Goal: Task Accomplishment & Management: Use online tool/utility

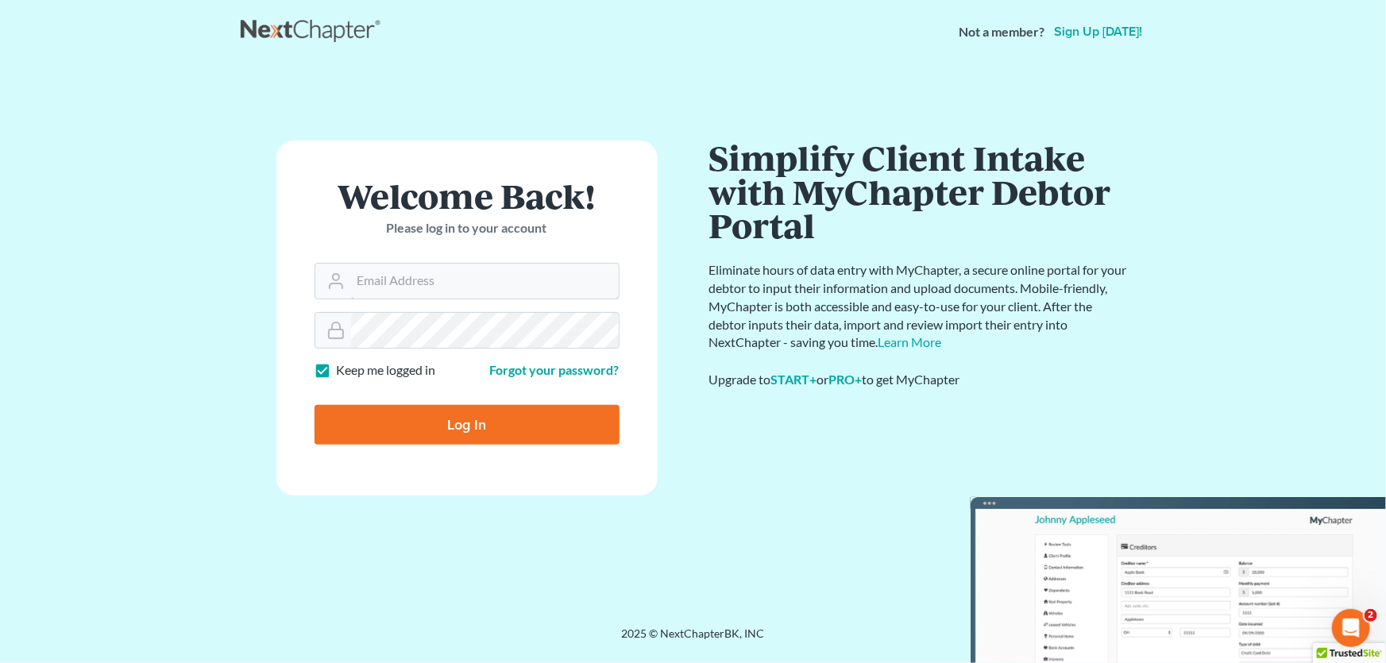
type input "[PERSON_NAME][EMAIL_ADDRESS][DOMAIN_NAME]"
click at [458, 421] on input "Log In" at bounding box center [467, 425] width 305 height 40
type input "Thinking..."
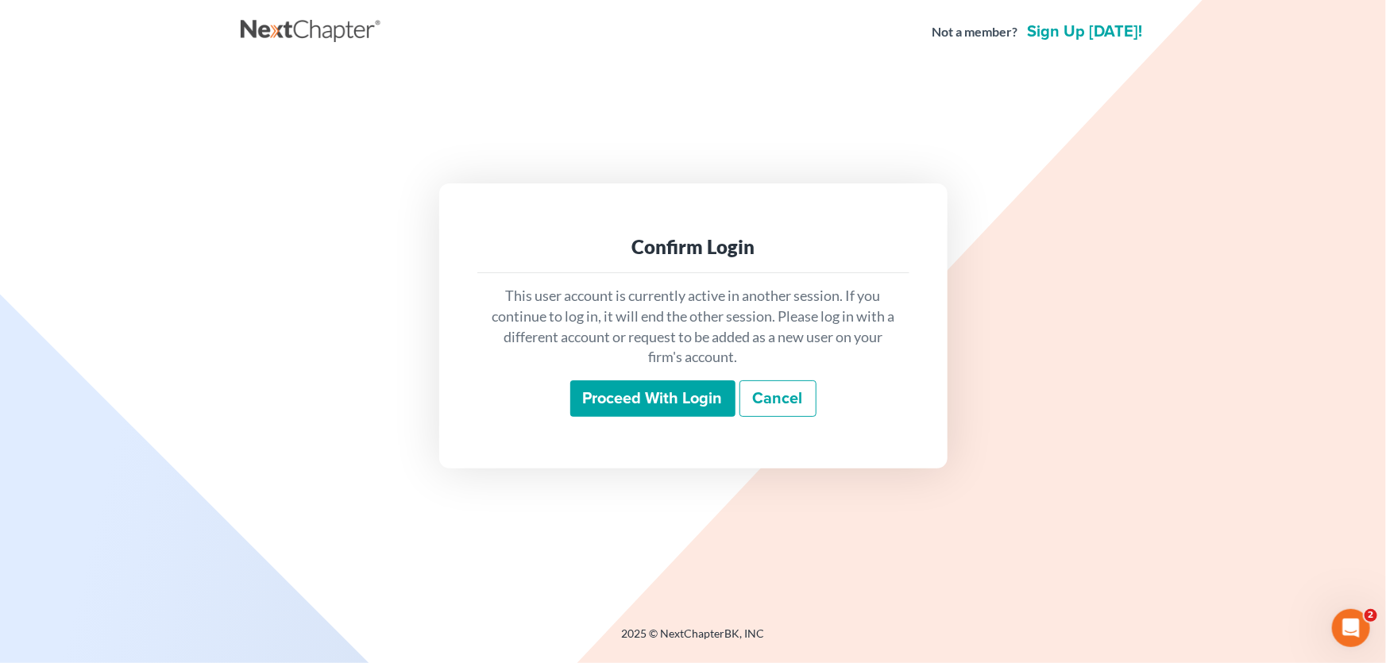
click at [587, 408] on input "Proceed with login" at bounding box center [652, 399] width 165 height 37
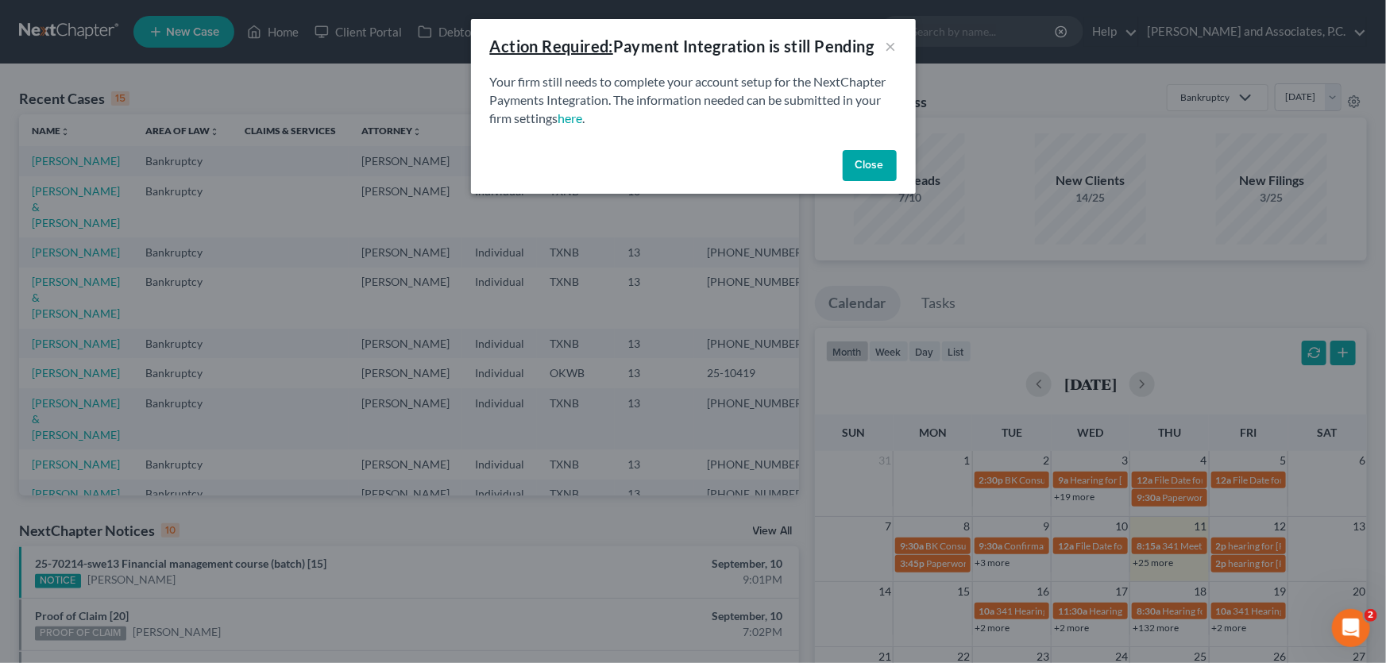
click at [881, 170] on button "Close" at bounding box center [870, 166] width 54 height 32
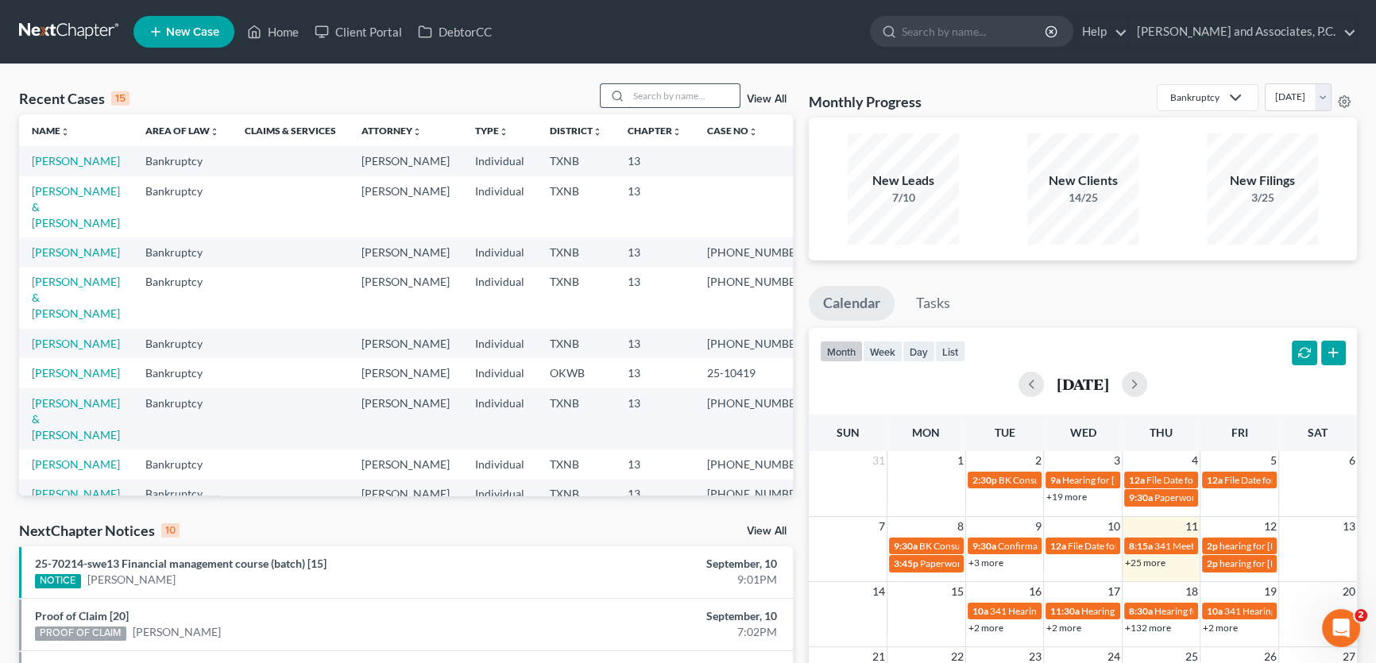
click at [666, 95] on input "search" at bounding box center [683, 95] width 111 height 23
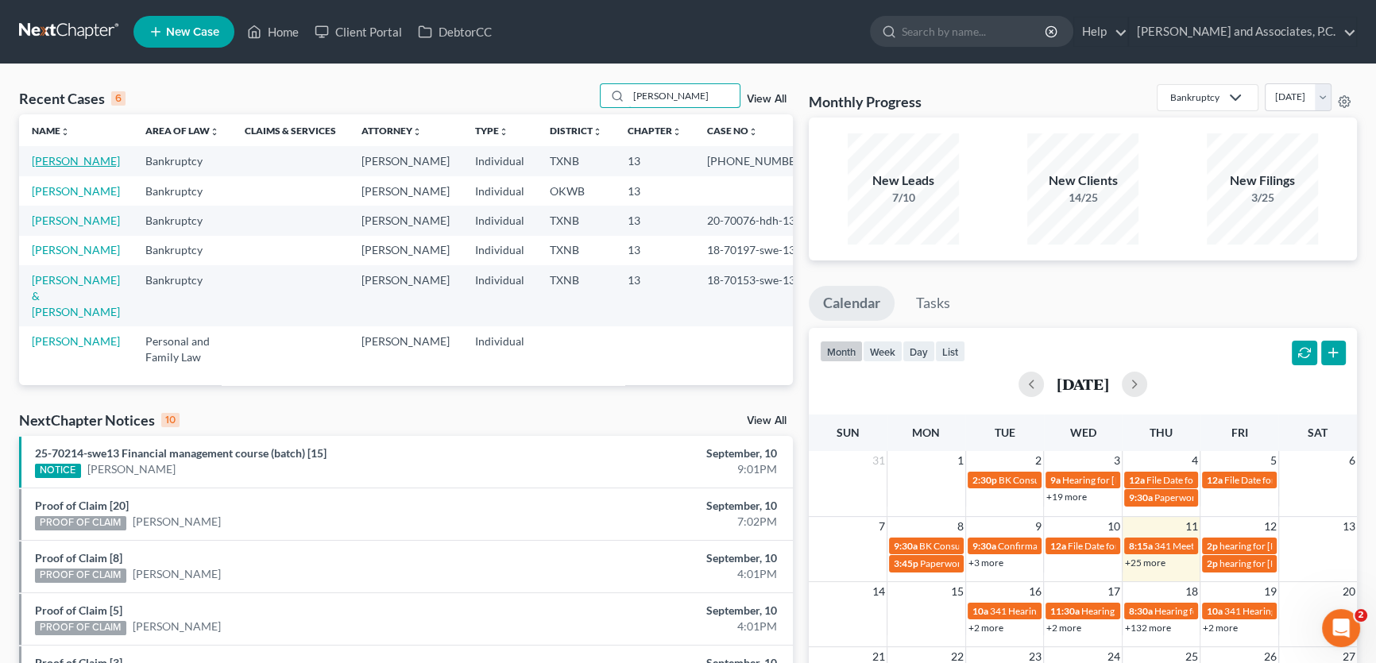
type input "murphy"
click at [106, 165] on link "Murphy, Shannon" at bounding box center [76, 161] width 88 height 14
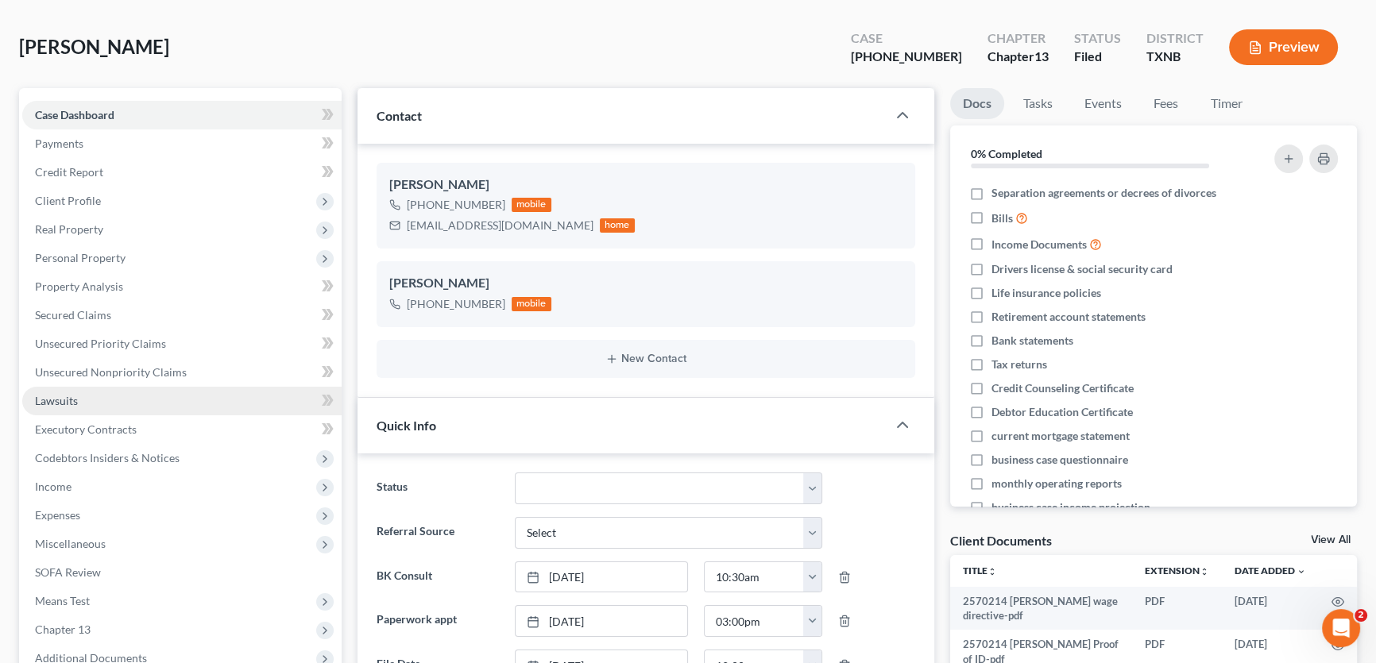
scroll to position [288, 0]
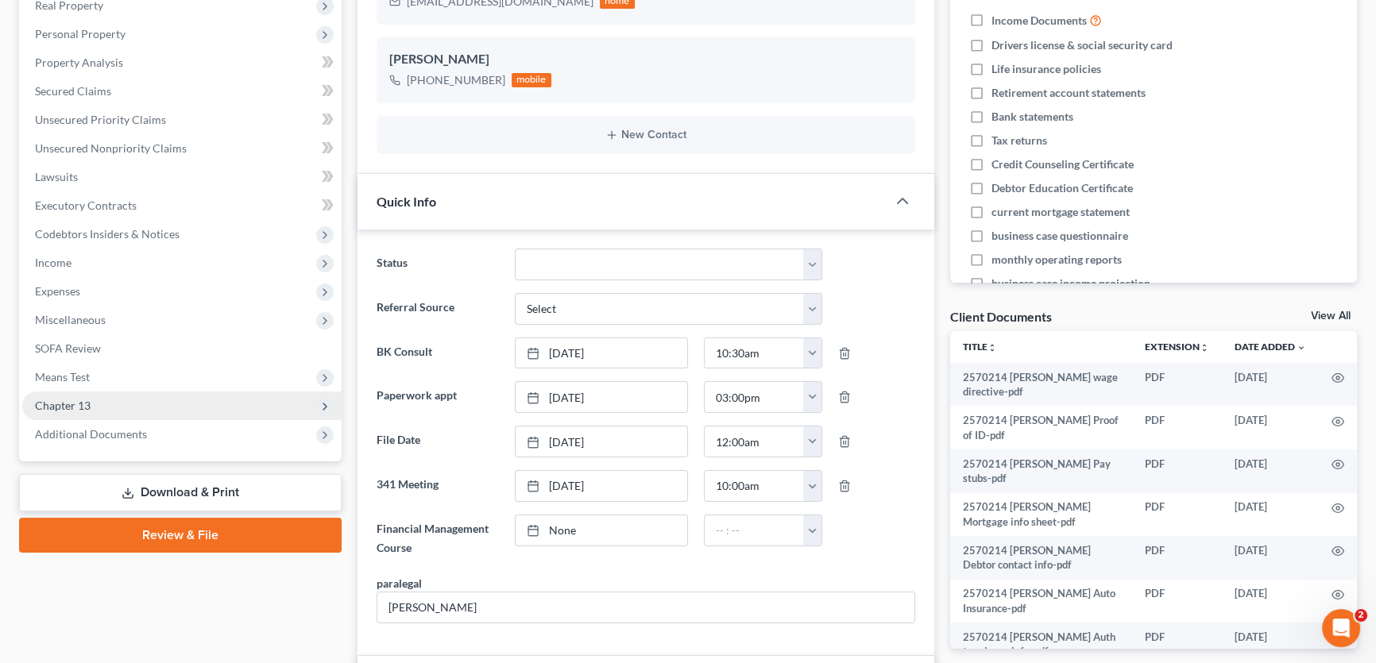
click at [115, 411] on span "Chapter 13" at bounding box center [181, 406] width 319 height 29
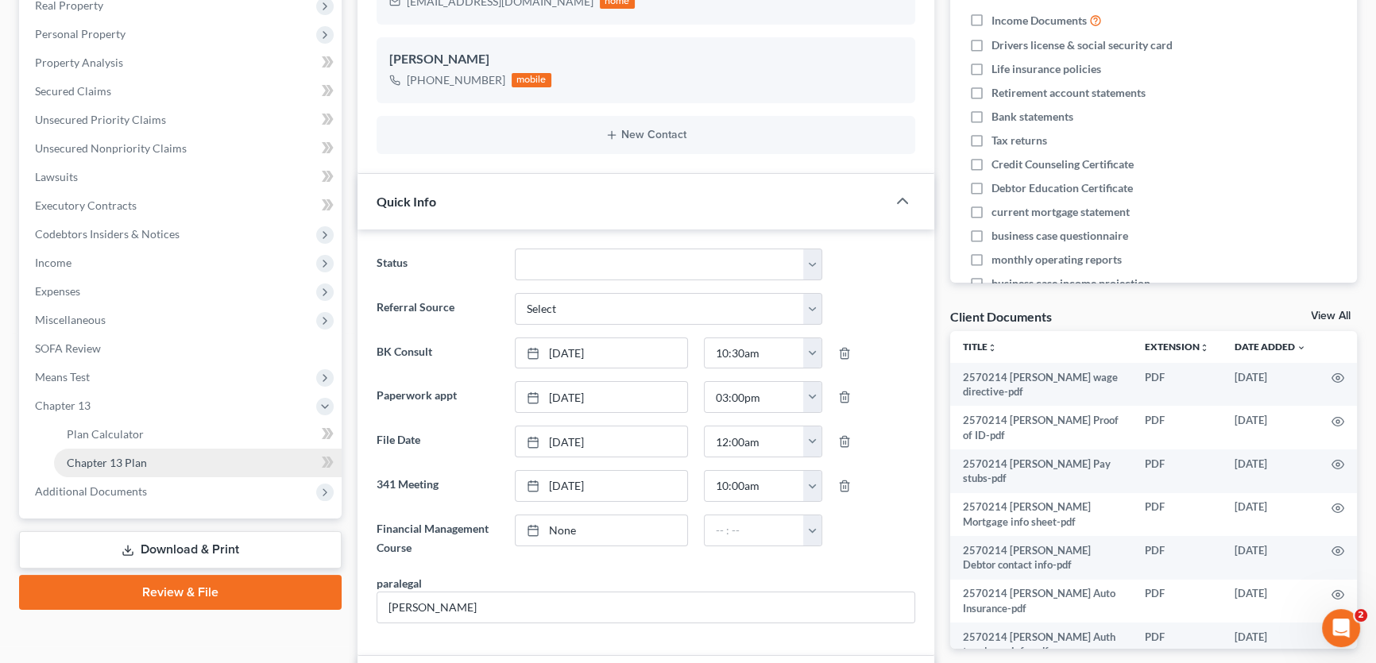
click at [118, 462] on span "Chapter 13 Plan" at bounding box center [107, 463] width 80 height 14
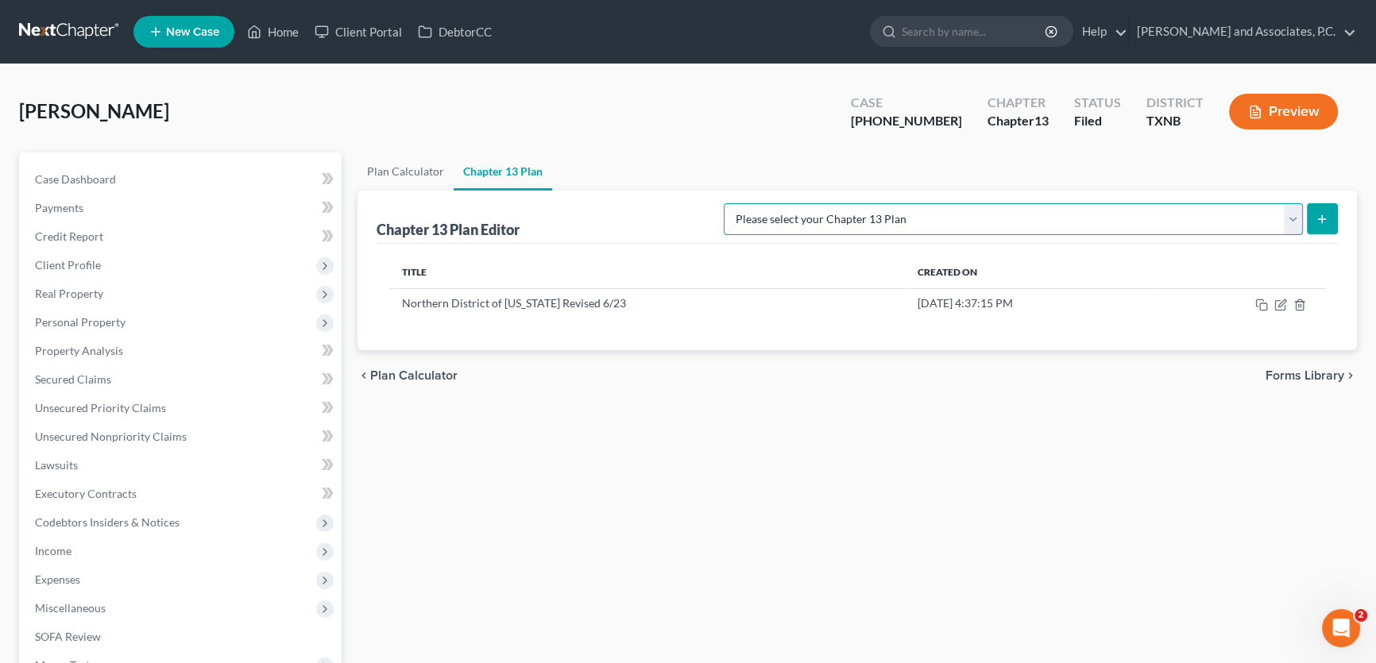
drag, startPoint x: 1249, startPoint y: 222, endPoint x: 1228, endPoint y: 226, distance: 21.2
click at [1249, 222] on select "Please select your Chapter 13 Plan AUTHORIZATION FOR ADEQUATE PROTECTION DISBUR…" at bounding box center [1013, 219] width 579 height 32
select select "5"
click at [740, 203] on select "Please select your Chapter 13 Plan AUTHORIZATION FOR ADEQUATE PROTECTION DISBUR…" at bounding box center [1013, 219] width 579 height 32
click at [1319, 215] on icon "submit" at bounding box center [1322, 219] width 13 height 13
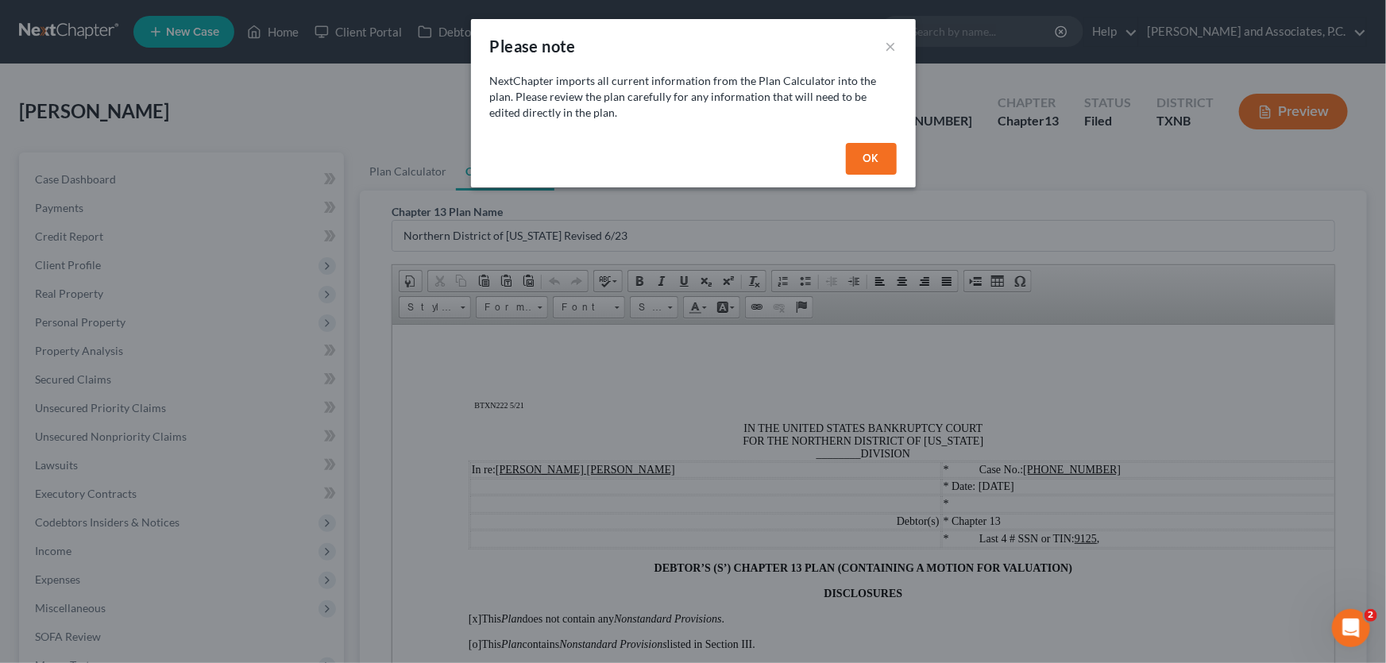
click at [868, 160] on button "OK" at bounding box center [871, 159] width 51 height 32
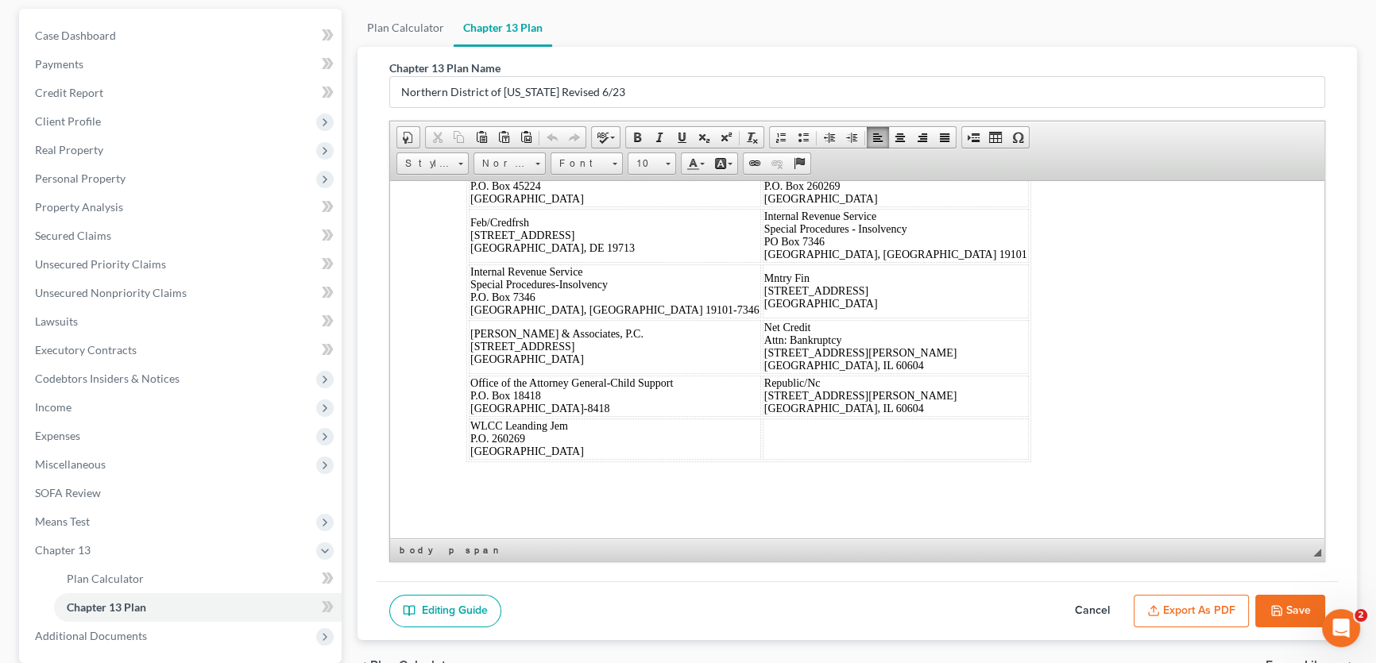
scroll to position [293, 0]
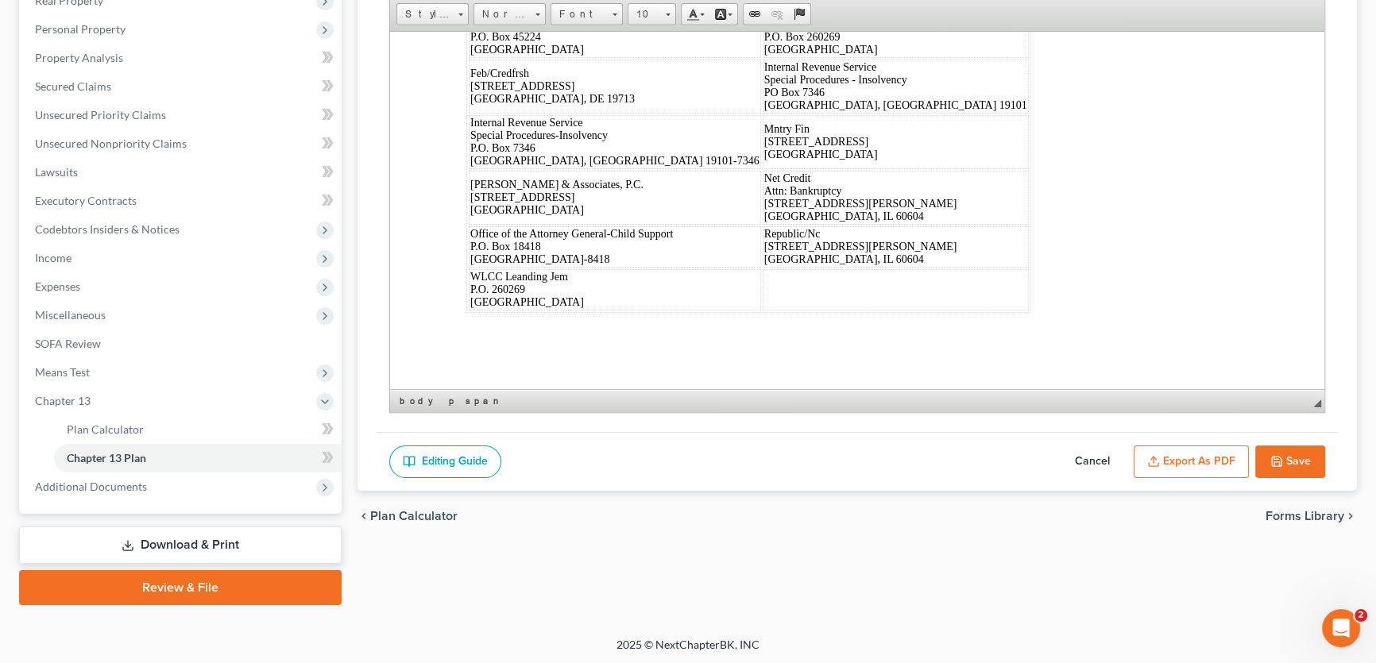
drag, startPoint x: 660, startPoint y: 195, endPoint x: 1188, endPoint y: 544, distance: 632.8
click at [653, 14] on span "10" at bounding box center [644, 14] width 32 height 21
click at [653, 116] on link "16" at bounding box center [675, 109] width 91 height 21
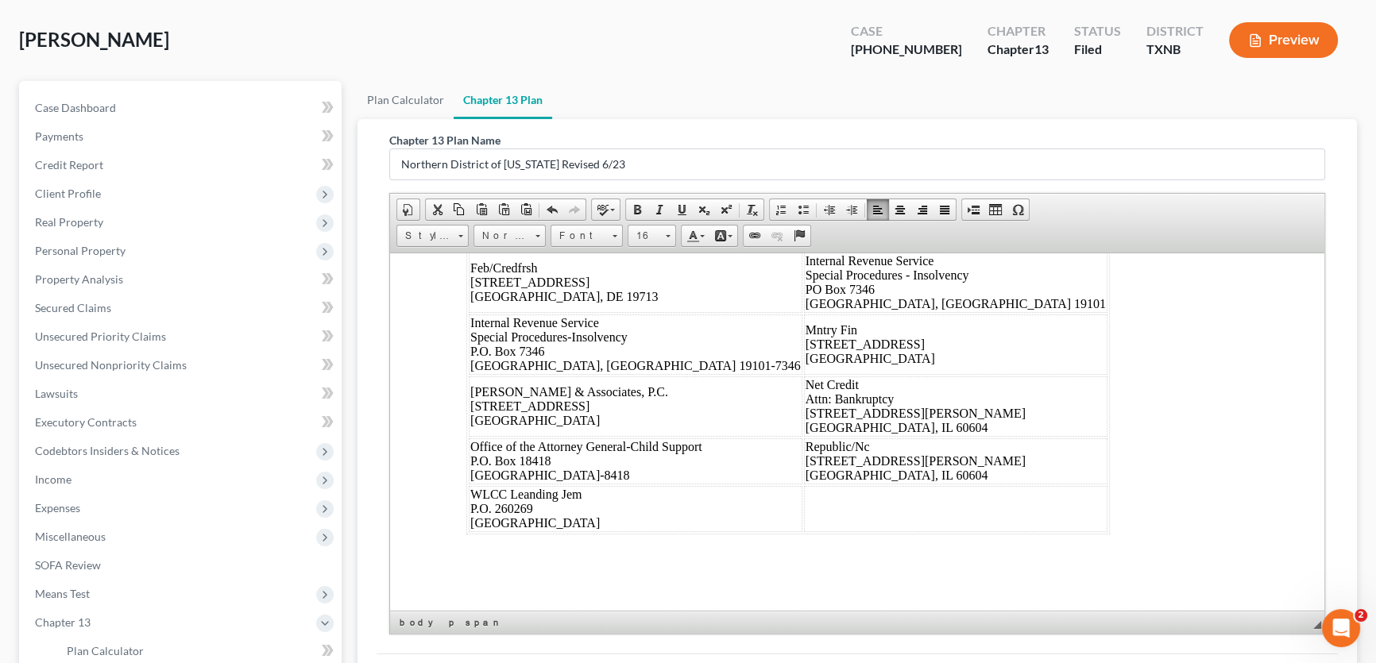
click at [1147, 463] on div "Dated: 09/11/2025 /s/ Monte White Debtor's(s') Counsel Alleviate Tax, LLC 2600 …" at bounding box center [857, 268] width 782 height 532
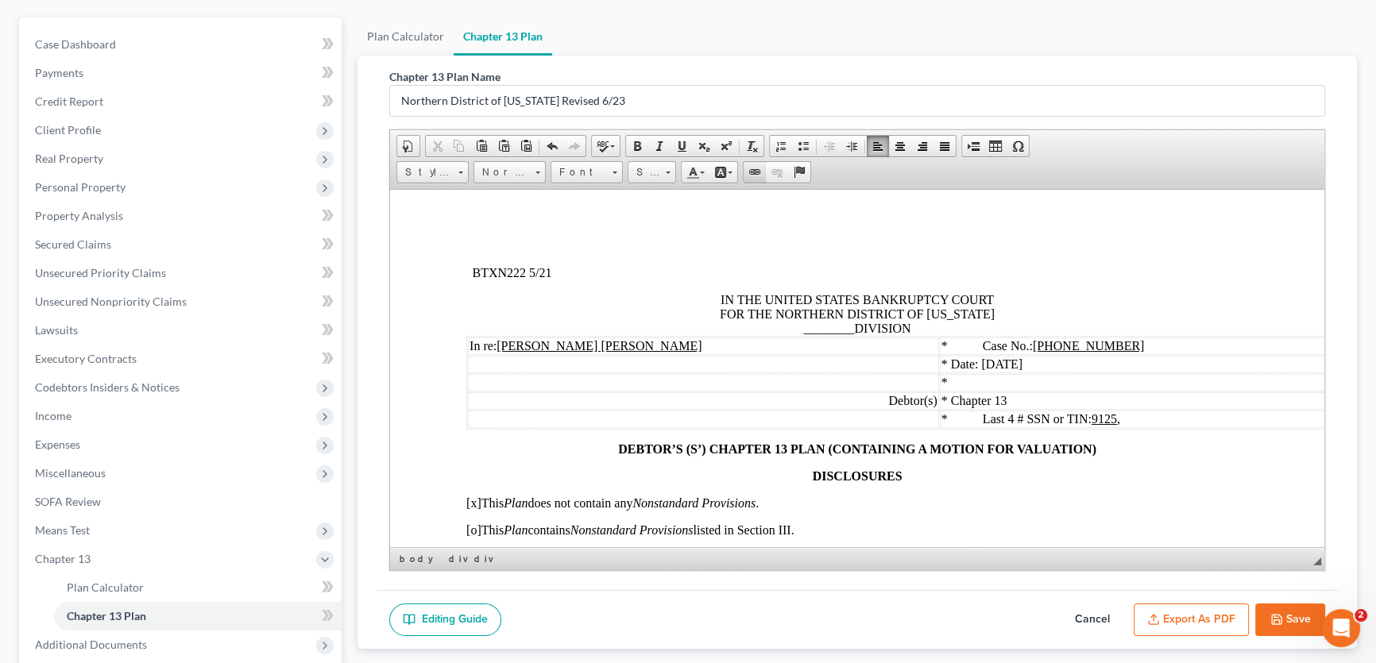
scroll to position [144, 0]
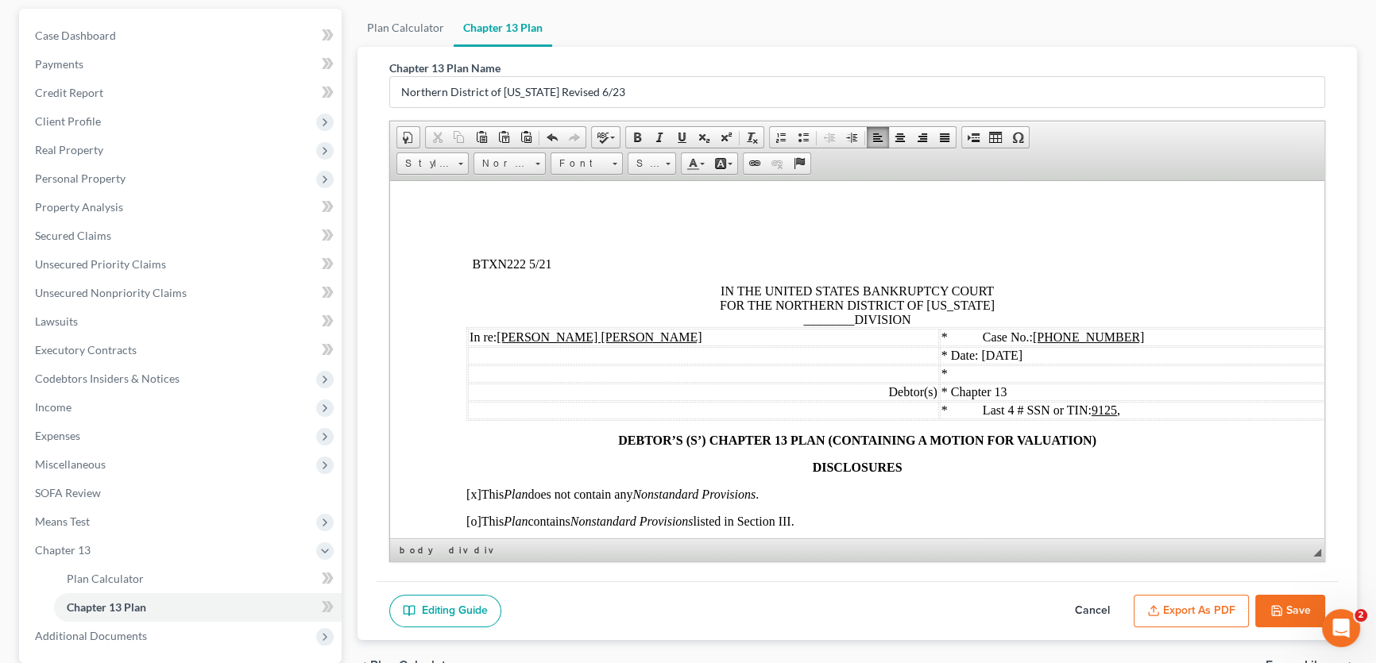
click at [835, 321] on span "________" at bounding box center [828, 319] width 51 height 14
click at [1080, 338] on u "25-70214-13" at bounding box center [1088, 337] width 111 height 14
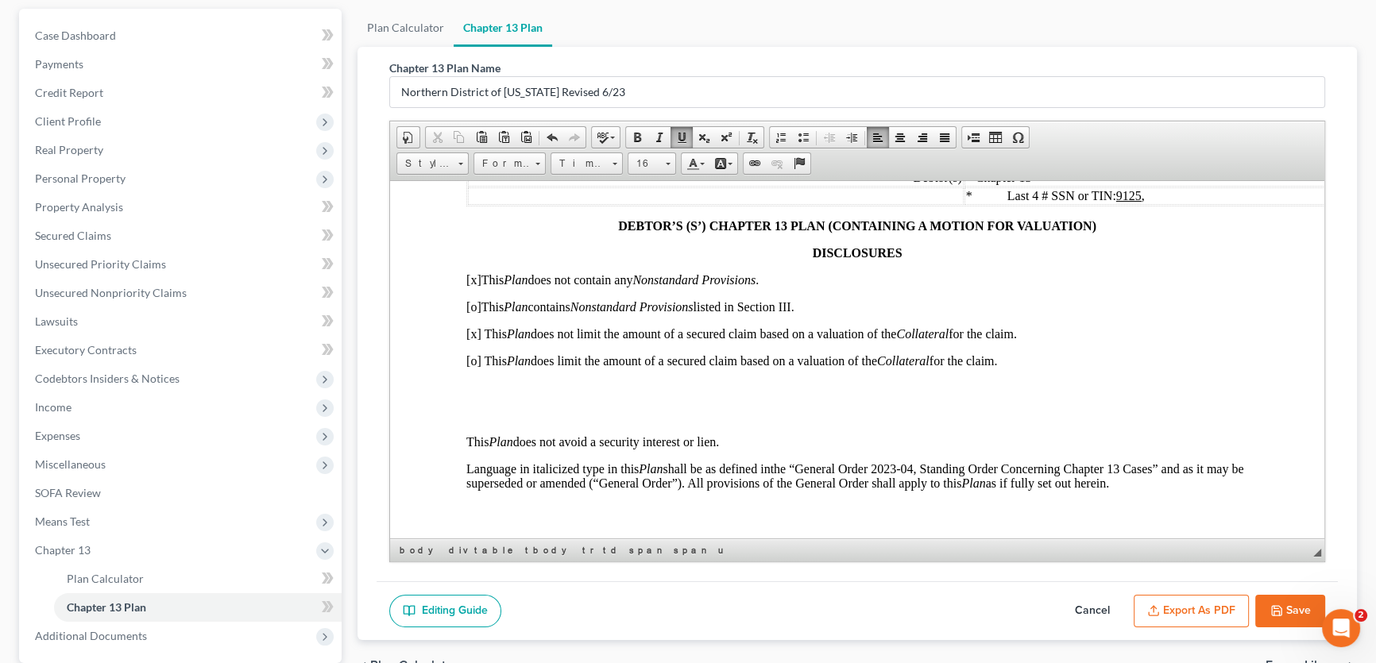
scroll to position [216, 0]
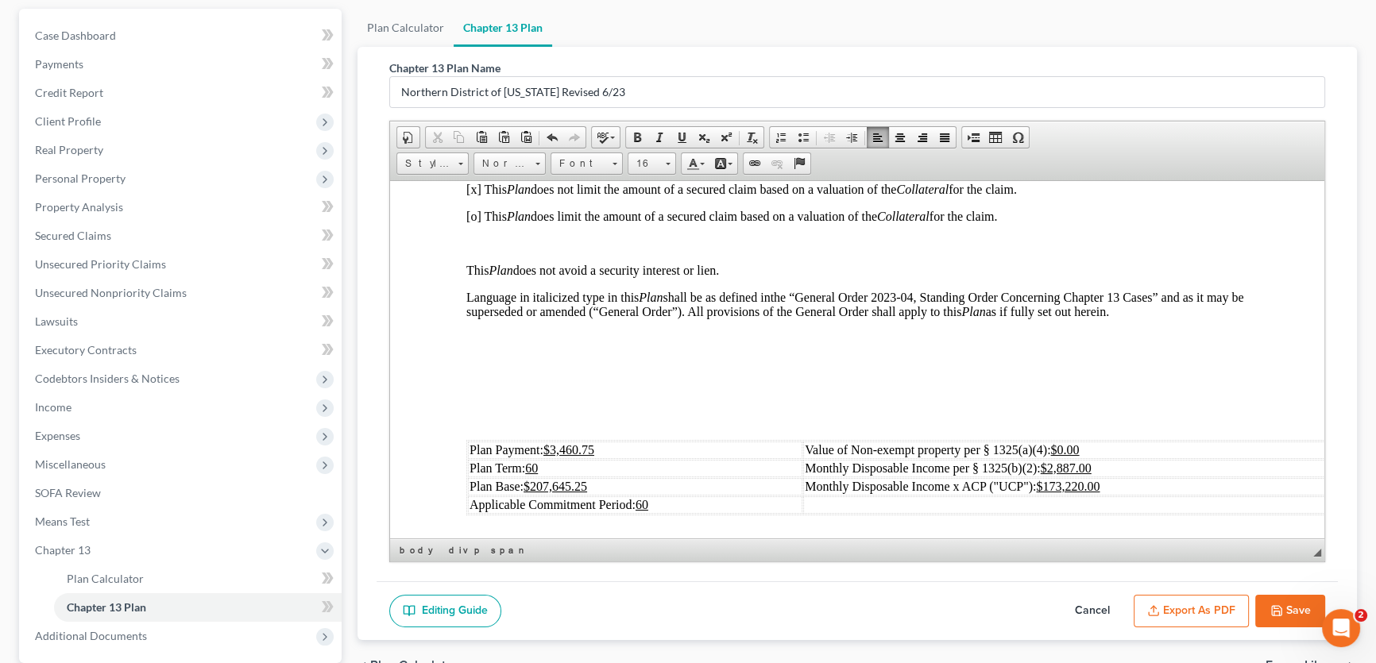
scroll to position [361, 0]
click at [540, 425] on p at bounding box center [857, 418] width 782 height 14
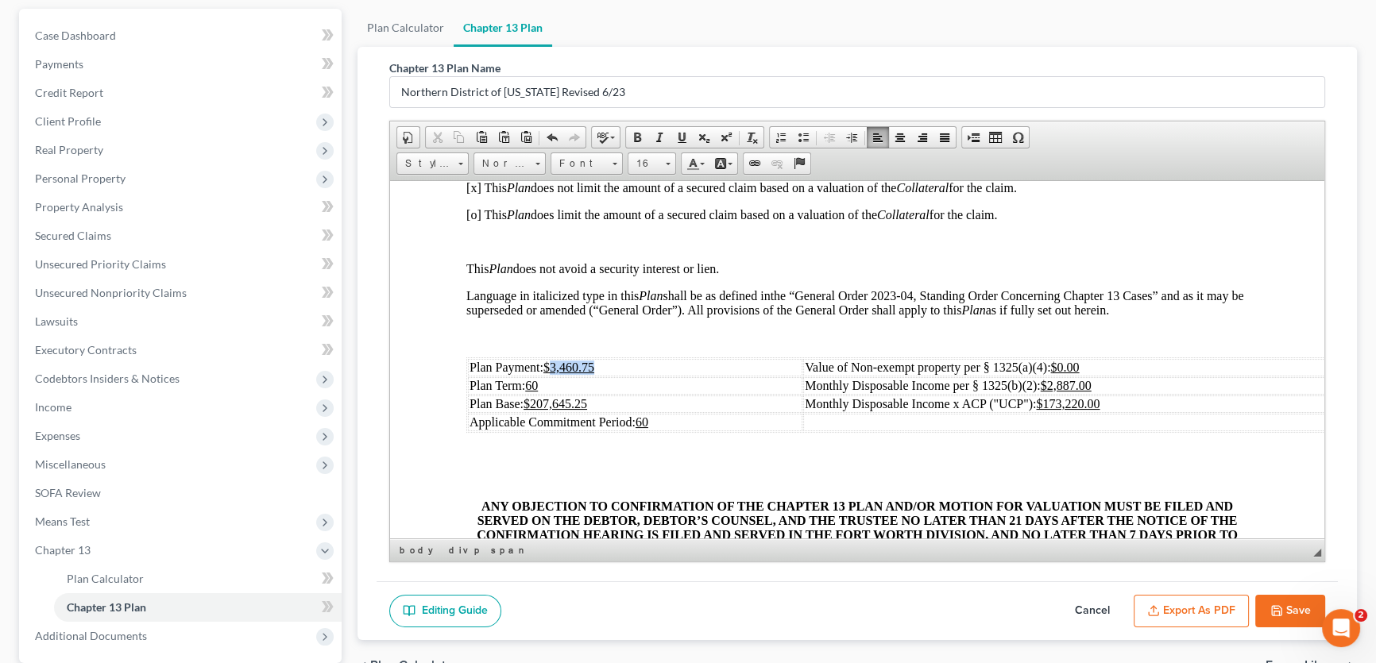
drag, startPoint x: 602, startPoint y: 380, endPoint x: 554, endPoint y: 385, distance: 48.7
click at [554, 376] on td "Plan Payment: $3,460.75" at bounding box center [635, 366] width 334 height 17
drag, startPoint x: 603, startPoint y: 419, endPoint x: 534, endPoint y: 423, distance: 69.2
click at [534, 412] on td "Plan Base: $207,645.25" at bounding box center [635, 403] width 334 height 17
drag, startPoint x: 1119, startPoint y: 398, endPoint x: 1060, endPoint y: 403, distance: 59.8
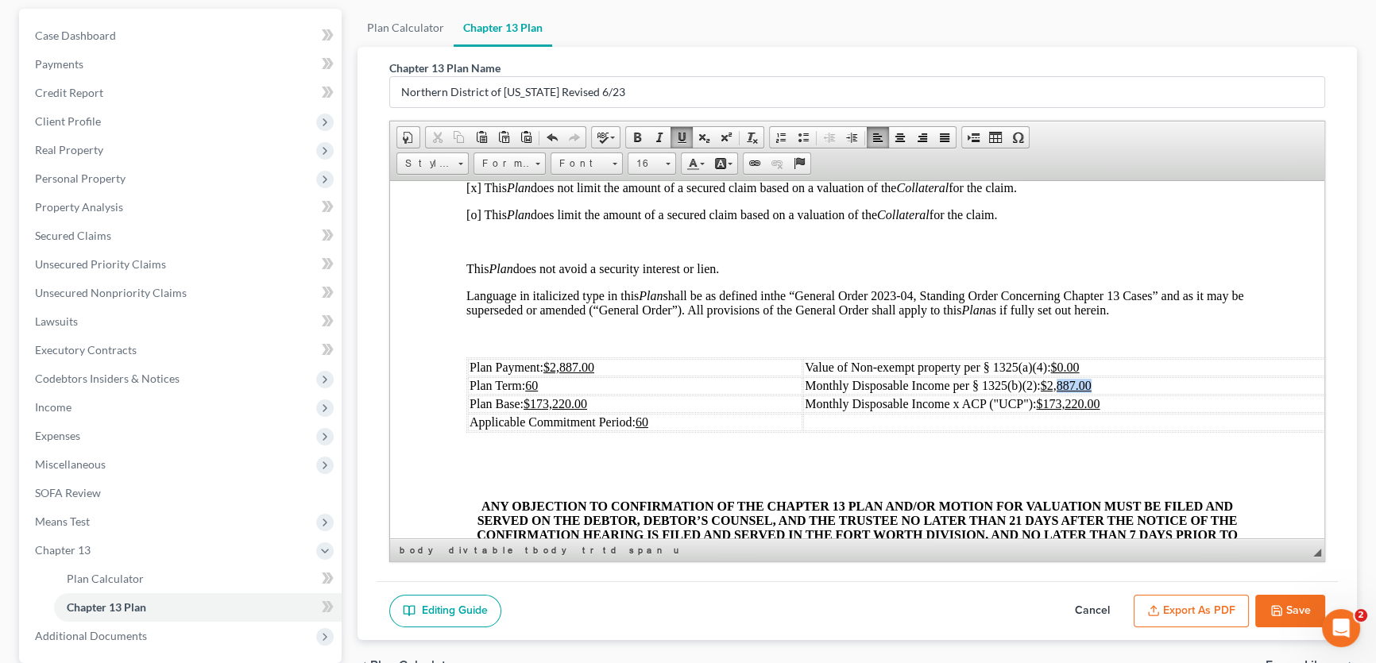
click at [1060, 394] on td "Monthly Disposable Income per § 1325(b)(2): $2,887.00" at bounding box center [1077, 385] width 549 height 17
drag, startPoint x: 1104, startPoint y: 416, endPoint x: 1049, endPoint y: 424, distance: 55.4
click at [1049, 412] on td "Monthly Disposable Income x ACP ("UCP"): $173,220.00" at bounding box center [1077, 403] width 549 height 17
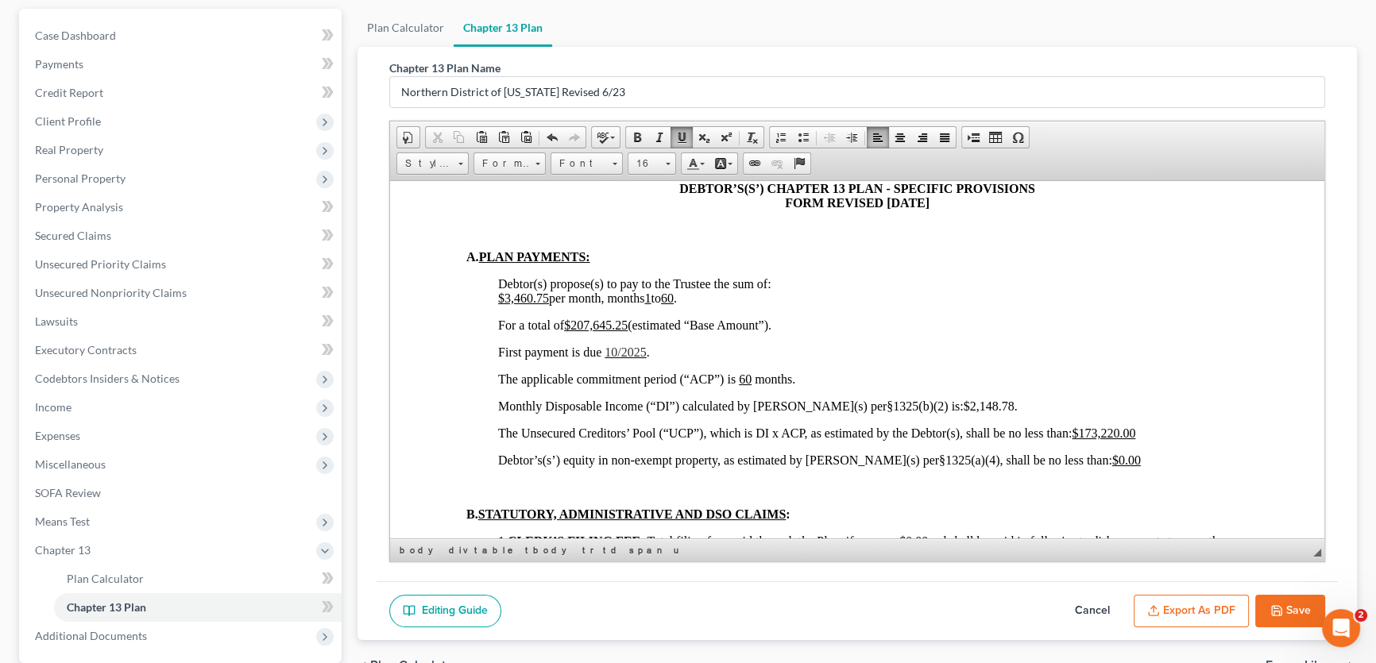
scroll to position [938, 0]
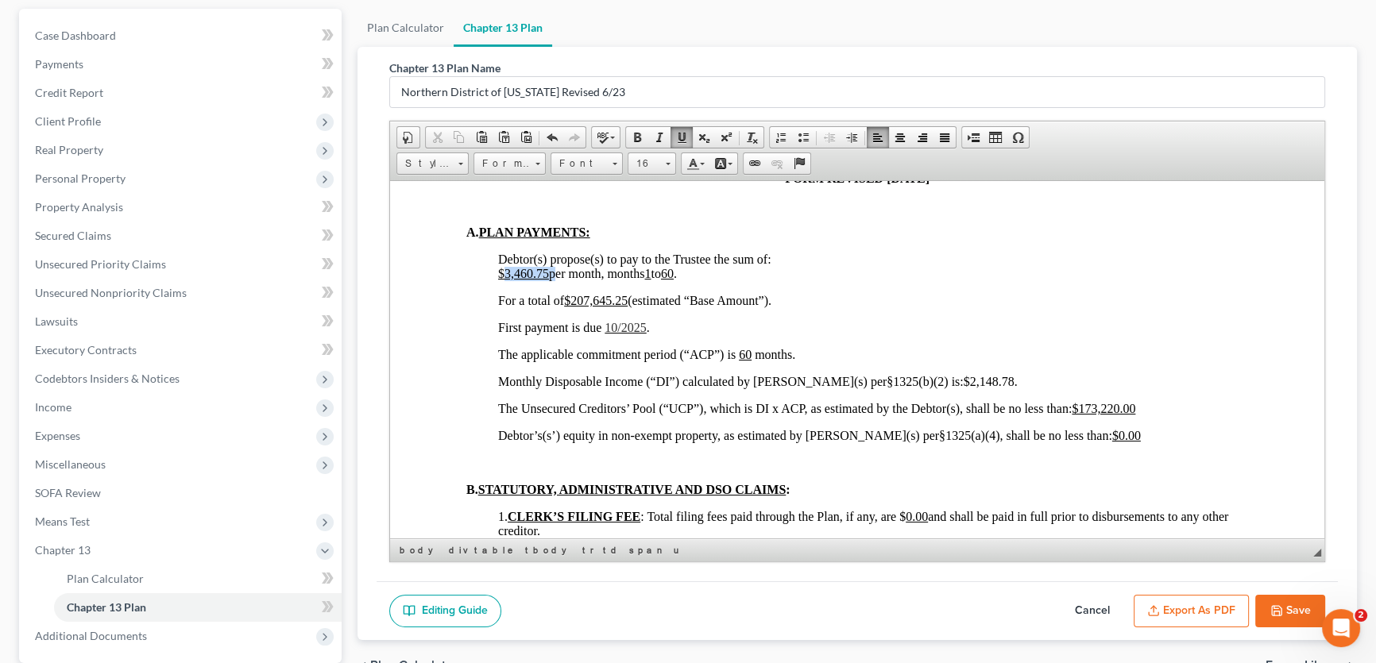
drag, startPoint x: 551, startPoint y: 308, endPoint x: 506, endPoint y: 310, distance: 44.5
click at [506, 280] on span "$3,460.75 per month, months 1 to 60 ." at bounding box center [587, 273] width 179 height 14
click at [631, 307] on span "For a total of $207,645.25 (estimated “Base Amount”)." at bounding box center [634, 300] width 273 height 14
drag, startPoint x: 631, startPoint y: 332, endPoint x: 575, endPoint y: 335, distance: 55.7
click at [575, 307] on span "For a total of $207,645.25 (estimated “Base Amount”)." at bounding box center [634, 300] width 273 height 14
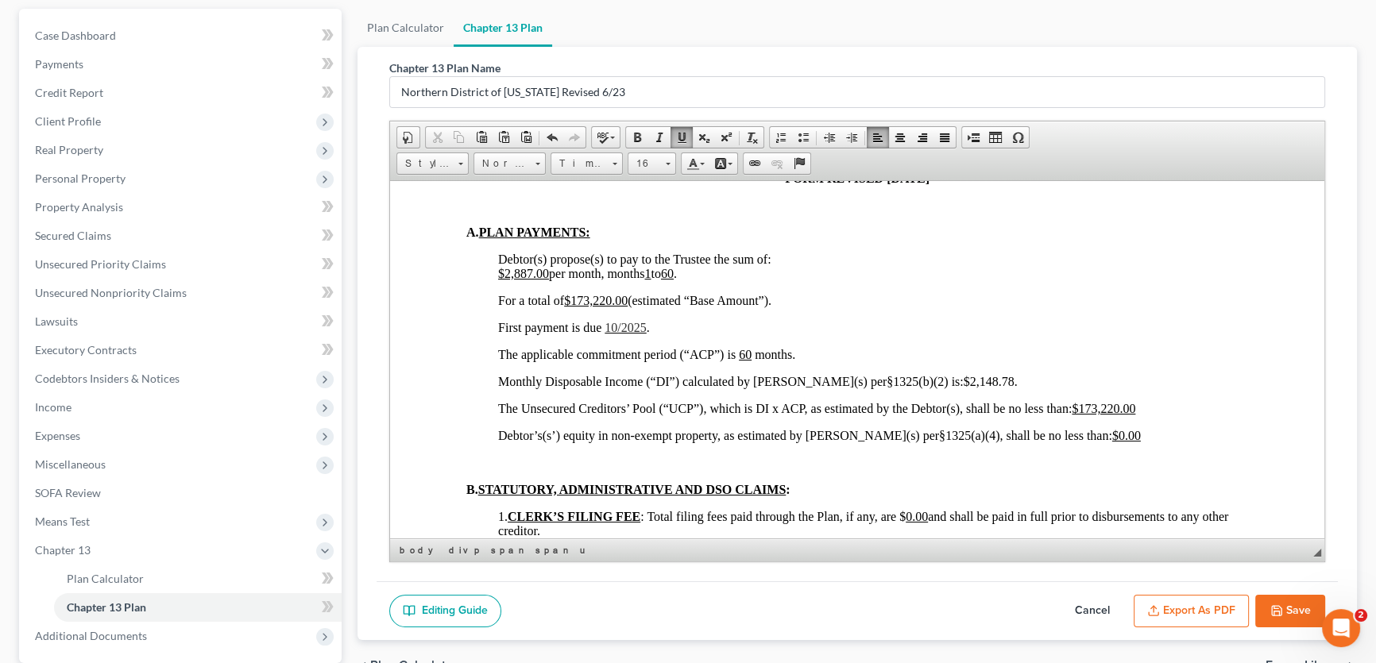
click at [612, 334] on span "10/2025" at bounding box center [625, 327] width 41 height 14
drag, startPoint x: 1159, startPoint y: 444, endPoint x: 1089, endPoint y: 447, distance: 70.0
click at [1089, 415] on p "The Unsecured Creditors’ Pool (“UCP”), which is DI x ACP, as estimated by the D…" at bounding box center [873, 408] width 750 height 14
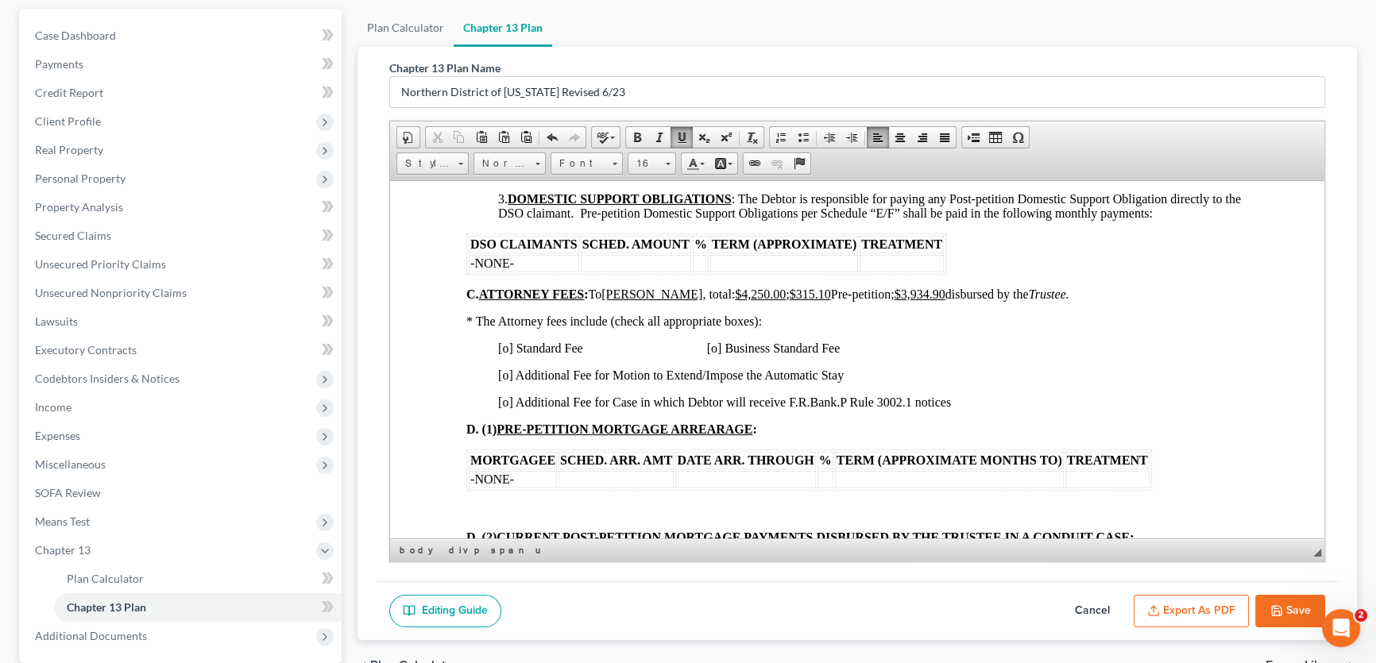
scroll to position [1372, 0]
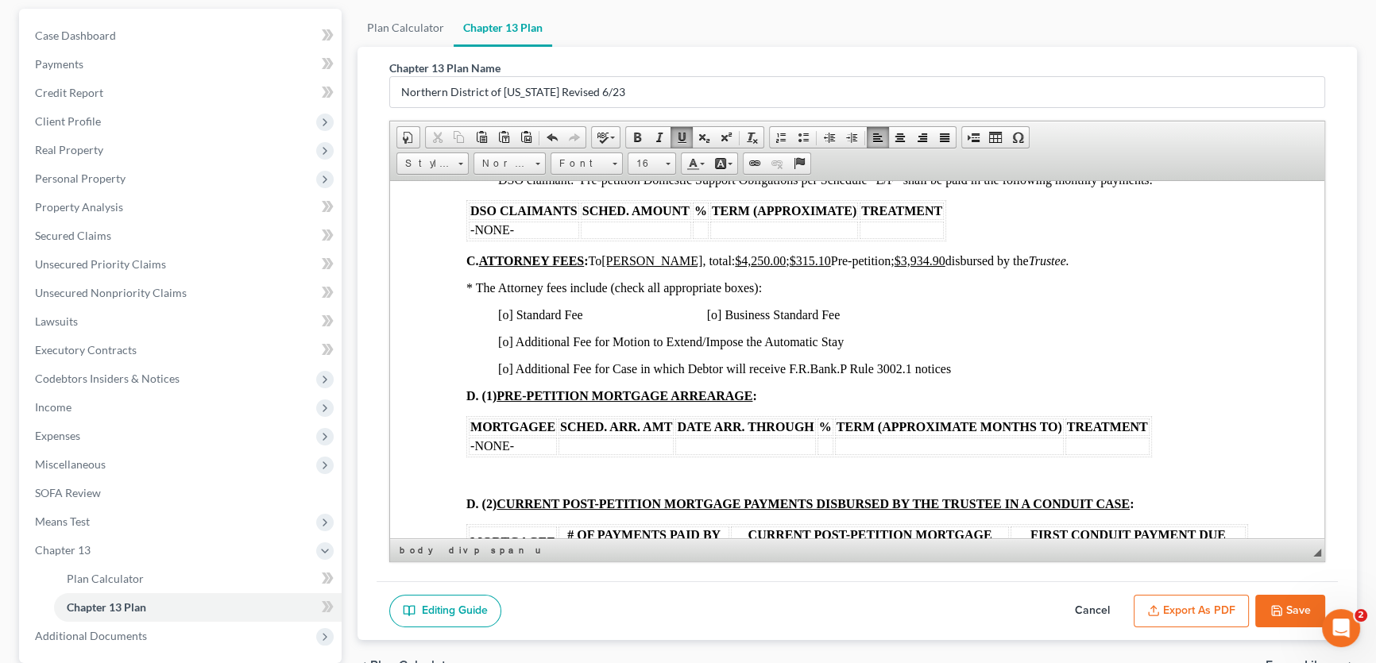
click at [508, 321] on span "[o] Standard Fee [o] Business Standard Fee" at bounding box center [669, 314] width 342 height 14
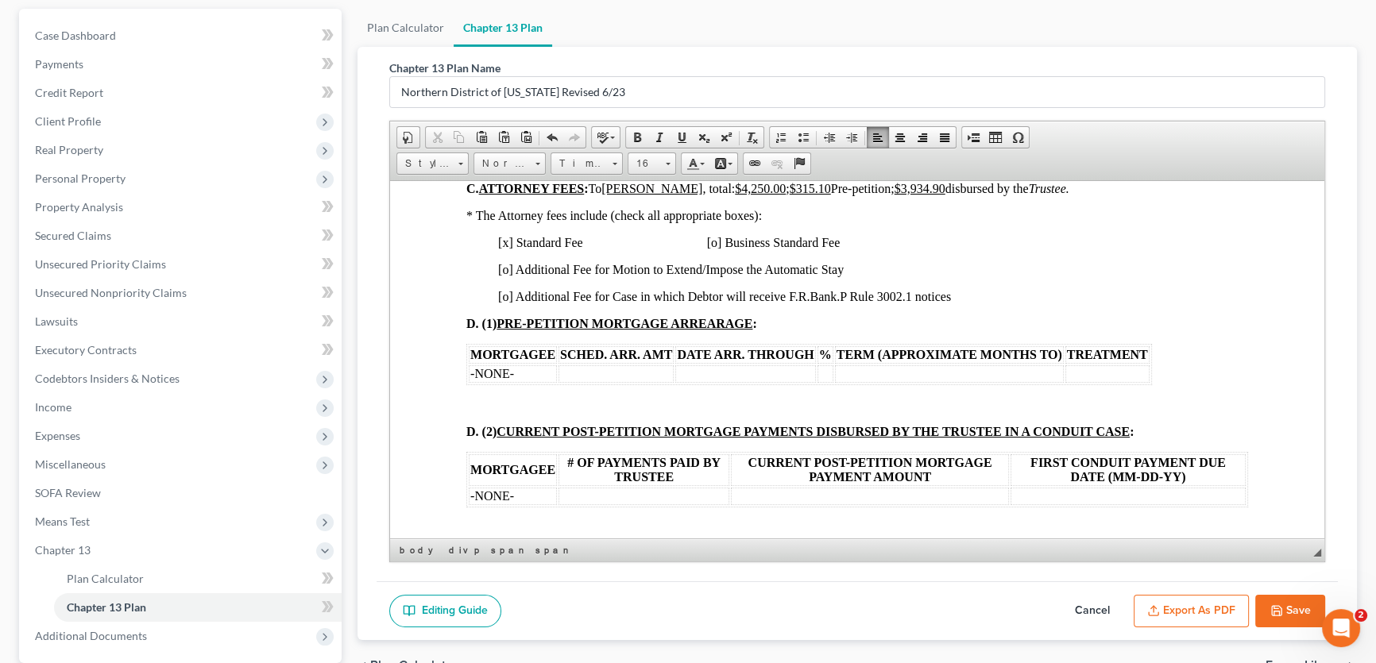
click at [954, 303] on p "[o] Additional Fee for Case in which Debtor will receive F.R.Bank.P Rule 3002.1…" at bounding box center [873, 296] width 750 height 14
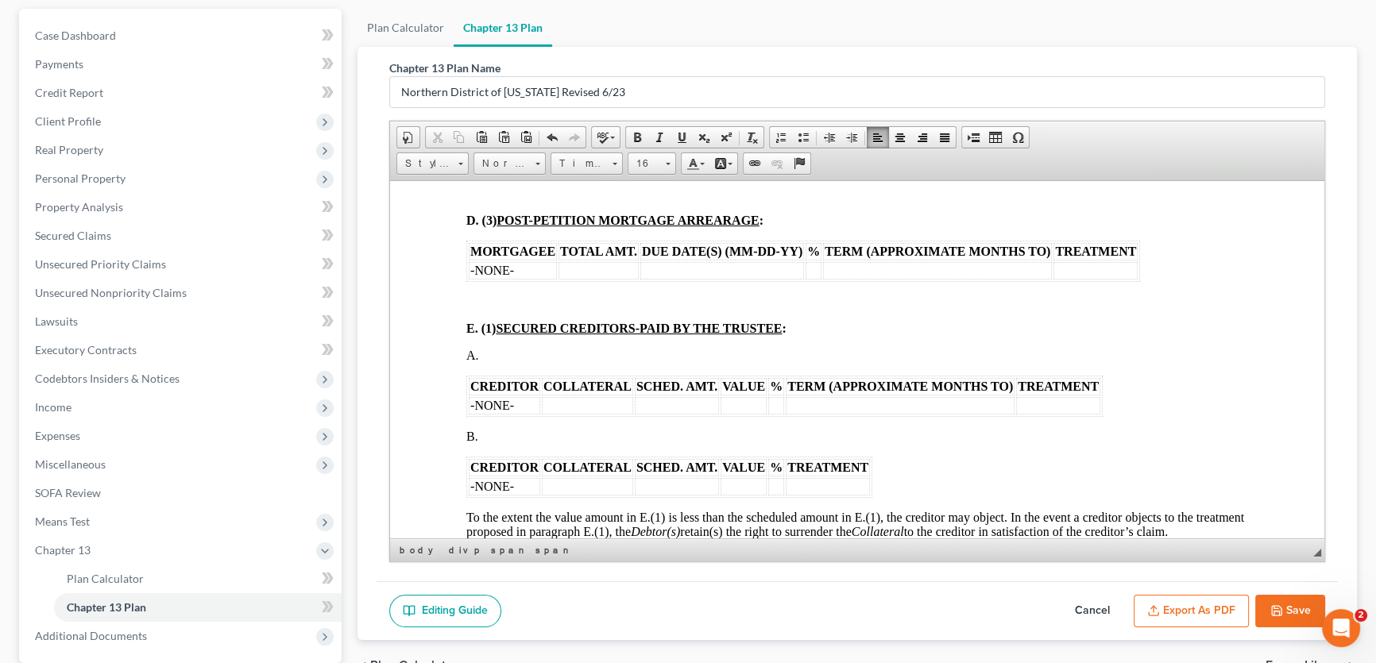
scroll to position [1877, 0]
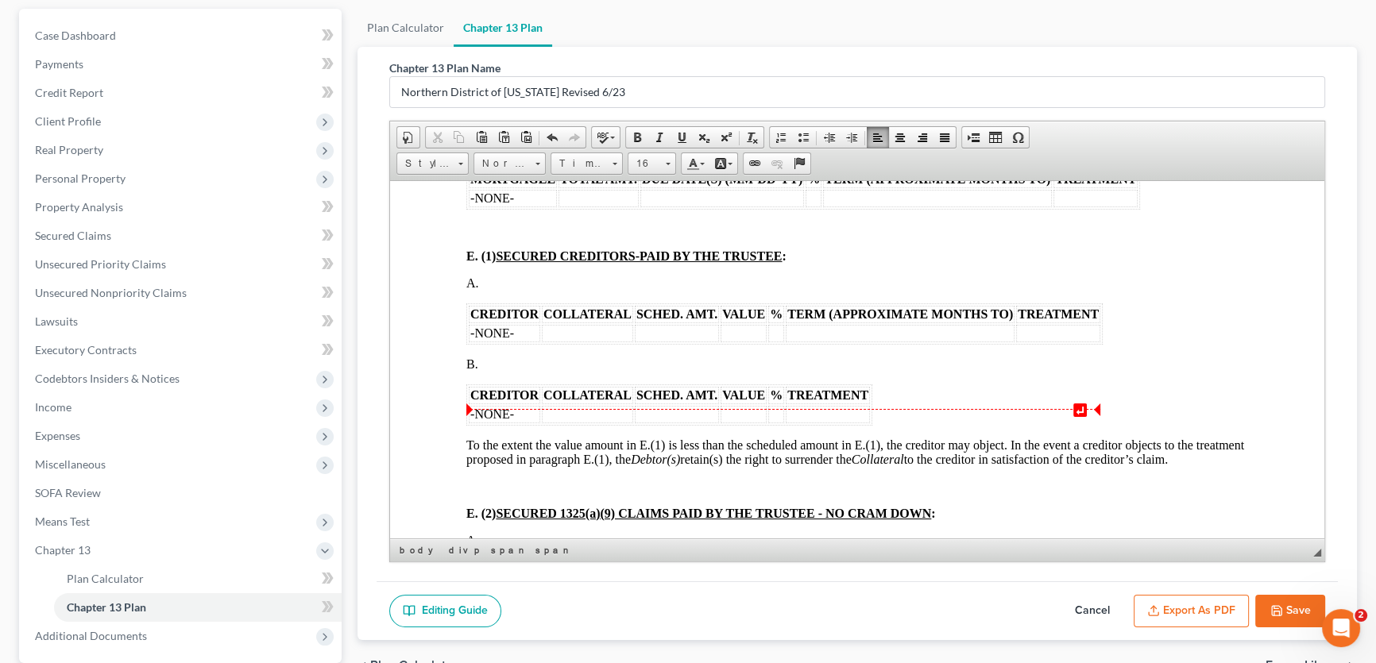
click at [504, 371] on p "B." at bounding box center [857, 364] width 782 height 14
drag, startPoint x: 477, startPoint y: 403, endPoint x: 459, endPoint y: 377, distance: 30.9
drag, startPoint x: 481, startPoint y: 429, endPoint x: 450, endPoint y: 382, distance: 55.8
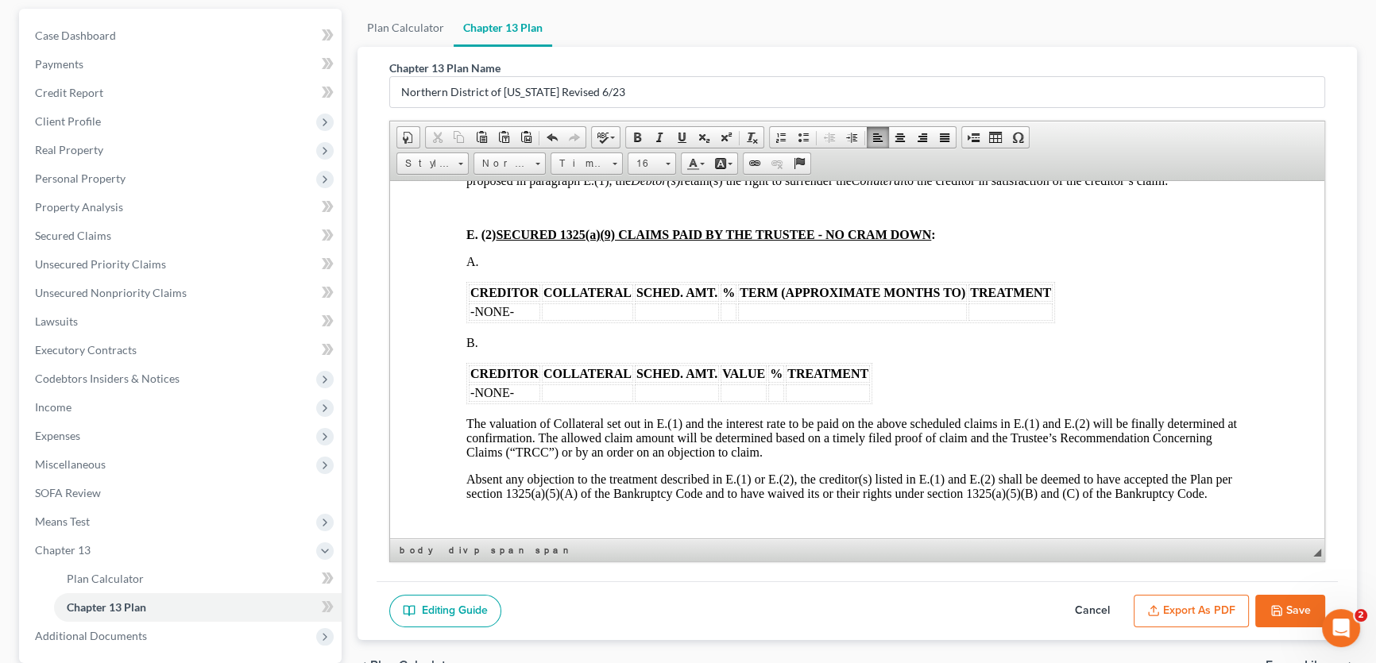
scroll to position [2094, 0]
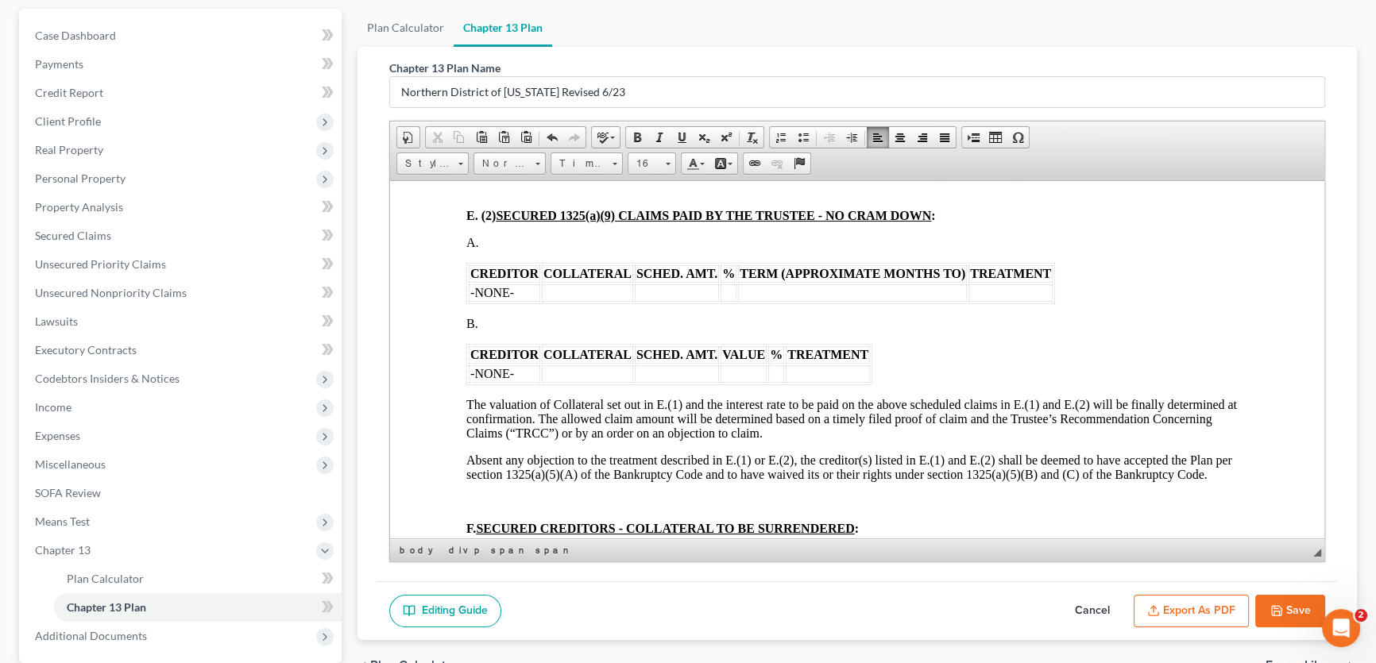
drag, startPoint x: 508, startPoint y: 392, endPoint x: 437, endPoint y: 347, distance: 84.0
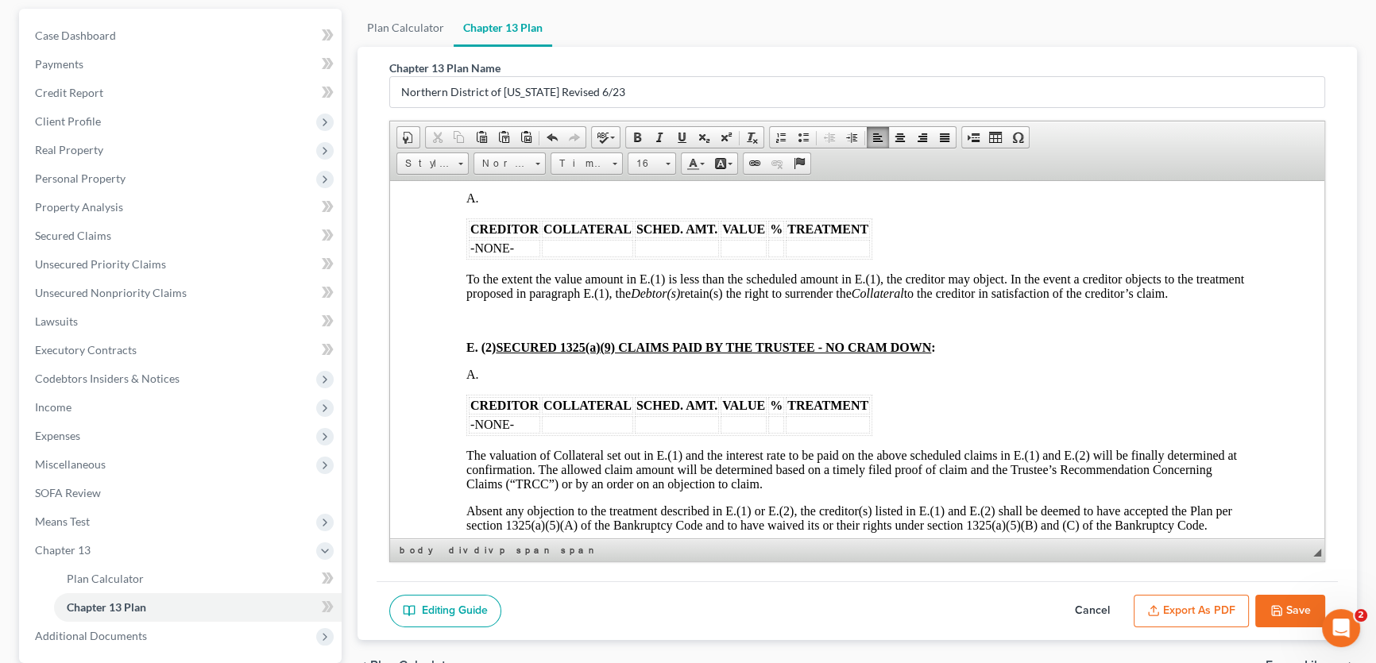
scroll to position [1950, 0]
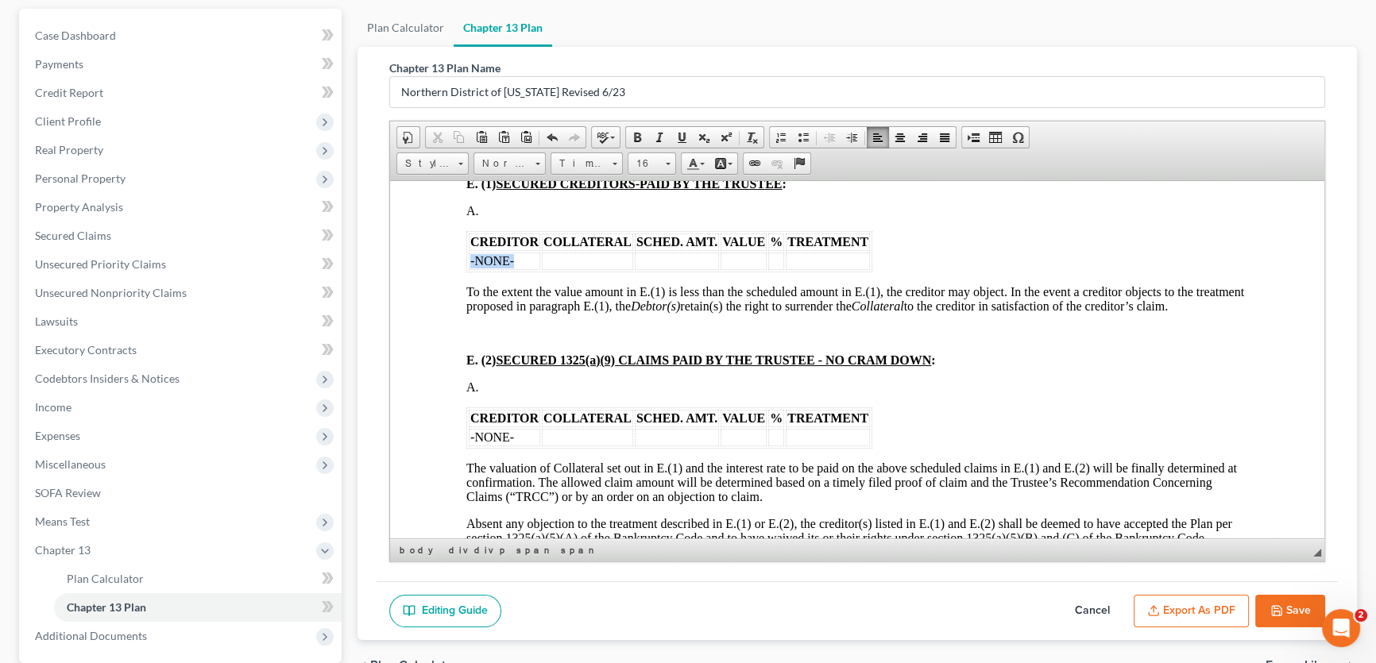
drag, startPoint x: 525, startPoint y: 324, endPoint x: 470, endPoint y: 325, distance: 55.6
click at [470, 269] on td "-NONE-" at bounding box center [505, 260] width 72 height 17
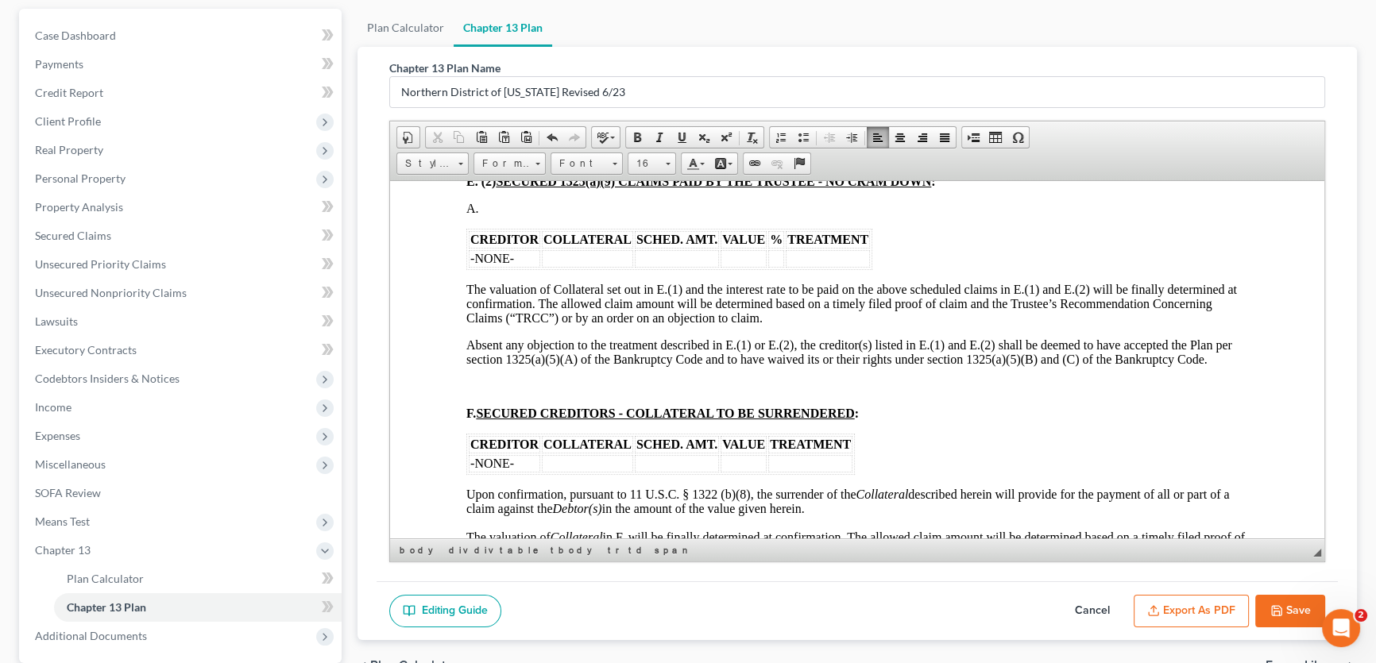
scroll to position [2094, 0]
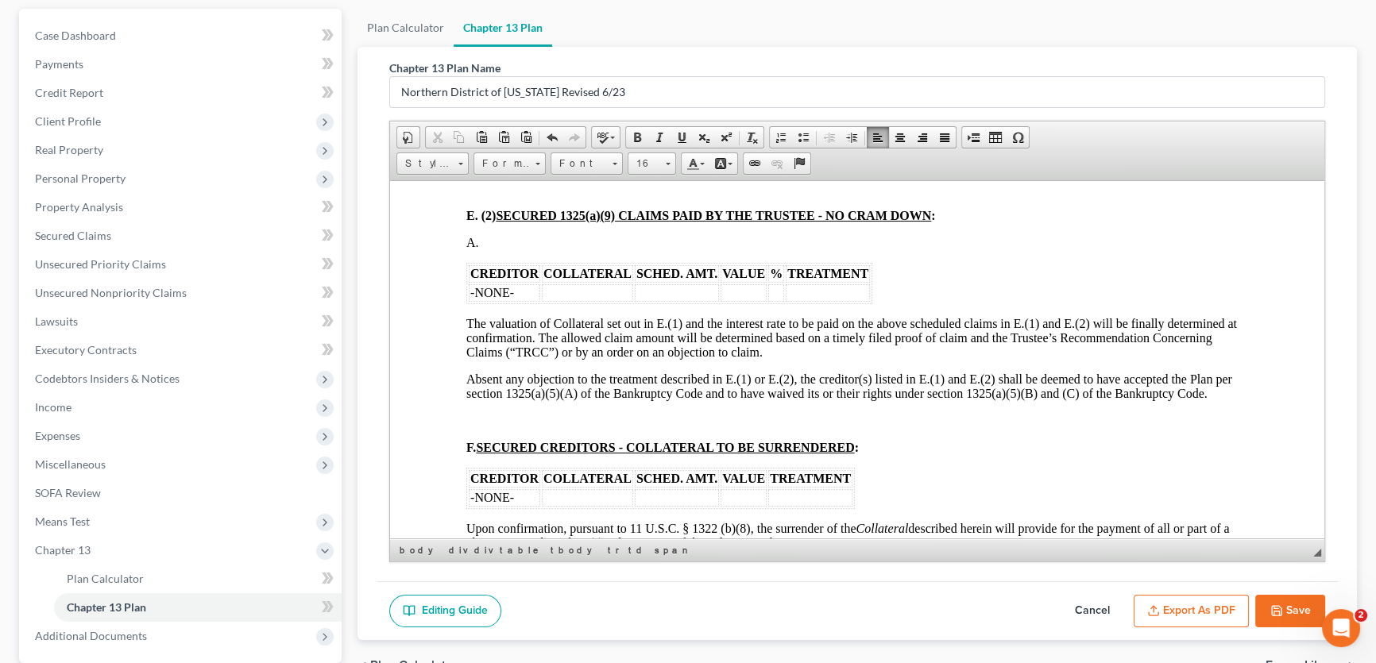
click at [510, 299] on font "-NONE-" at bounding box center [492, 292] width 44 height 14
drag, startPoint x: 518, startPoint y: 359, endPoint x: 470, endPoint y: 362, distance: 48.6
click at [470, 301] on td "-NONE-" at bounding box center [505, 292] width 72 height 17
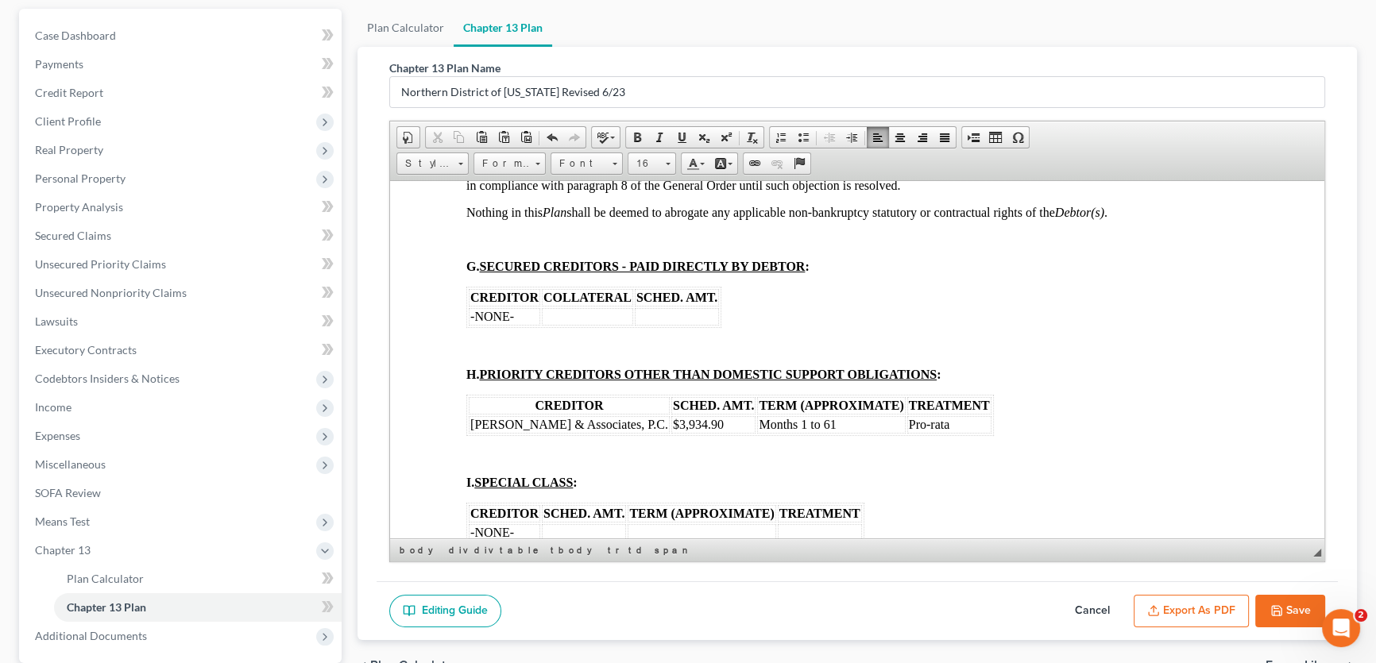
scroll to position [2599, 0]
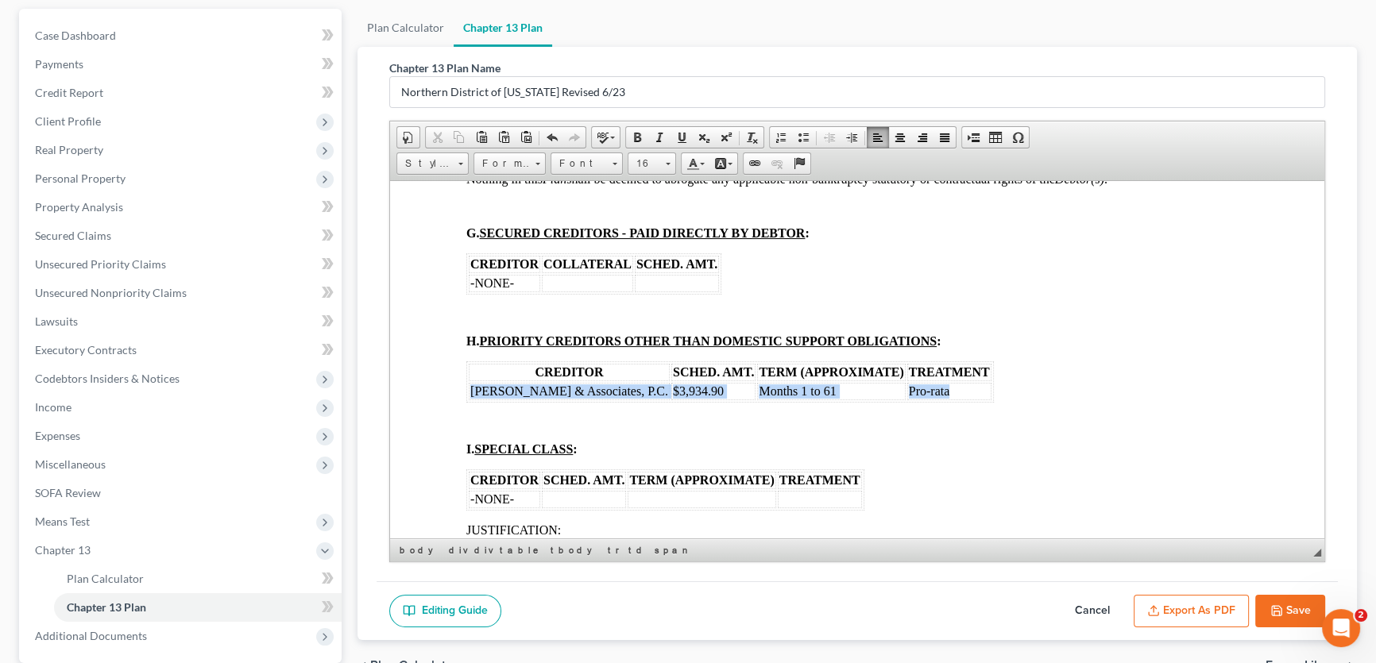
drag, startPoint x: 945, startPoint y: 482, endPoint x: 475, endPoint y: 485, distance: 470.3
click at [475, 400] on tr "Monte J. White & Associates, P.C. $3,934.90 Months 1 to 61 Pro-rata" at bounding box center [730, 390] width 523 height 17
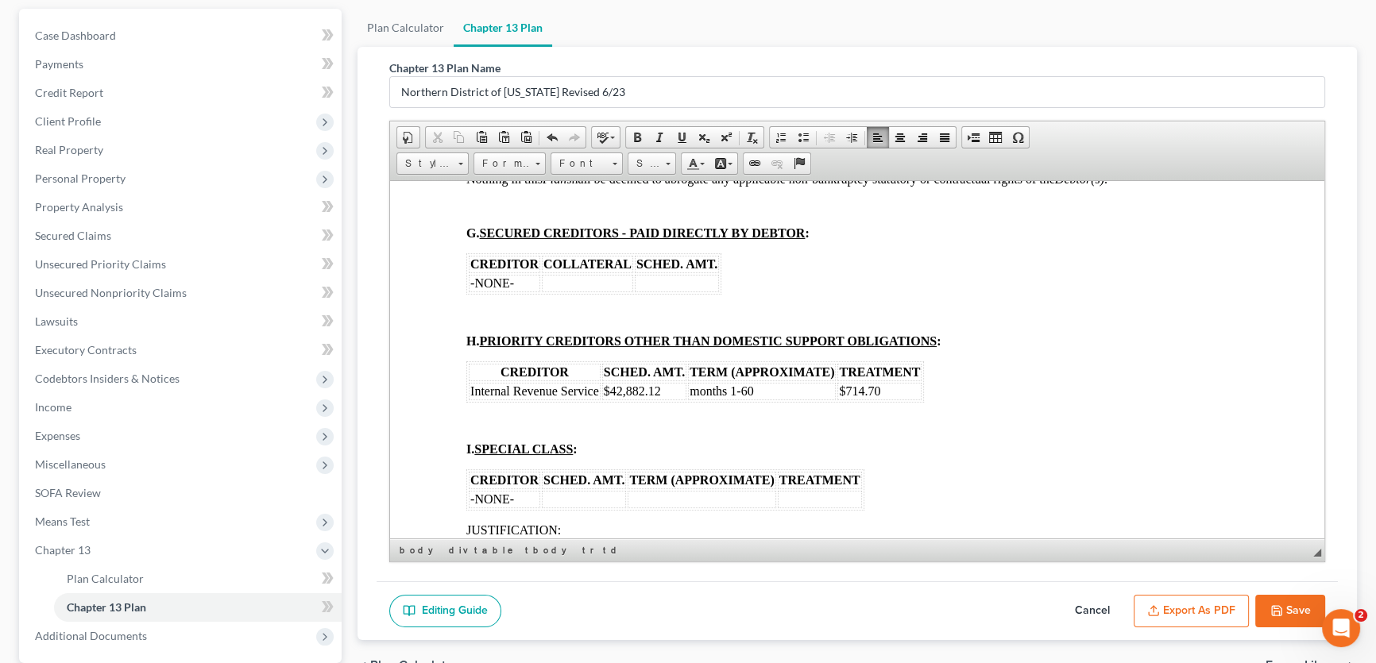
click at [670, 400] on td "$42,882.12" at bounding box center [644, 390] width 84 height 17
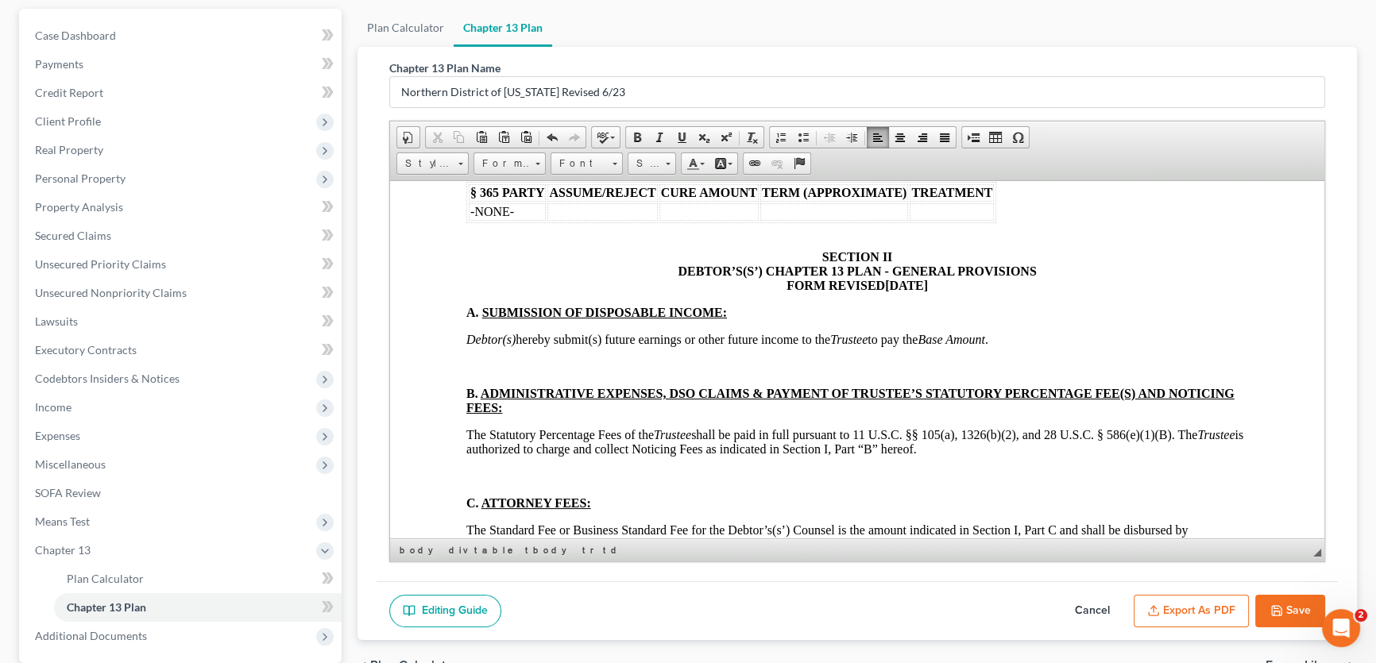
scroll to position [3611, 0]
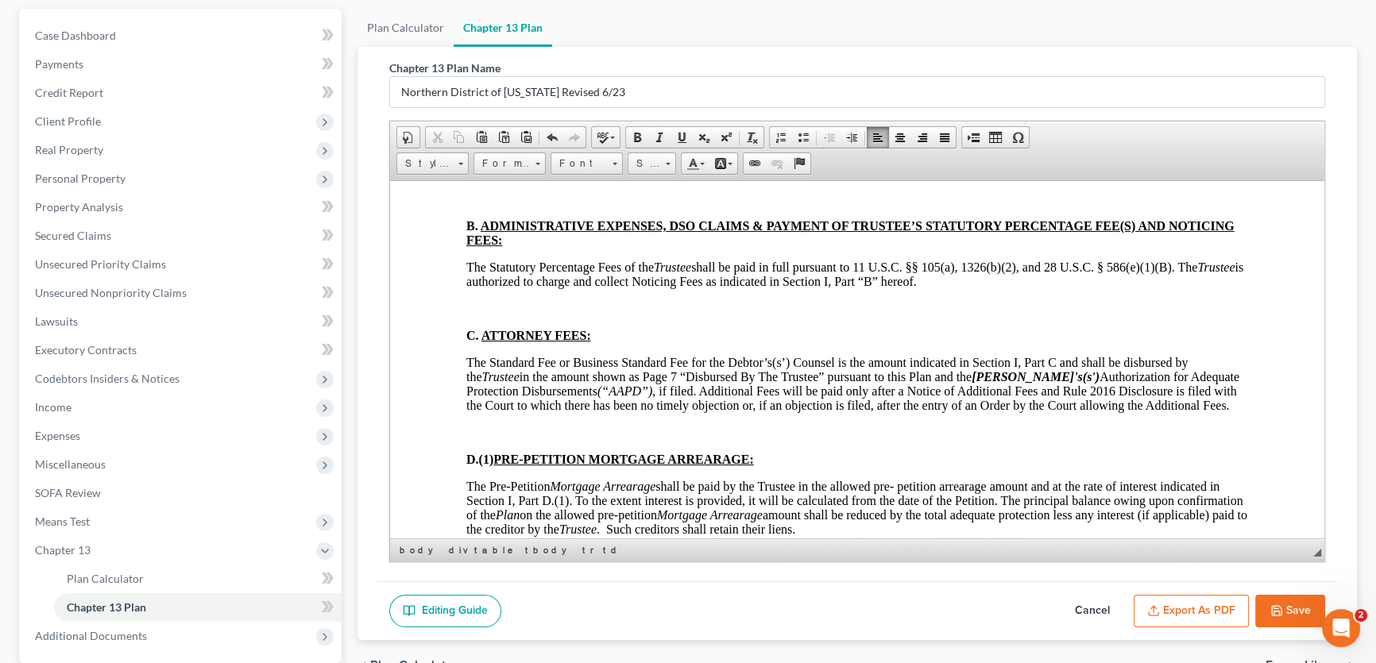
click at [495, 206] on p at bounding box center [857, 198] width 782 height 14
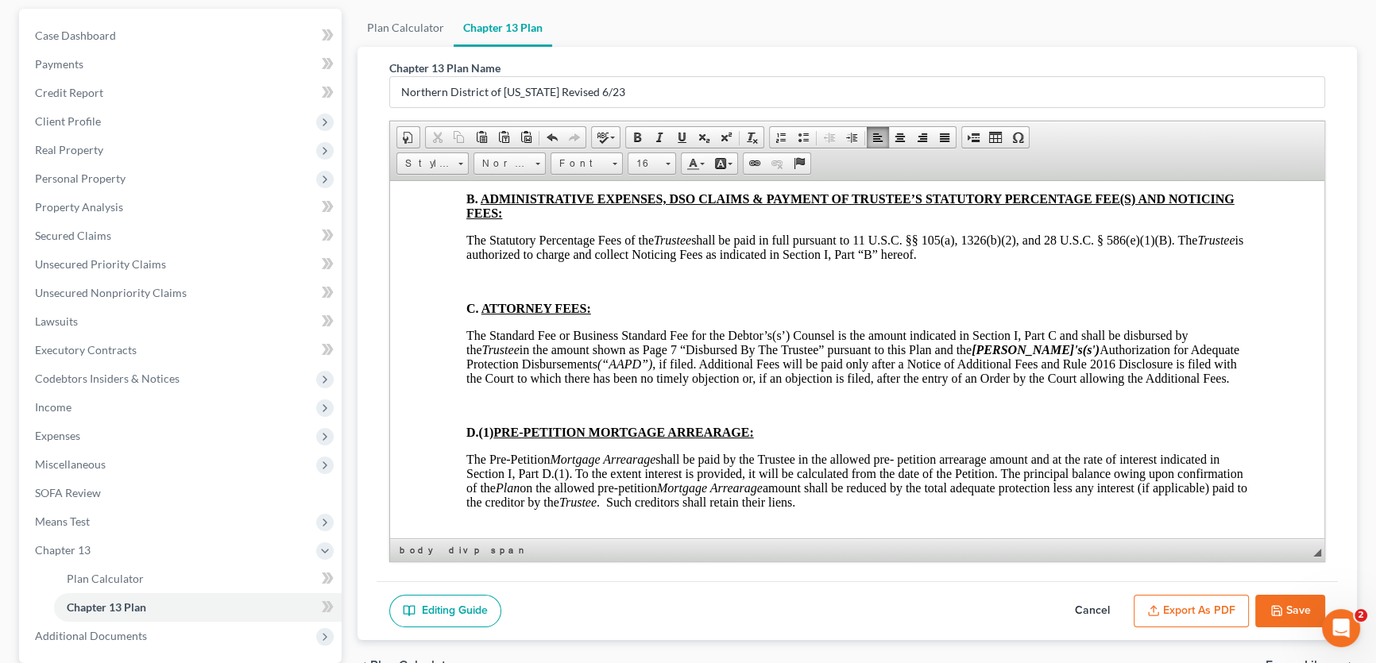
click at [508, 288] on p at bounding box center [857, 281] width 782 height 14
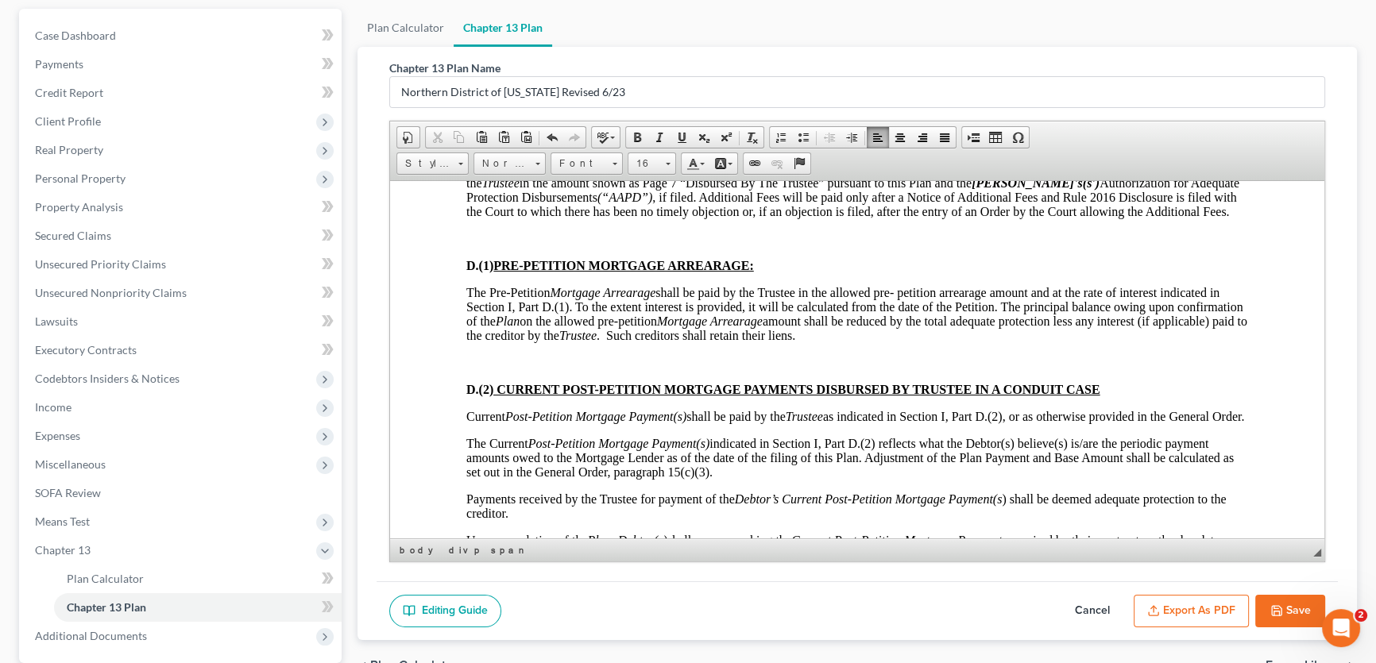
scroll to position [3755, 0]
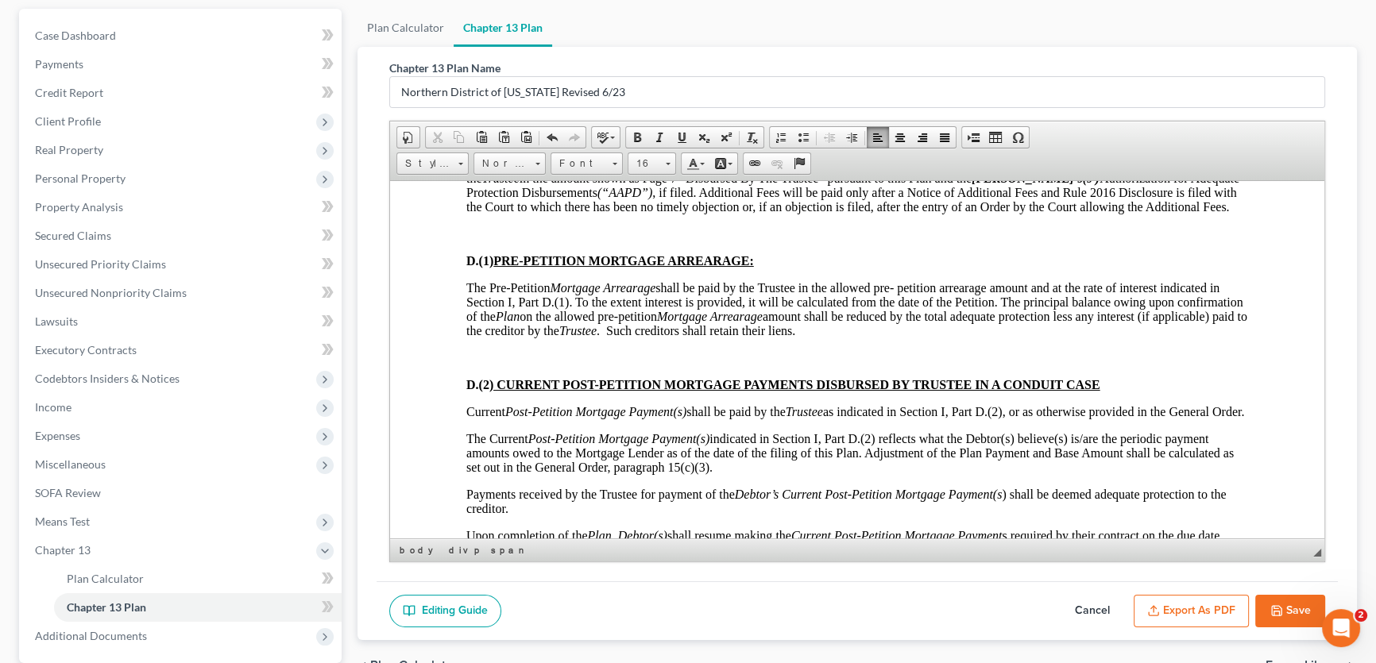
click at [511, 241] on p at bounding box center [857, 233] width 782 height 14
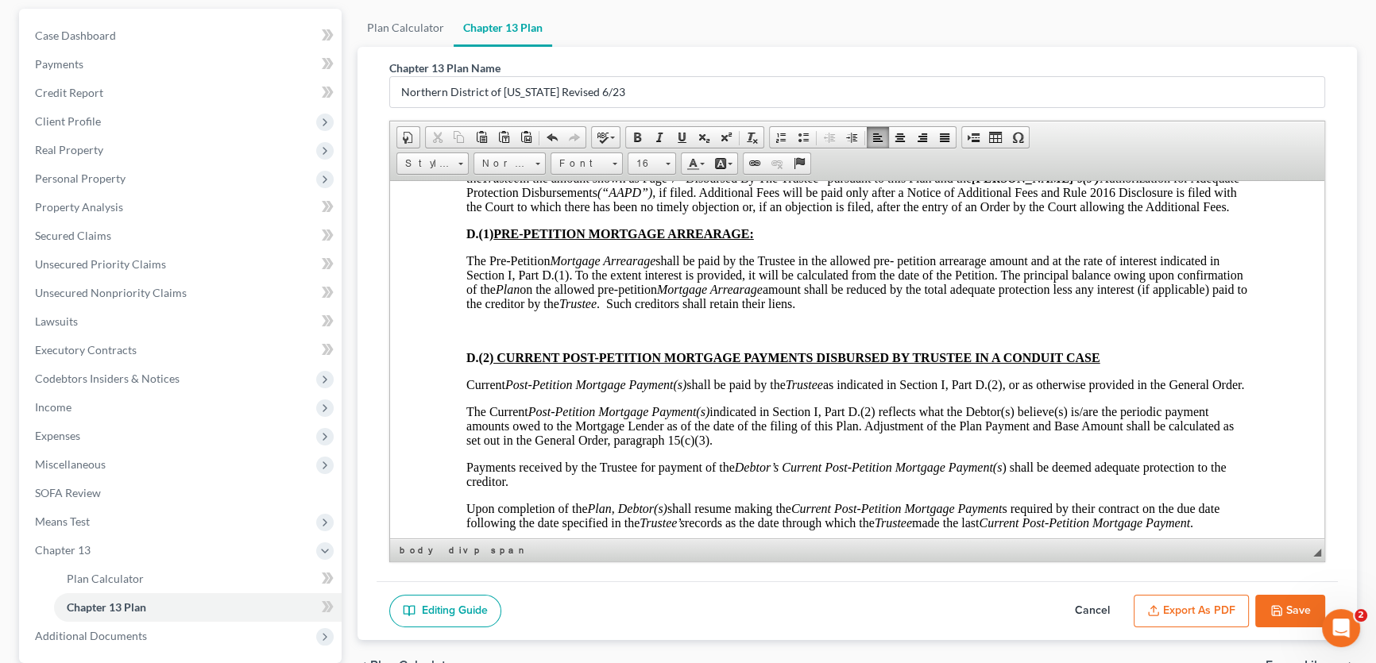
click at [501, 338] on p at bounding box center [857, 330] width 782 height 14
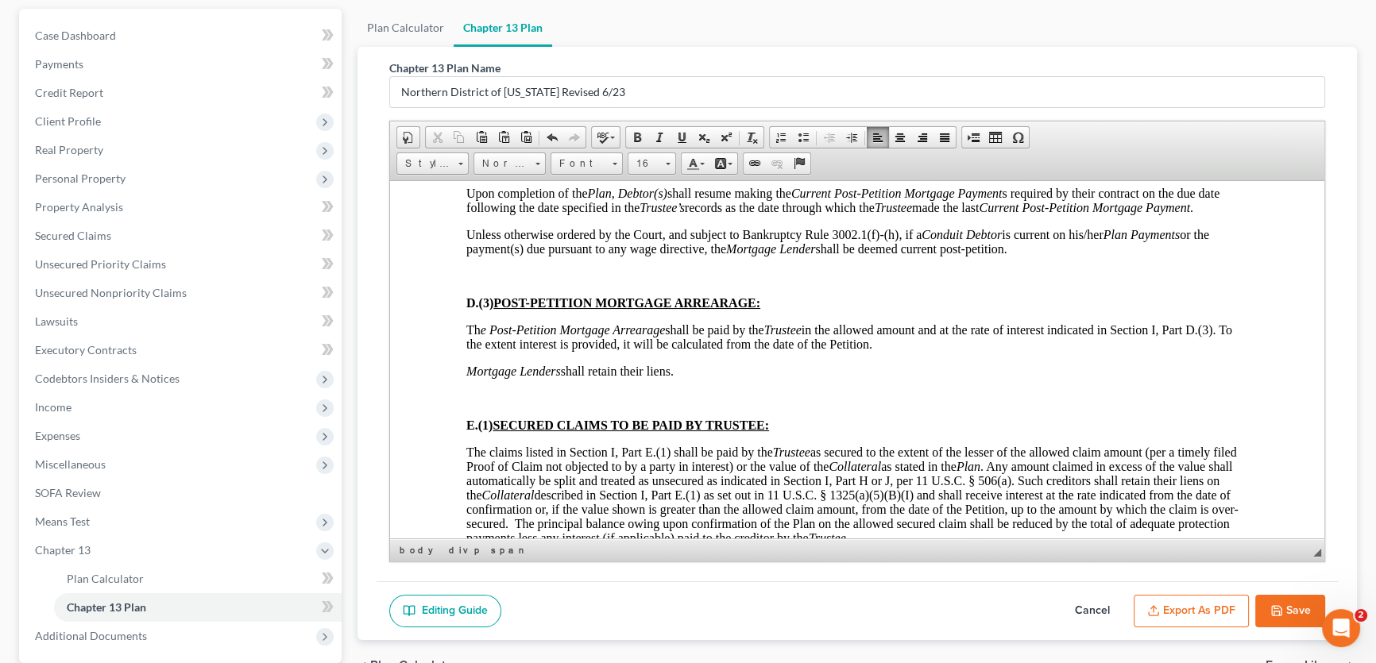
scroll to position [4044, 0]
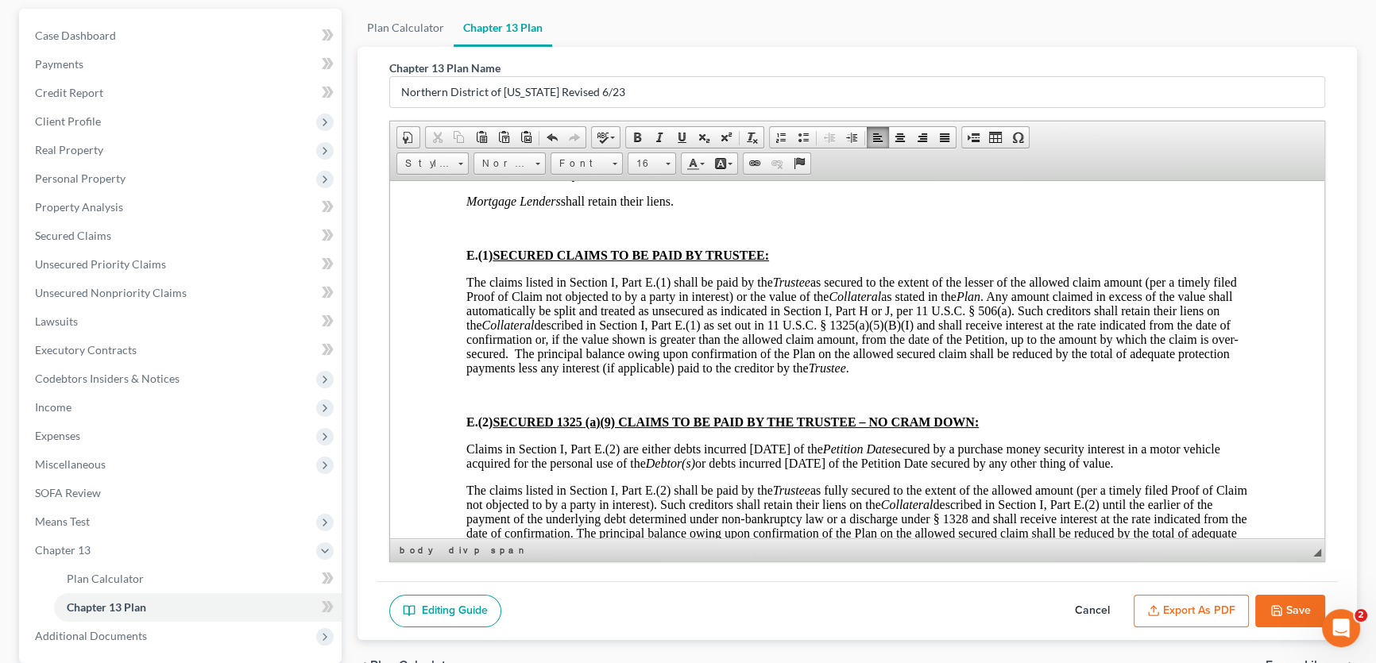
scroll to position [4188, 0]
click at [501, 234] on p at bounding box center [857, 226] width 782 height 14
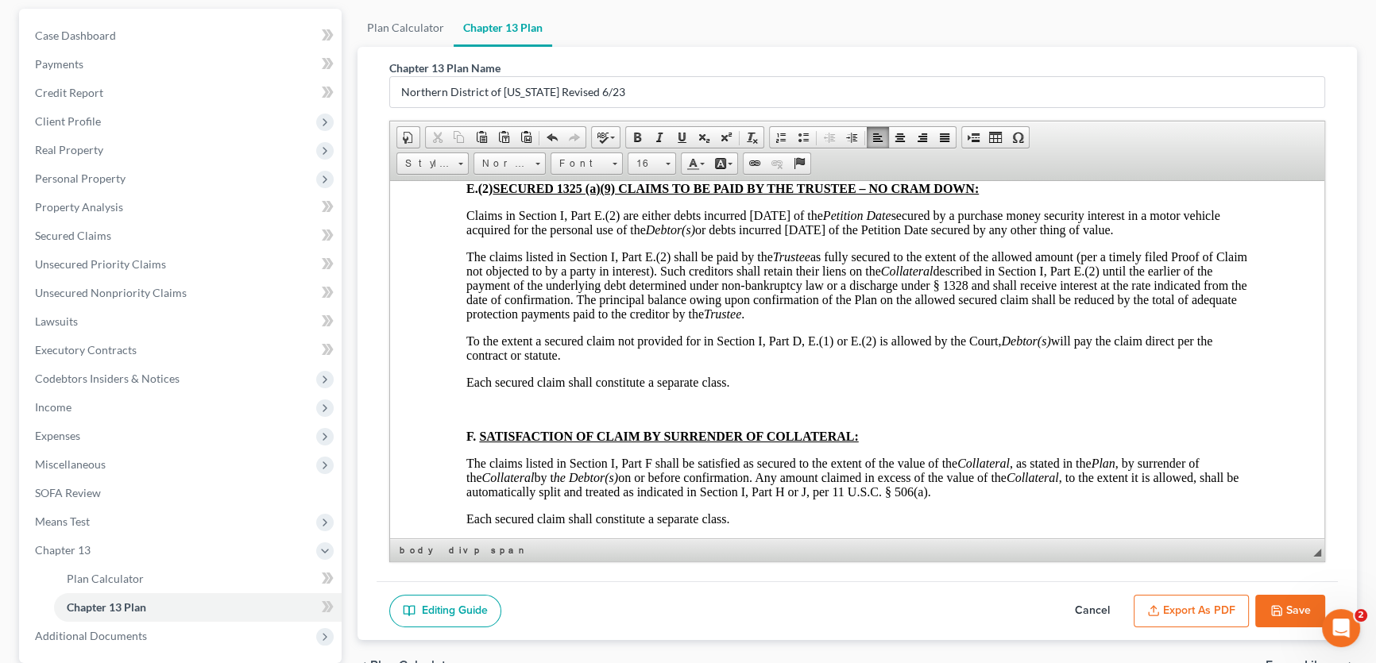
scroll to position [4405, 0]
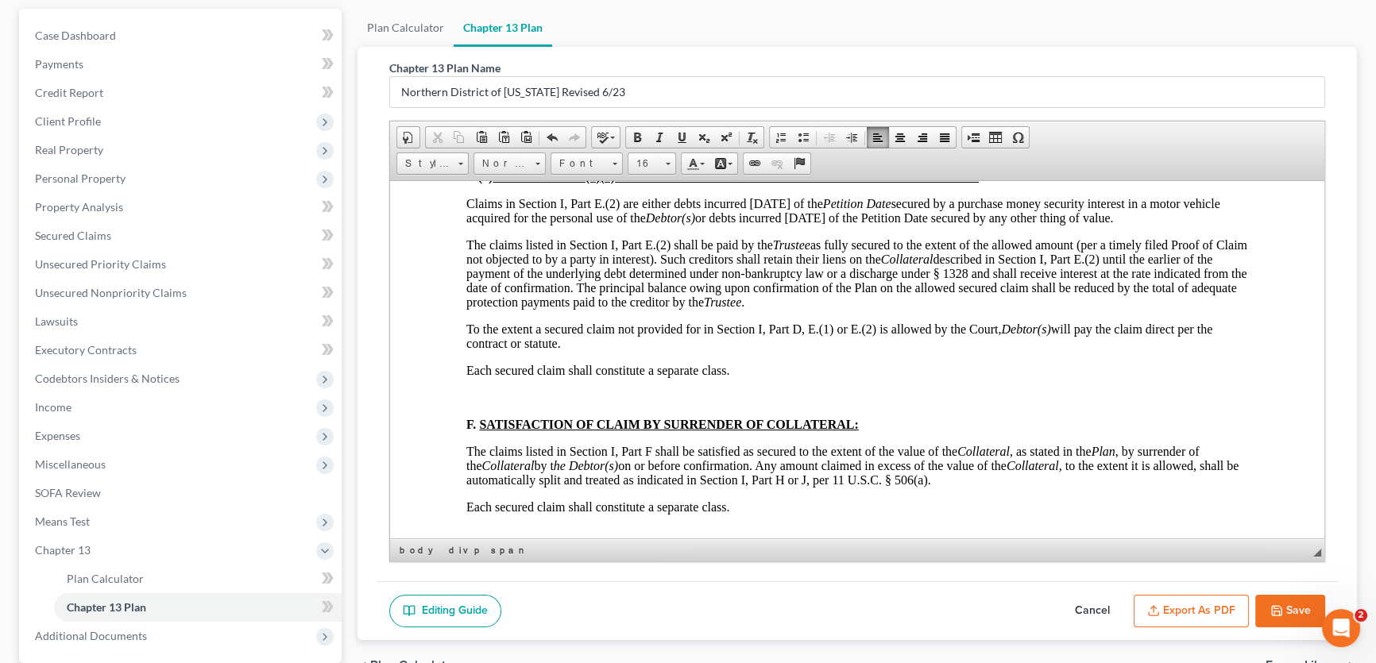
click at [492, 157] on p at bounding box center [857, 149] width 782 height 14
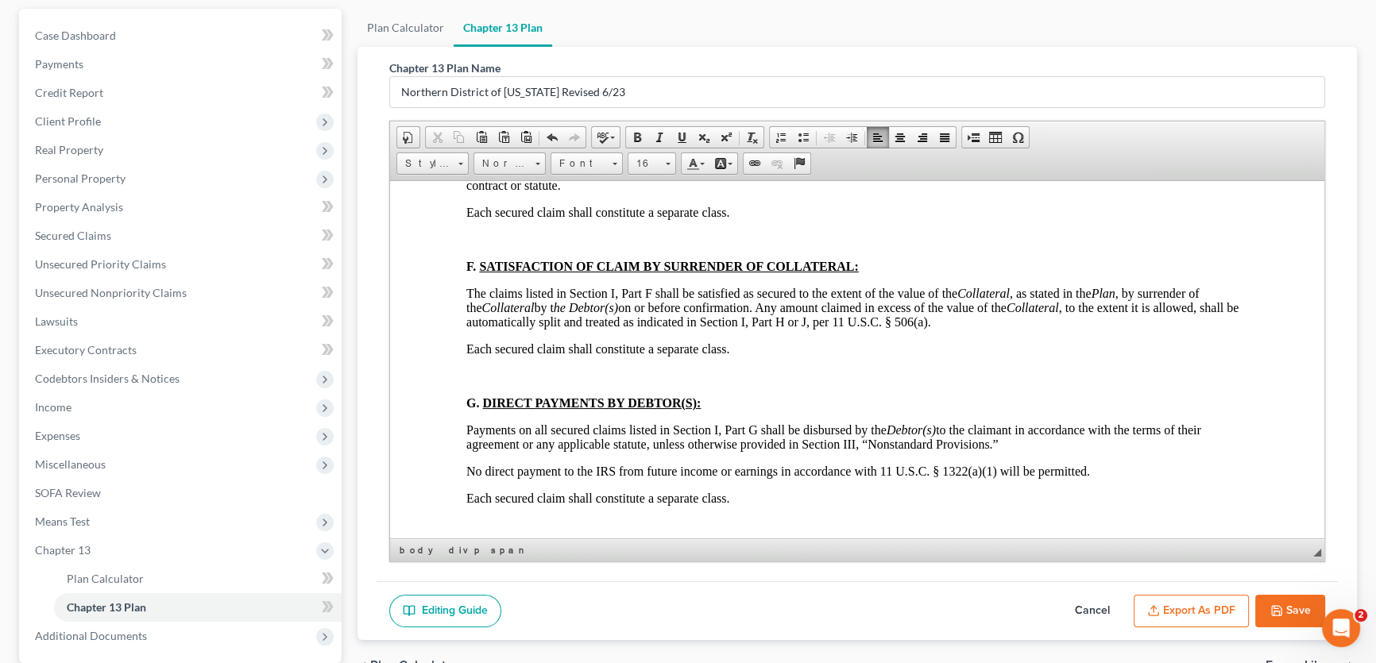
scroll to position [4550, 0]
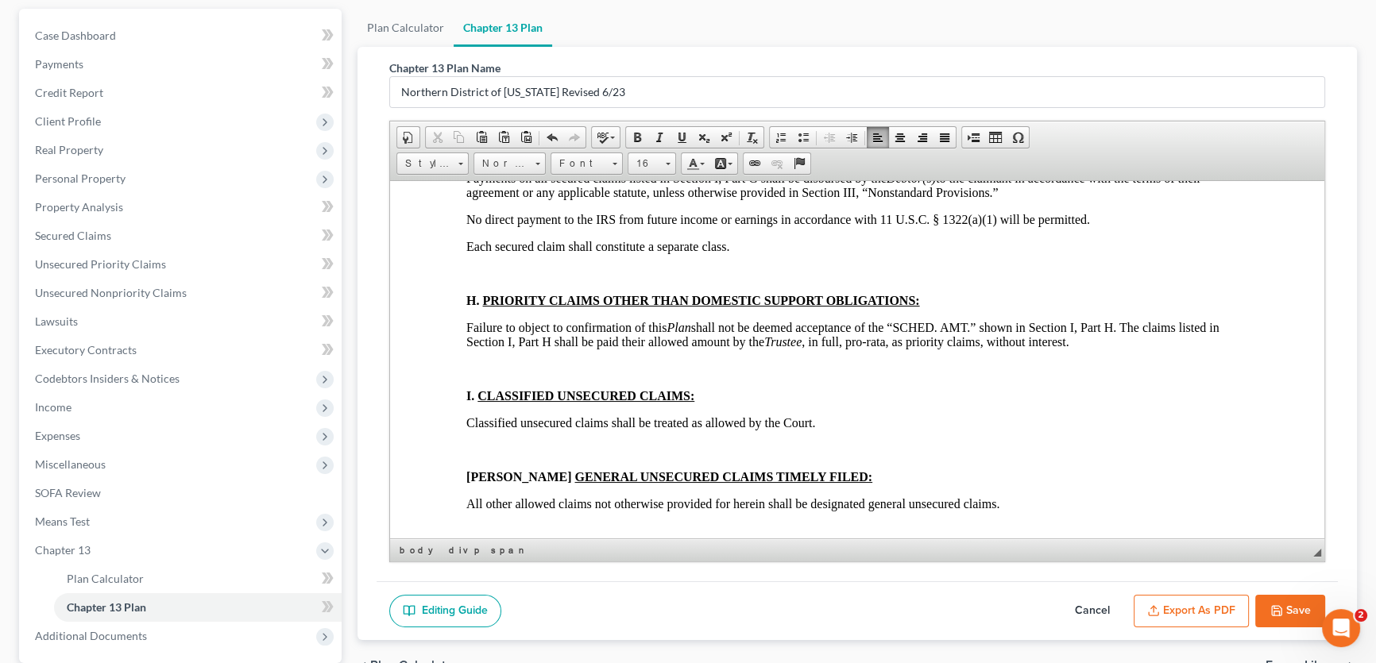
scroll to position [4767, 0]
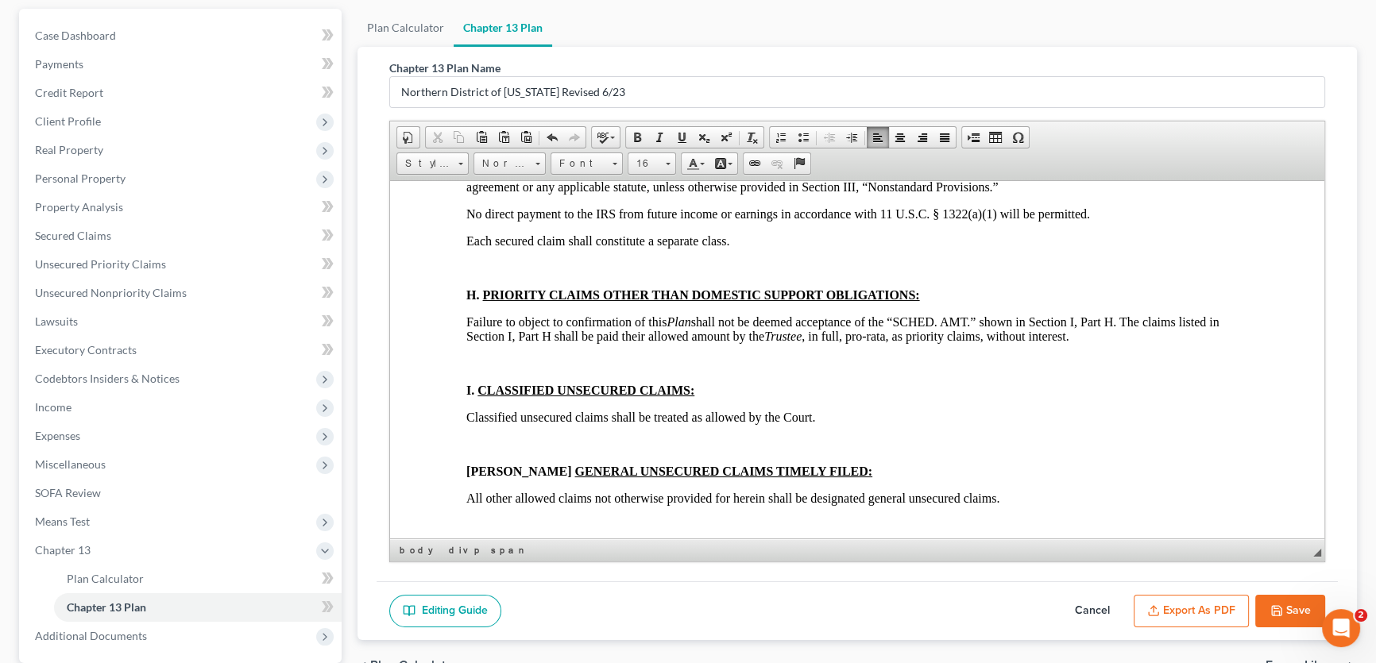
click at [493, 126] on p at bounding box center [857, 118] width 782 height 14
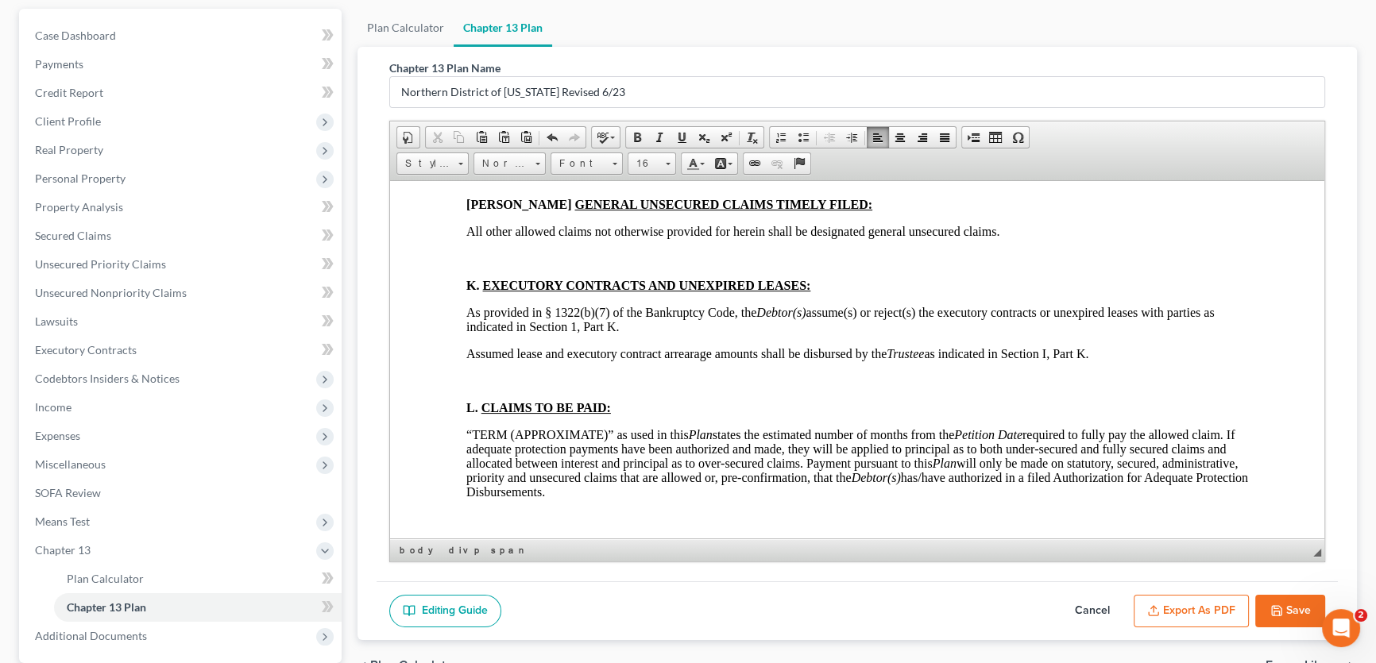
scroll to position [4983, 0]
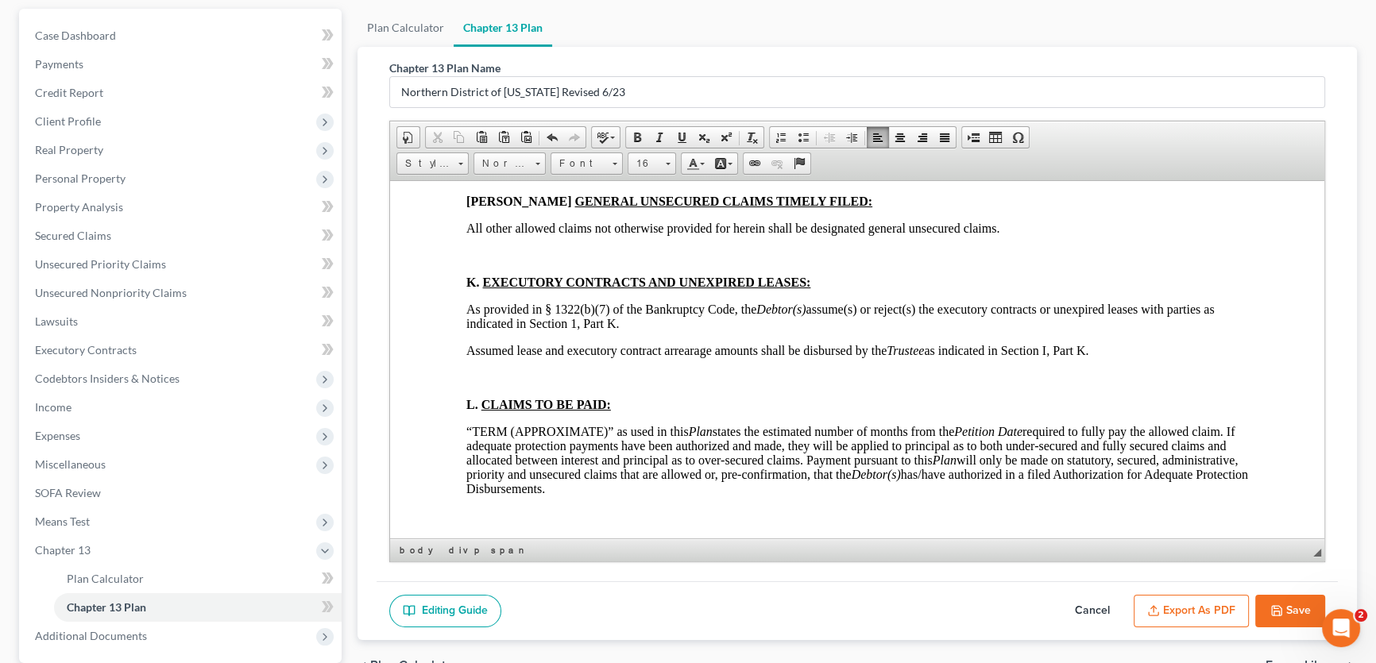
click at [483, 100] on p at bounding box center [857, 93] width 782 height 14
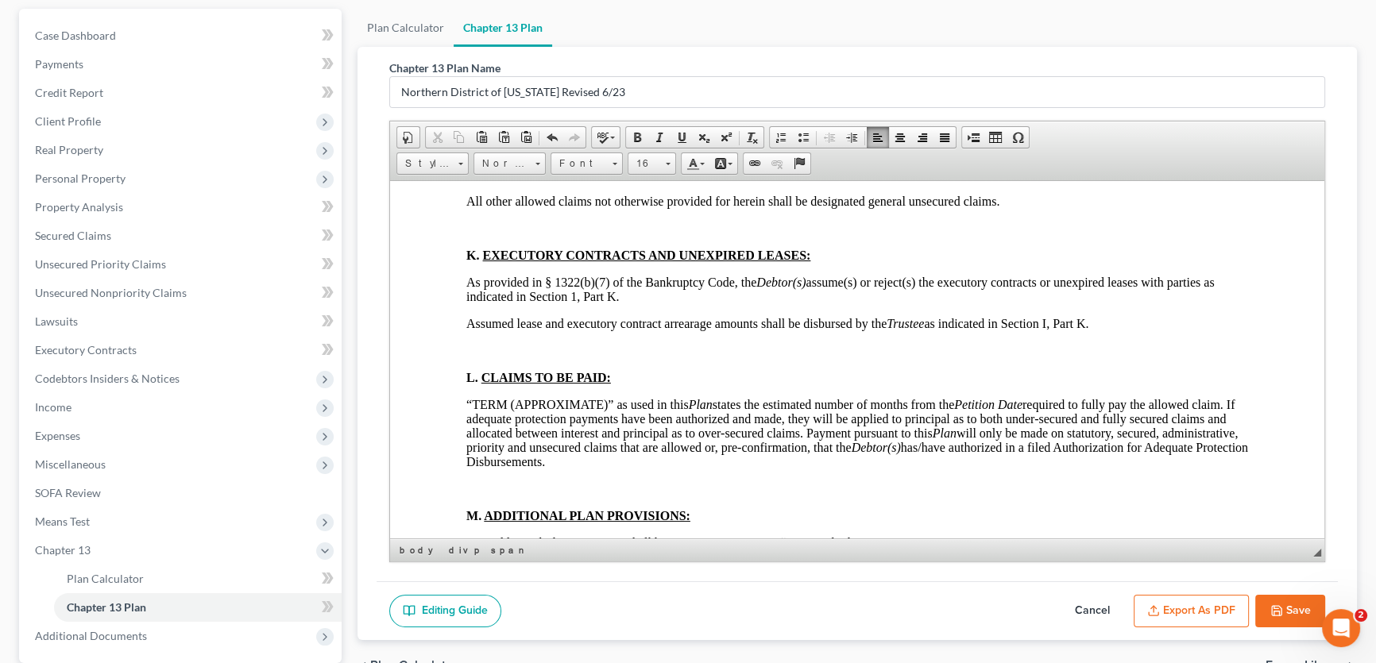
click at [484, 338] on div "DEBTOR’S (S’) CHAPTER 13 PLAN (CONTAINING A MOTION FOR VALUATION) DISCLOSURES […" at bounding box center [857, 553] width 782 height 10206
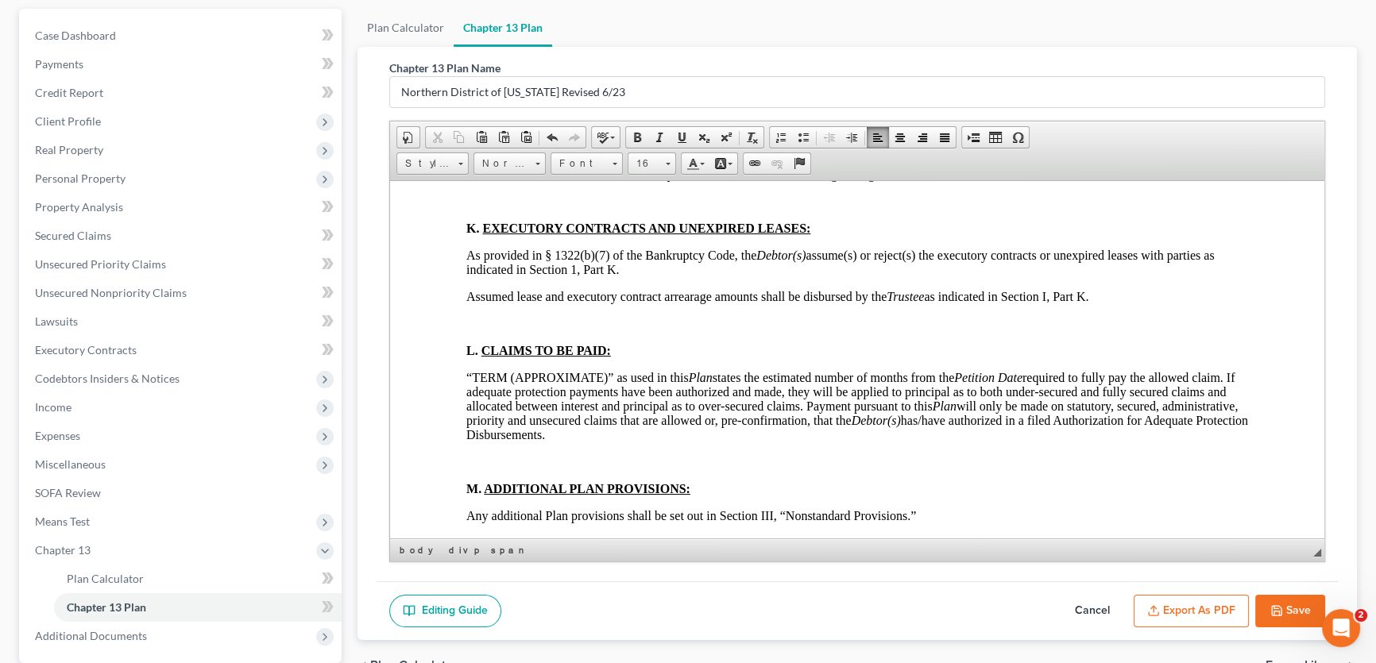
click at [494, 208] on p at bounding box center [857, 201] width 782 height 14
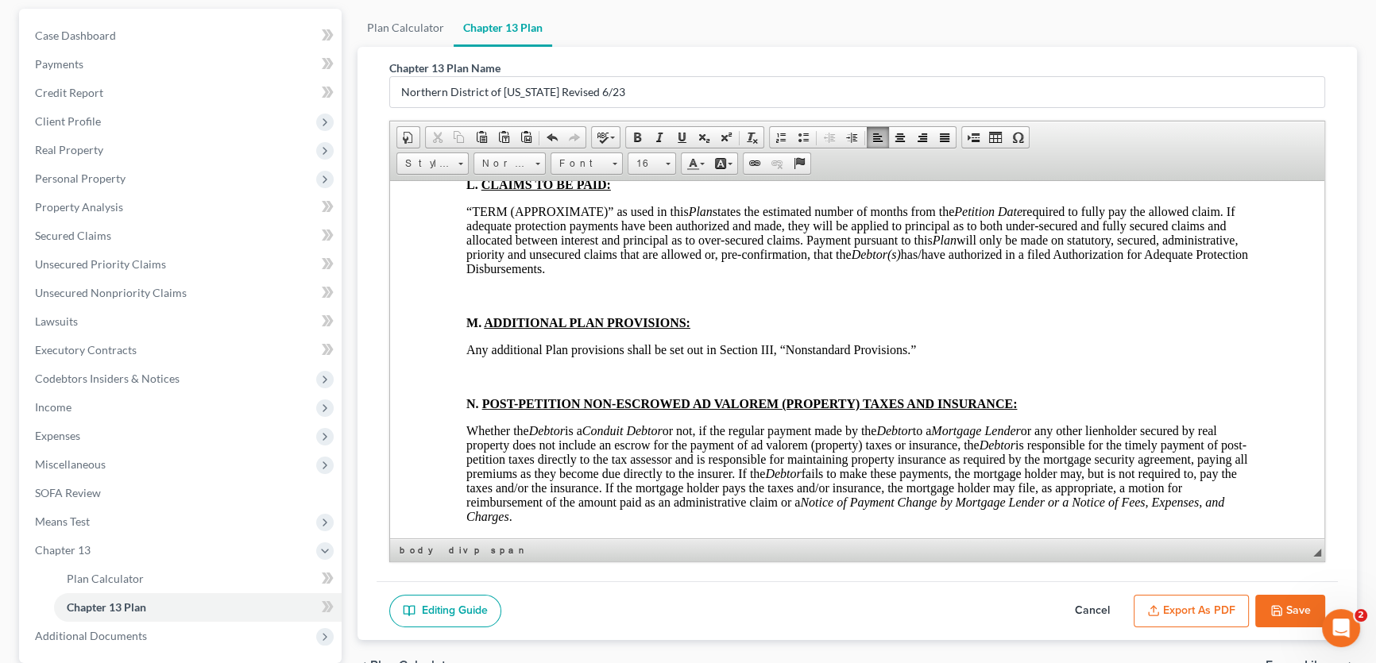
scroll to position [5127, 0]
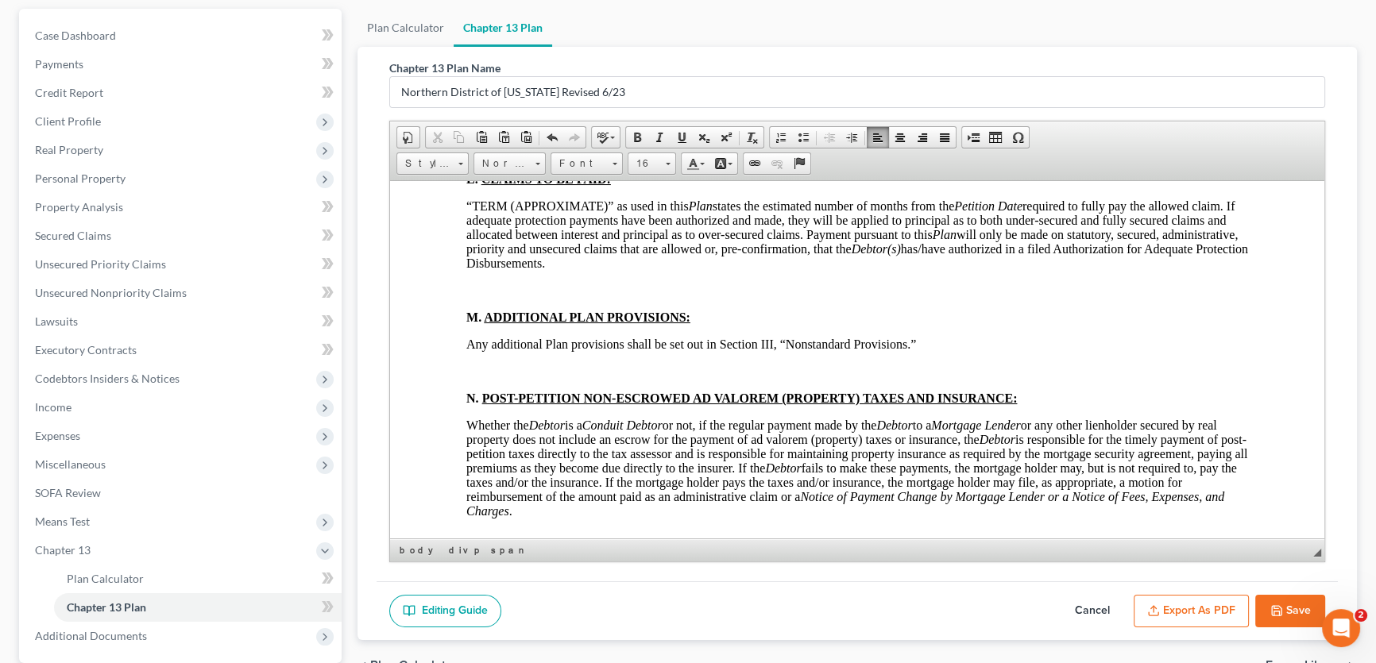
click at [489, 345] on div "DEBTOR’S (S’) CHAPTER 13 PLAN (CONTAINING A MOTION FOR VALUATION) DISCLOSURES […" at bounding box center [857, 381] width 782 height 10151
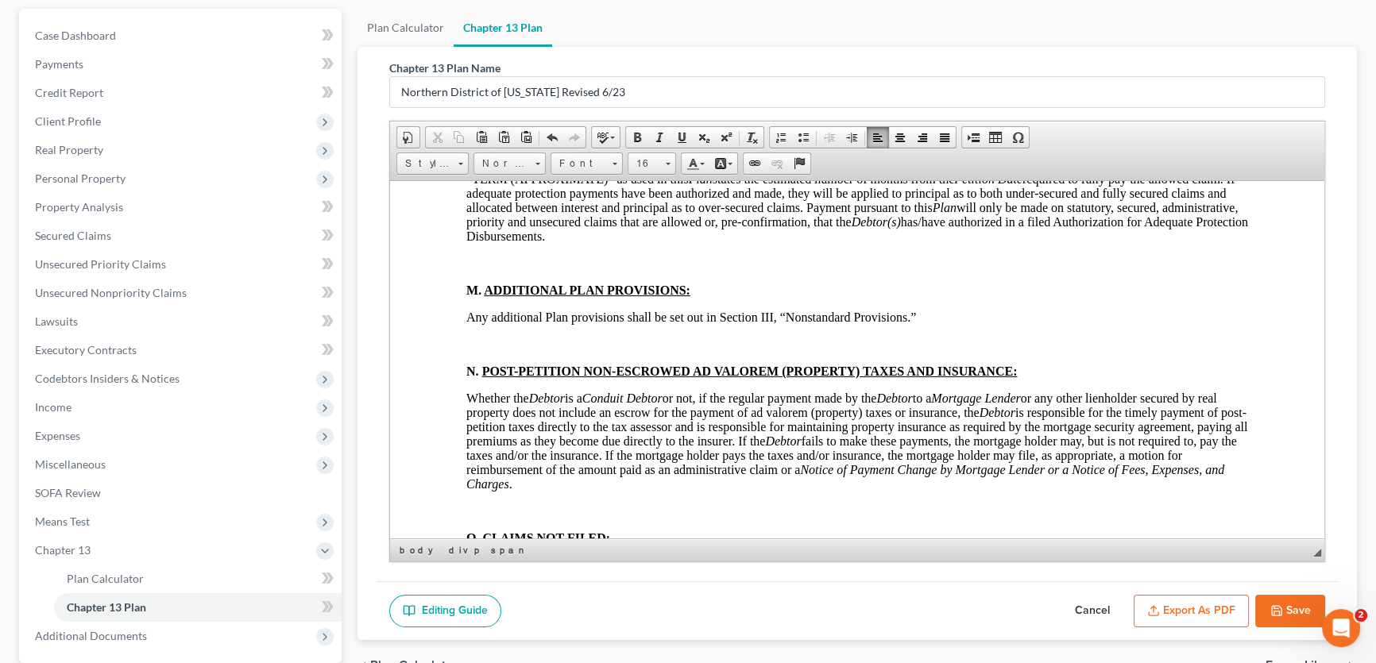
click at [489, 466] on div "DEBTOR’S (S’) CHAPTER 13 PLAN (CONTAINING A MOTION FOR VALUATION) DISCLOSURES […" at bounding box center [857, 368] width 782 height 10124
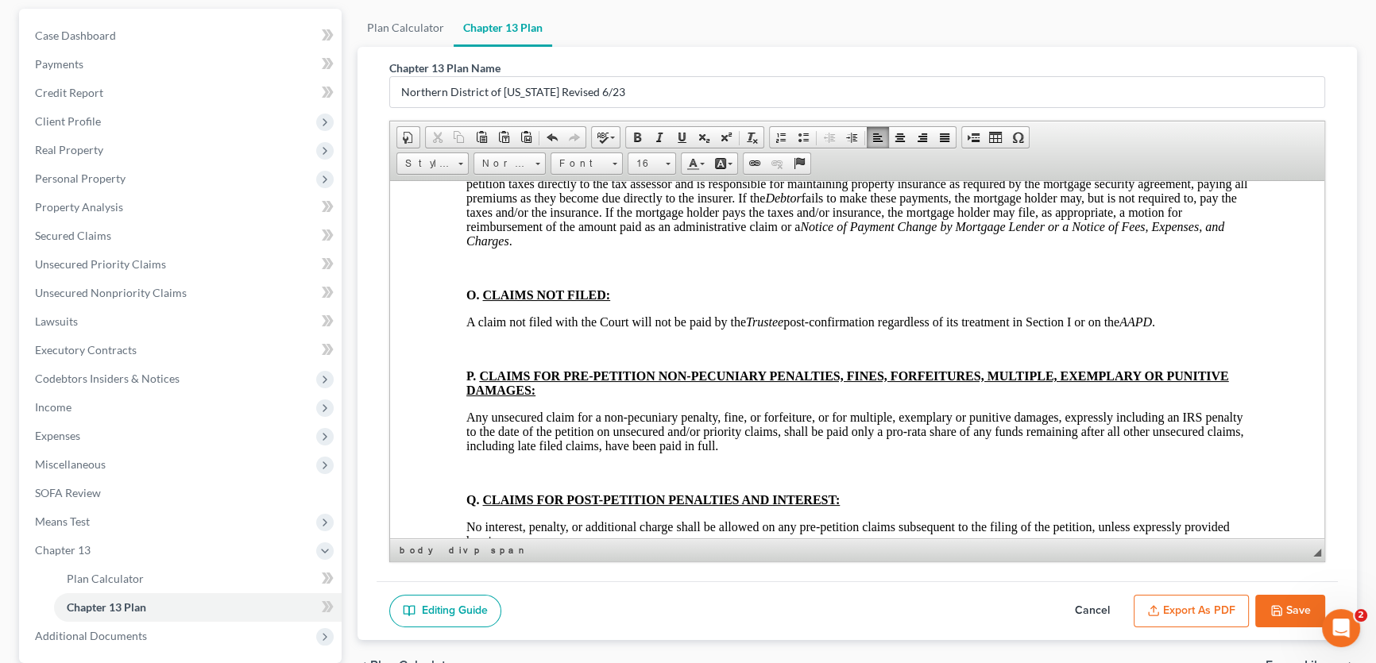
scroll to position [5344, 0]
click at [501, 107] on p at bounding box center [857, 100] width 782 height 14
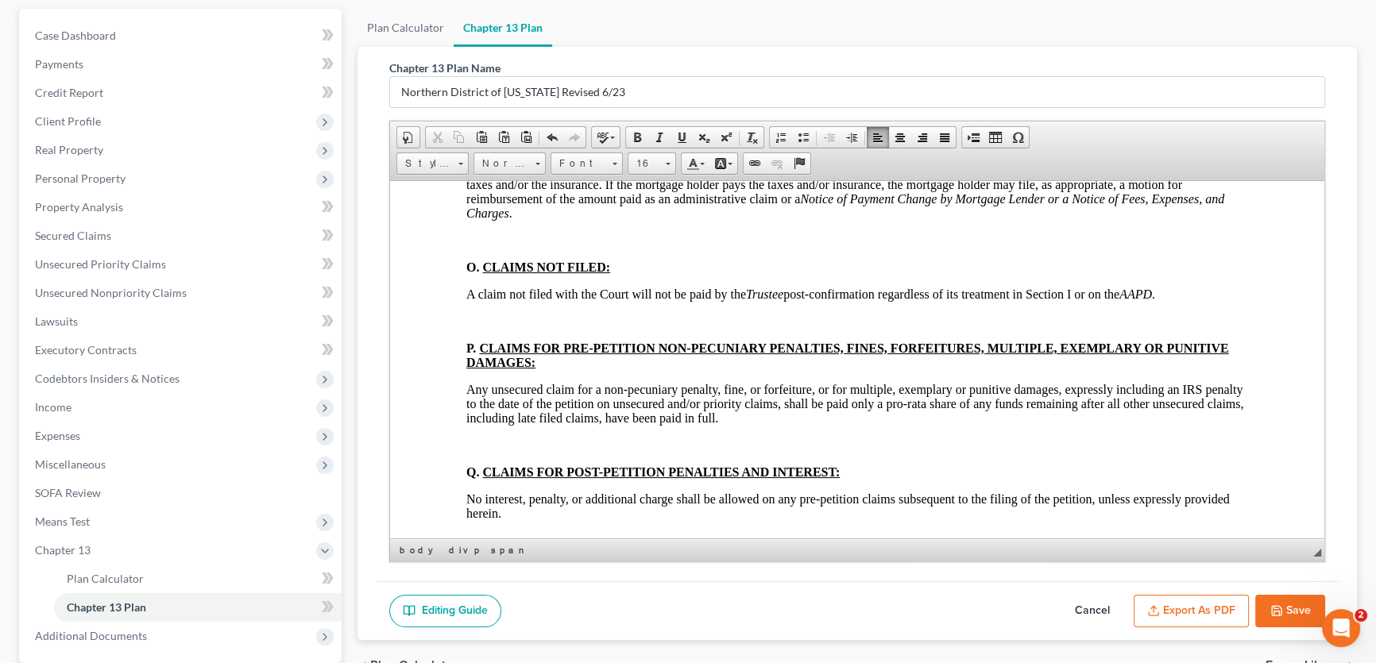
click at [509, 247] on p at bounding box center [857, 240] width 782 height 14
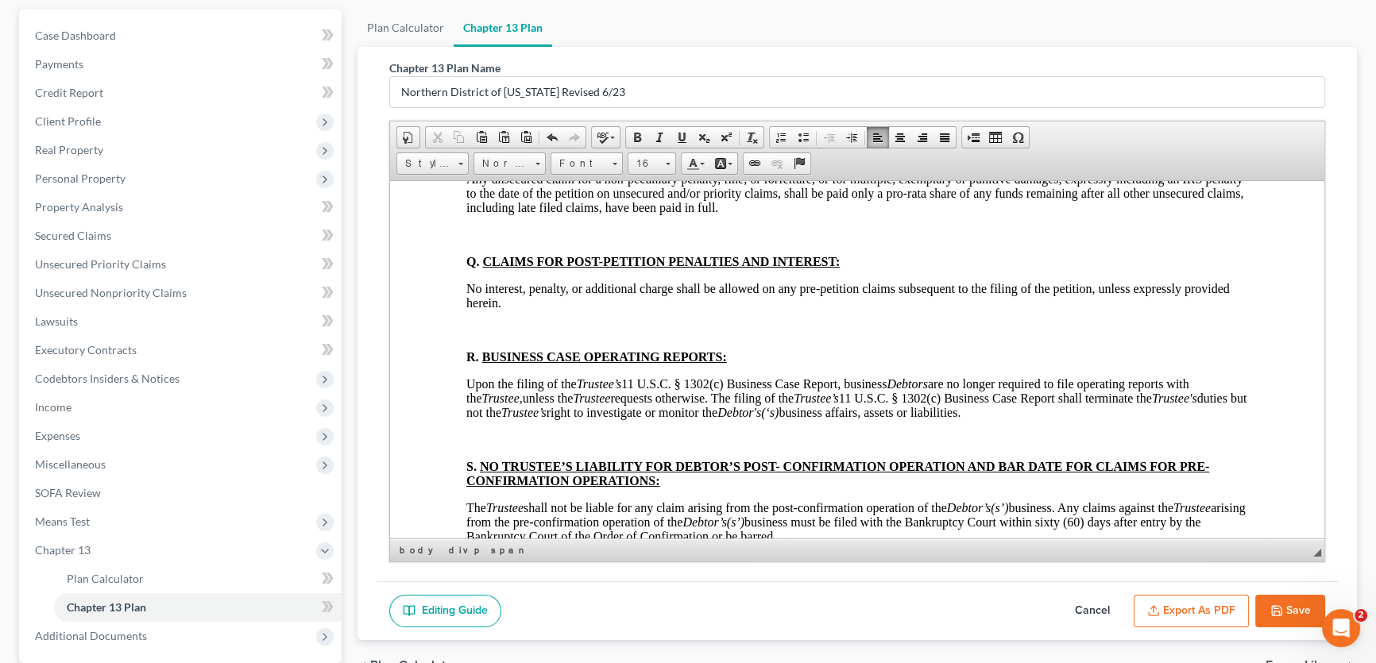
scroll to position [5561, 0]
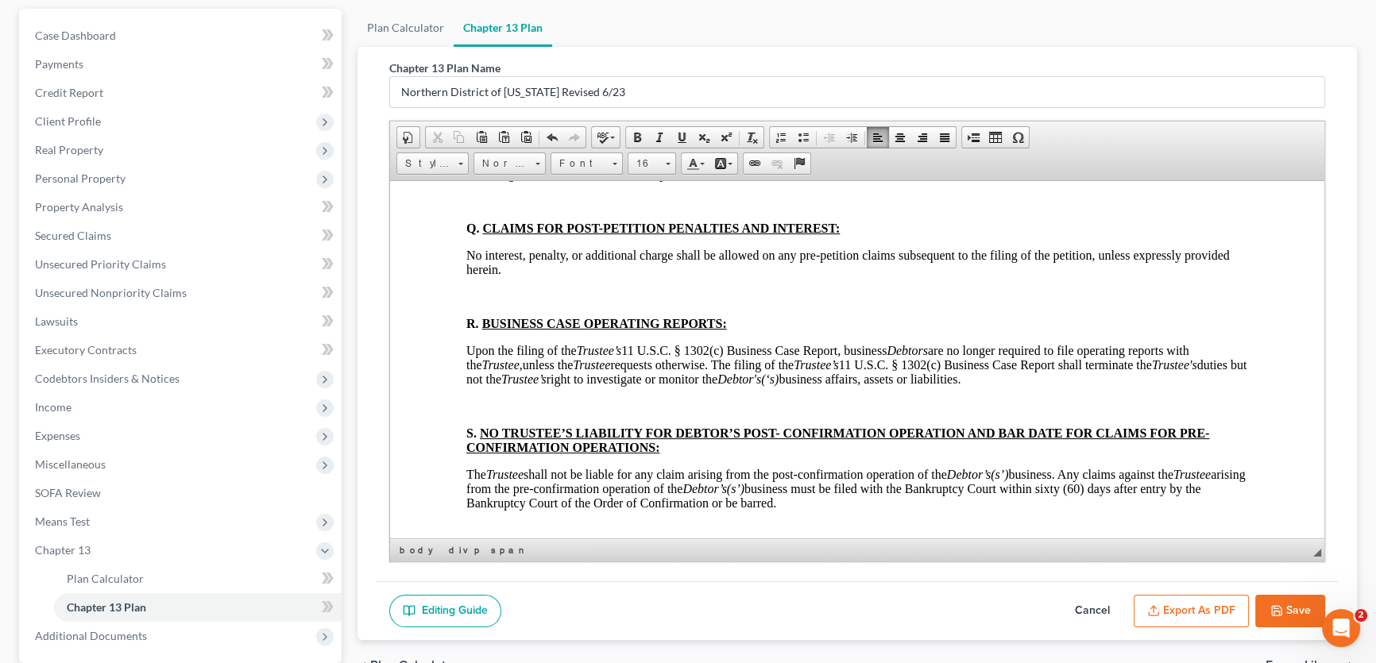
click at [501, 84] on p at bounding box center [857, 77] width 782 height 14
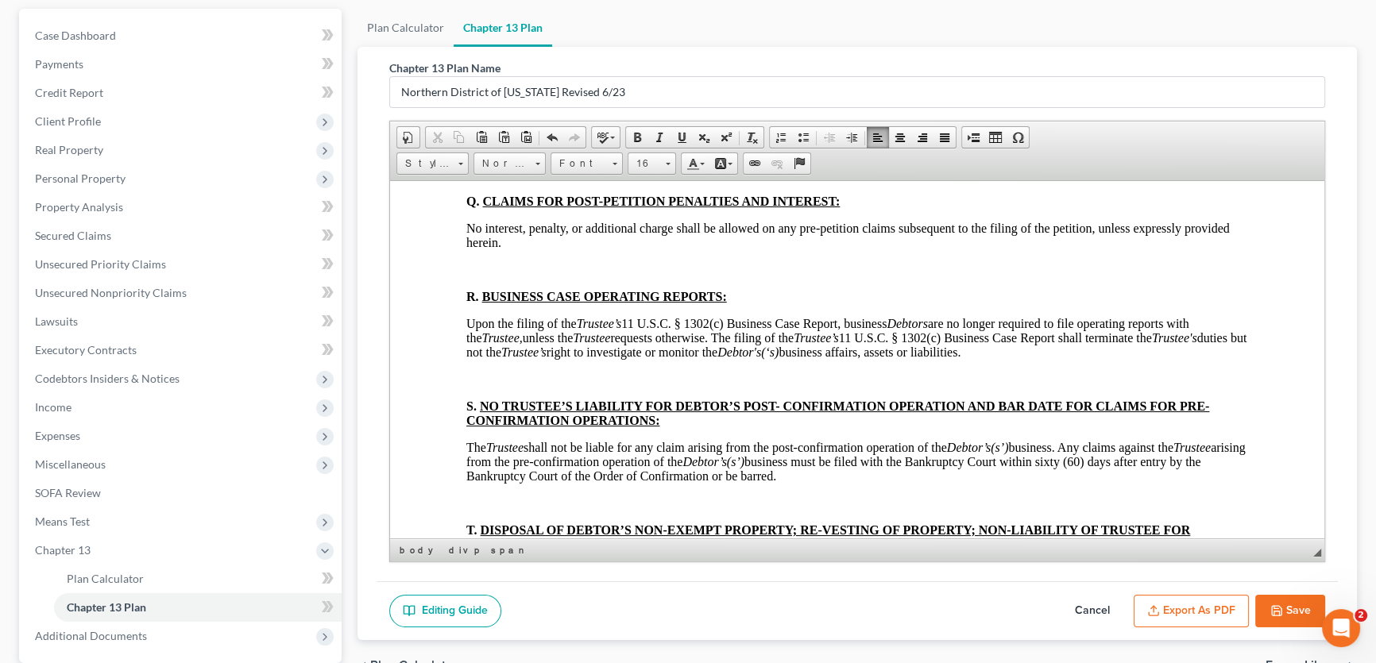
click at [501, 181] on p at bounding box center [857, 174] width 782 height 14
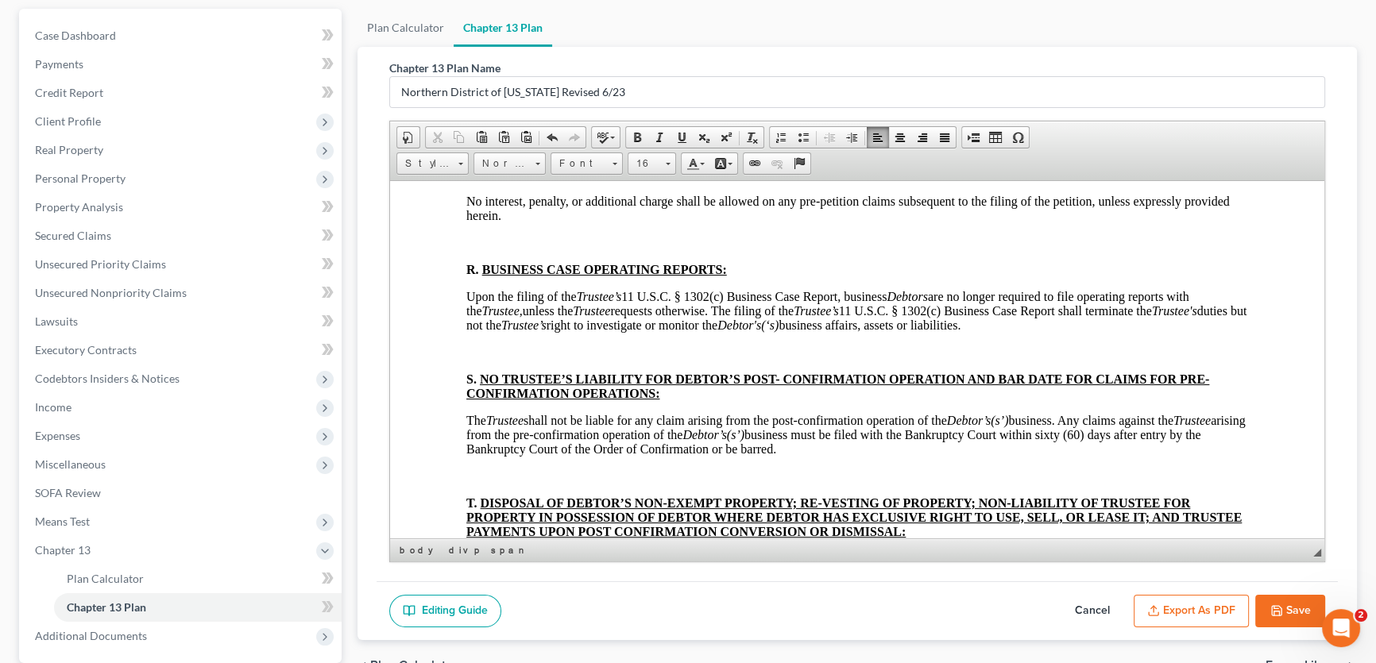
click at [501, 249] on p at bounding box center [857, 242] width 782 height 14
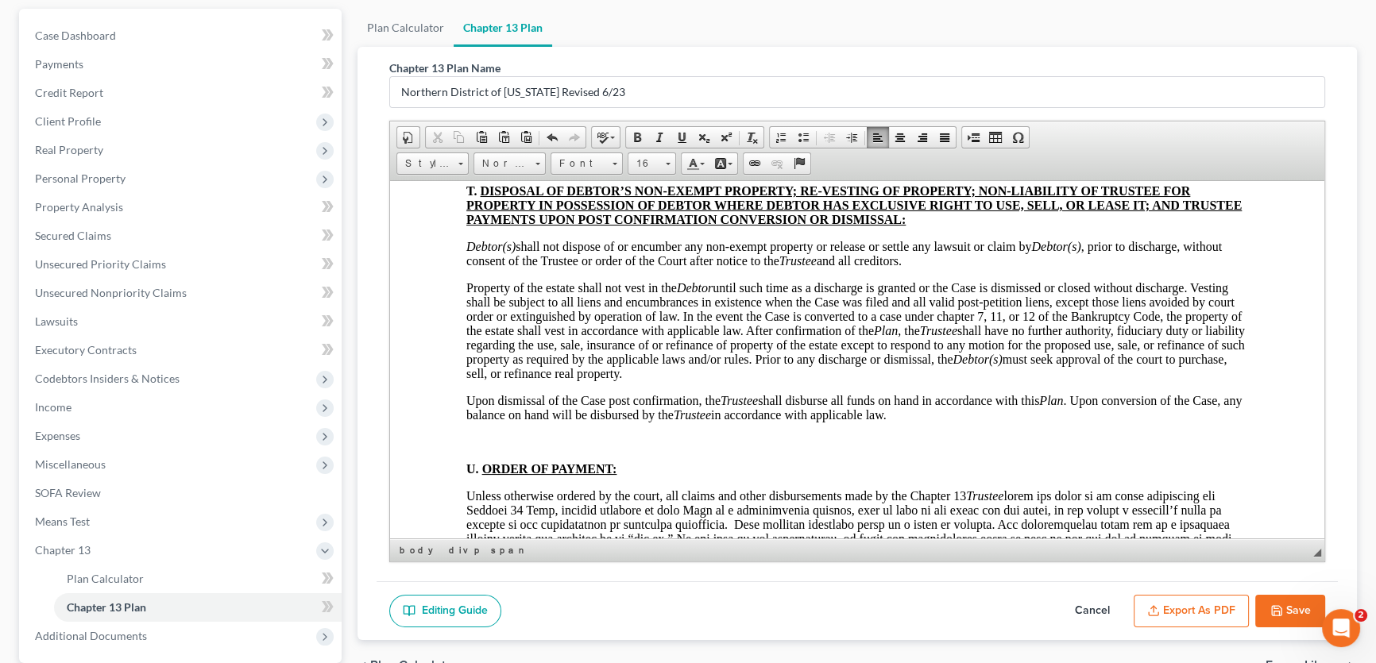
scroll to position [5850, 0]
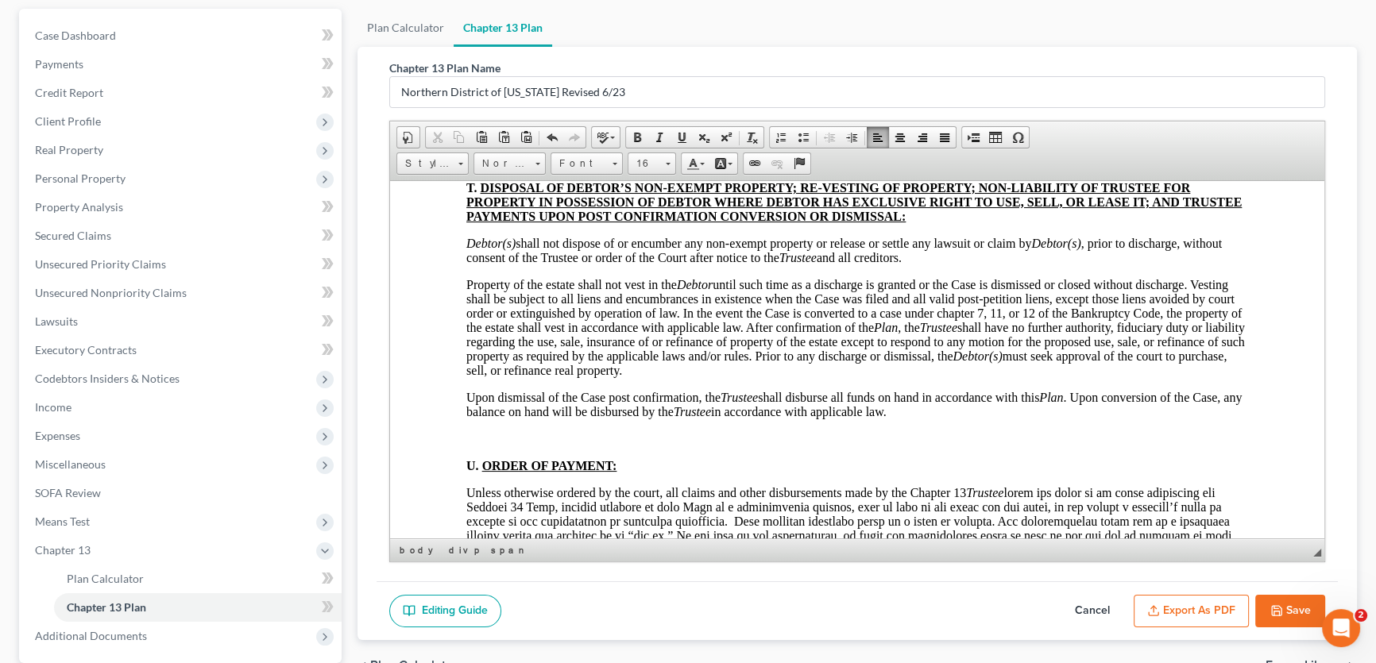
click at [475, 44] on p at bounding box center [857, 36] width 782 height 14
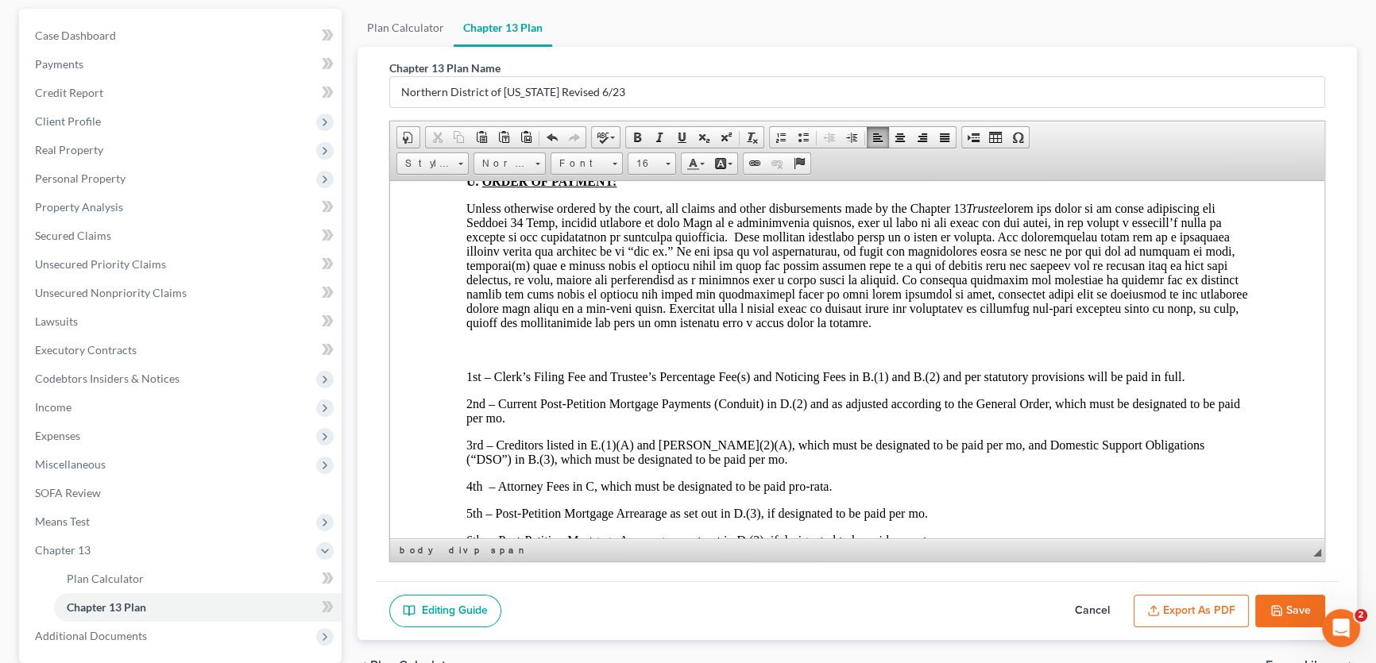
scroll to position [6211, 0]
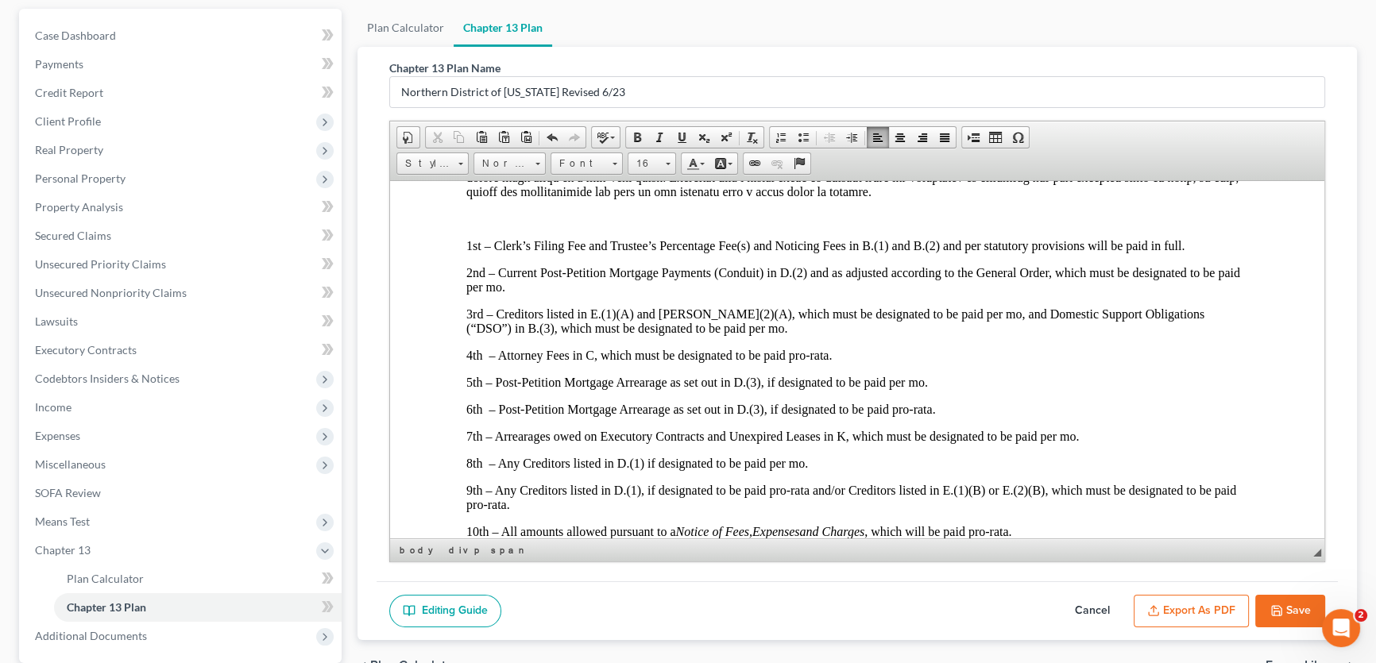
click at [485, 30] on p at bounding box center [857, 23] width 782 height 14
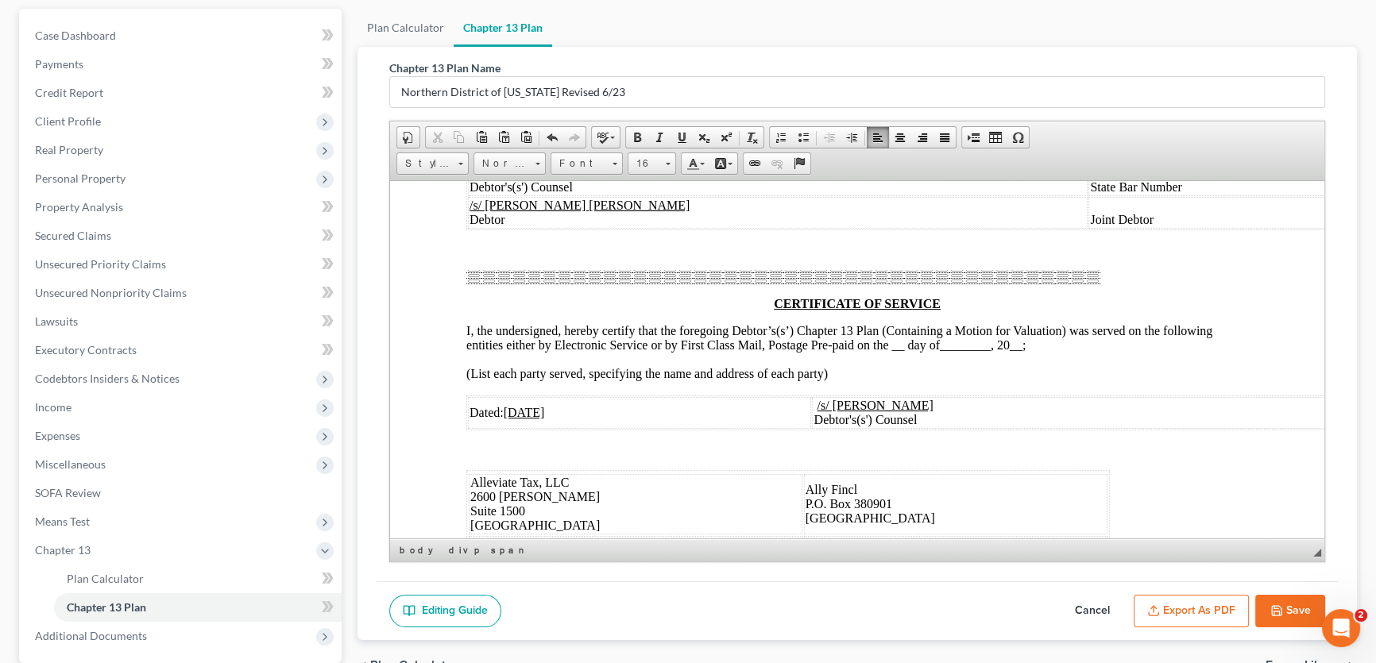
scroll to position [7005, 0]
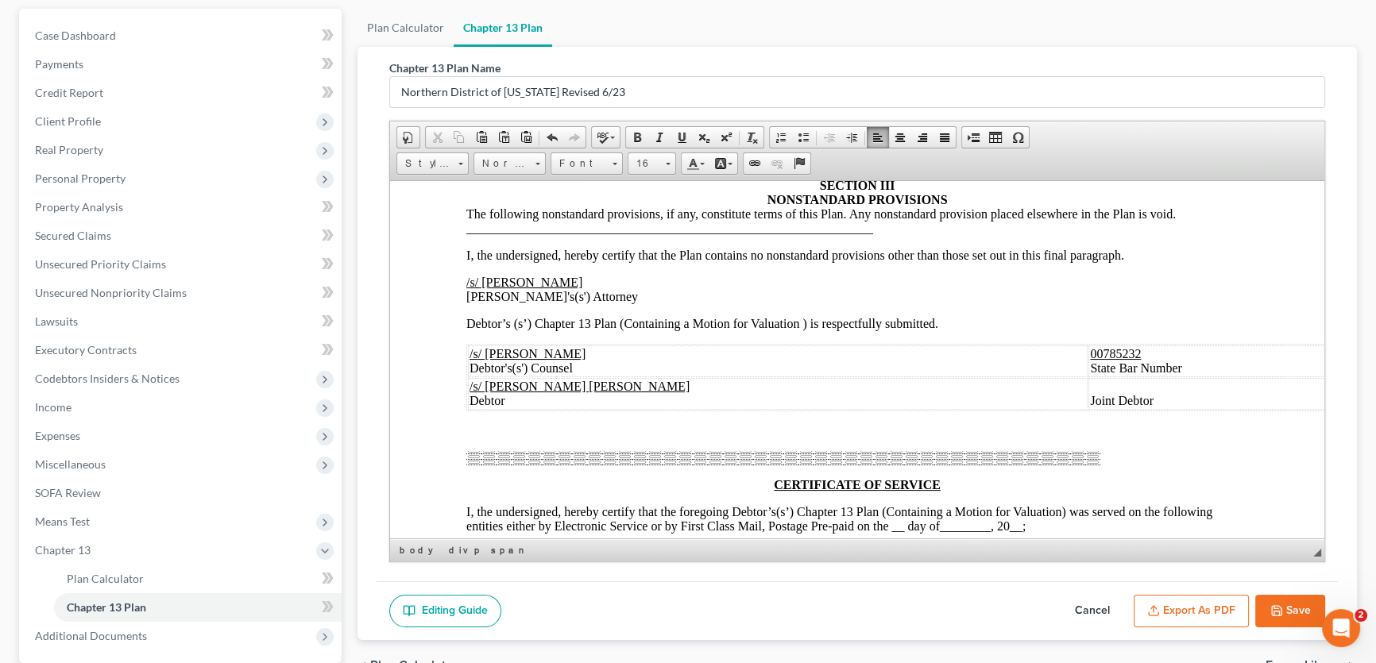
click at [856, 178] on div at bounding box center [857, 171] width 782 height 14
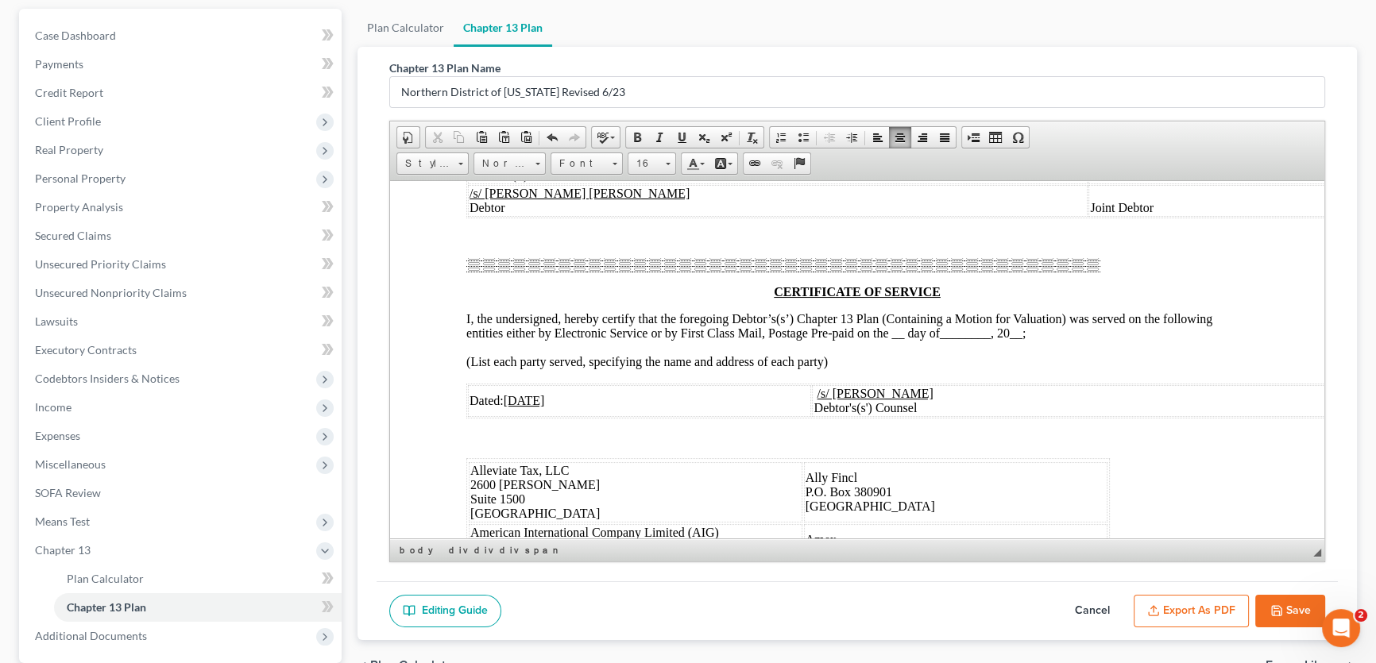
scroll to position [7222, 0]
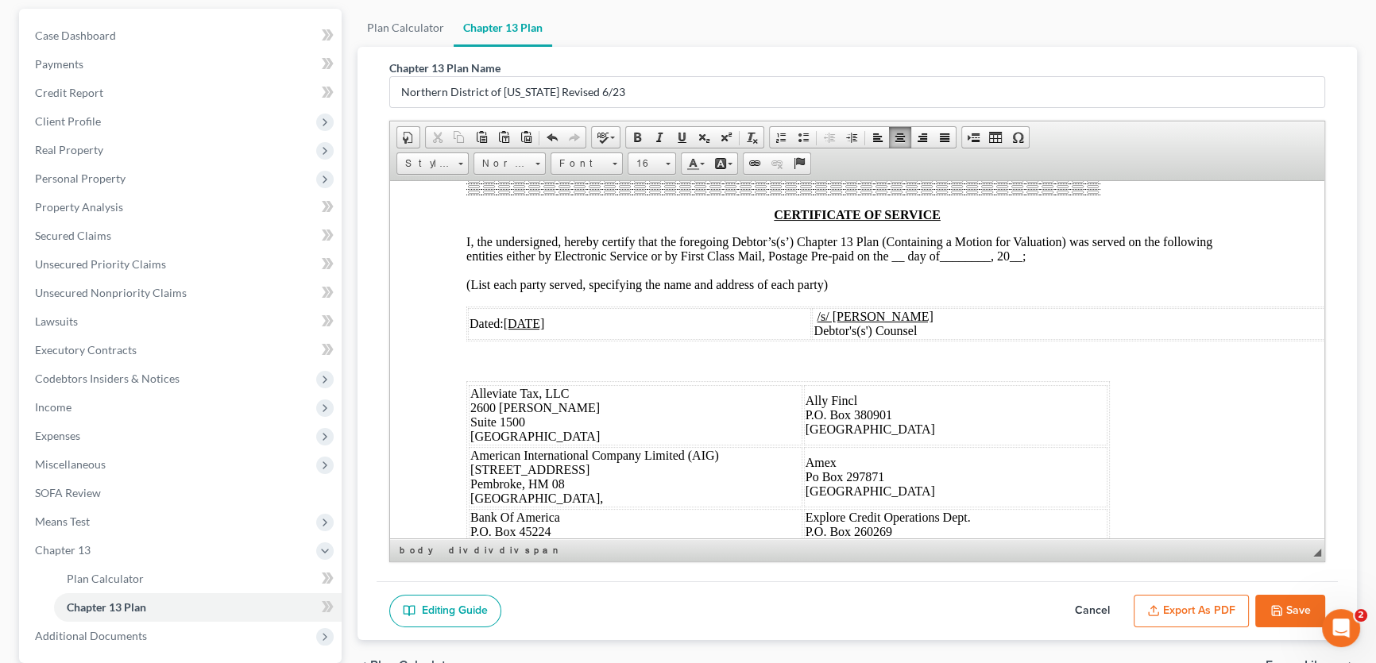
drag, startPoint x: 1073, startPoint y: 419, endPoint x: 1002, endPoint y: 422, distance: 70.8
click at [1088, 139] on td "Joint Debtor" at bounding box center [1219, 123] width 263 height 32
click at [831, 195] on div at bounding box center [783, 187] width 634 height 14
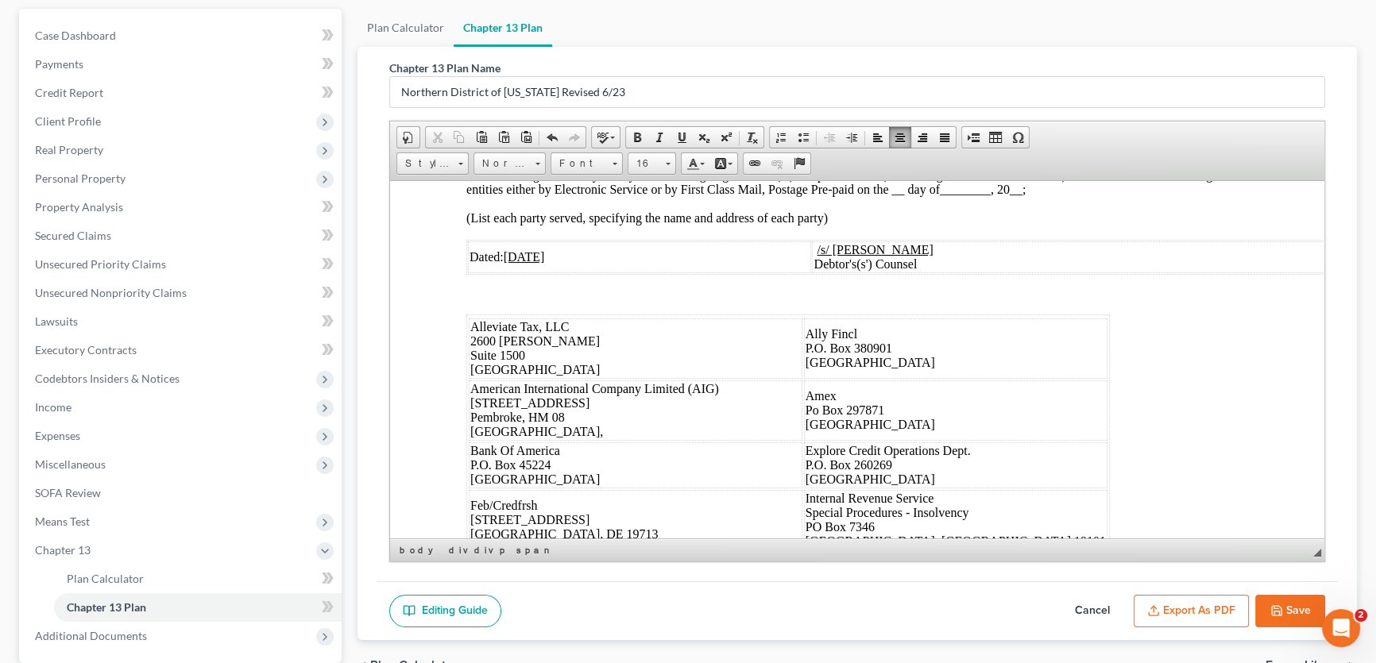
scroll to position [7294, 0]
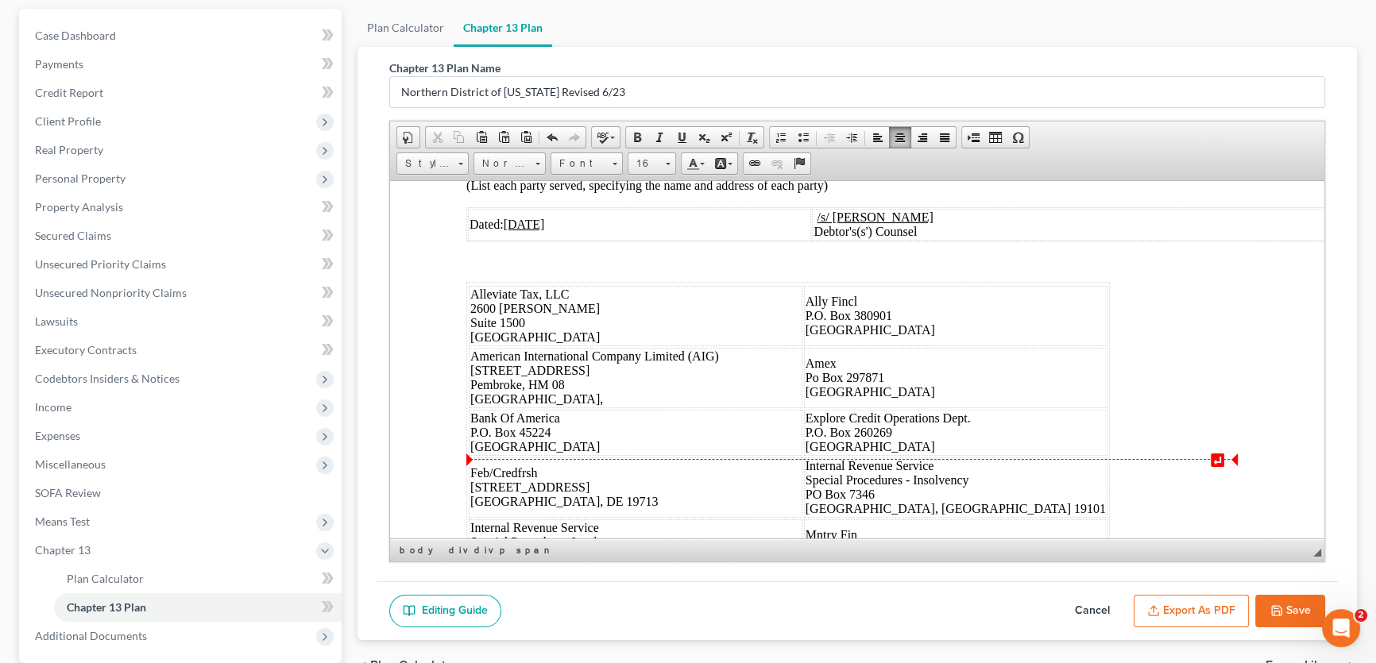
click at [902, 163] on span "__" at bounding box center [897, 156] width 13 height 14
click at [997, 163] on span "________" at bounding box center [971, 156] width 51 height 14
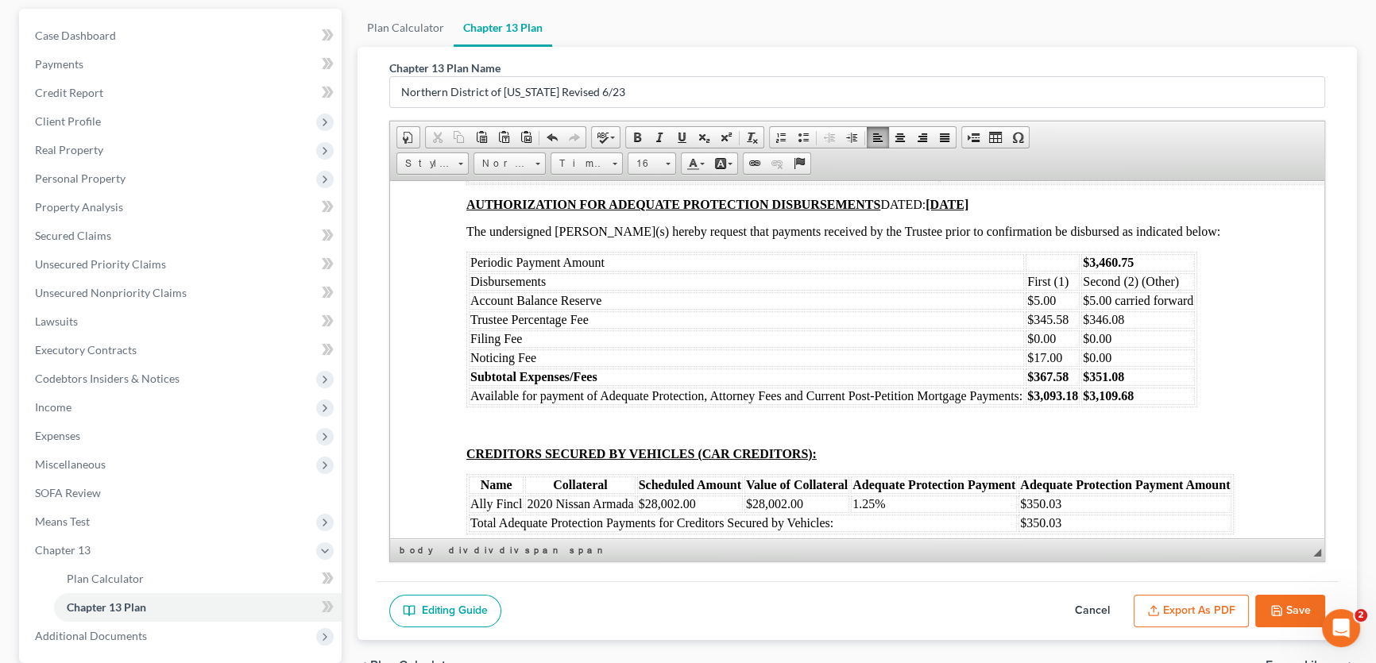
scroll to position [8088, 0]
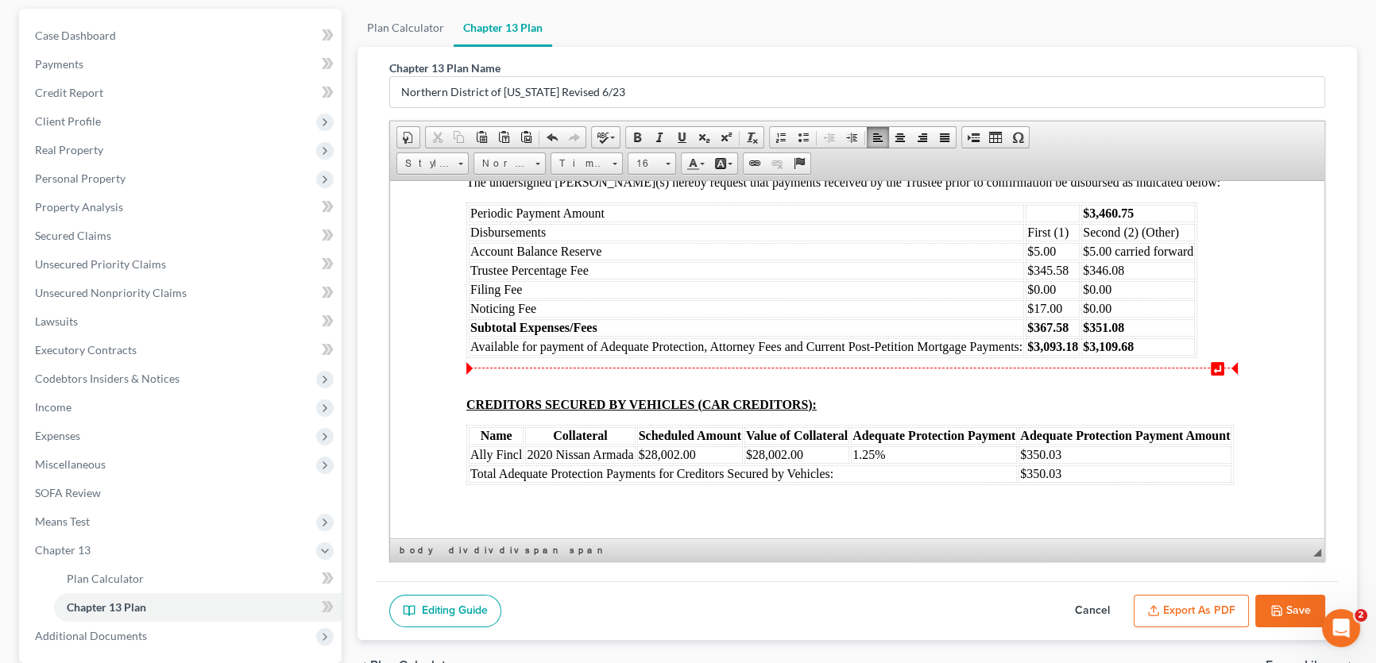
click at [843, 41] on span "________" at bounding box center [828, 34] width 51 height 14
click at [1084, 58] on u "25-70214-13" at bounding box center [1088, 51] width 111 height 14
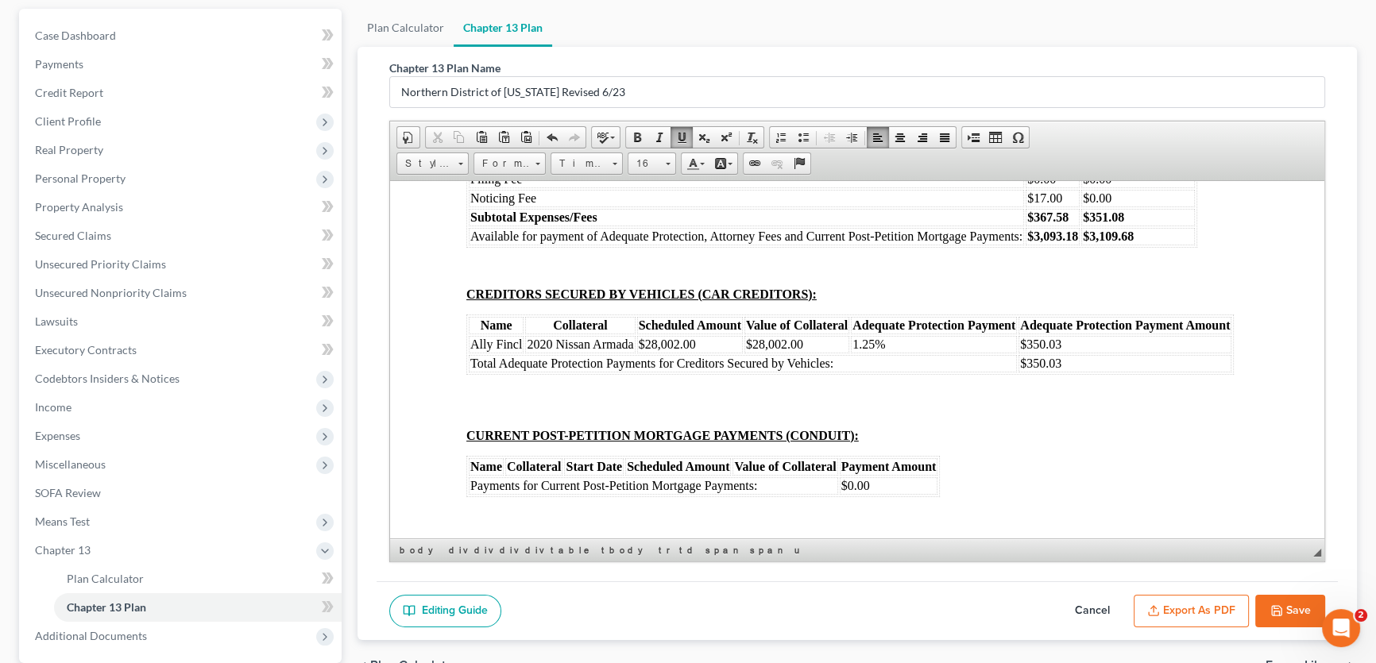
scroll to position [8233, 0]
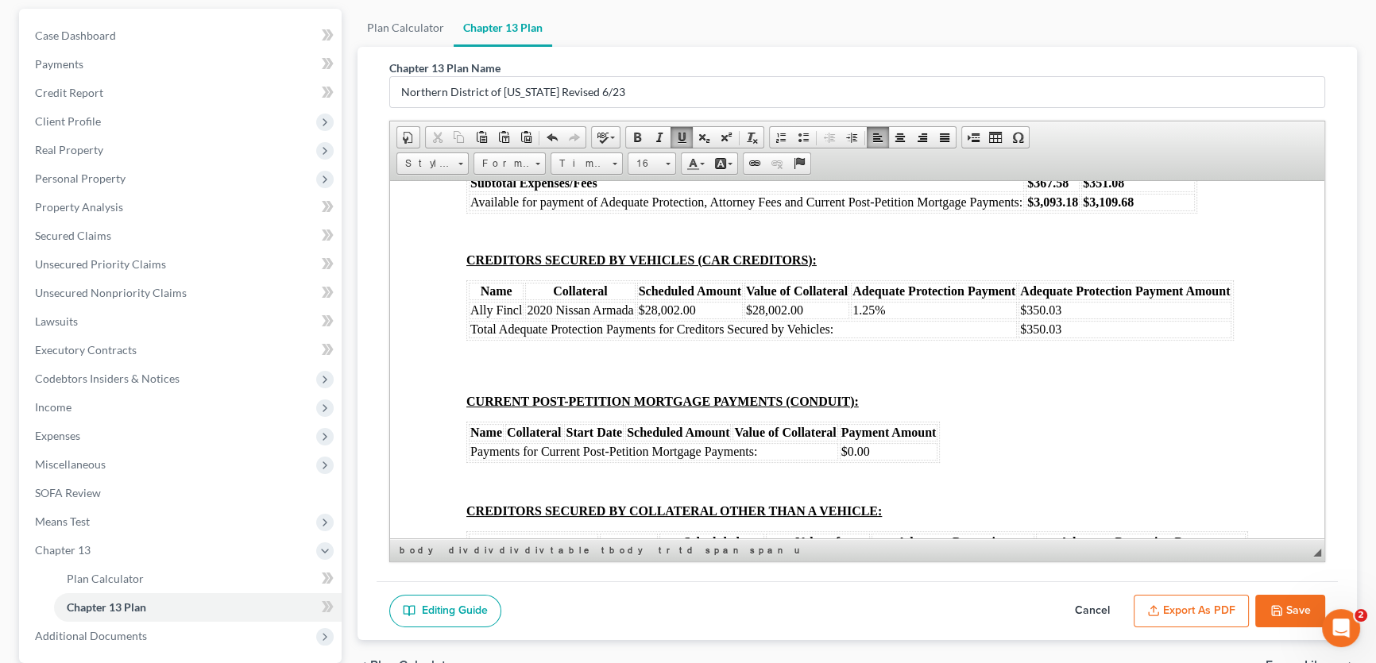
drag, startPoint x: 1134, startPoint y: 396, endPoint x: 1091, endPoint y: 400, distance: 43.1
click at [1091, 77] on td "$3,460.75" at bounding box center [1138, 68] width 114 height 17
click at [1065, 132] on span "$345.58" at bounding box center [1047, 125] width 41 height 14
drag, startPoint x: 1069, startPoint y: 458, endPoint x: 1034, endPoint y: 461, distance: 35.9
click at [1034, 134] on td "$345.58" at bounding box center [1053, 125] width 54 height 17
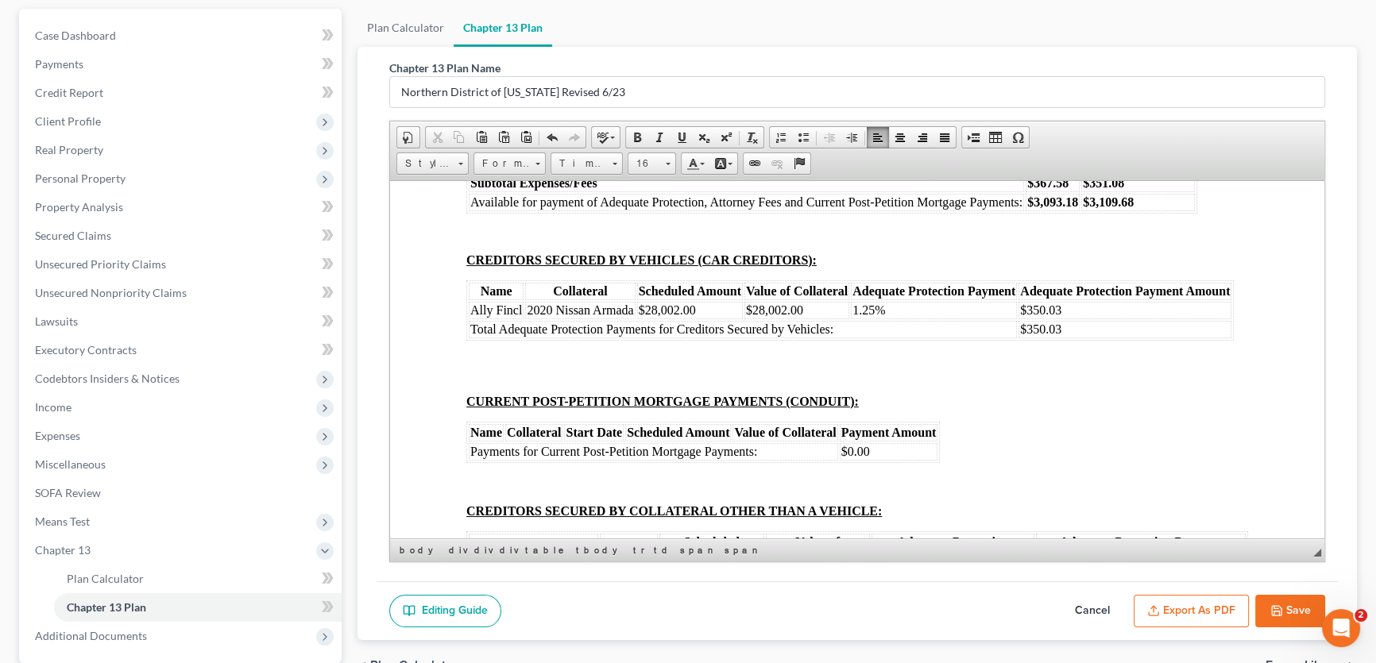
drag, startPoint x: 1127, startPoint y: 459, endPoint x: 1091, endPoint y: 462, distance: 35.8
click at [1091, 134] on td "$346.08" at bounding box center [1138, 125] width 114 height 17
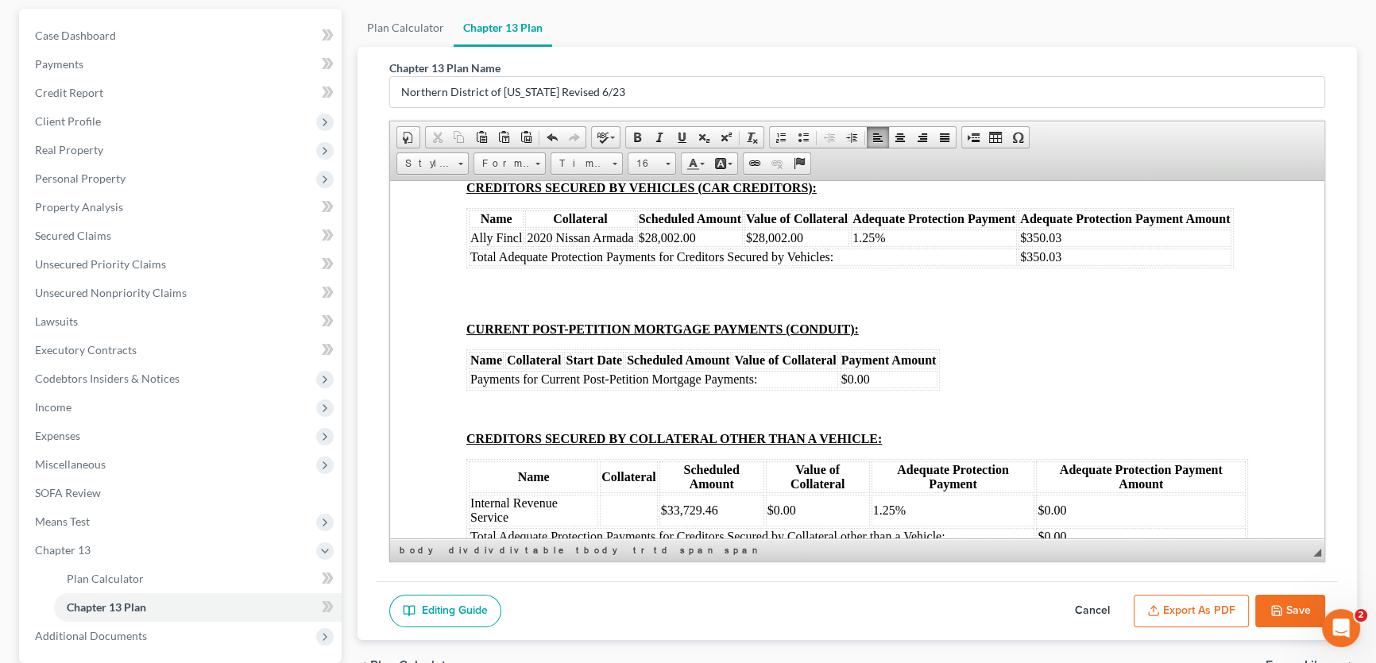
drag, startPoint x: 1072, startPoint y: 443, endPoint x: 1034, endPoint y: 450, distance: 38.8
click at [1034, 119] on td "$367.58" at bounding box center [1053, 110] width 54 height 17
drag, startPoint x: 1111, startPoint y: 442, endPoint x: 1088, endPoint y: 443, distance: 23.1
click at [1088, 119] on td "$351.08" at bounding box center [1138, 110] width 114 height 17
drag, startPoint x: 1076, startPoint y: 463, endPoint x: 1034, endPoint y: 470, distance: 41.9
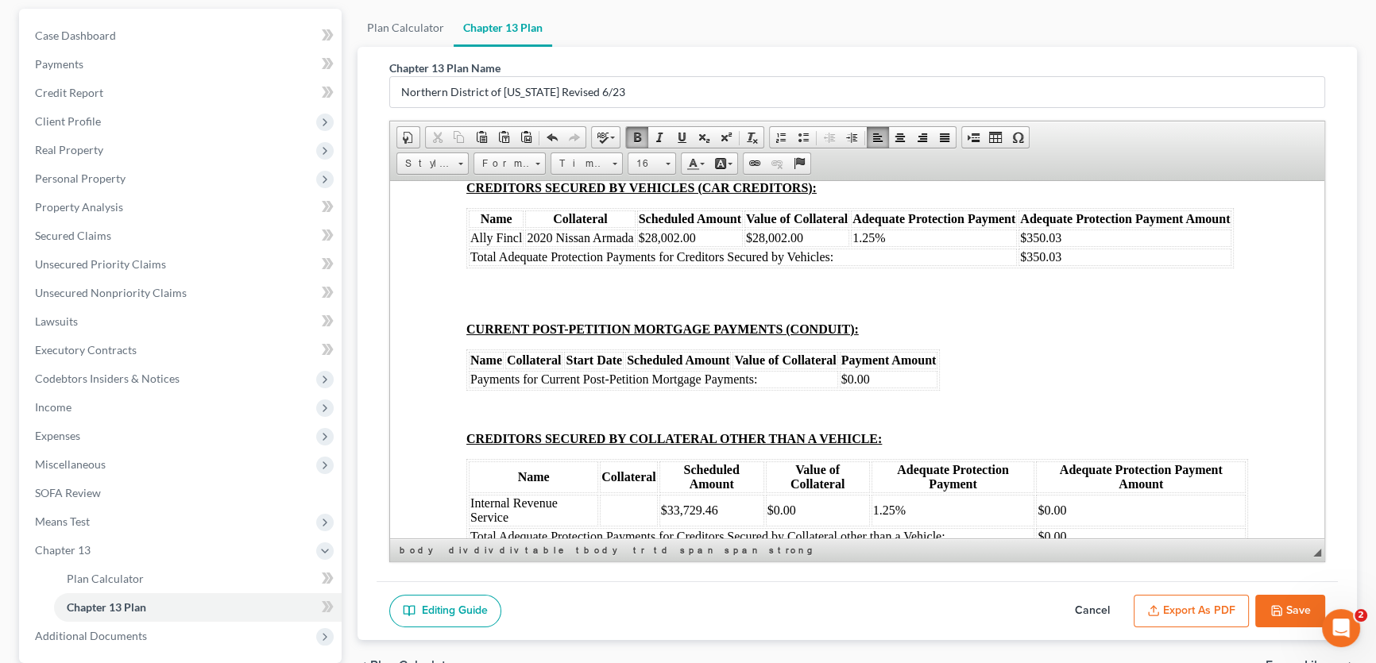
click at [1034, 136] on strong "$3,093.18" at bounding box center [1052, 129] width 51 height 14
drag, startPoint x: 1137, startPoint y: 463, endPoint x: 1089, endPoint y: 468, distance: 47.9
click at [1089, 138] on td "$3,109.68" at bounding box center [1138, 129] width 114 height 17
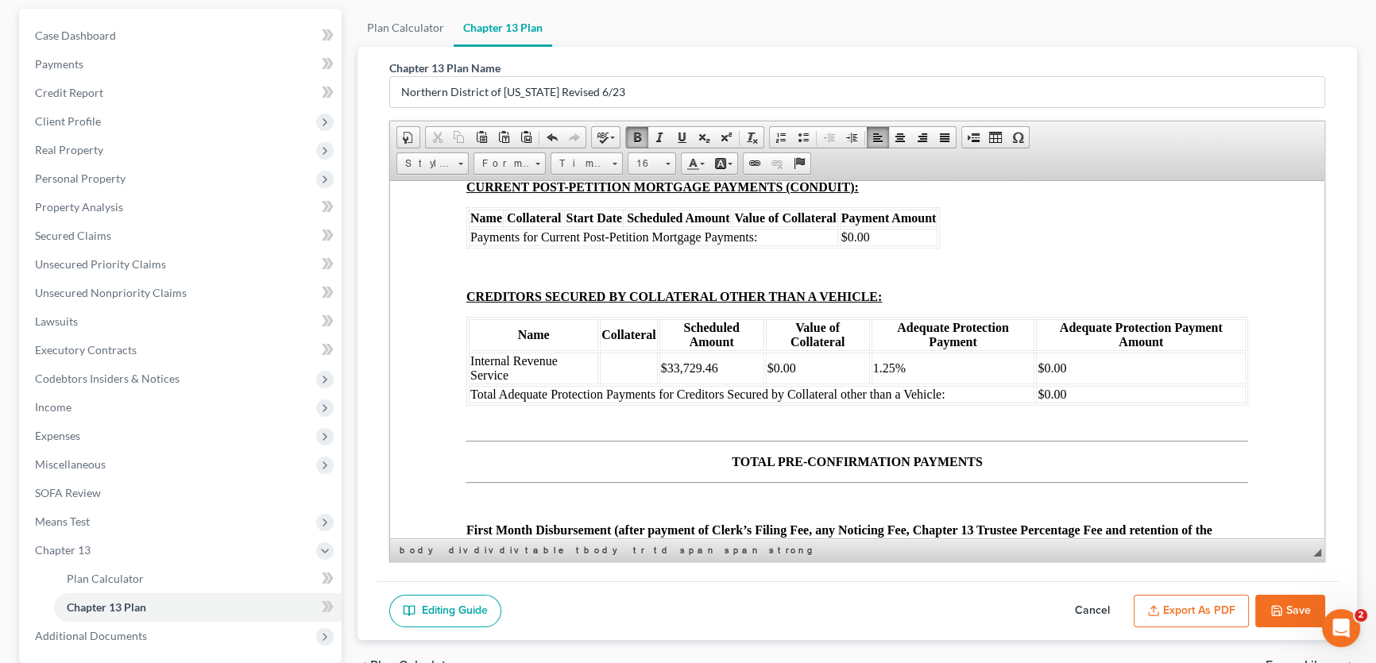
scroll to position [8450, 0]
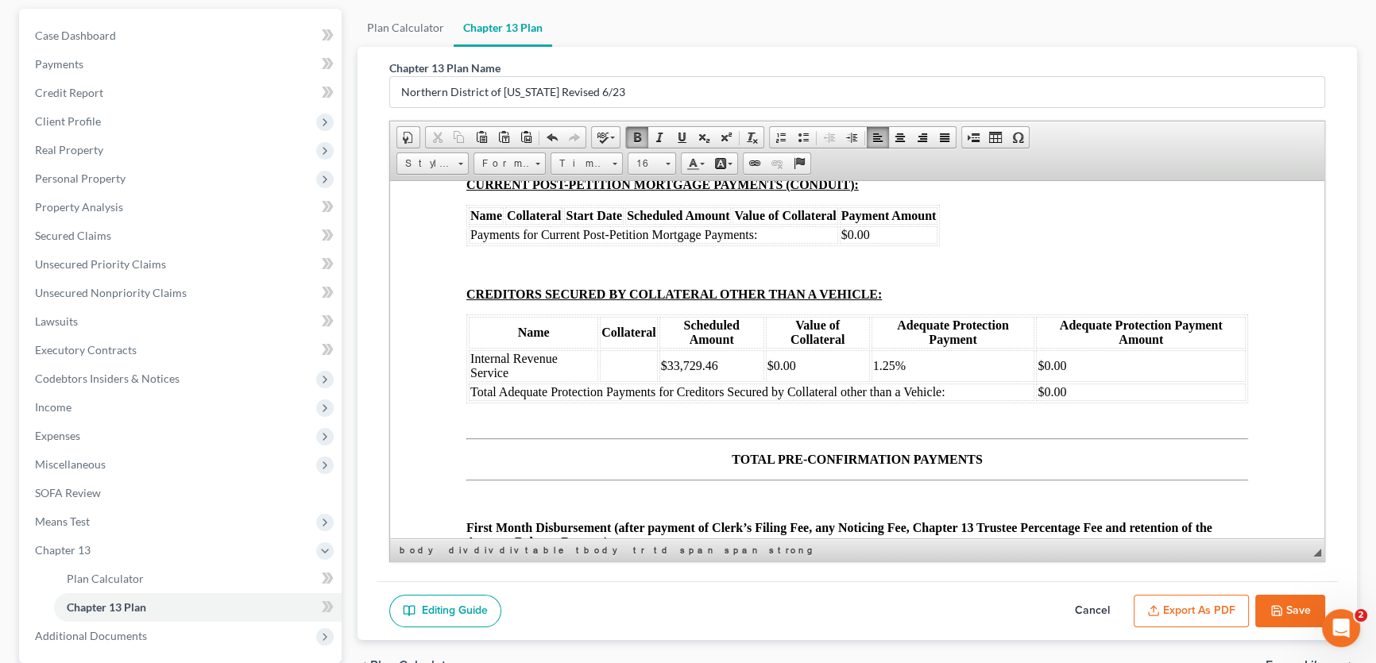
click at [1032, 118] on span "$350.03" at bounding box center [1040, 112] width 41 height 14
click at [1070, 121] on td "$350.03" at bounding box center [1124, 111] width 213 height 17
drag, startPoint x: 1063, startPoint y: 450, endPoint x: 1023, endPoint y: 452, distance: 39.8
click at [1023, 121] on td "$350.03" at bounding box center [1124, 111] width 213 height 17
drag, startPoint x: 1060, startPoint y: 432, endPoint x: 470, endPoint y: 429, distance: 590.3
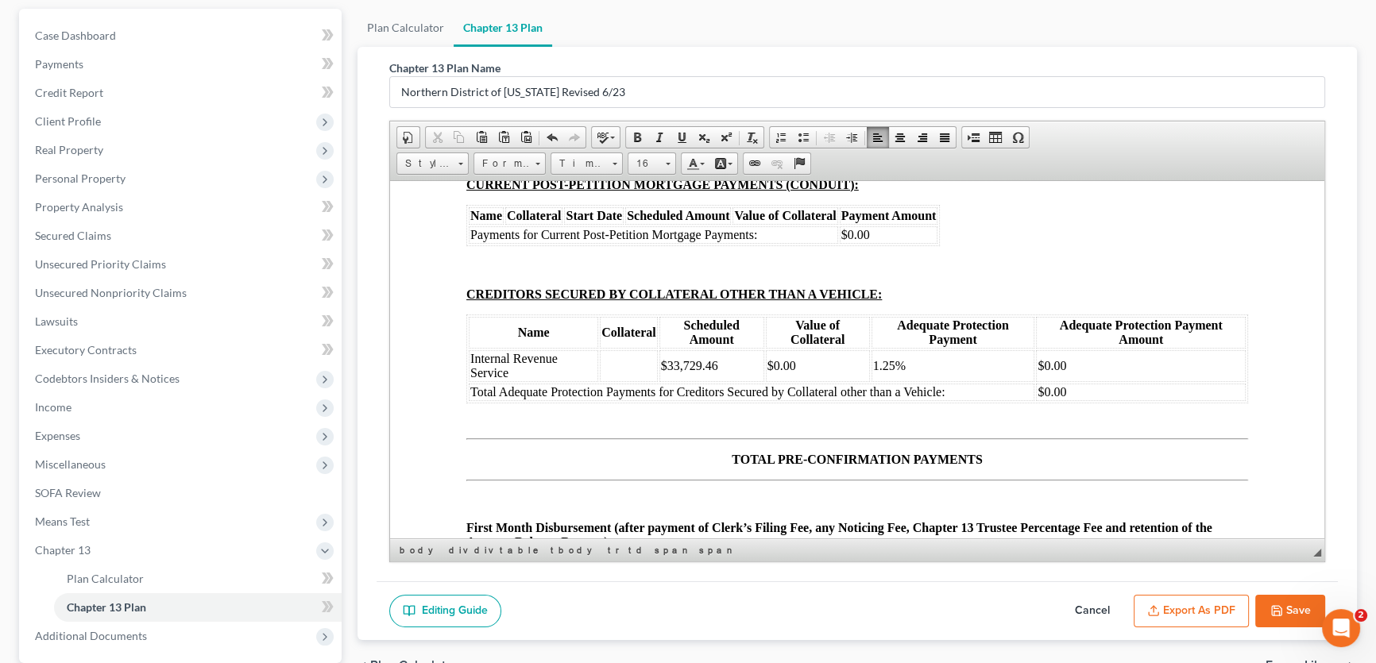
click at [470, 102] on tr "Ally Fincl 2020 Nissan Armada $28,002.00 $28,002.00 1.25% $350.03" at bounding box center [850, 92] width 763 height 17
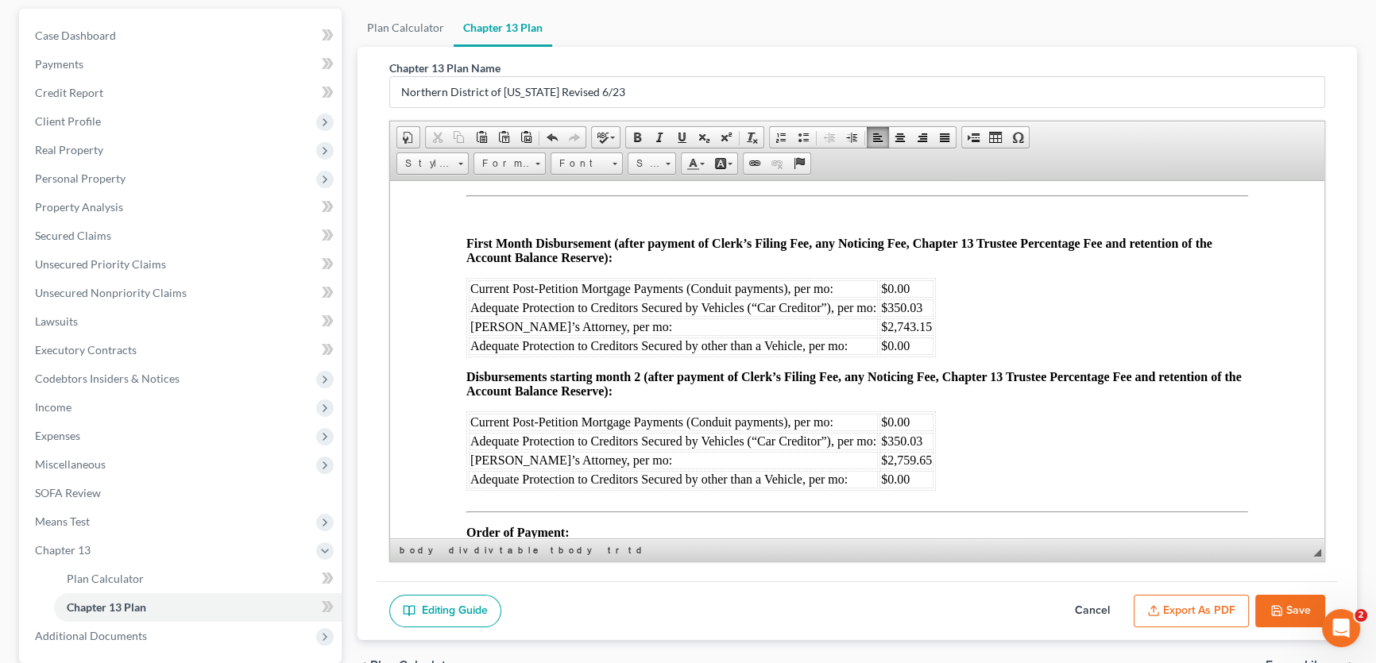
scroll to position [8739, 0]
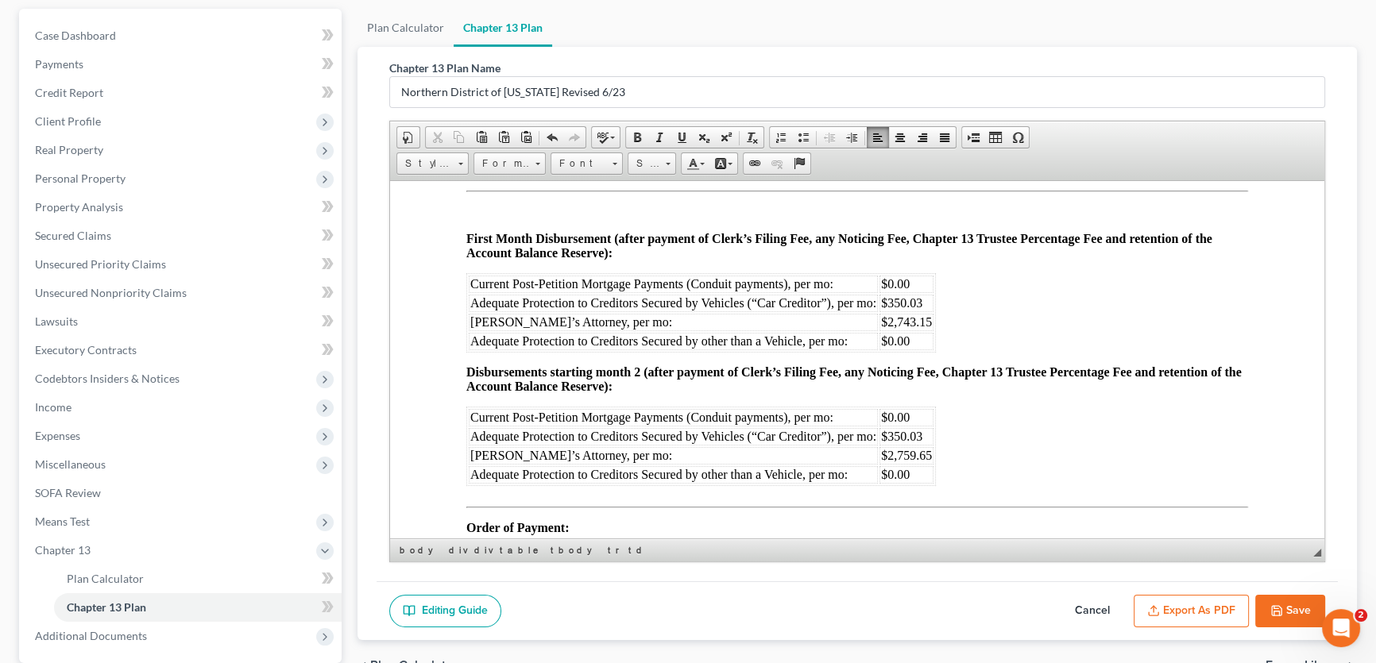
drag, startPoint x: 1062, startPoint y: 419, endPoint x: 900, endPoint y: 411, distance: 162.3
click at [1057, 92] on td "$0.00" at bounding box center [1141, 76] width 210 height 32
drag, startPoint x: 900, startPoint y: 411, endPoint x: 472, endPoint y: 415, distance: 428.2
click at [472, 92] on tr "Internal Revenue Service $33,729.46 $0.00 1.25% $0.00" at bounding box center [857, 76] width 777 height 32
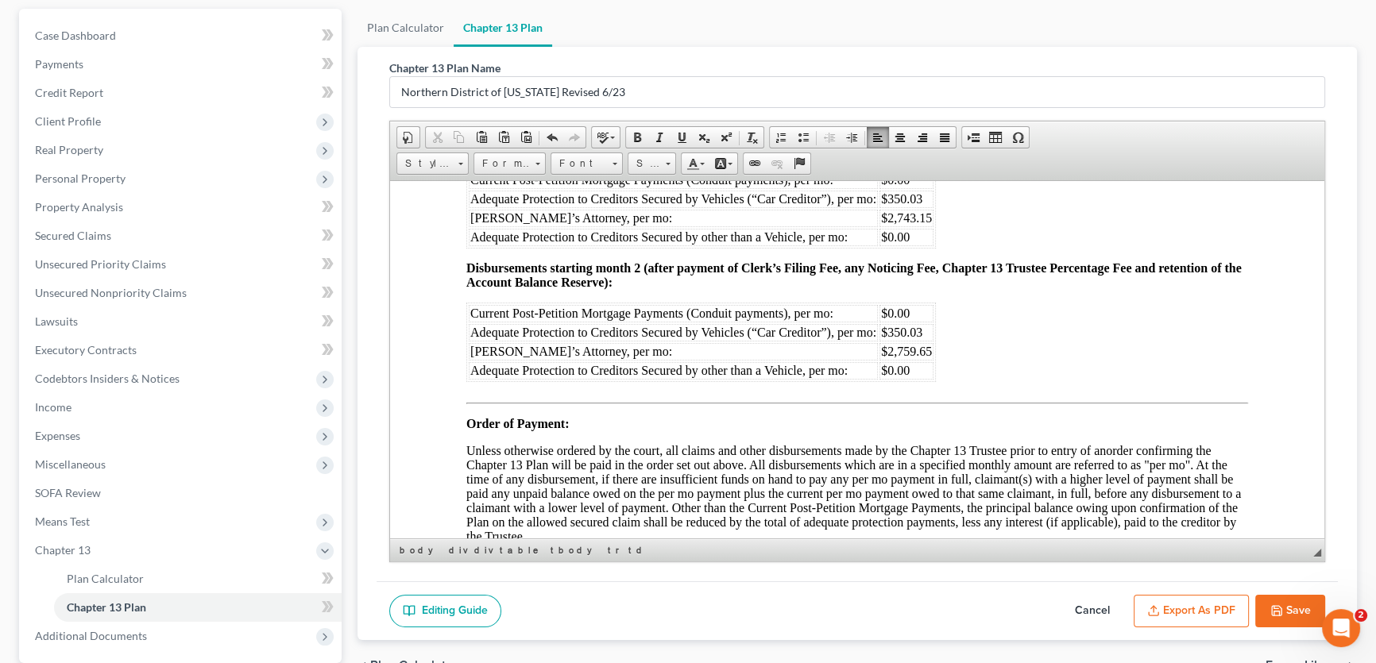
scroll to position [8955, 0]
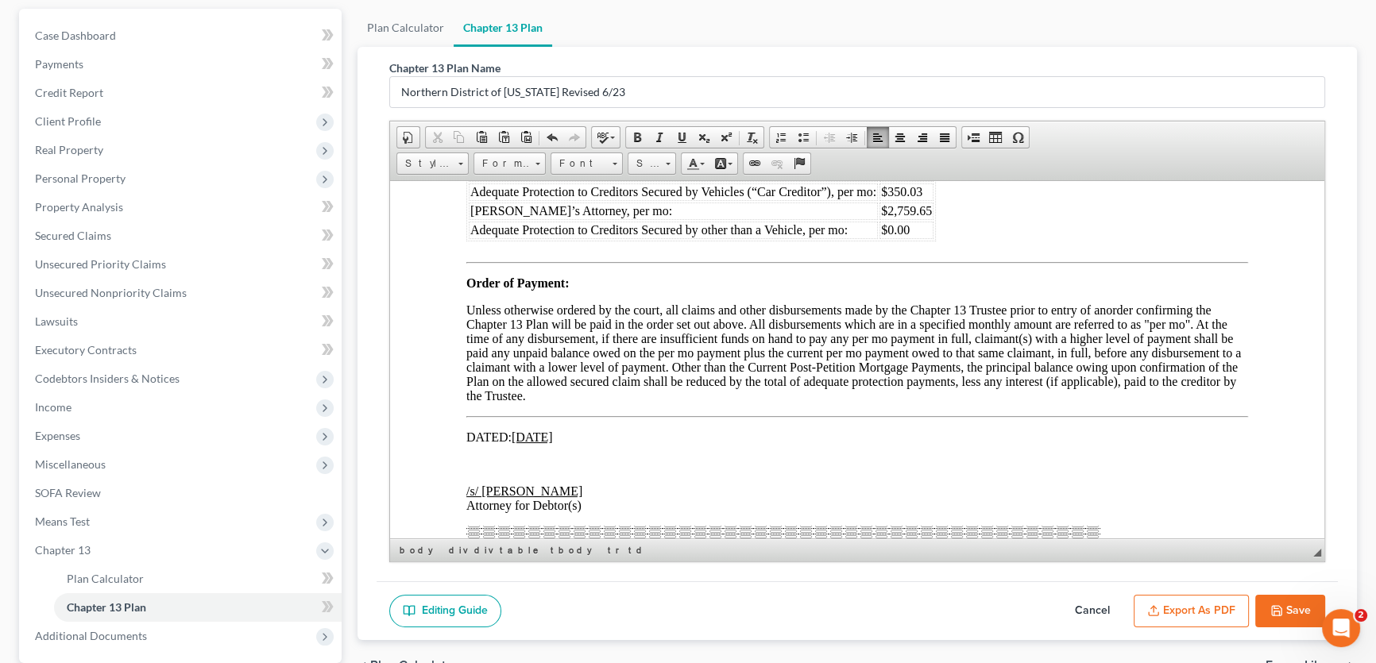
drag, startPoint x: 921, startPoint y: 411, endPoint x: 887, endPoint y: 411, distance: 34.2
click at [887, 64] on span "$350.03" at bounding box center [901, 58] width 41 height 14
drag, startPoint x: 922, startPoint y: 405, endPoint x: 885, endPoint y: 412, distance: 37.2
click at [885, 64] on span "$350.03" at bounding box center [901, 58] width 41 height 14
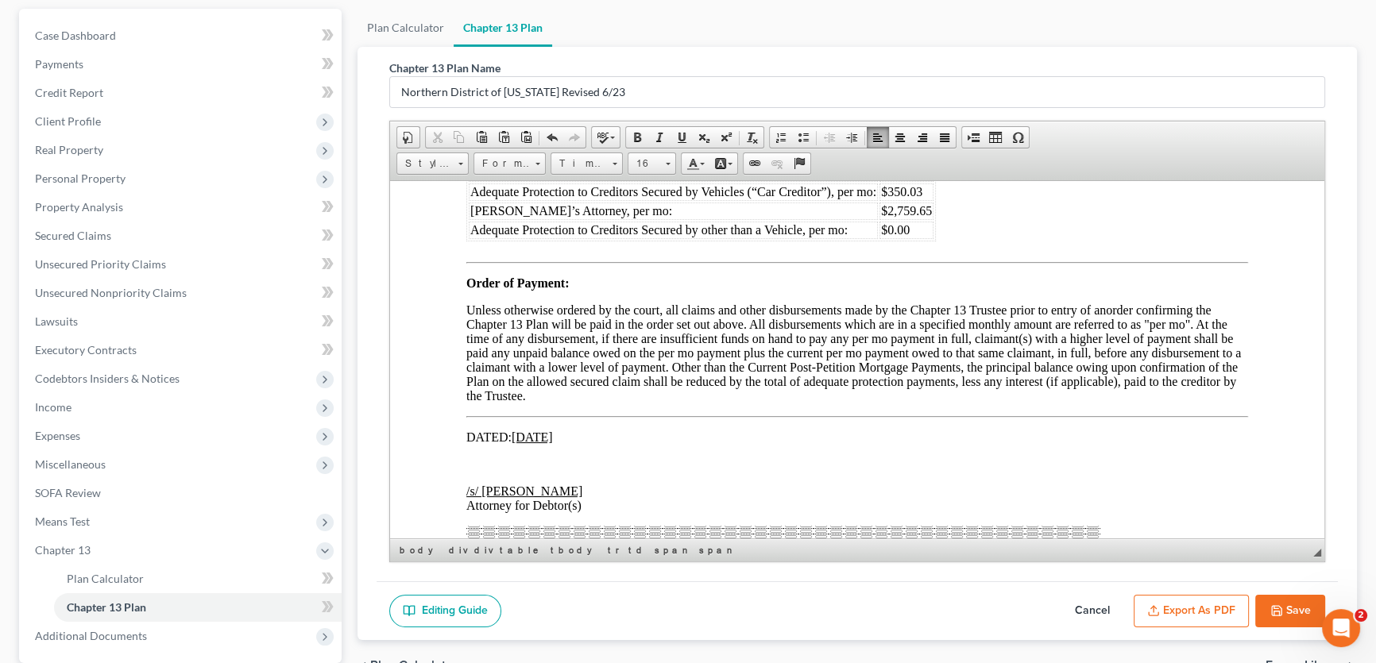
click at [920, 83] on span "$2,743.15" at bounding box center [906, 77] width 51 height 14
drag, startPoint x: 930, startPoint y: 426, endPoint x: 899, endPoint y: 427, distance: 31.0
click at [899, 83] on span "$2,743.15" at bounding box center [906, 77] width 51 height 14
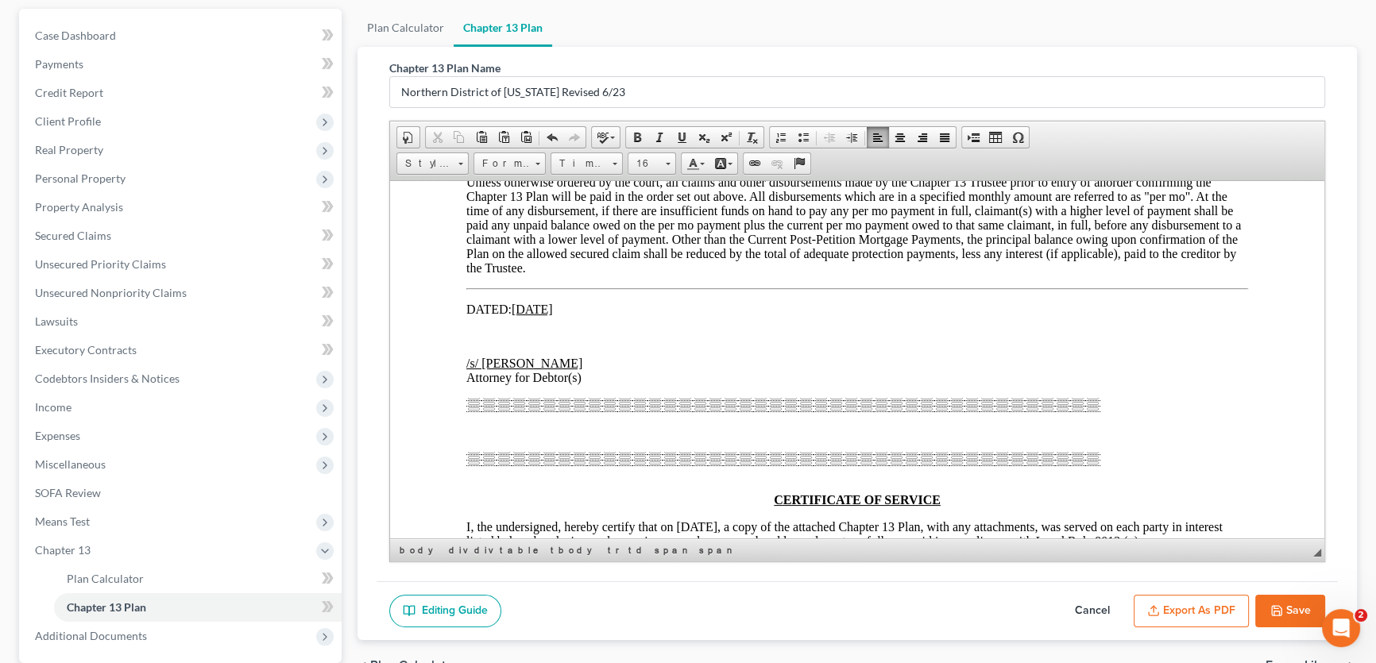
scroll to position [9100, 0]
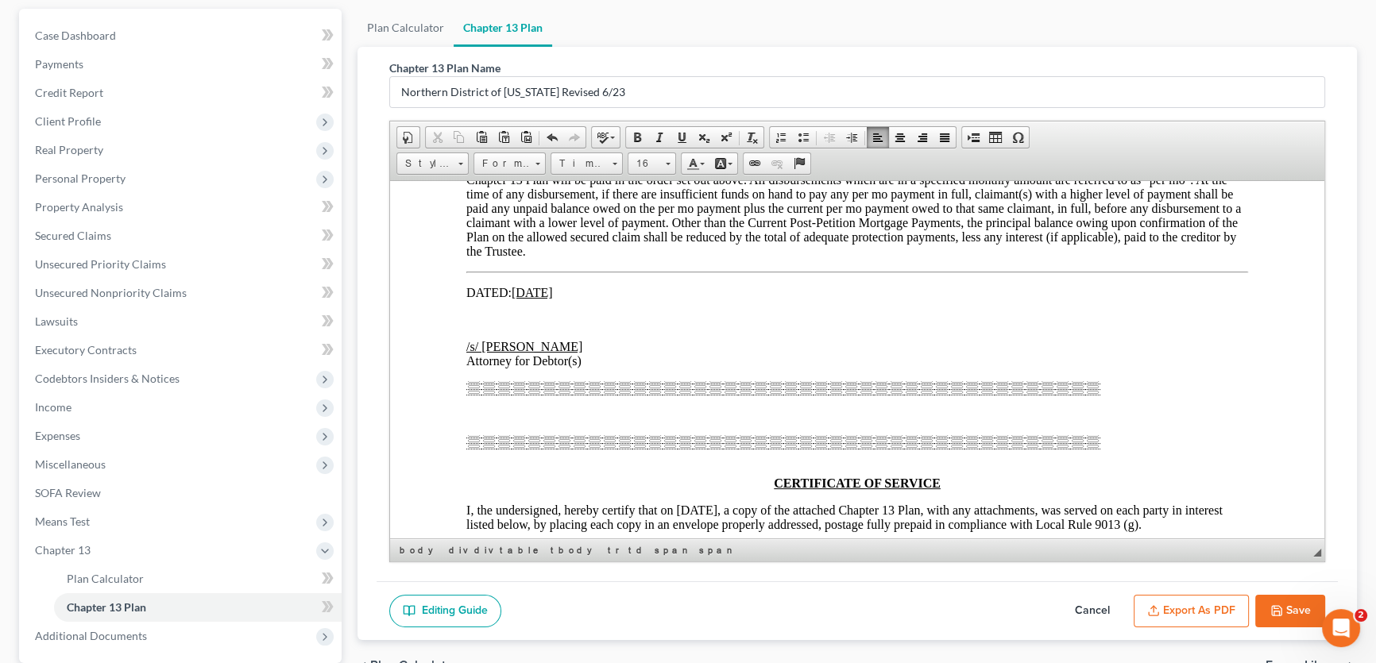
click at [920, 53] on span "$350.03" at bounding box center [901, 47] width 41 height 14
drag, startPoint x: 920, startPoint y: 399, endPoint x: 889, endPoint y: 403, distance: 31.2
click at [889, 53] on span "$350.03" at bounding box center [901, 47] width 41 height 14
click at [930, 72] on span "$2,759.65" at bounding box center [906, 66] width 51 height 14
drag, startPoint x: 930, startPoint y: 420, endPoint x: 893, endPoint y: 422, distance: 36.6
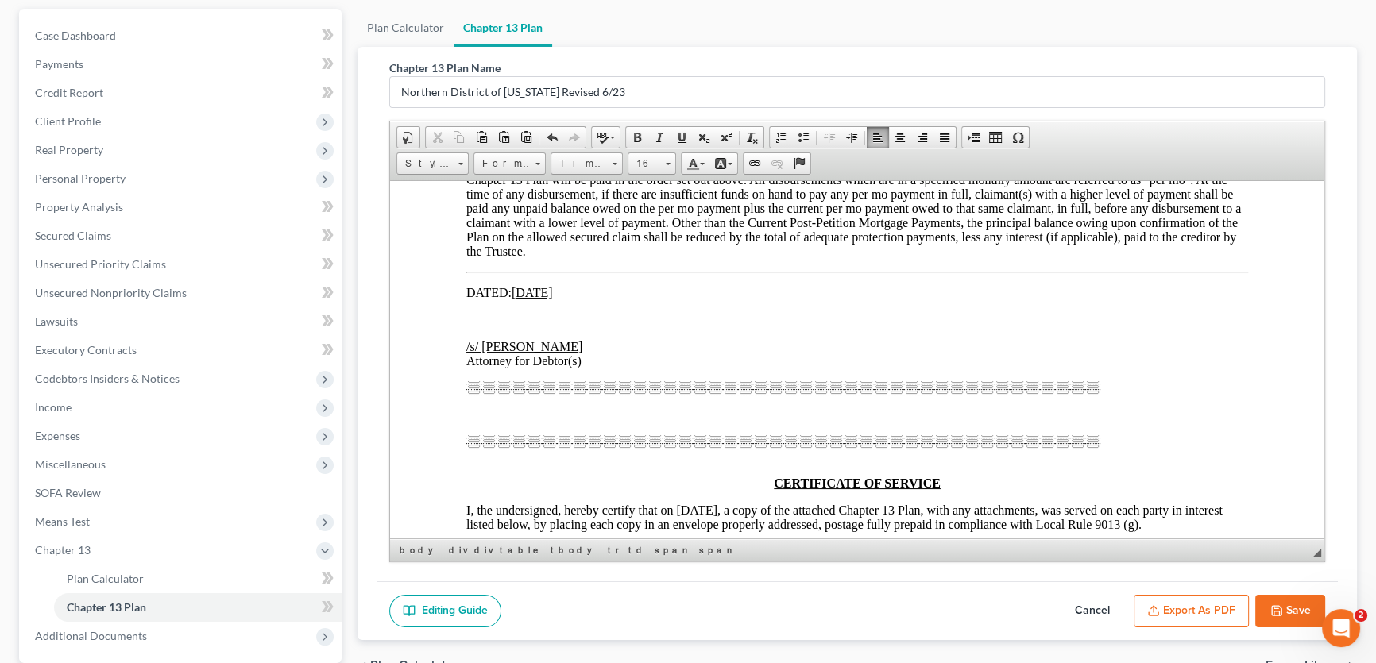
click at [893, 72] on span "$2,759.65" at bounding box center [906, 66] width 51 height 14
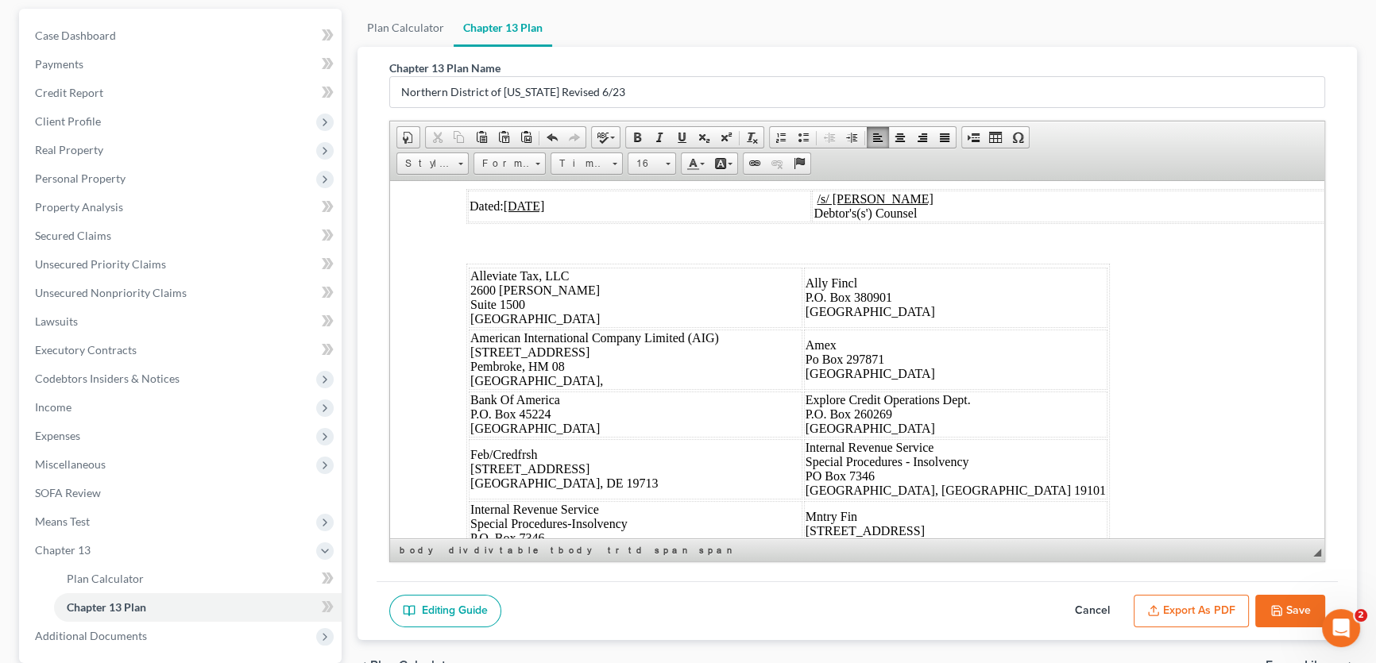
scroll to position [9461, 0]
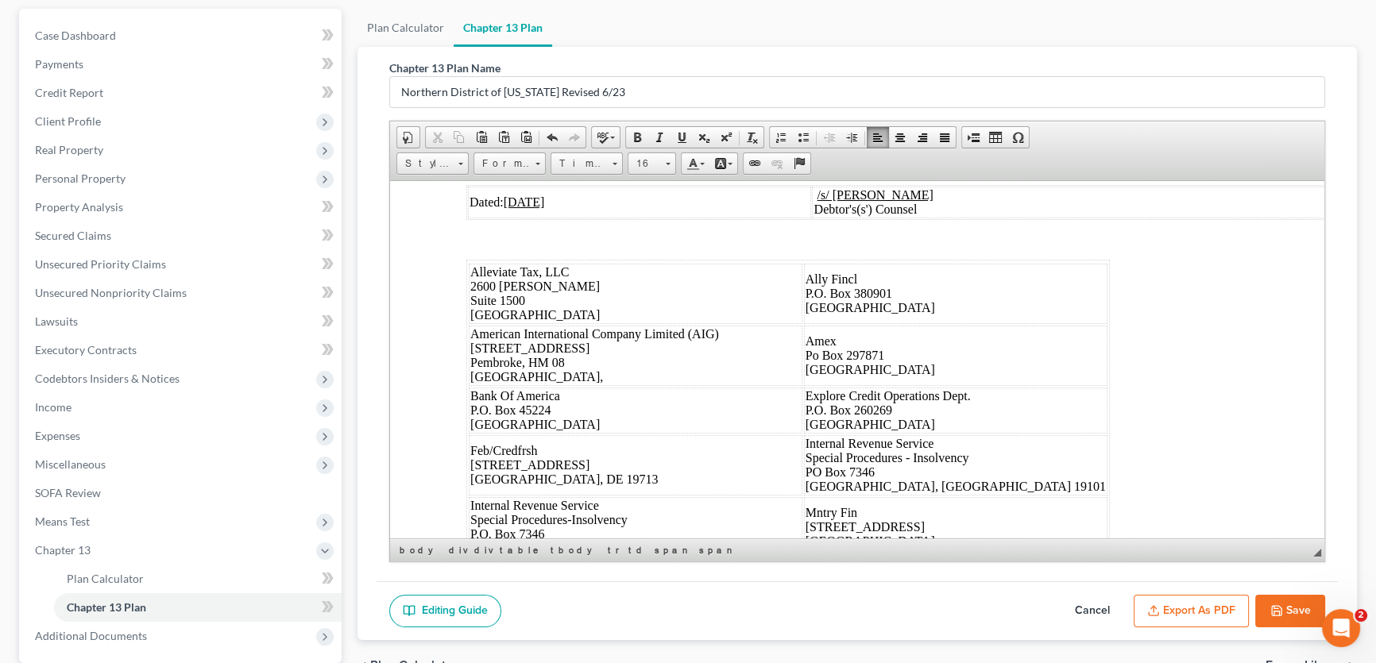
click at [857, 102] on div at bounding box center [857, 94] width 782 height 14
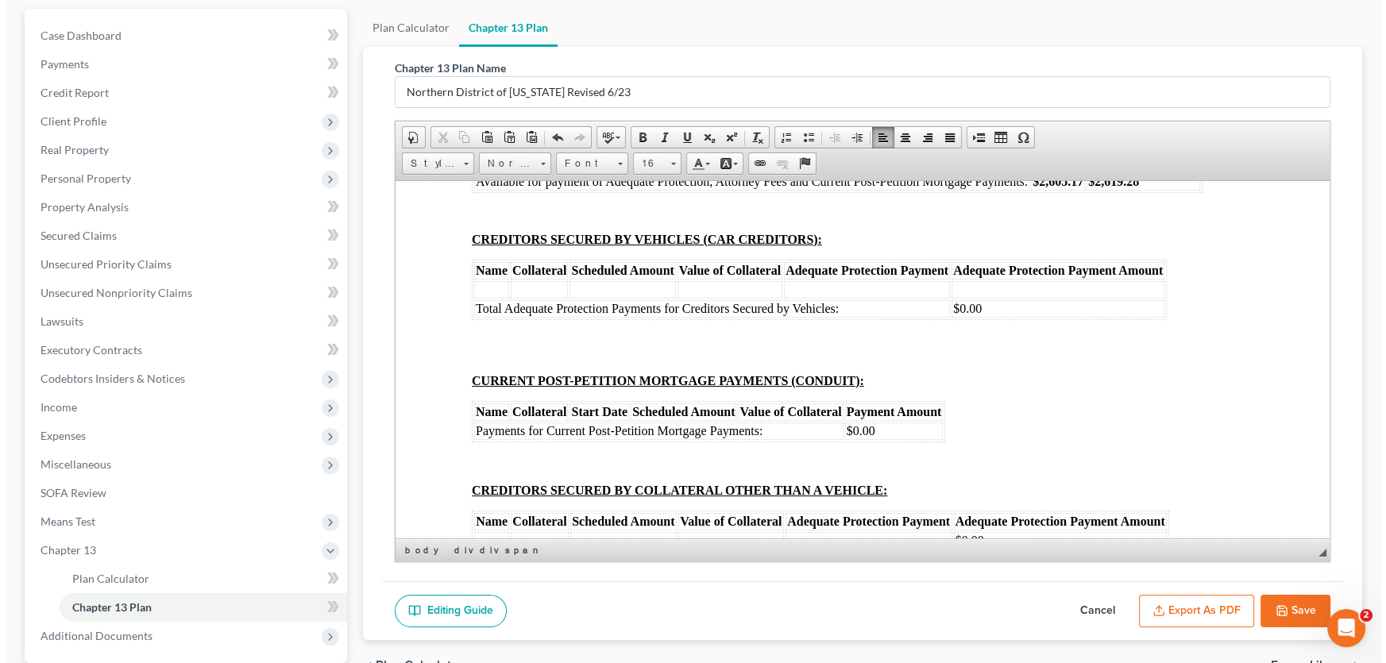
scroll to position [8250, 0]
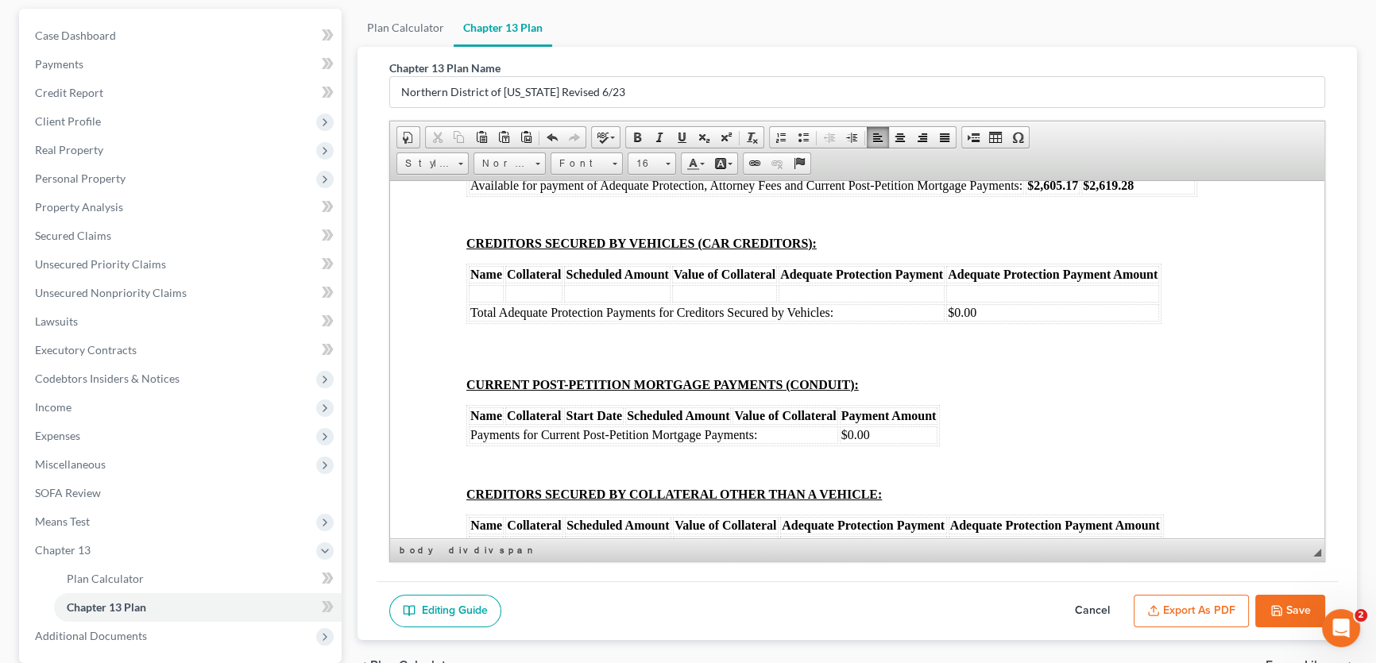
click at [1187, 605] on button "Export as PDF" at bounding box center [1191, 611] width 115 height 33
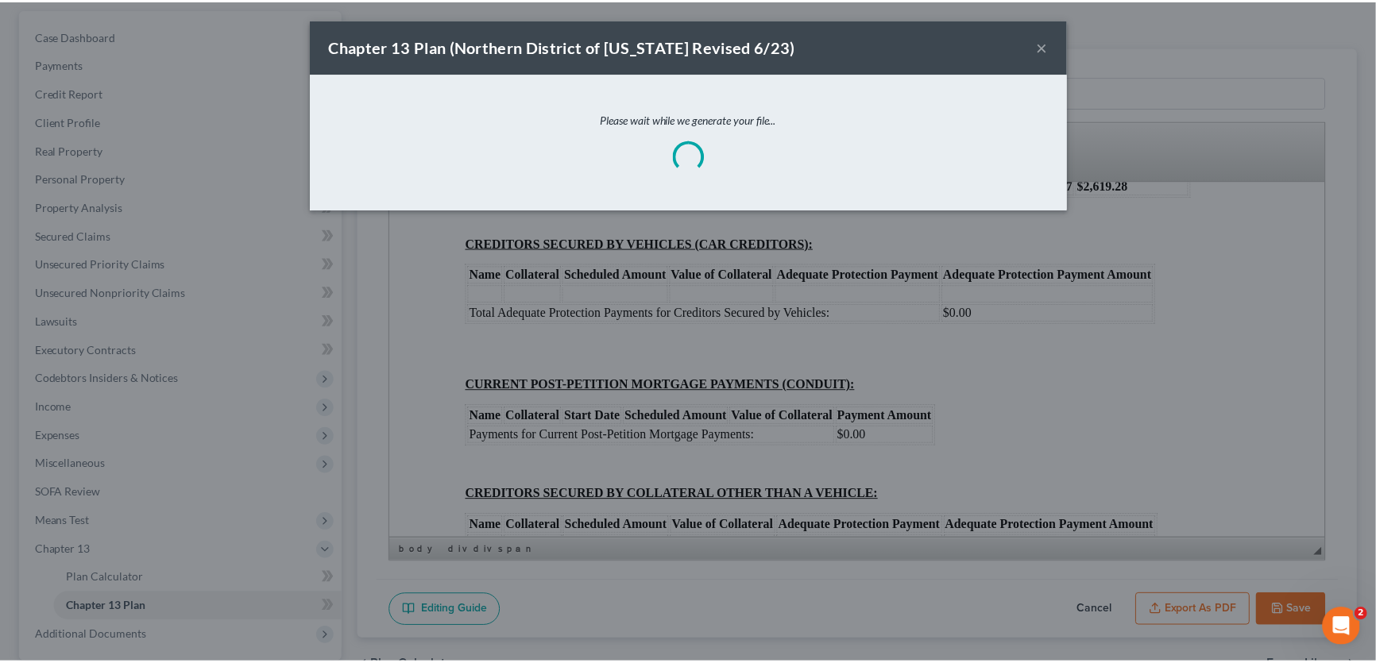
scroll to position [8234, 0]
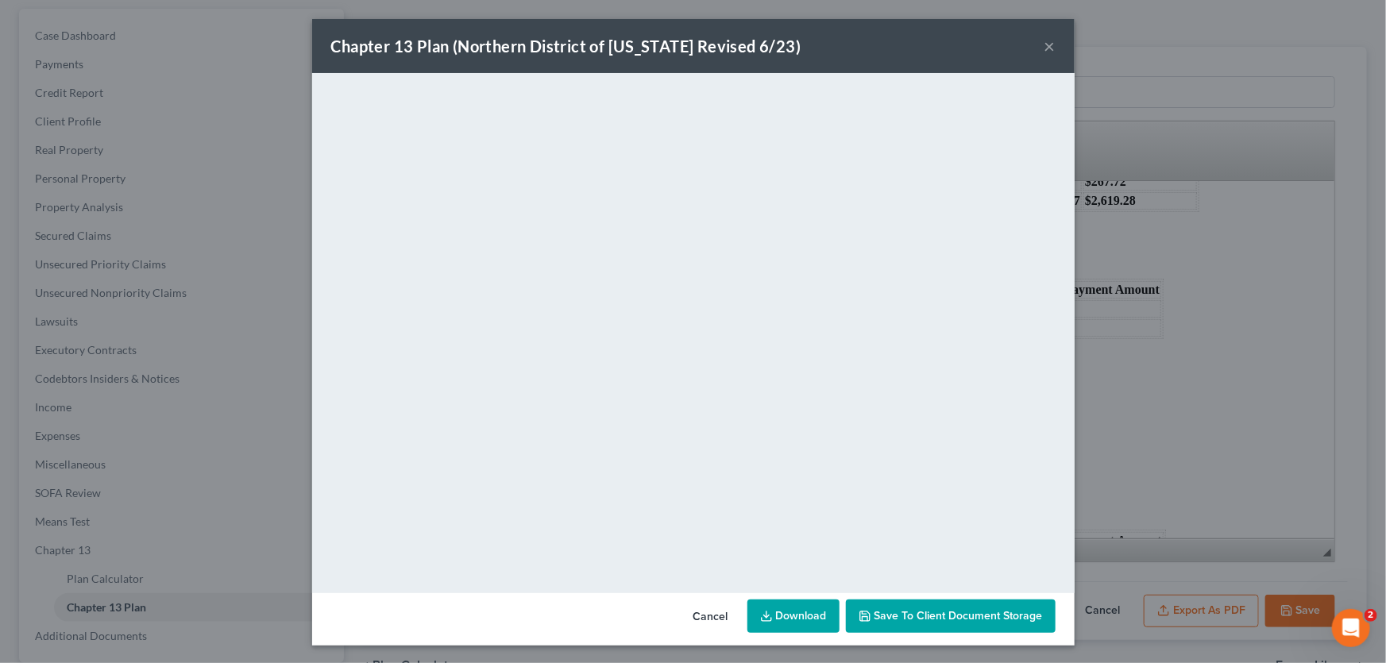
click at [1045, 45] on button "×" at bounding box center [1050, 46] width 11 height 19
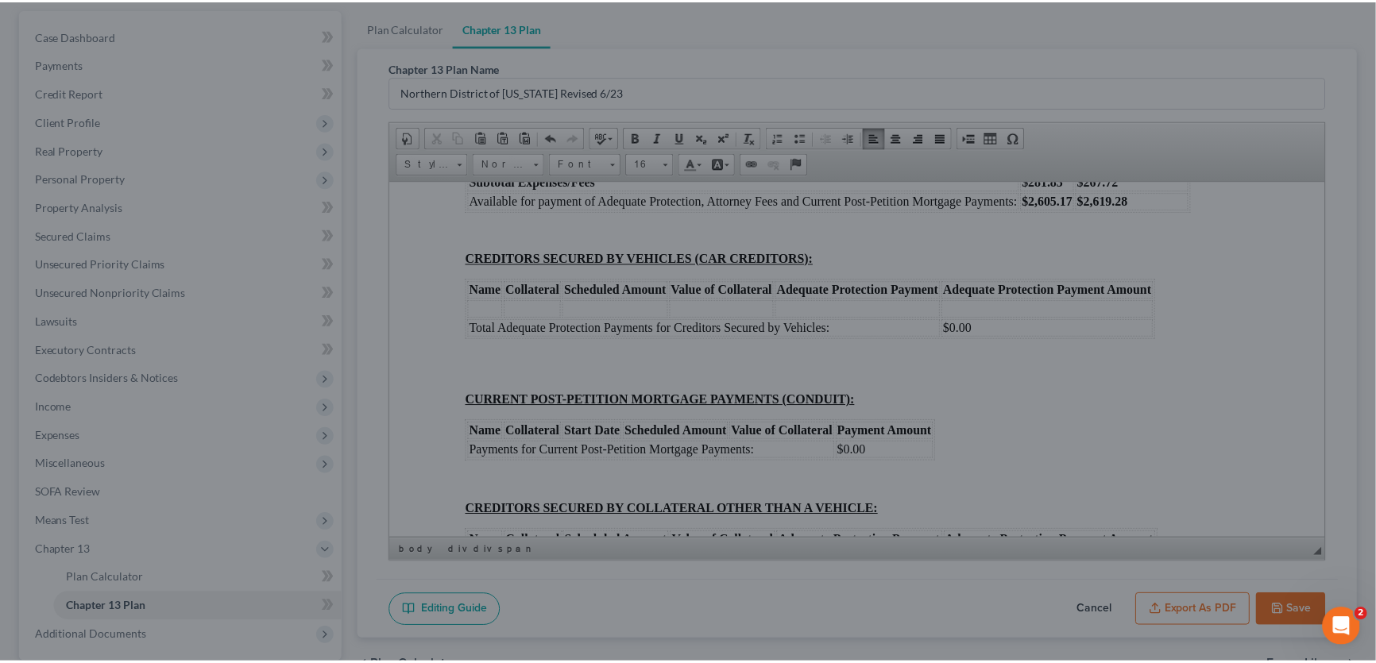
scroll to position [8250, 0]
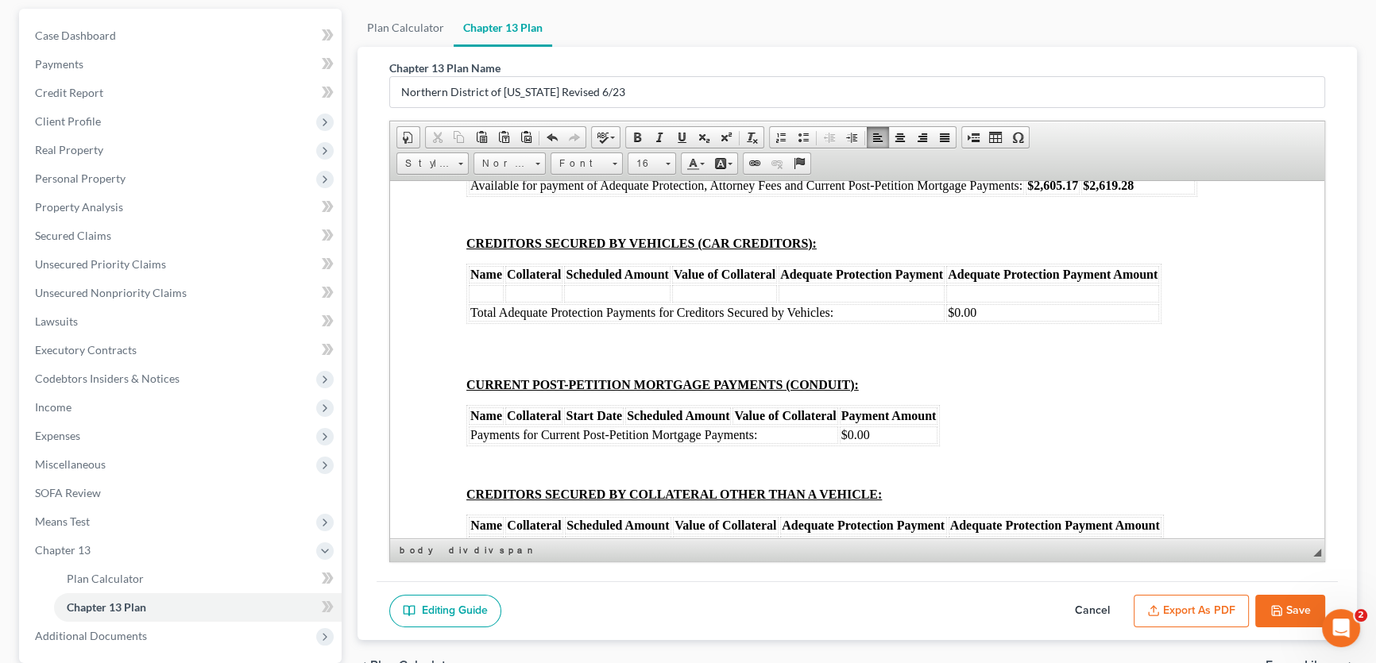
click at [1284, 607] on button "Save" at bounding box center [1290, 611] width 70 height 33
select select "5"
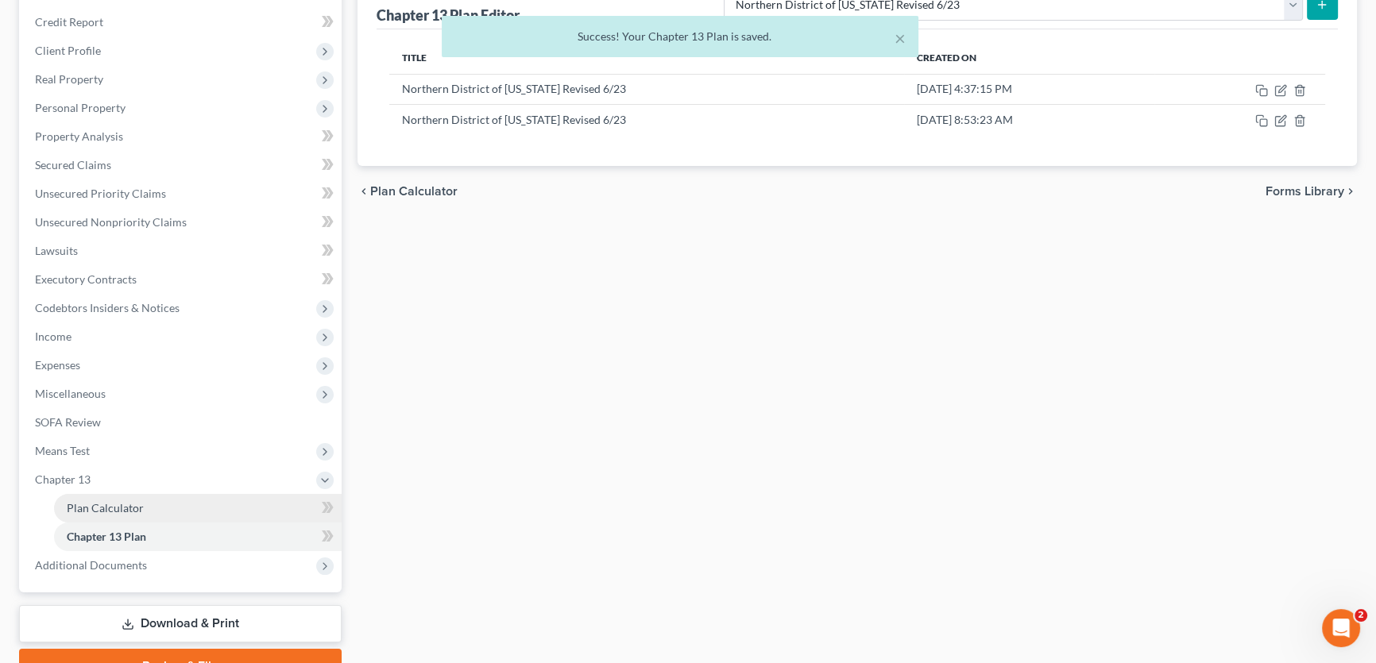
scroll to position [216, 0]
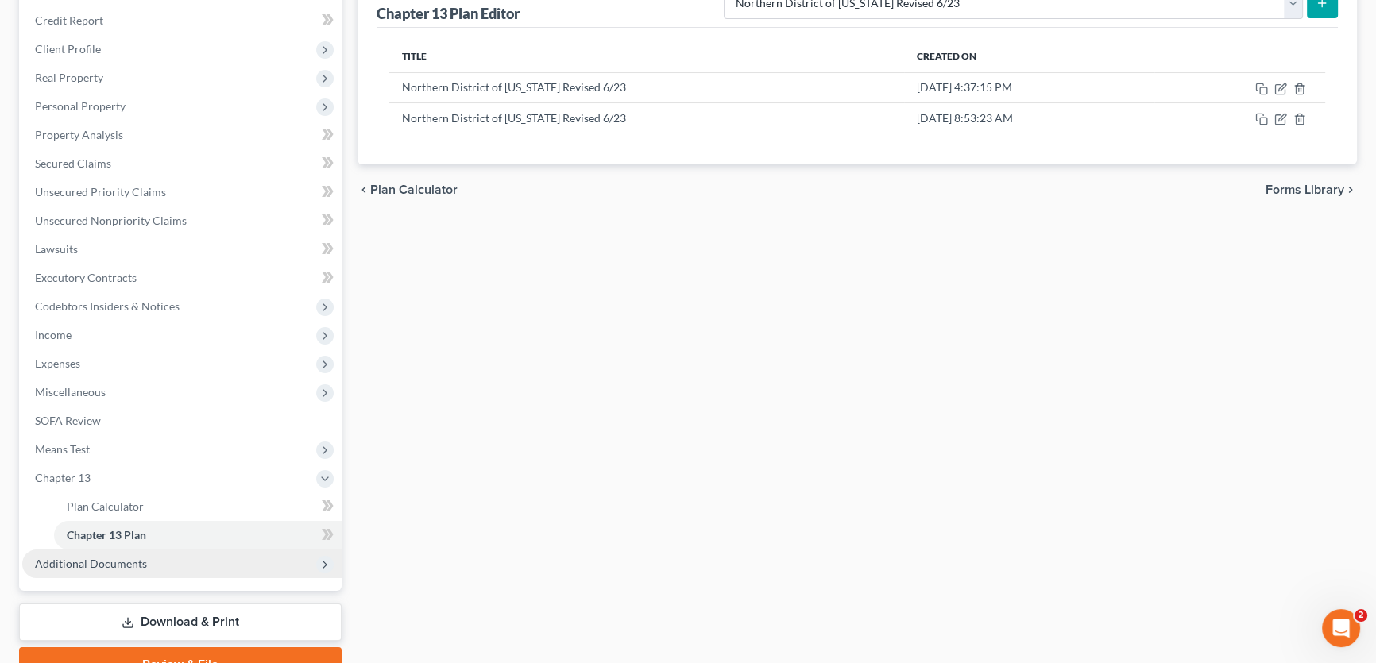
click at [95, 561] on span "Additional Documents" at bounding box center [91, 564] width 112 height 14
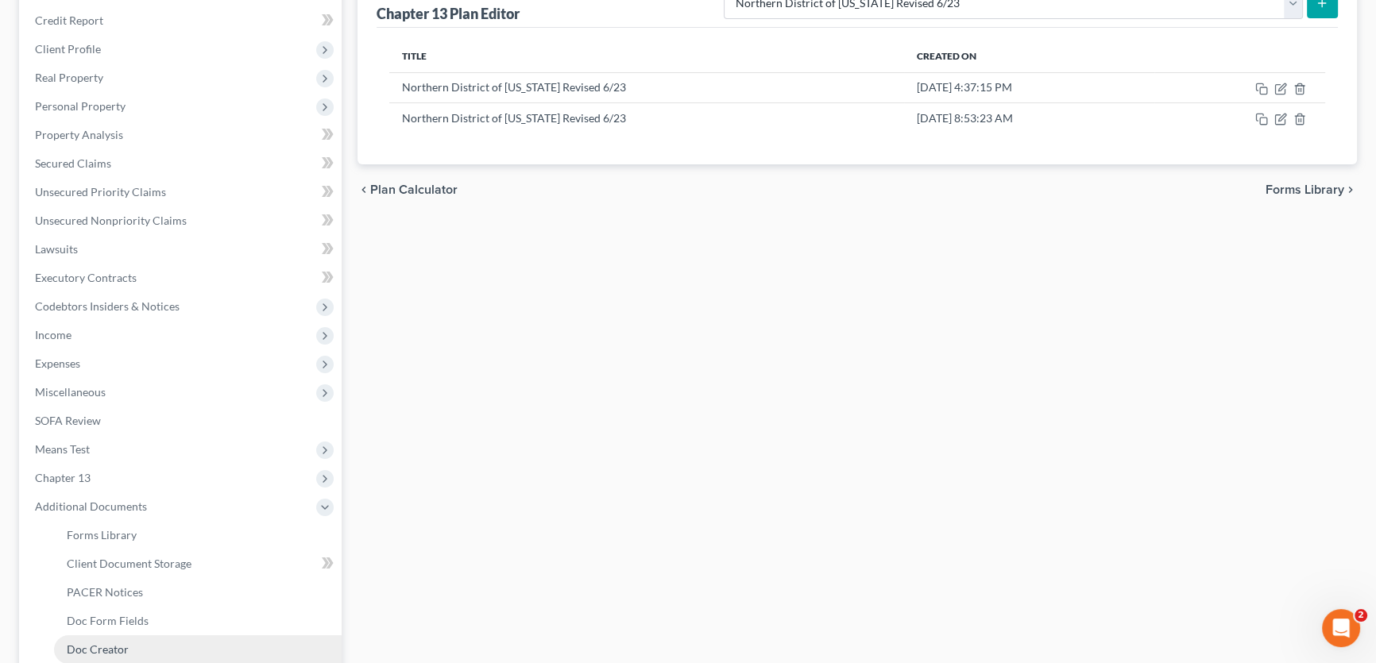
click at [112, 649] on span "Doc Creator" at bounding box center [98, 650] width 62 height 14
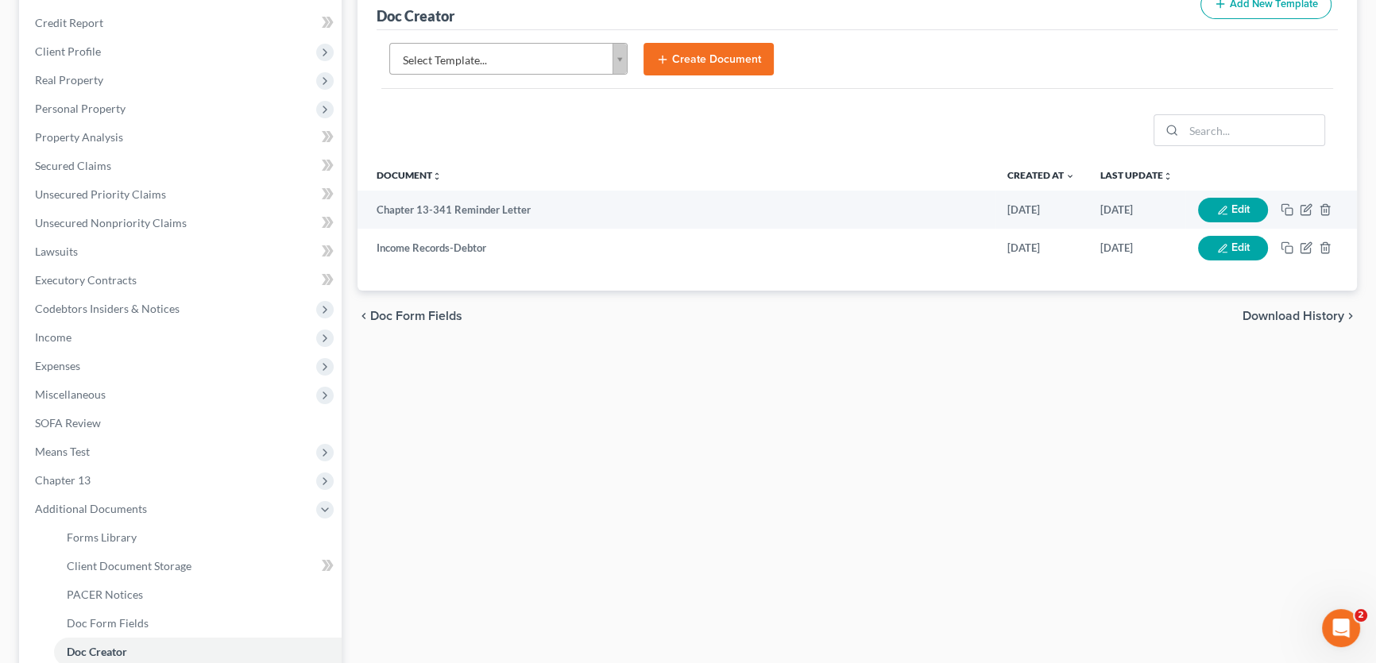
scroll to position [216, 0]
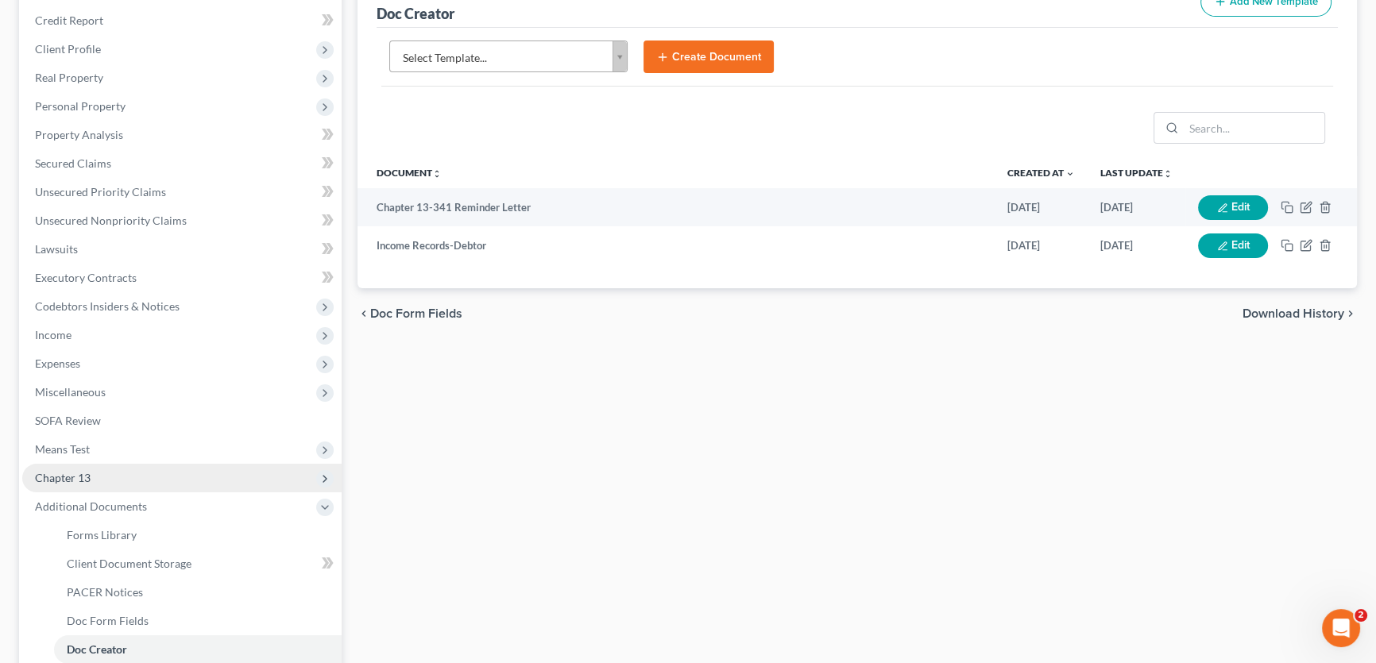
click at [149, 477] on span "Chapter 13" at bounding box center [181, 478] width 319 height 29
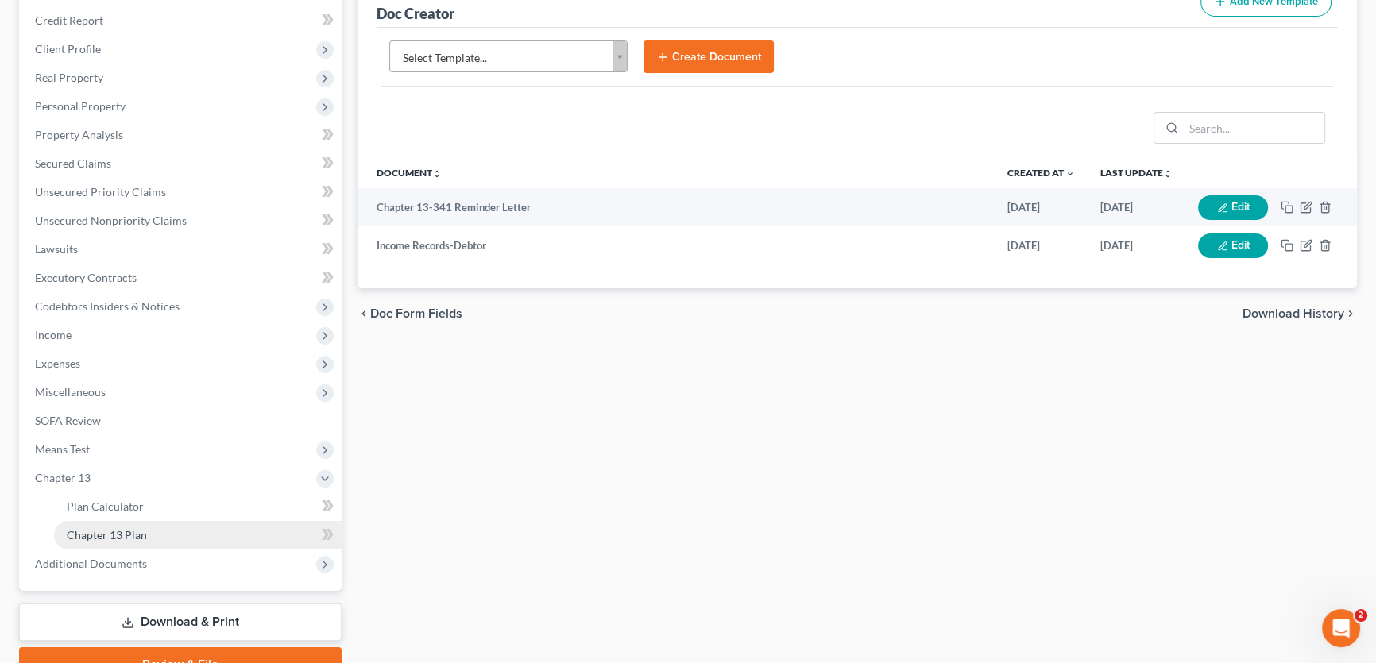
click at [145, 539] on span "Chapter 13 Plan" at bounding box center [107, 535] width 80 height 14
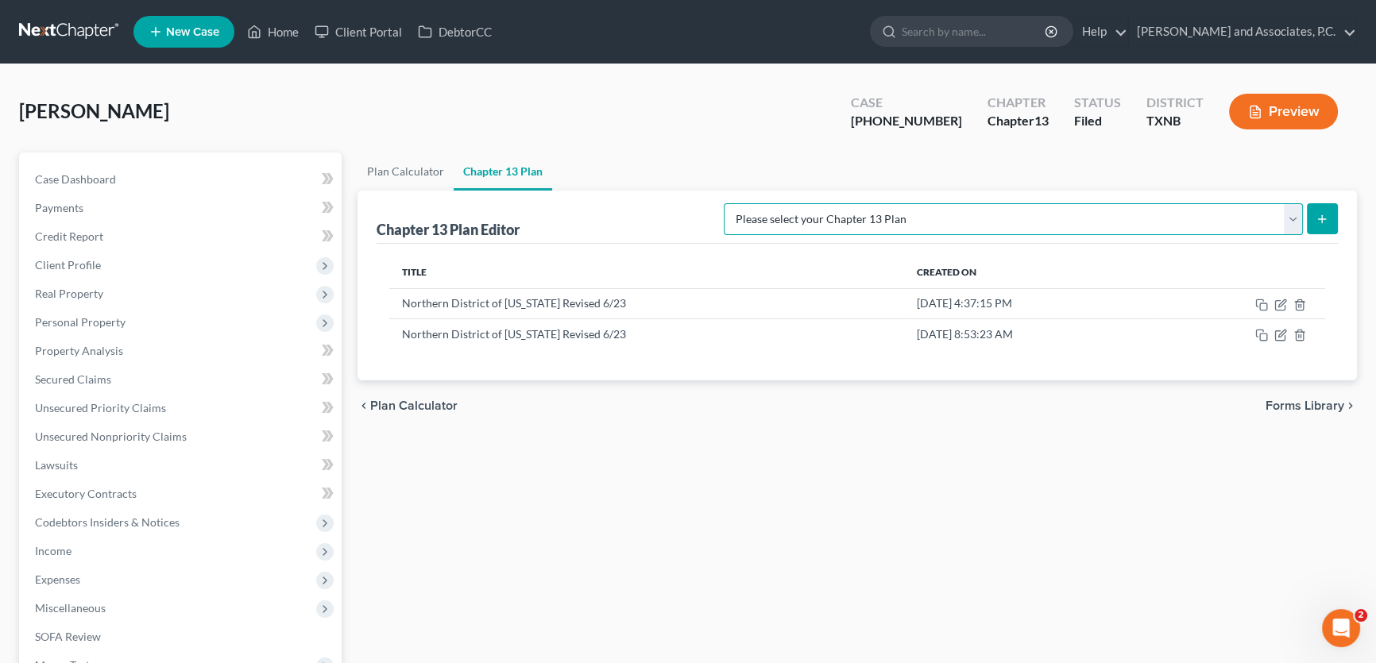
click at [1001, 214] on select "Please select your Chapter 13 Plan AUTHORIZATION FOR ADEQUATE PROTECTION DISBUR…" at bounding box center [1013, 219] width 579 height 32
select select "6"
click at [740, 203] on select "Please select your Chapter 13 Plan AUTHORIZATION FOR ADEQUATE PROTECTION DISBUR…" at bounding box center [1013, 219] width 579 height 32
click at [1326, 208] on button "submit" at bounding box center [1322, 218] width 31 height 31
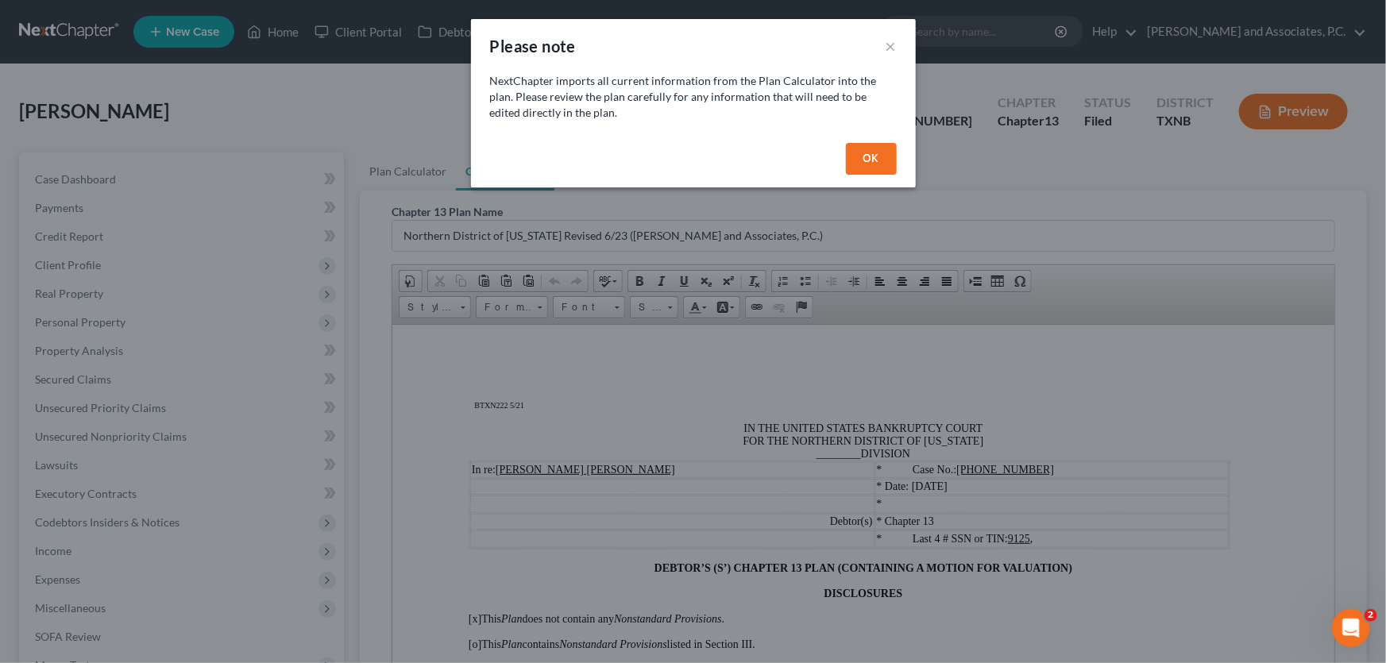
click at [862, 164] on button "OK" at bounding box center [871, 159] width 51 height 32
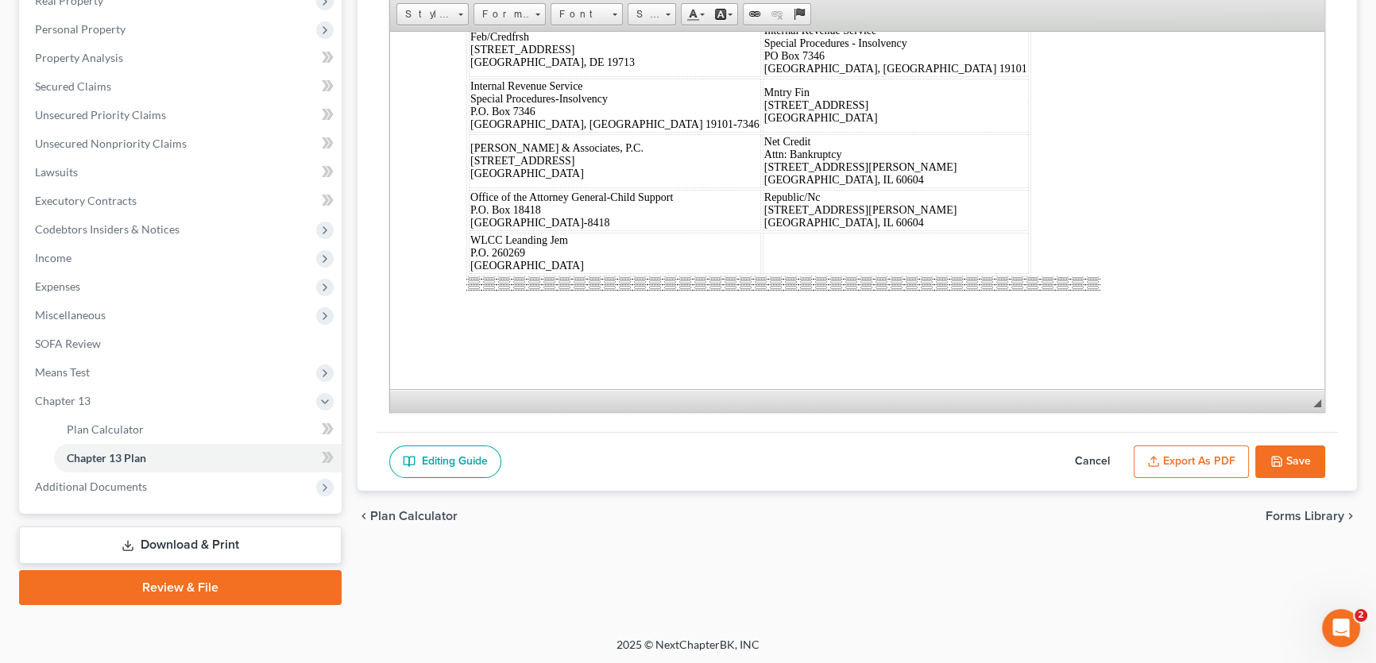
scroll to position [7794, 0]
click at [1098, 457] on button "Cancel" at bounding box center [1092, 462] width 70 height 33
select select "6"
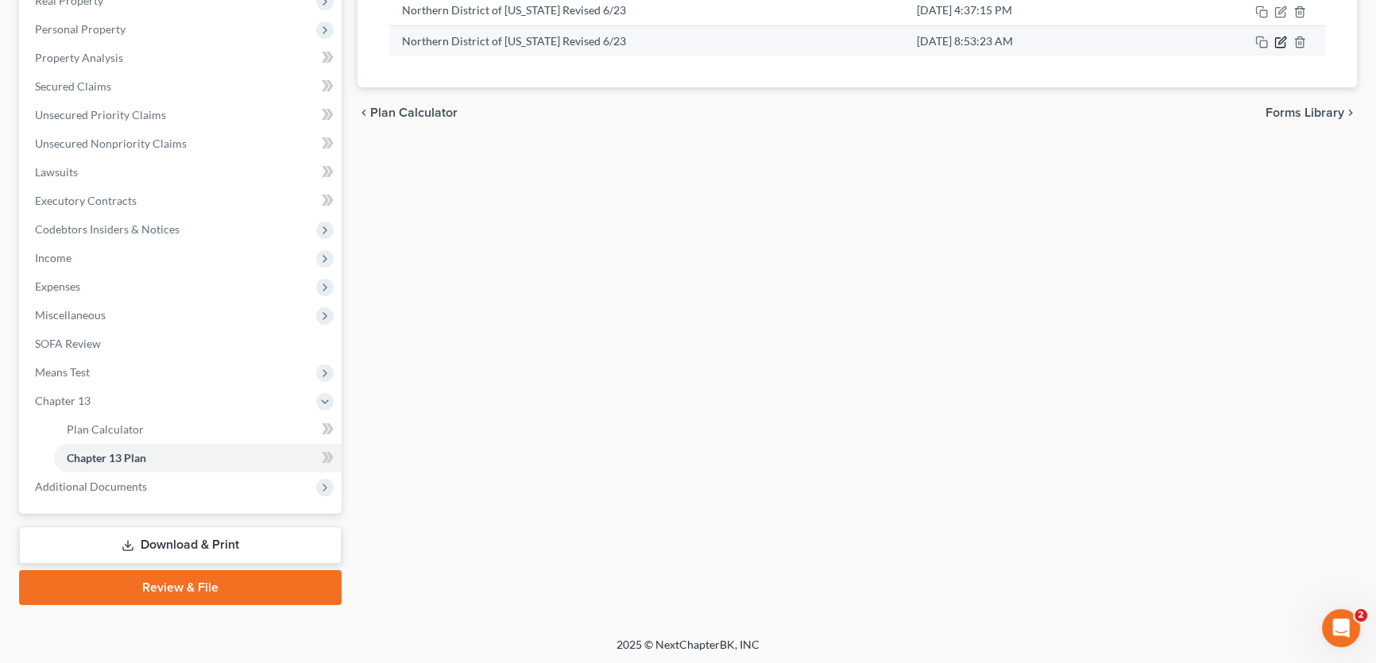
click at [1281, 43] on icon "button" at bounding box center [1280, 42] width 13 height 13
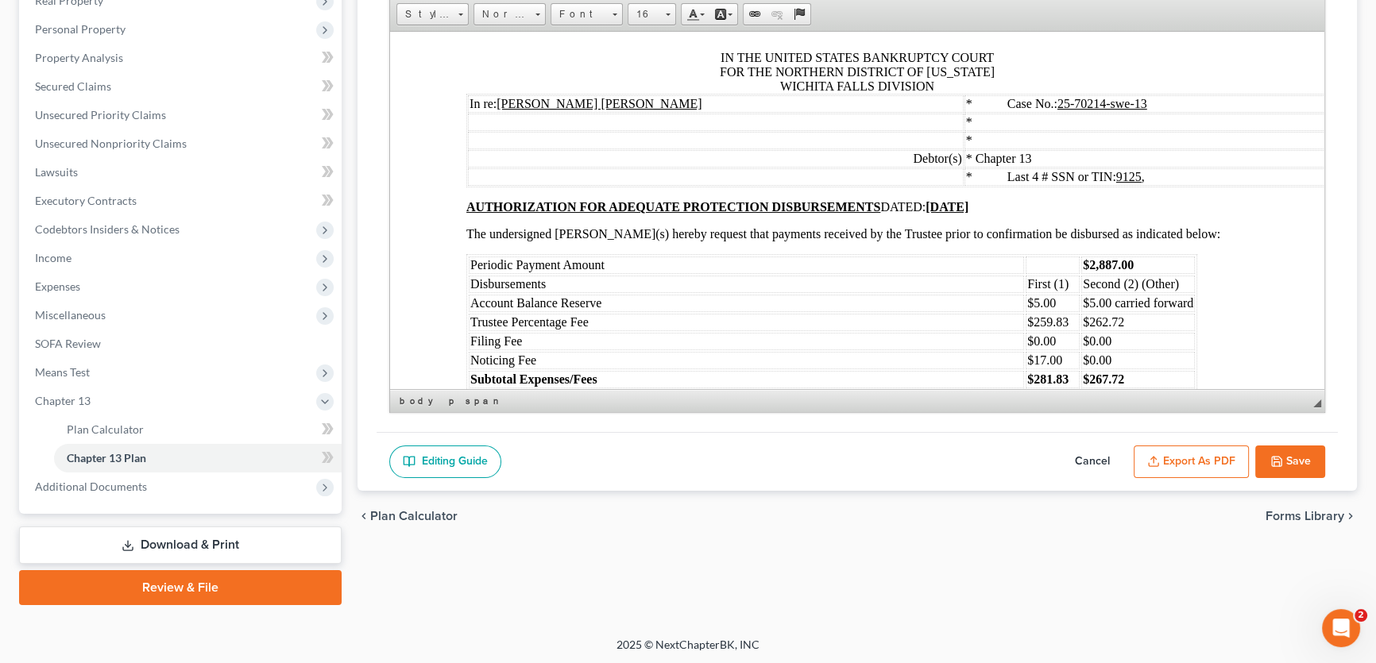
scroll to position [7872, 0]
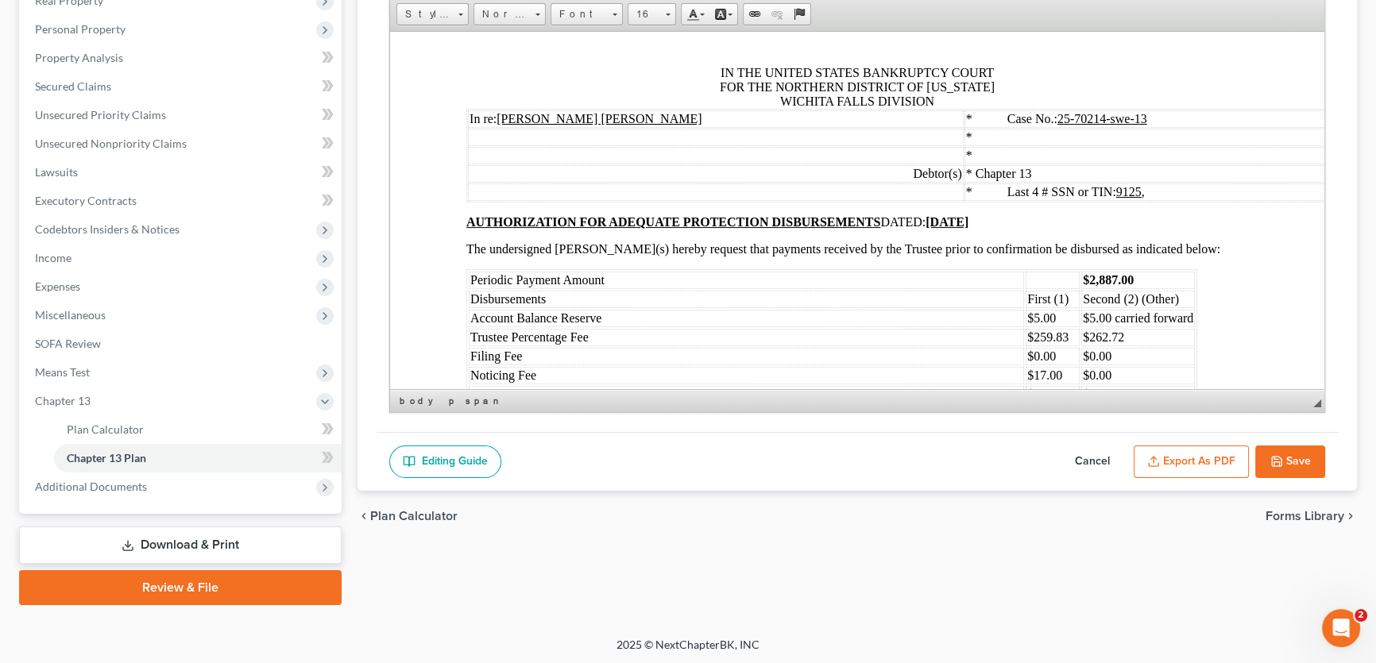
drag, startPoint x: 462, startPoint y: 114, endPoint x: 914, endPoint y: 290, distance: 485.7
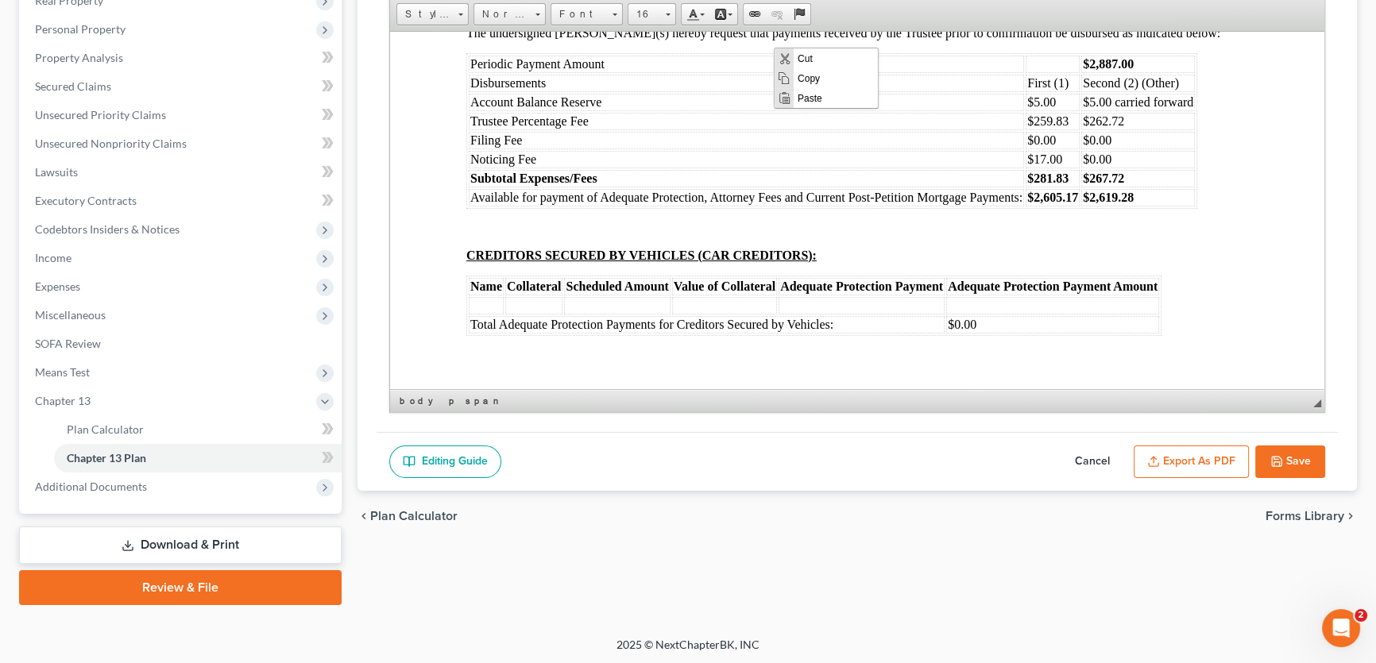
scroll to position [0, 0]
click at [806, 81] on span "Copy" at bounding box center [835, 78] width 84 height 20
copy body "BTXN222 5/21 IN THE UNITED STATES BANKRUPTCY COURT FOR THE NORTHERN DISTRICT OF…"
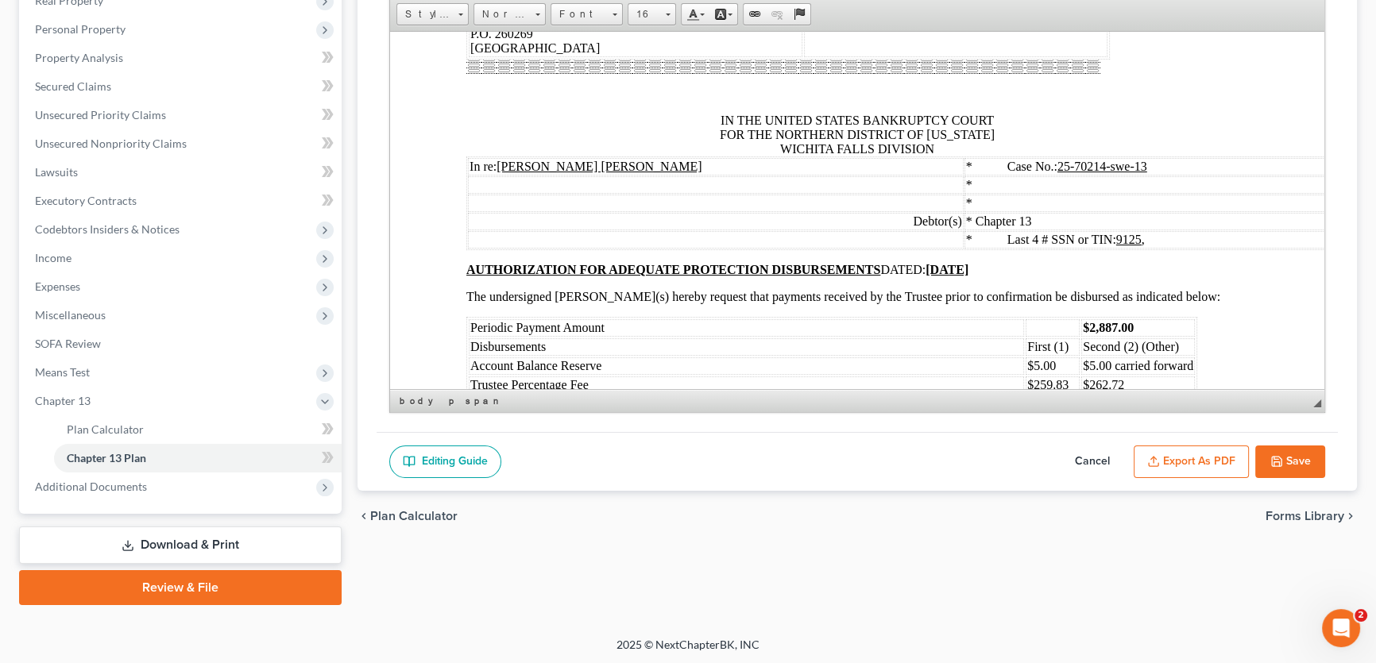
click at [1084, 457] on button "Cancel" at bounding box center [1092, 462] width 70 height 33
select select "6"
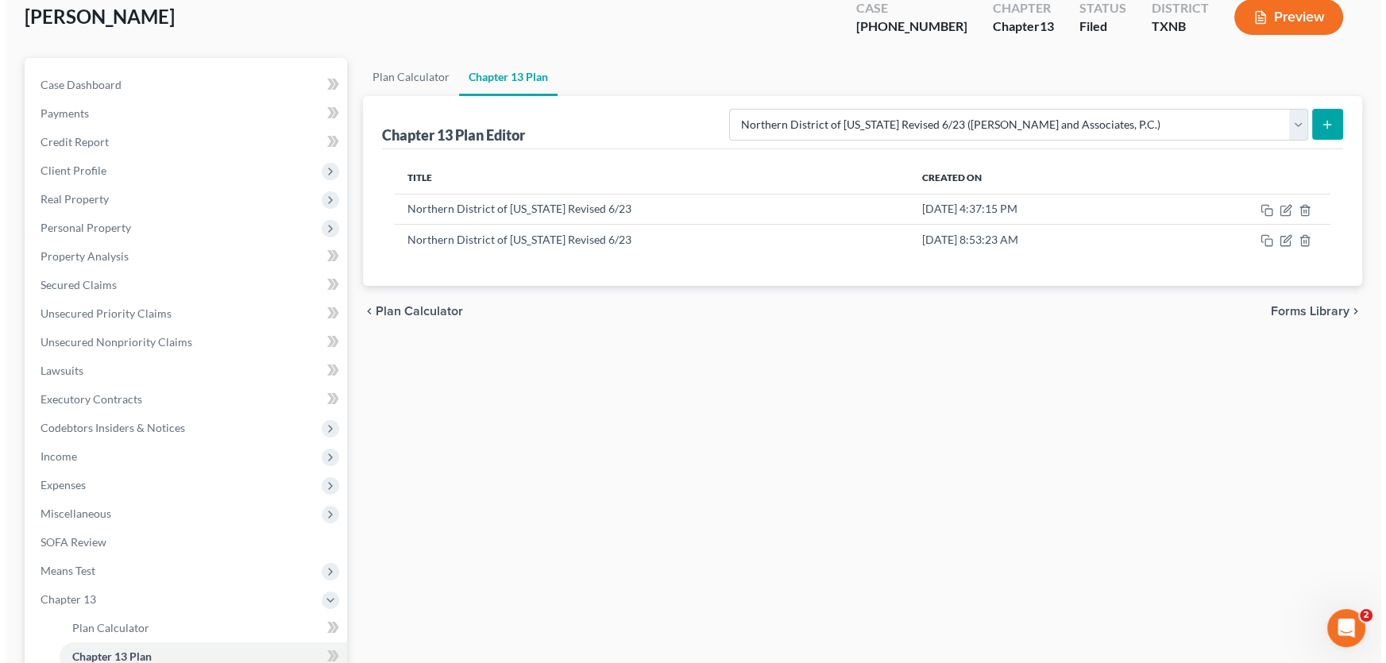
scroll to position [76, 0]
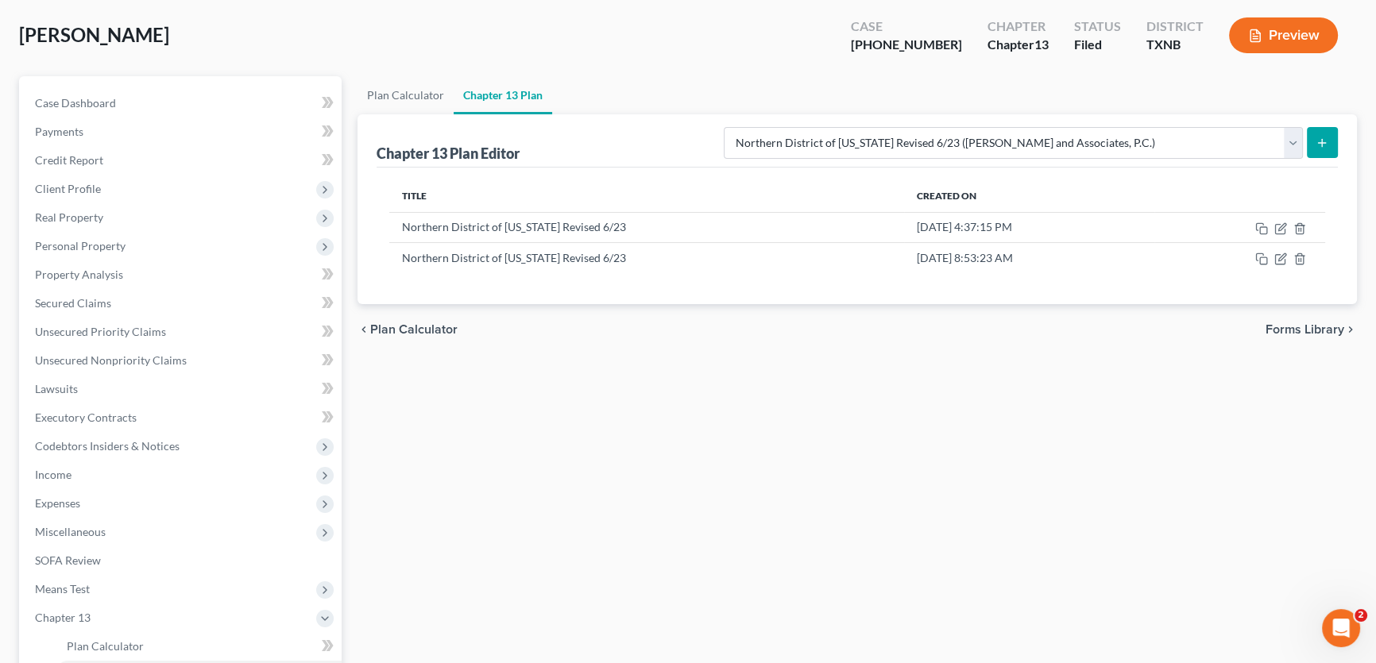
click at [1319, 145] on icon "submit" at bounding box center [1322, 143] width 13 height 13
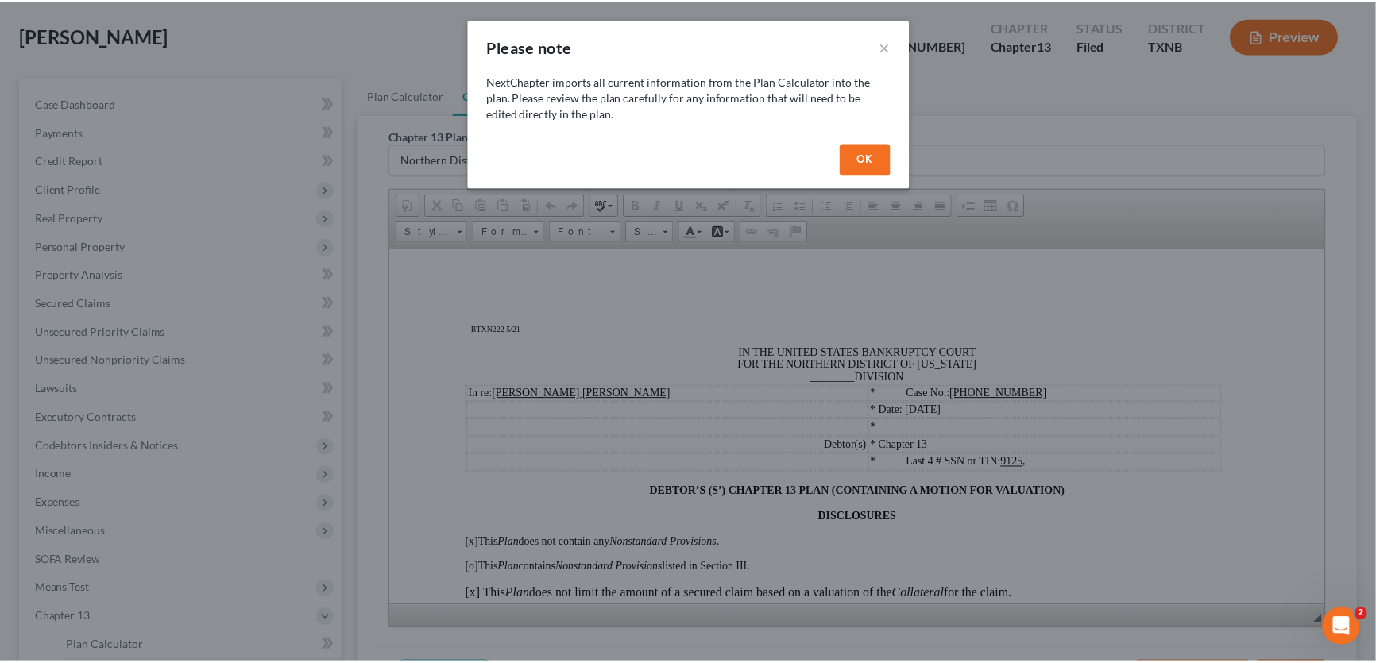
scroll to position [0, 0]
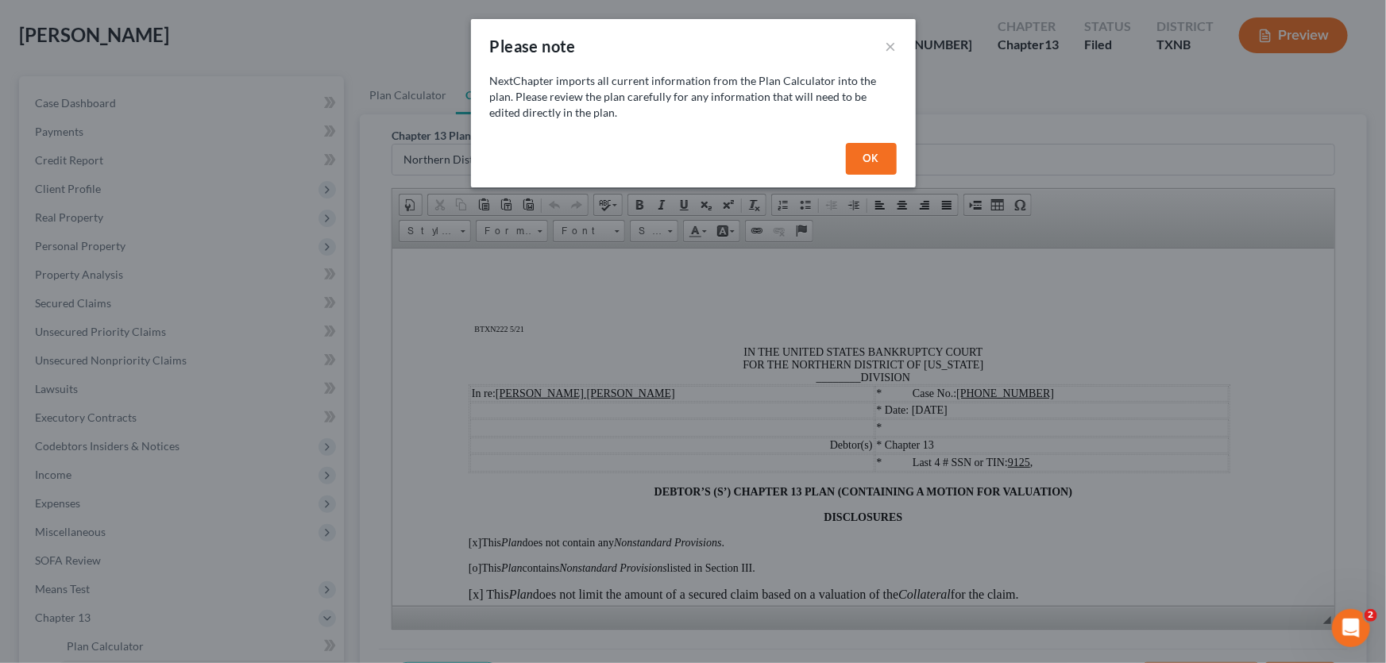
click at [860, 155] on button "OK" at bounding box center [871, 159] width 51 height 32
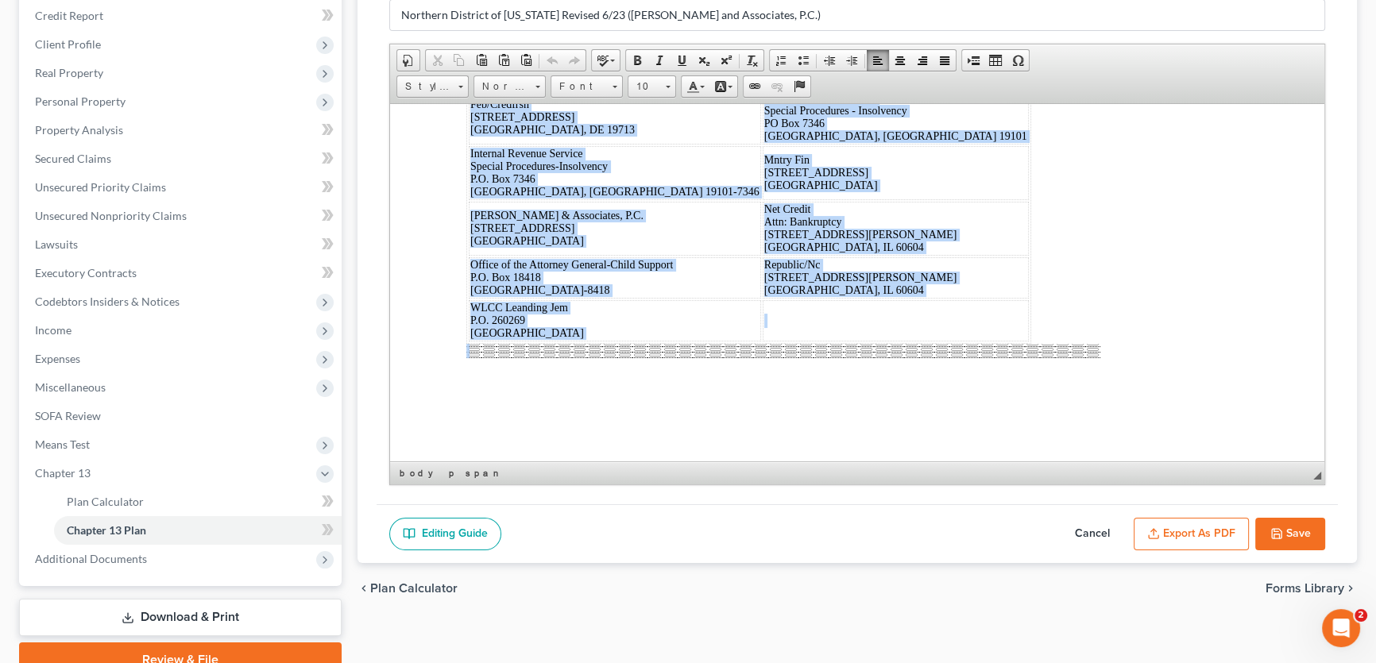
scroll to position [293, 0]
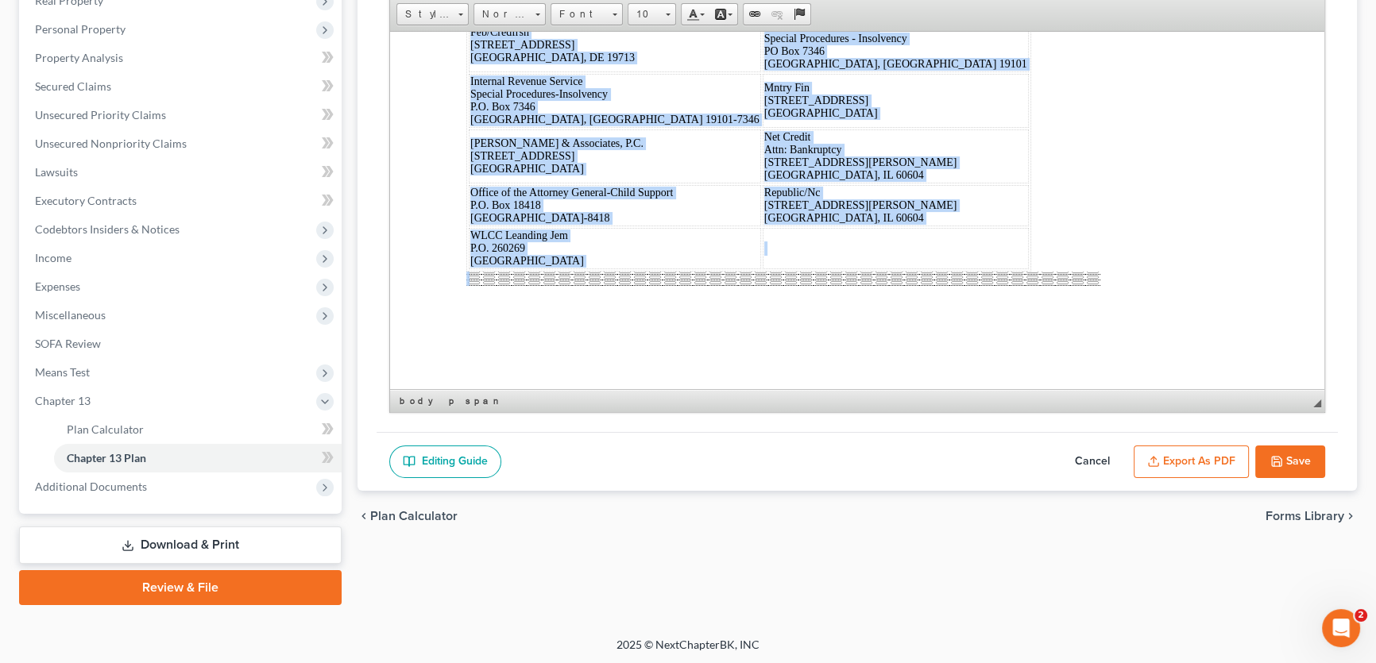
drag, startPoint x: 442, startPoint y: 106, endPoint x: 1064, endPoint y: 677, distance: 844.5
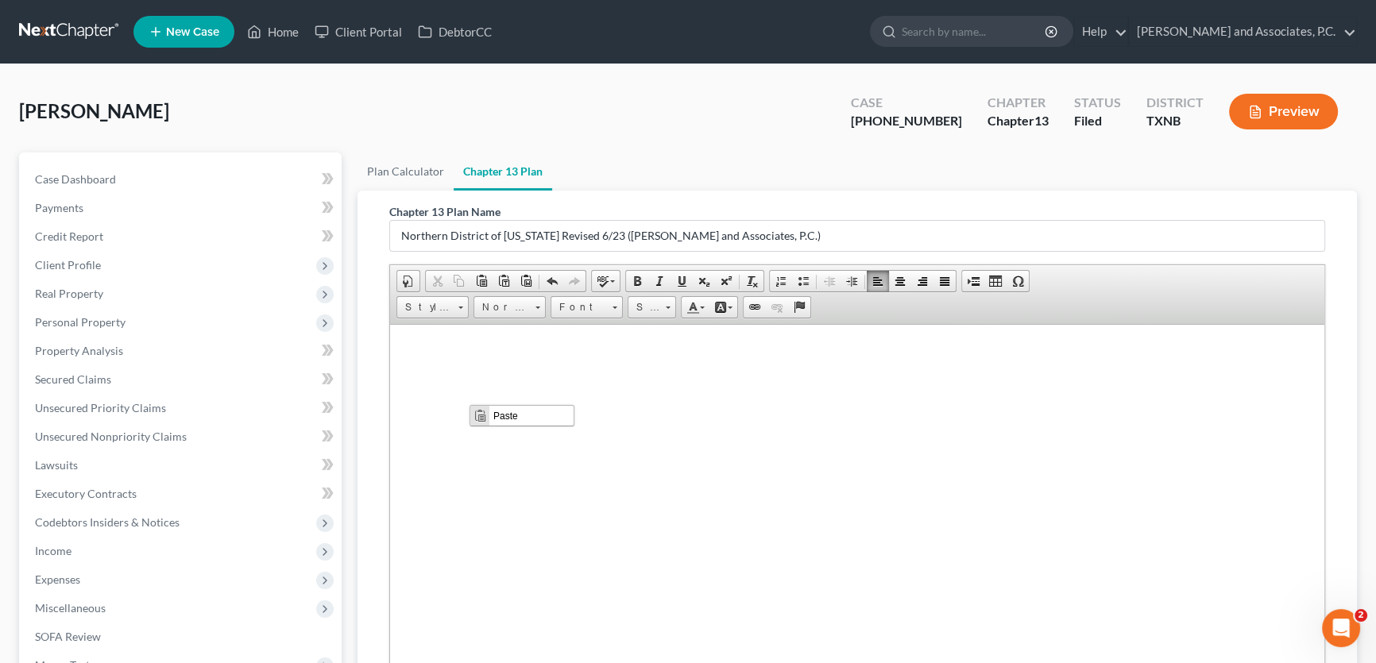
scroll to position [0, 0]
click at [499, 416] on span "Paste" at bounding box center [531, 416] width 84 height 20
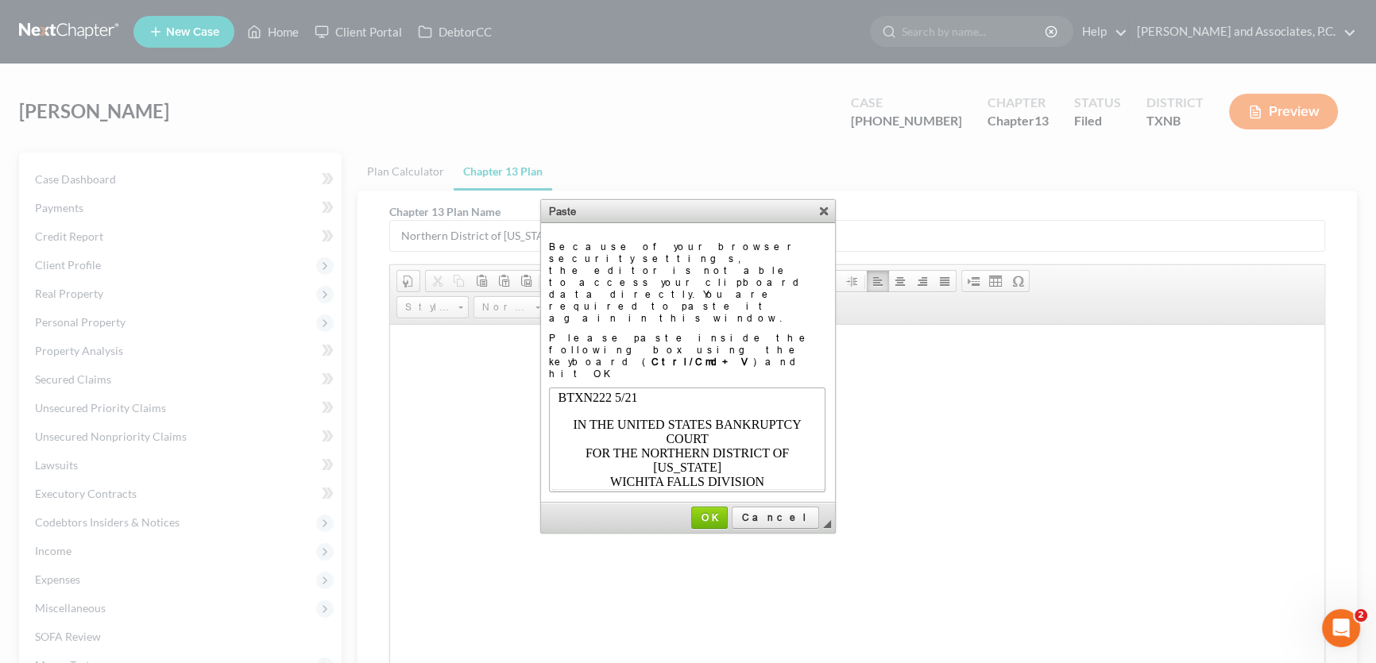
scroll to position [13995, 0]
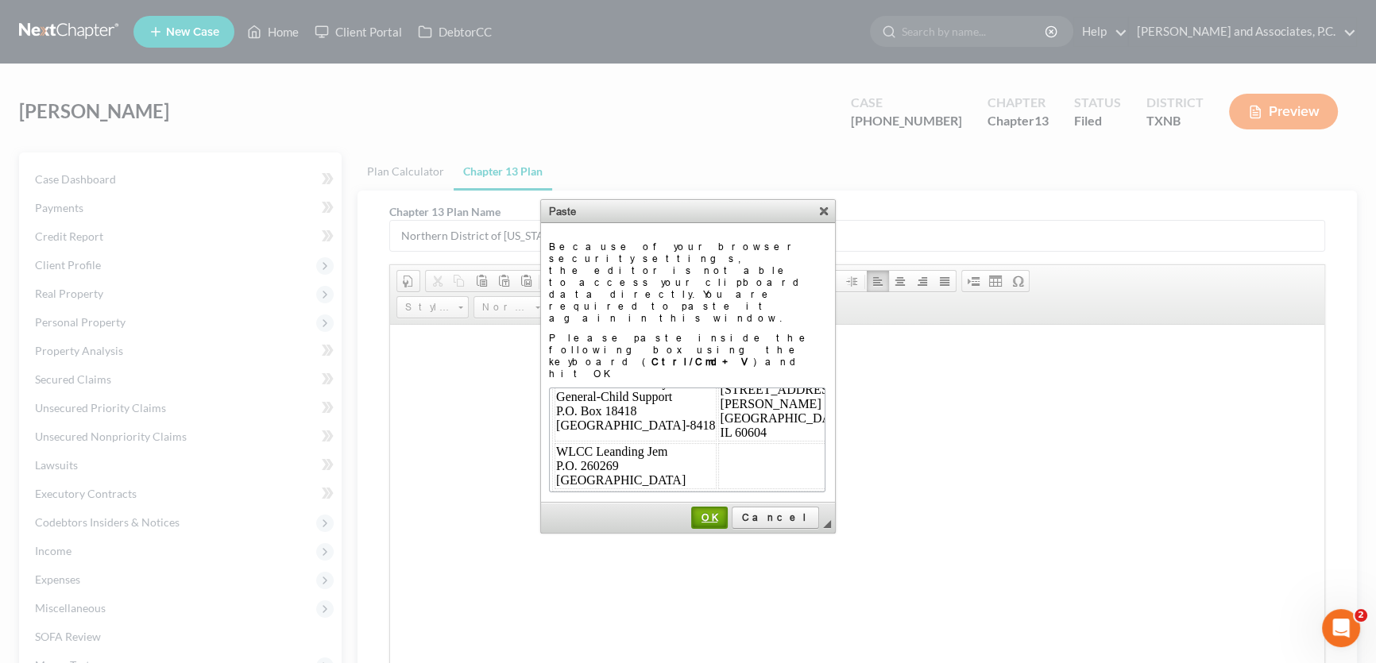
click at [726, 512] on span "OK" at bounding box center [709, 518] width 33 height 12
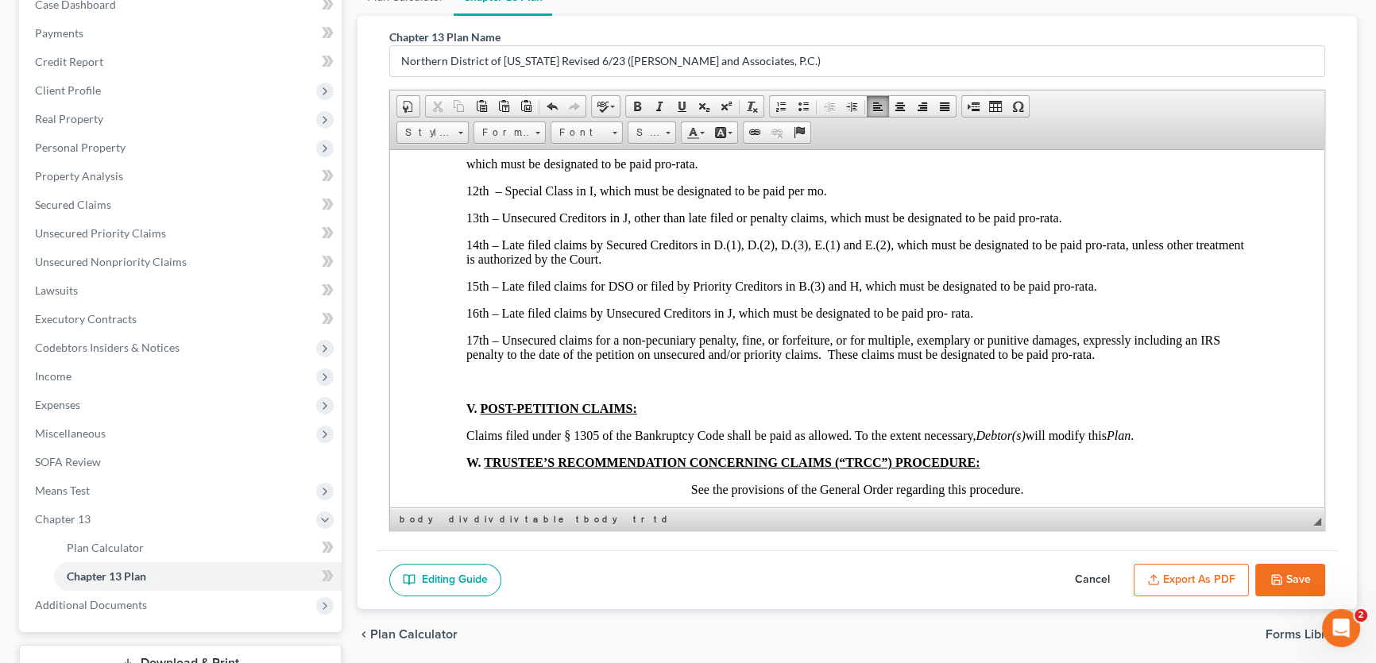
scroll to position [293, 0]
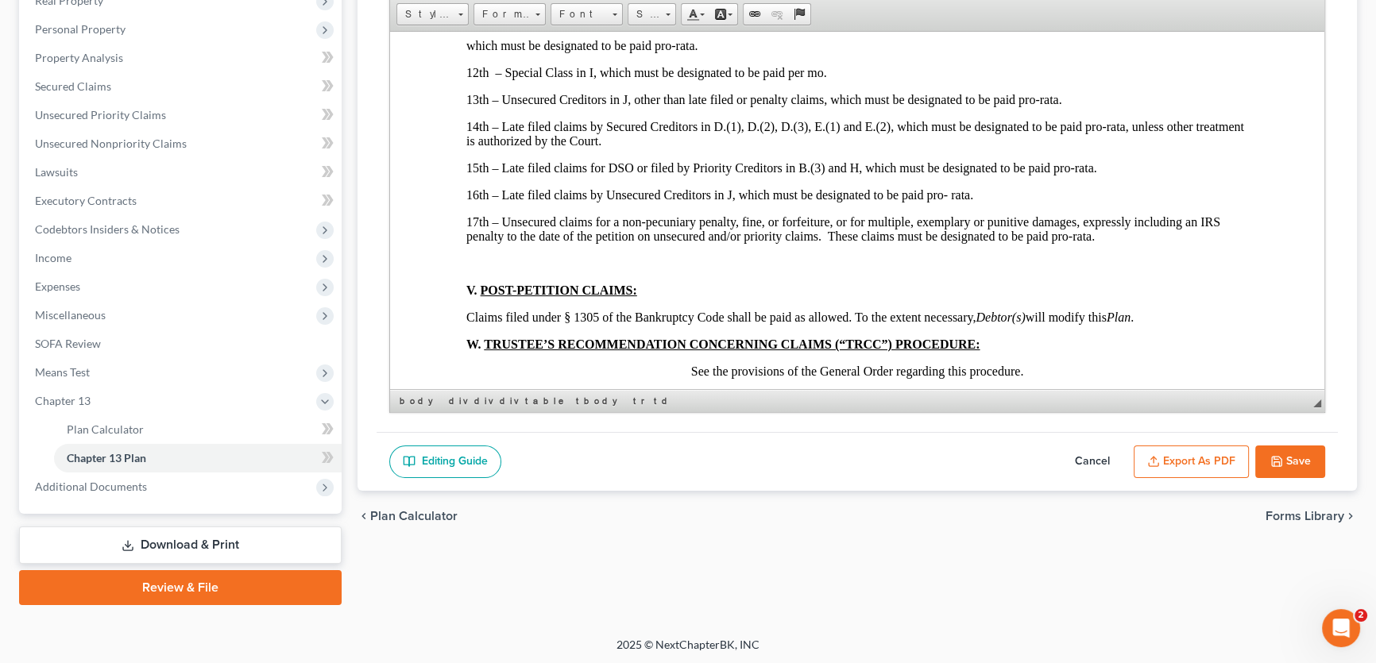
click at [1197, 461] on button "Export as PDF" at bounding box center [1191, 462] width 115 height 33
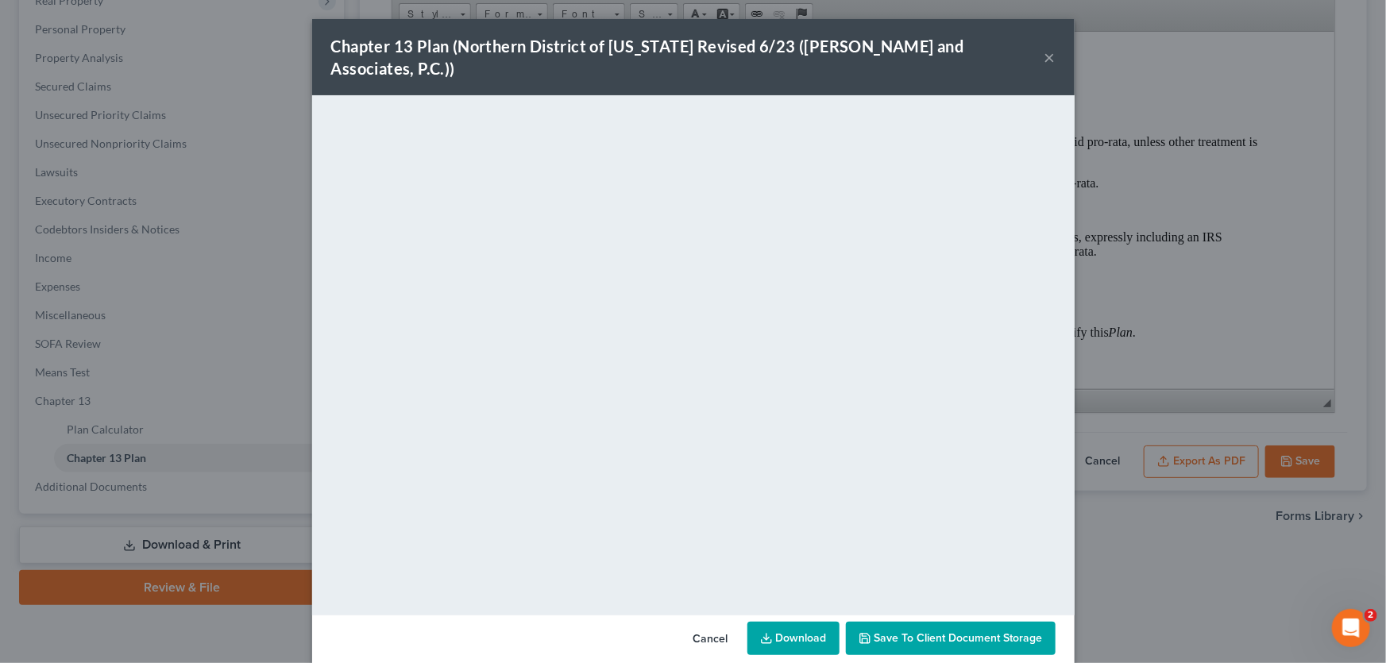
click at [1045, 48] on button "×" at bounding box center [1050, 57] width 11 height 19
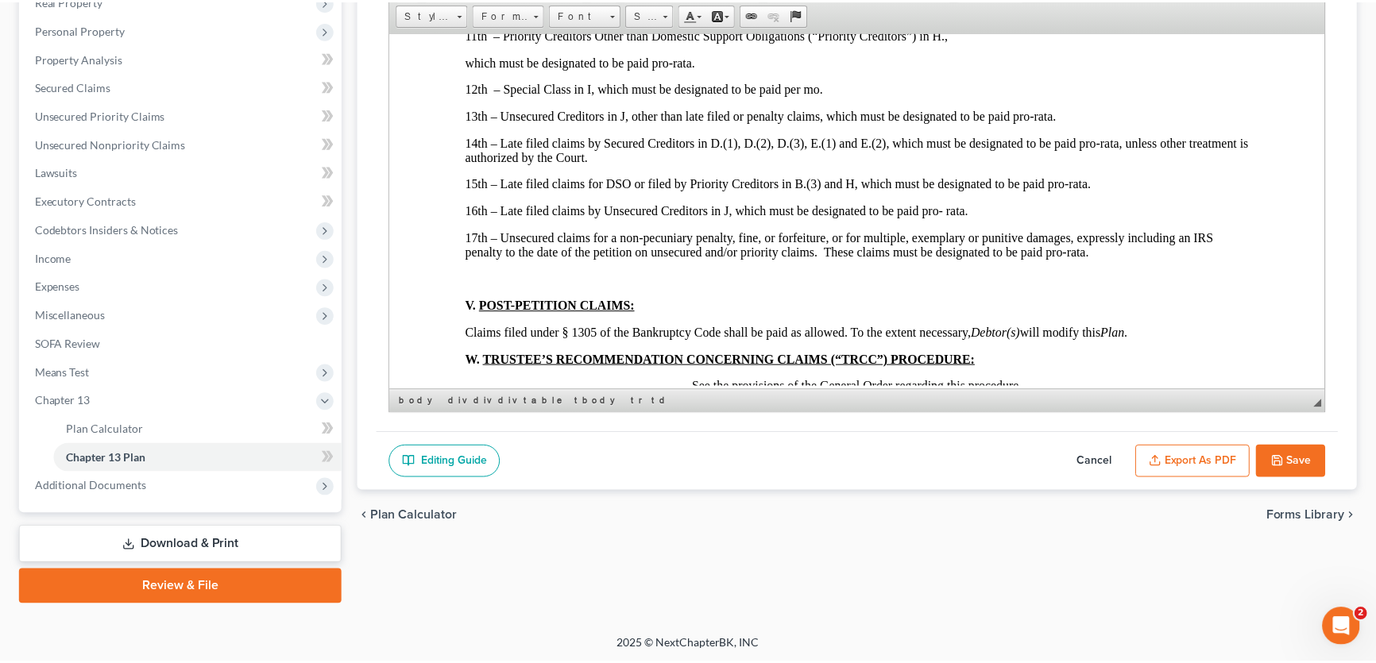
scroll to position [6572, 0]
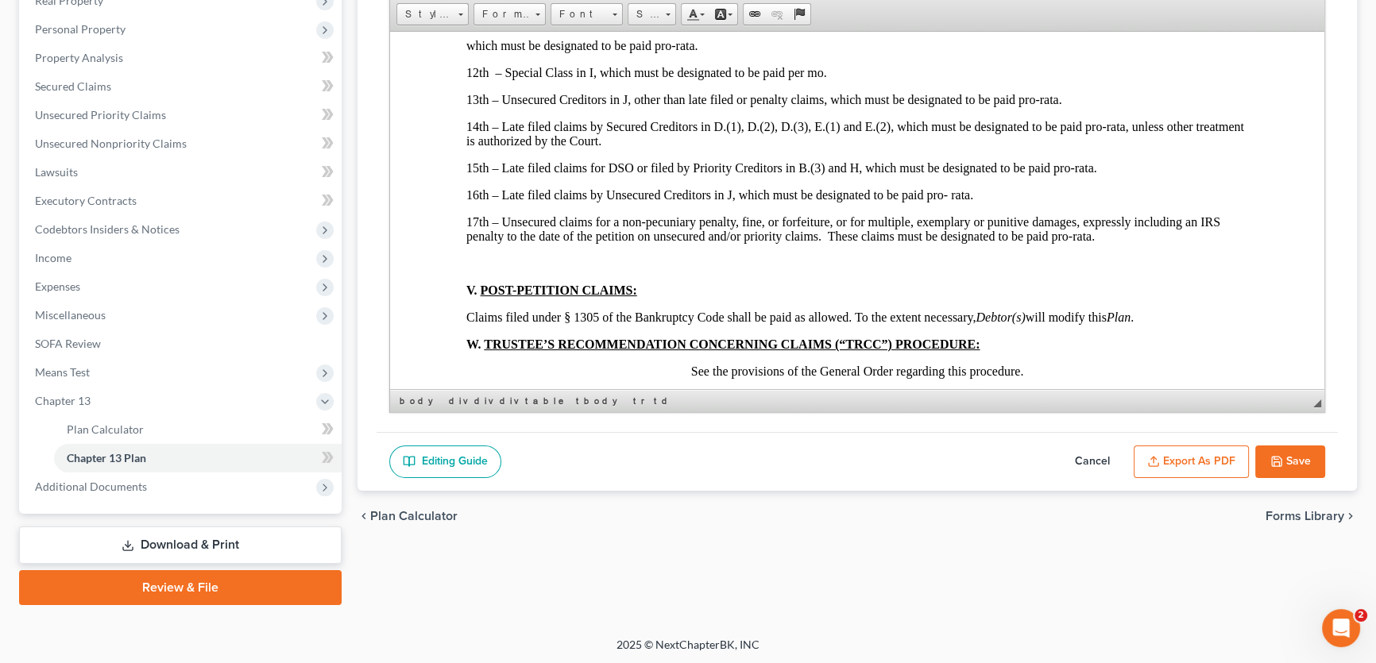
click at [1285, 456] on button "Save" at bounding box center [1290, 462] width 70 height 33
select select "6"
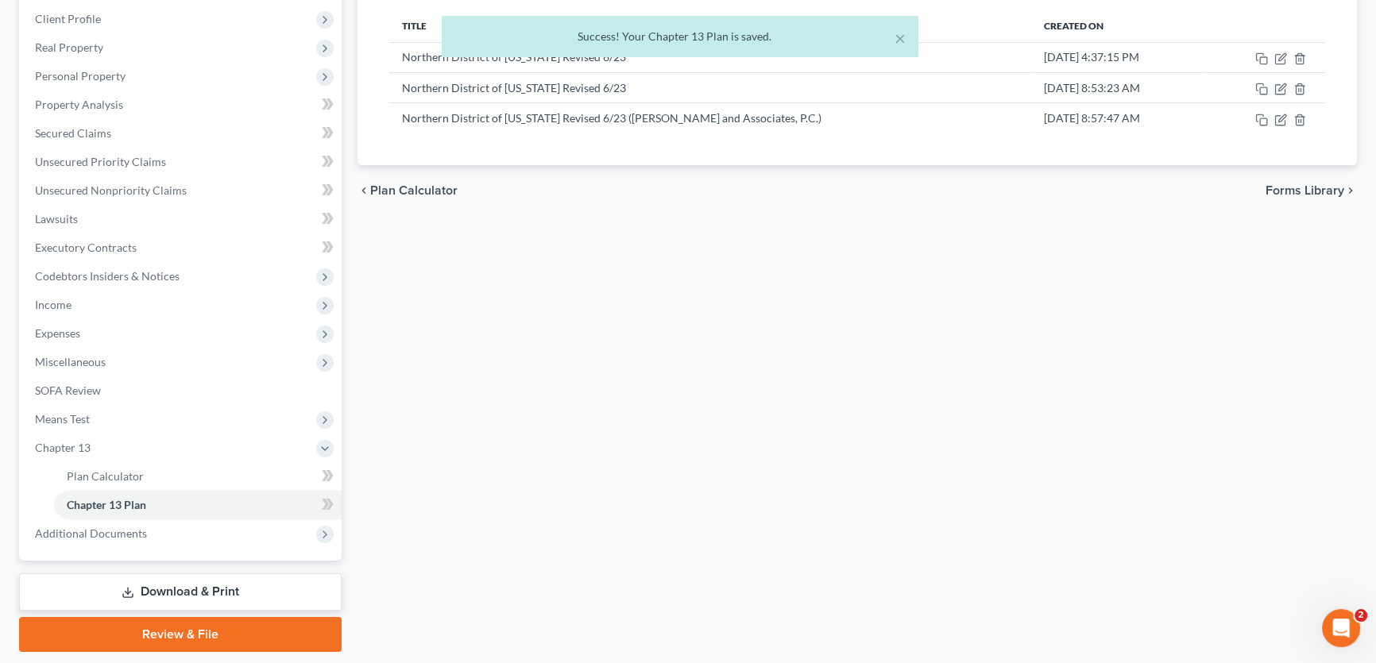
scroll to position [221, 0]
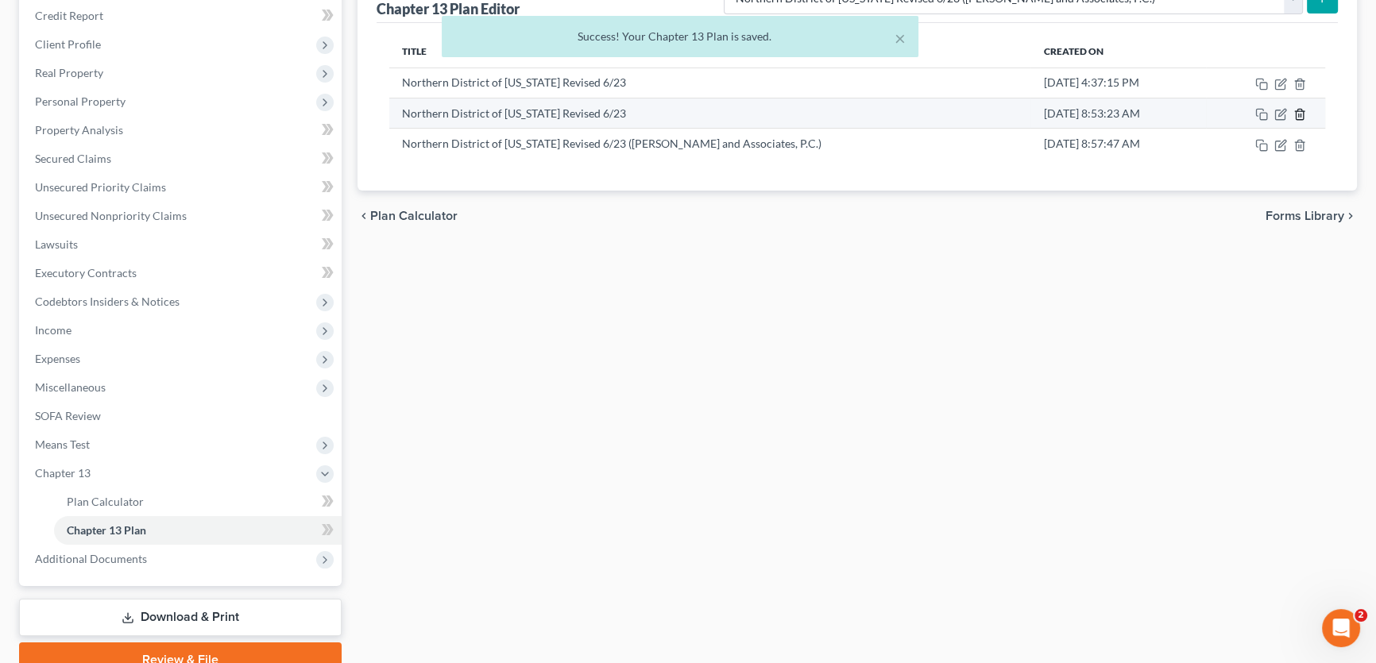
click at [1299, 114] on line "button" at bounding box center [1299, 115] width 0 height 3
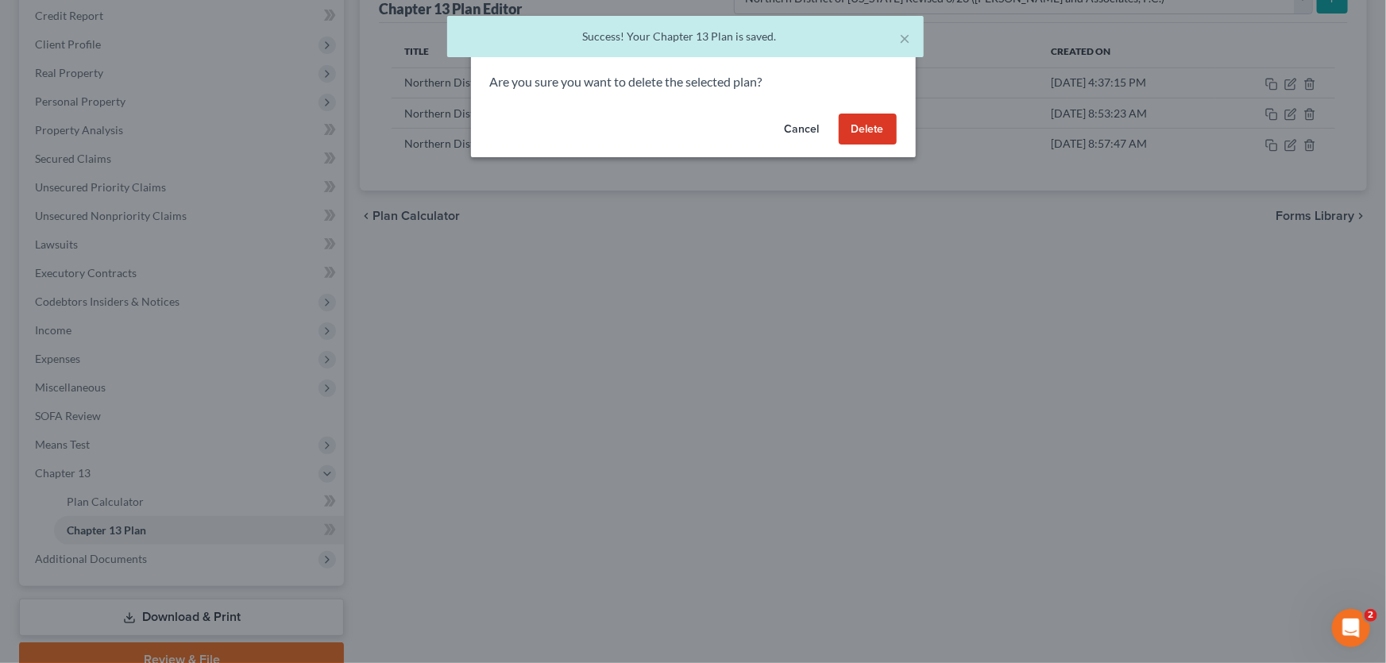
click at [890, 127] on button "Delete" at bounding box center [868, 130] width 58 height 32
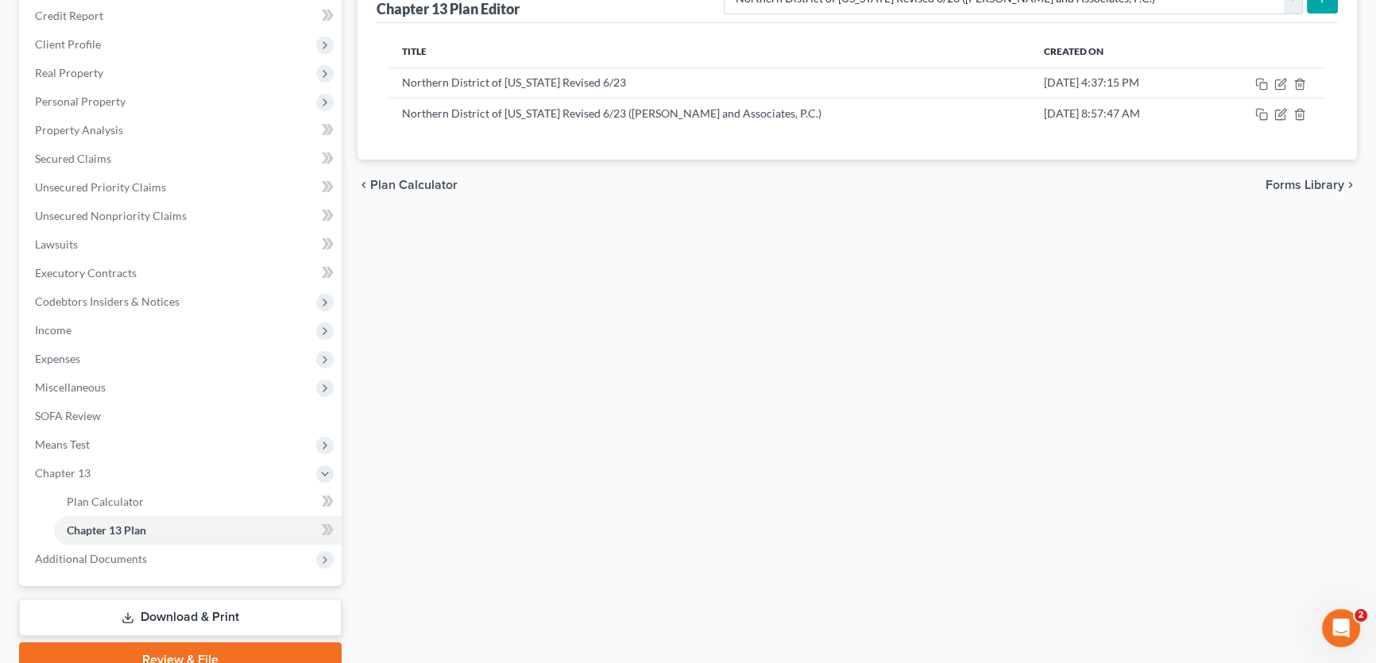
click at [424, 247] on div "Plan Calculator Chapter 13 Plan Chapter 13 Plan Editor Please select your Chapt…" at bounding box center [857, 305] width 1015 height 746
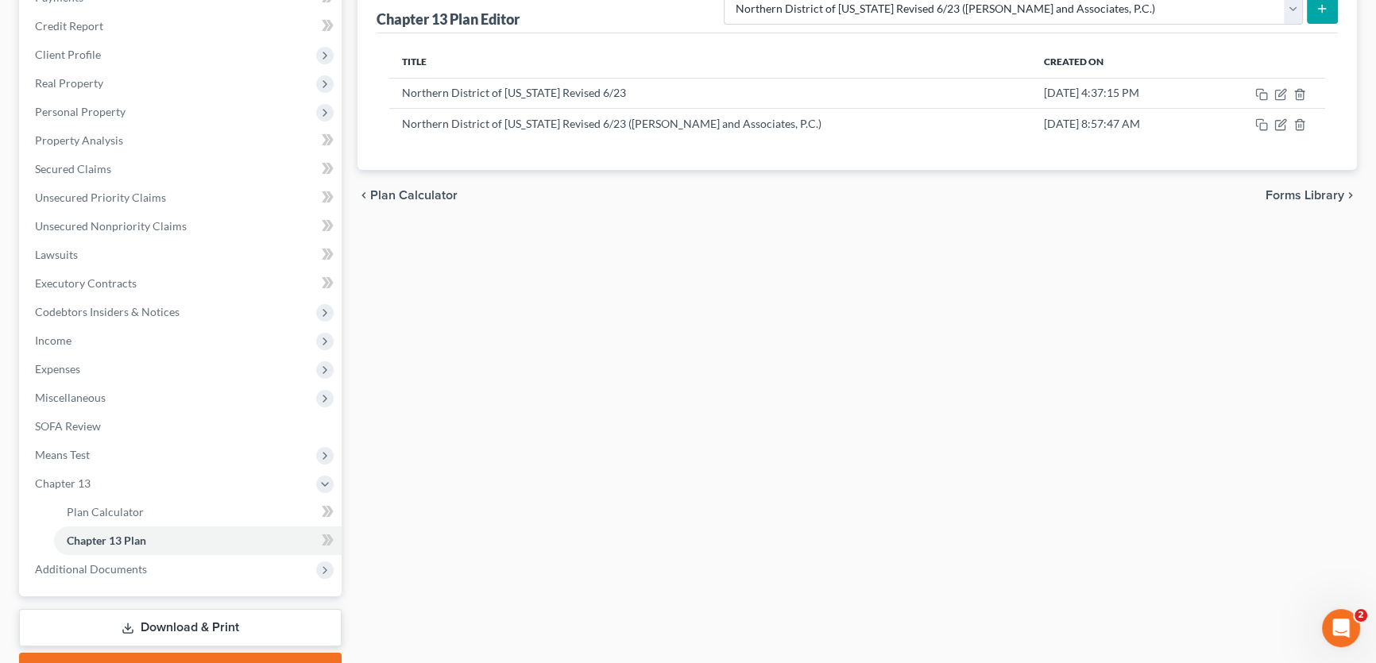
scroll to position [293, 0]
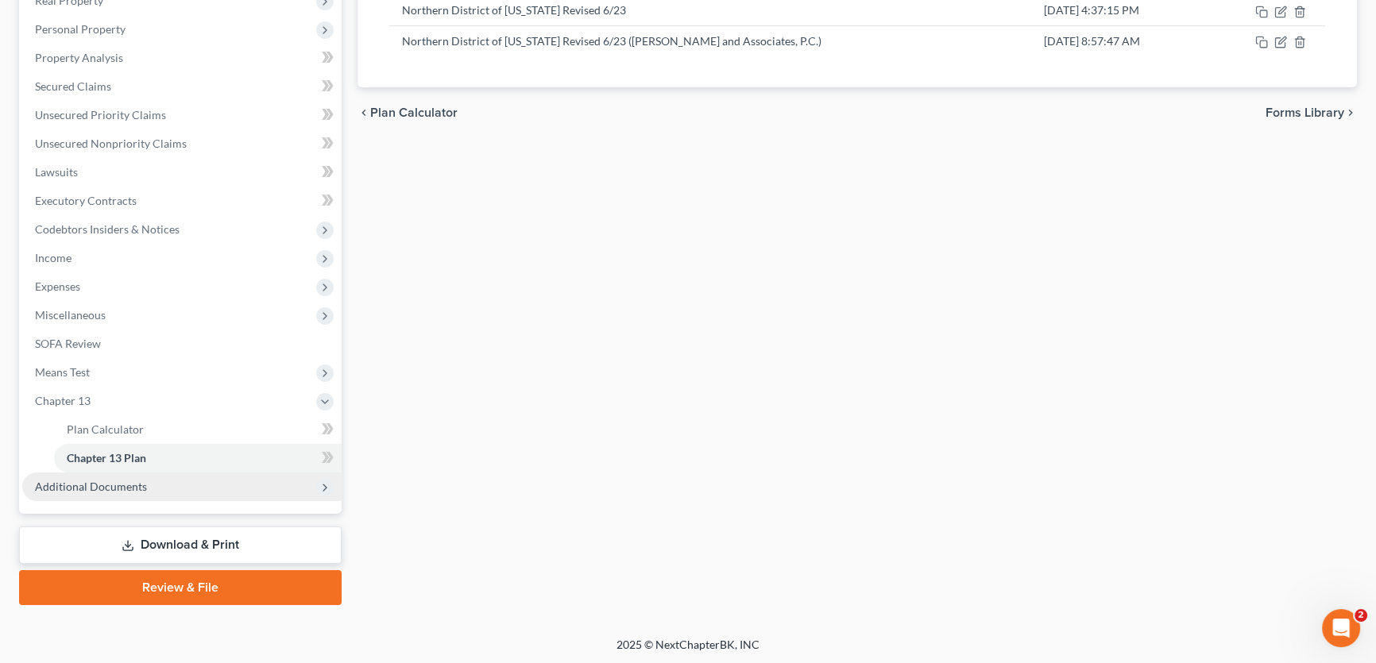
click at [124, 484] on span "Additional Documents" at bounding box center [91, 487] width 112 height 14
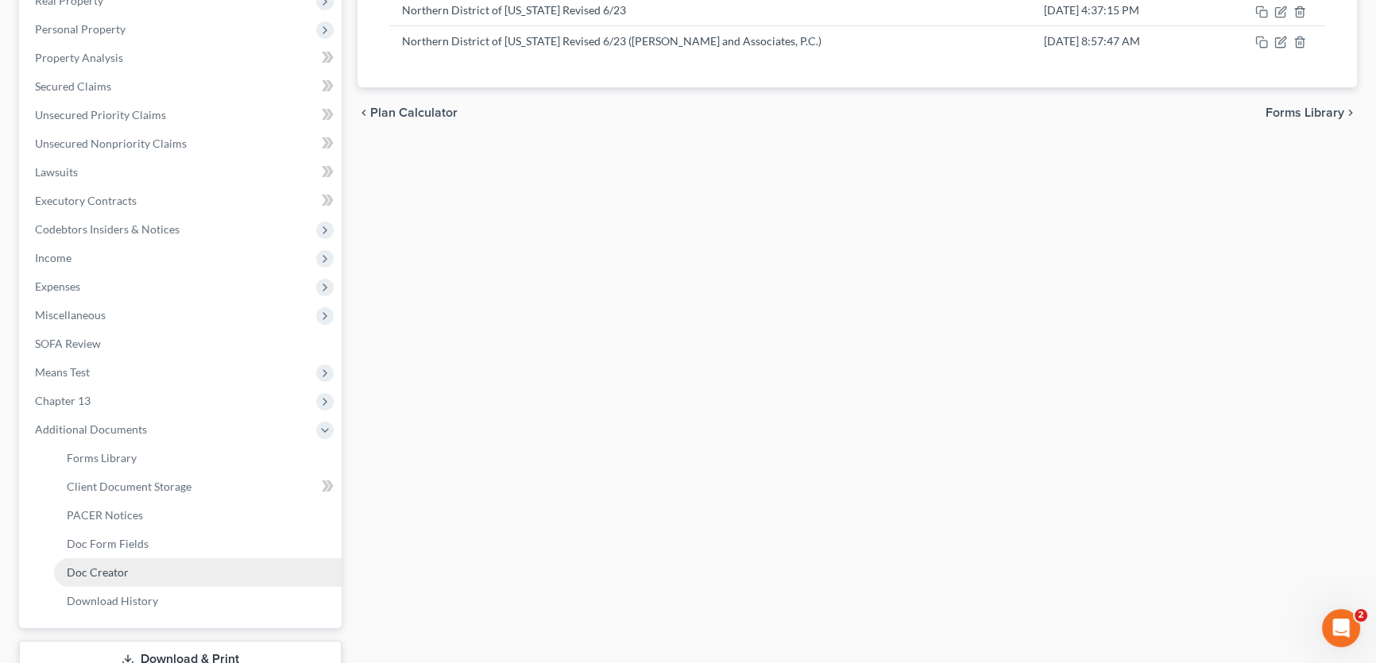
click at [114, 570] on span "Doc Creator" at bounding box center [98, 573] width 62 height 14
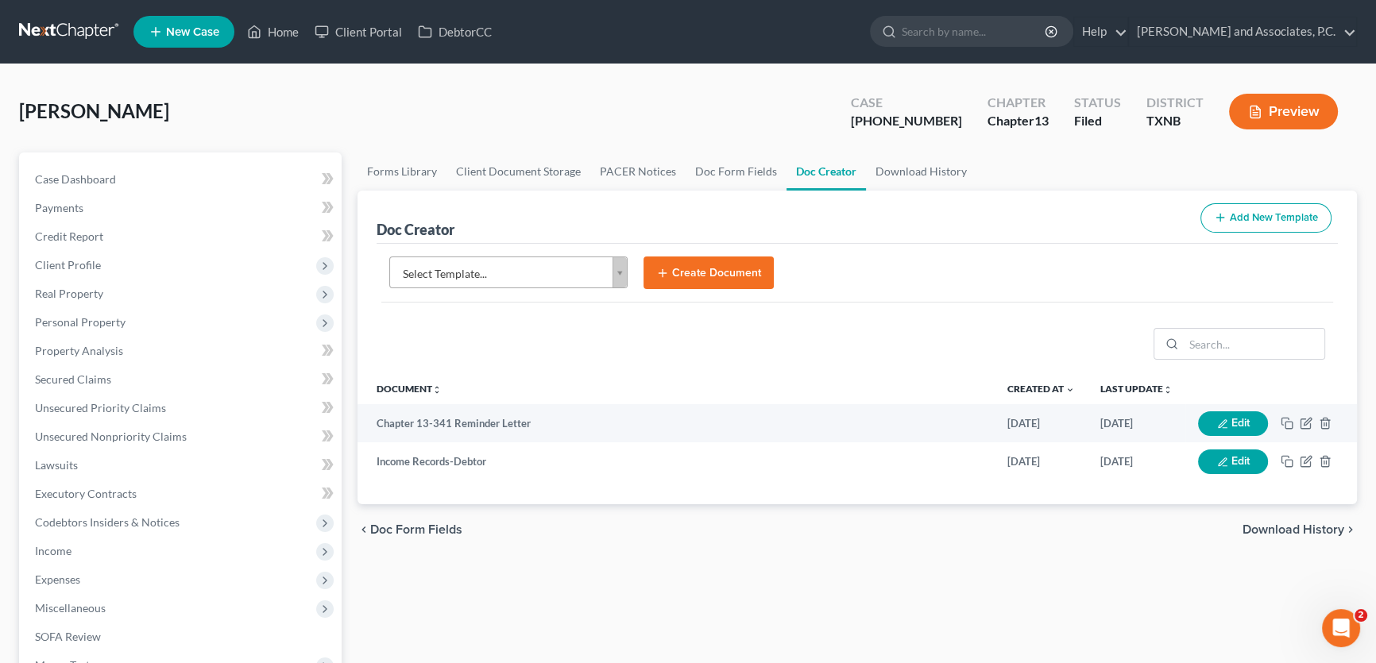
click at [560, 275] on body "Home New Case Client Portal DebtorCC Monte J. White and Associates, P.C. amy@mo…" at bounding box center [688, 536] width 1376 height 1073
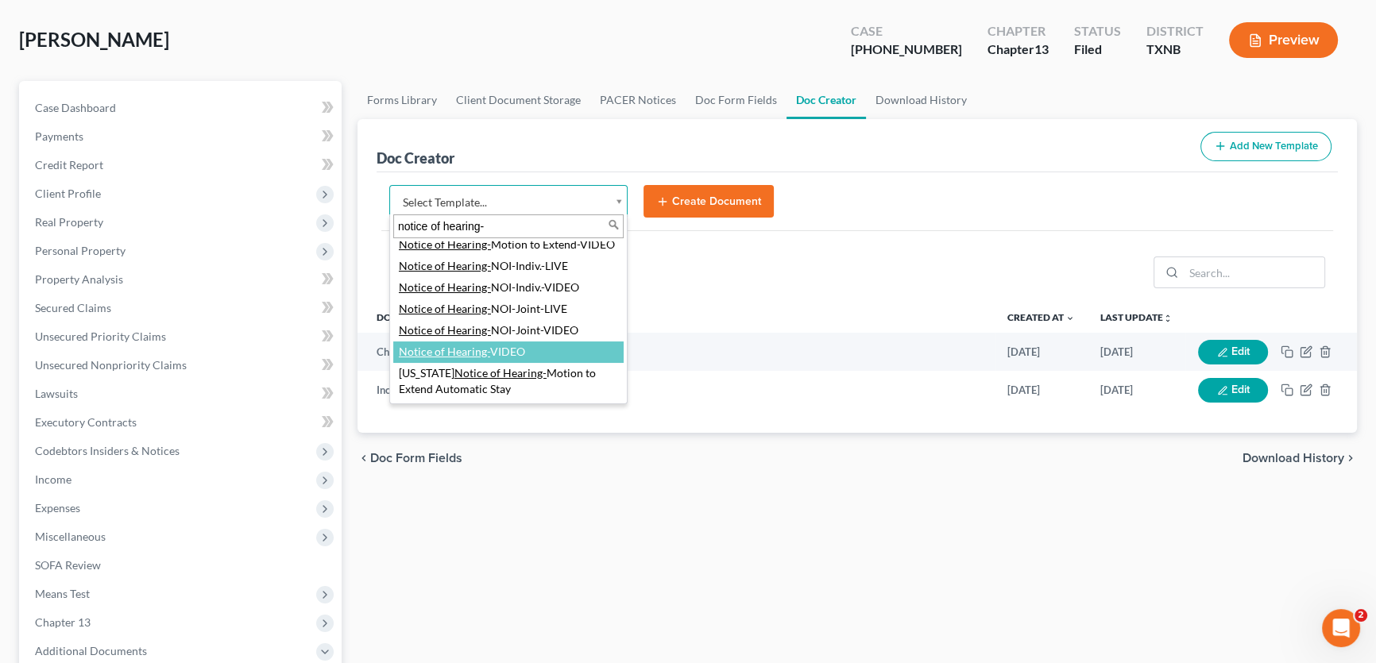
scroll to position [42, 0]
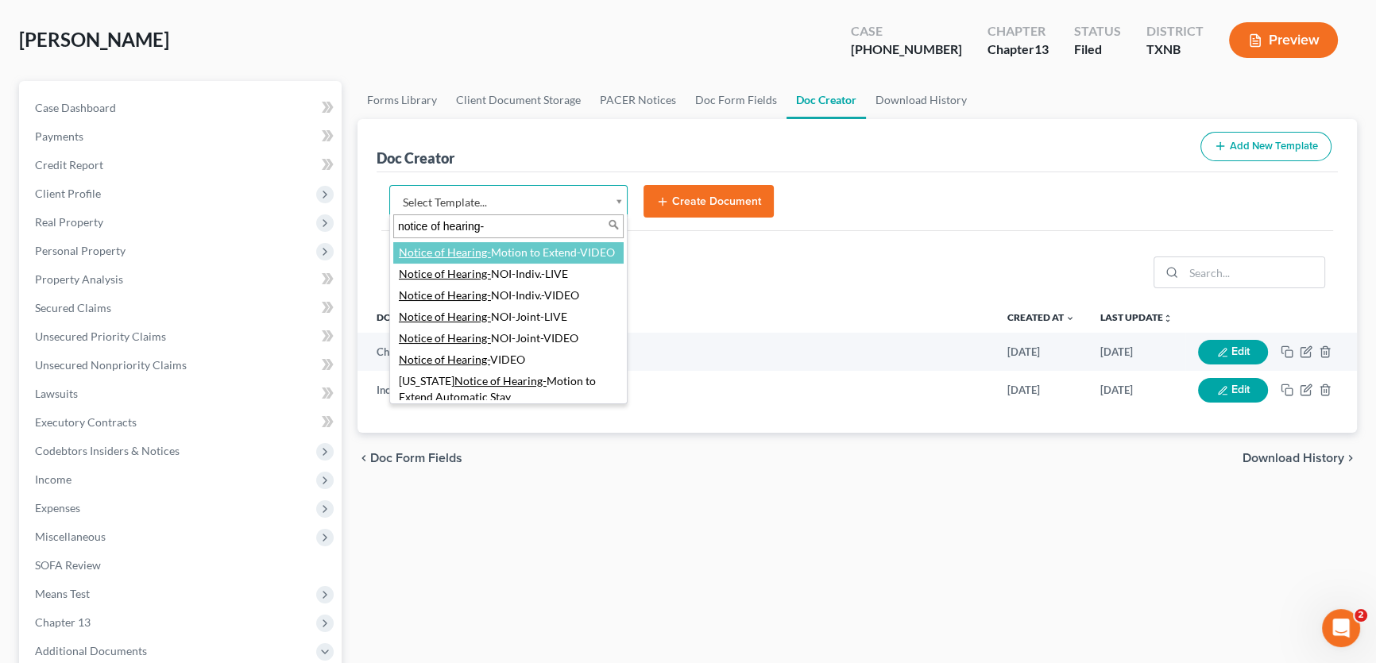
drag, startPoint x: 492, startPoint y: 224, endPoint x: 304, endPoint y: 222, distance: 187.5
click at [304, 222] on body "Home New Case Client Portal DebtorCC Monte J. White and Associates, P.C. amy@mo…" at bounding box center [688, 464] width 1376 height 1073
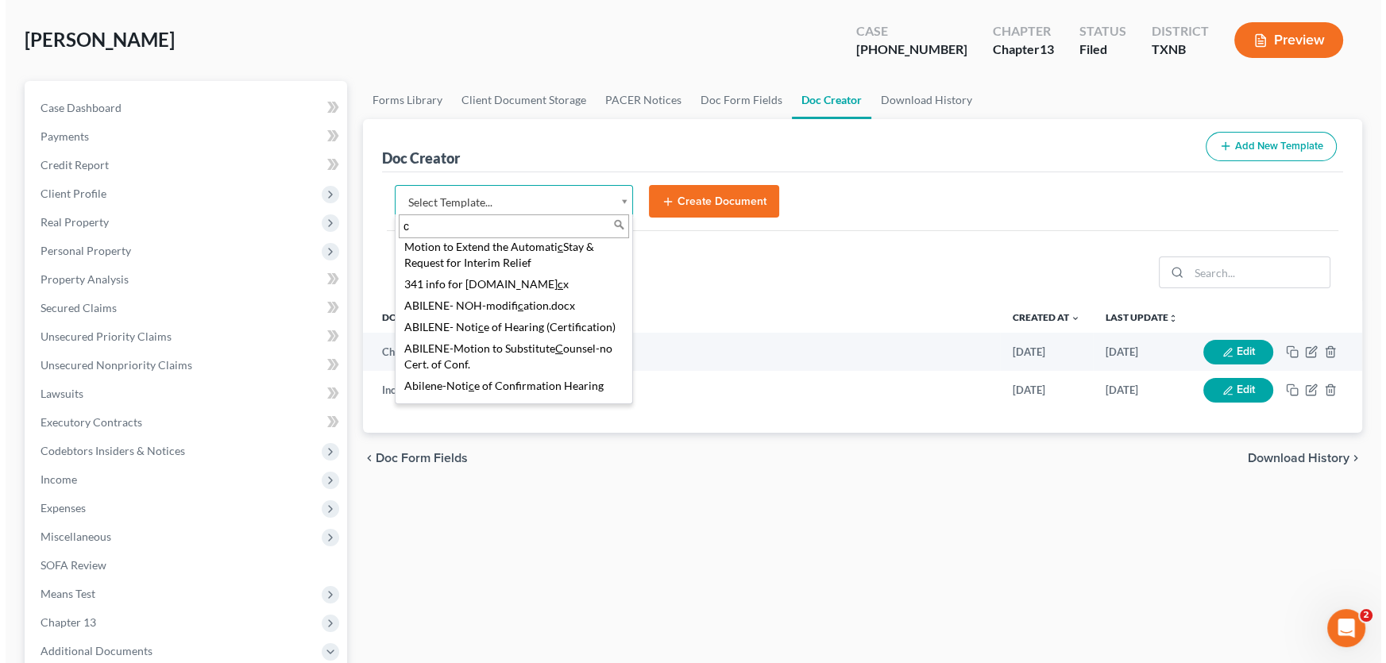
scroll to position [0, 0]
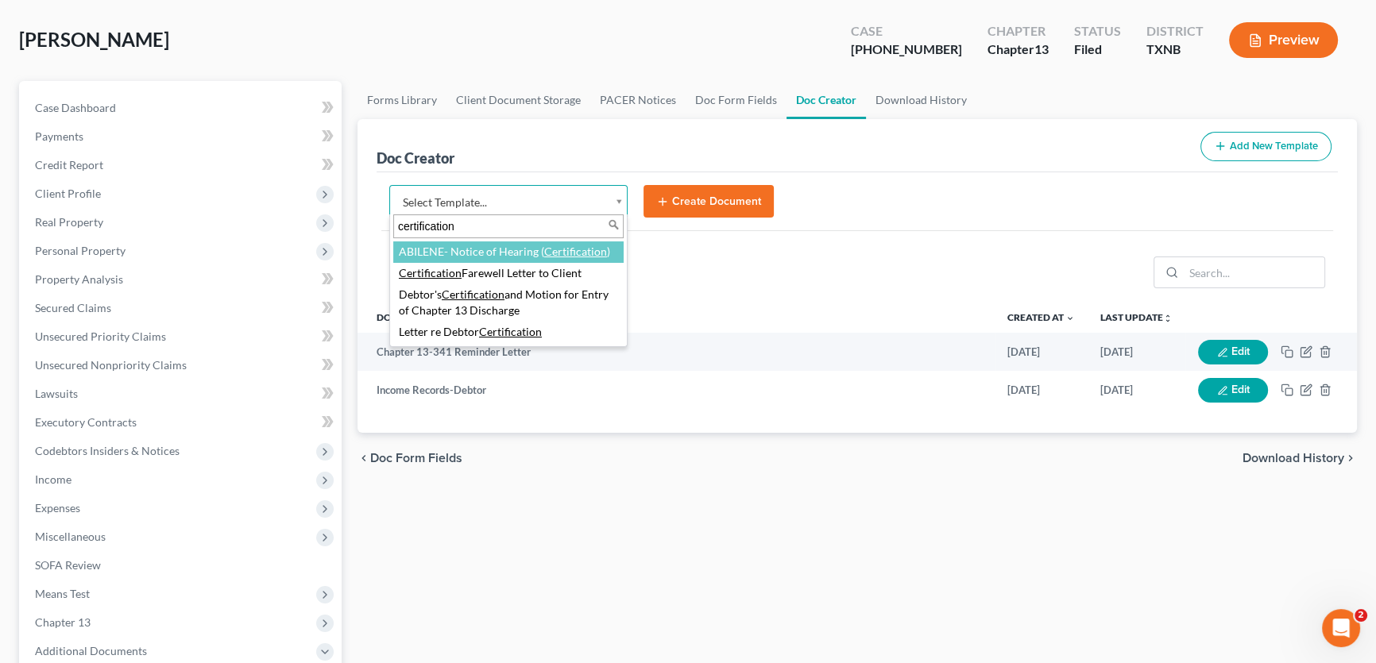
drag, startPoint x: 452, startPoint y: 228, endPoint x: 339, endPoint y: 228, distance: 112.8
click at [339, 228] on body "Home New Case Client Portal DebtorCC Monte J. White and Associates, P.C. amy@mo…" at bounding box center [688, 464] width 1376 height 1073
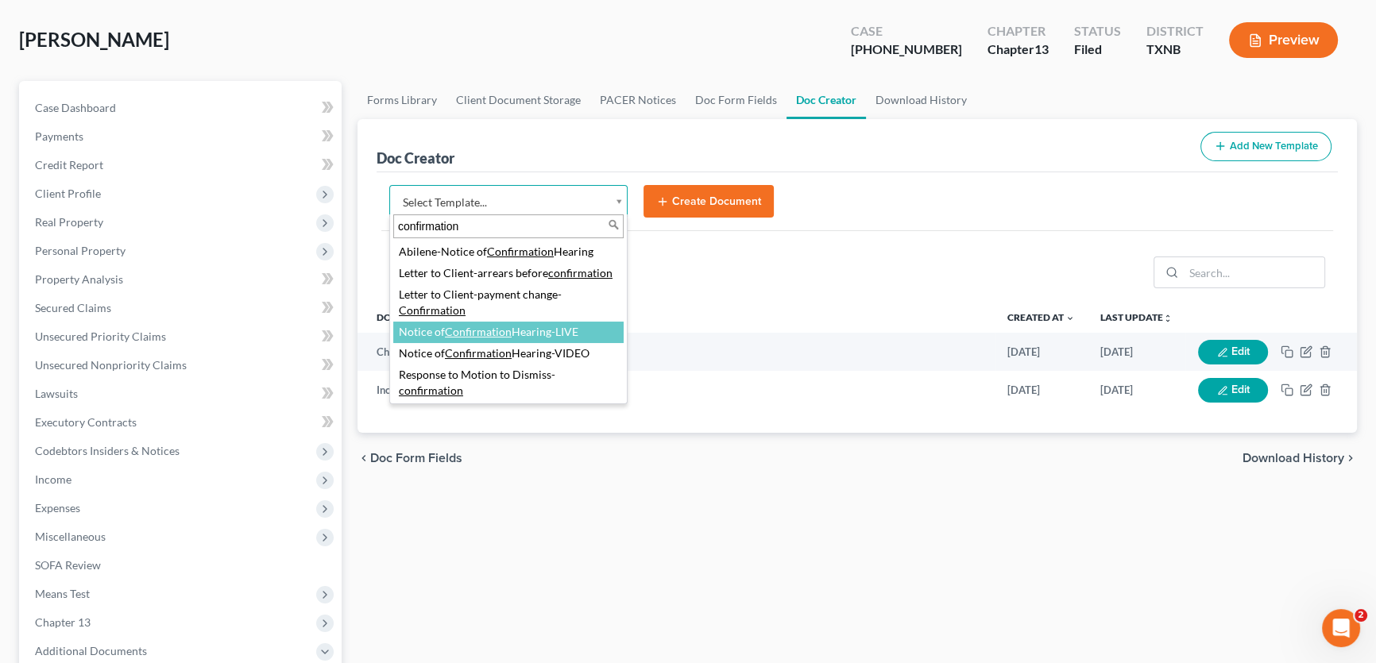
type input "confirmation"
select select "77746"
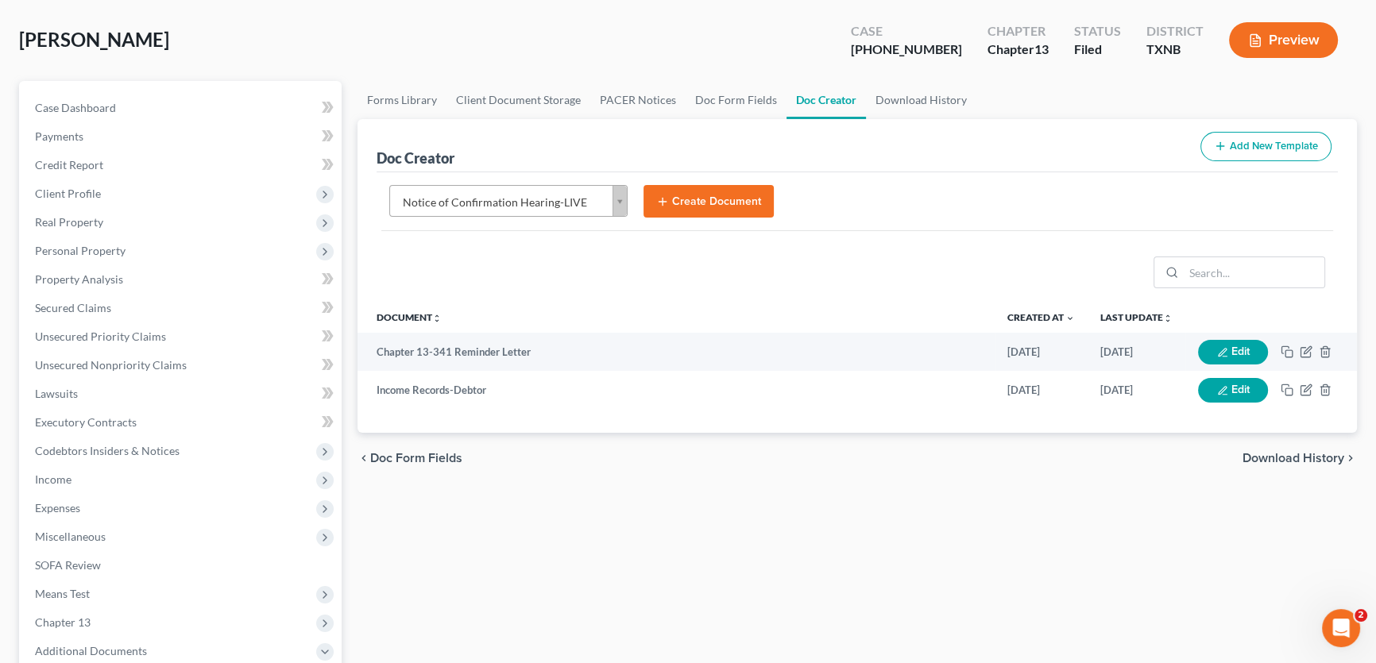
click at [682, 204] on button "Create Document" at bounding box center [709, 201] width 130 height 33
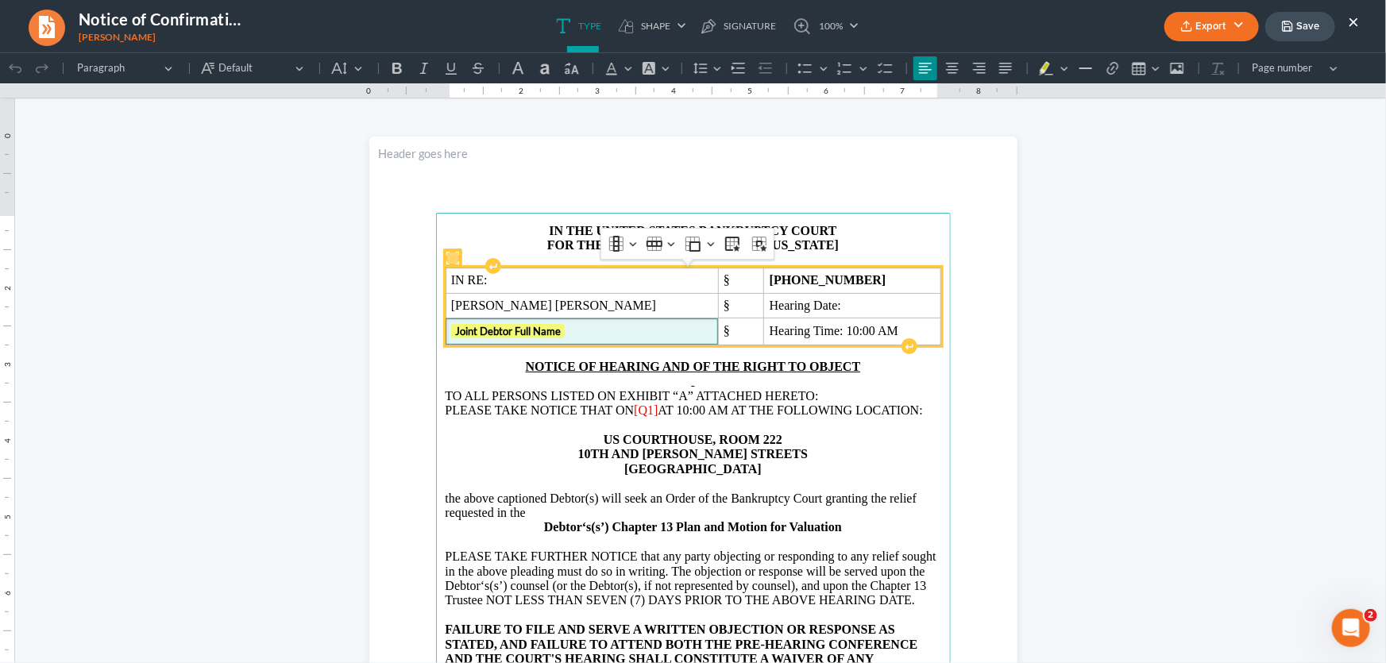
click at [600, 332] on span "Joint Debtor Full Name" at bounding box center [581, 331] width 261 height 16
drag, startPoint x: 571, startPoint y: 333, endPoint x: 462, endPoint y: 333, distance: 109.6
click at [462, 333] on span "Joint Debtor Full Name ⁠⁠⁠⁠⁠⁠⁠" at bounding box center [581, 331] width 261 height 16
click at [770, 276] on strong "25-70214-13" at bounding box center [828, 279] width 117 height 14
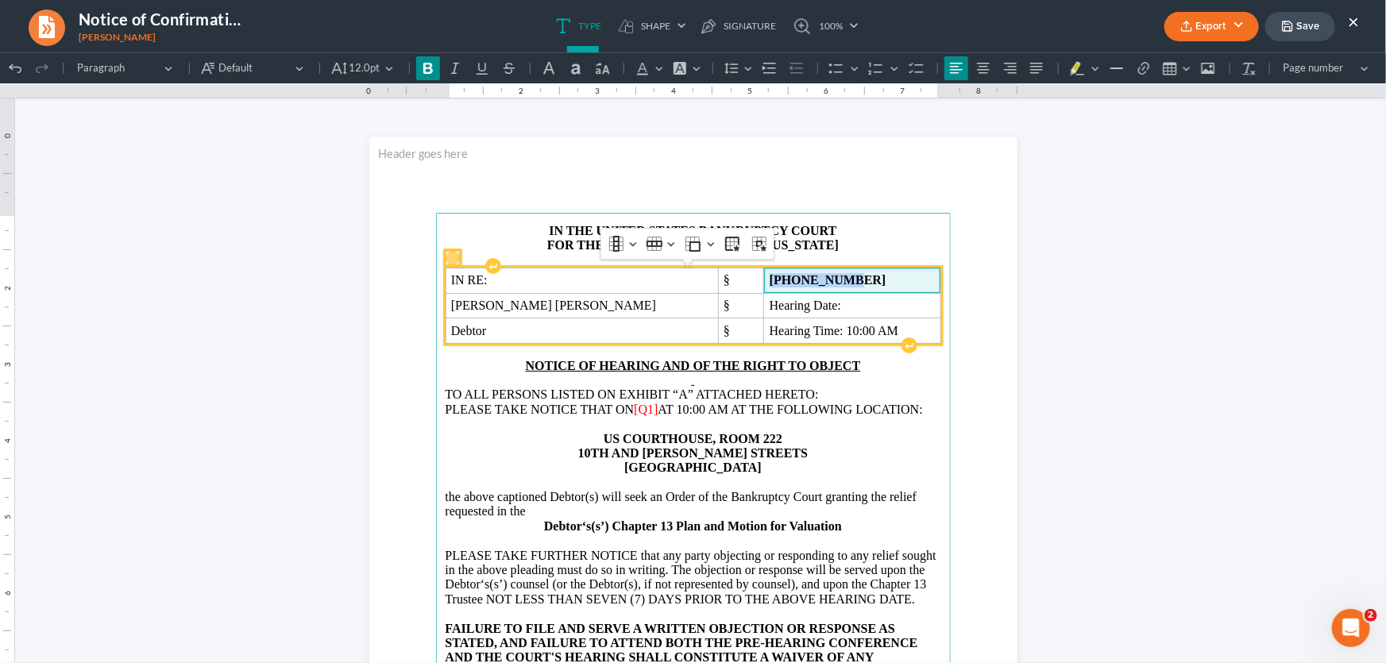
drag, startPoint x: 786, startPoint y: 278, endPoint x: 722, endPoint y: 278, distance: 63.6
click at [770, 278] on span "25-70214-13" at bounding box center [852, 279] width 165 height 14
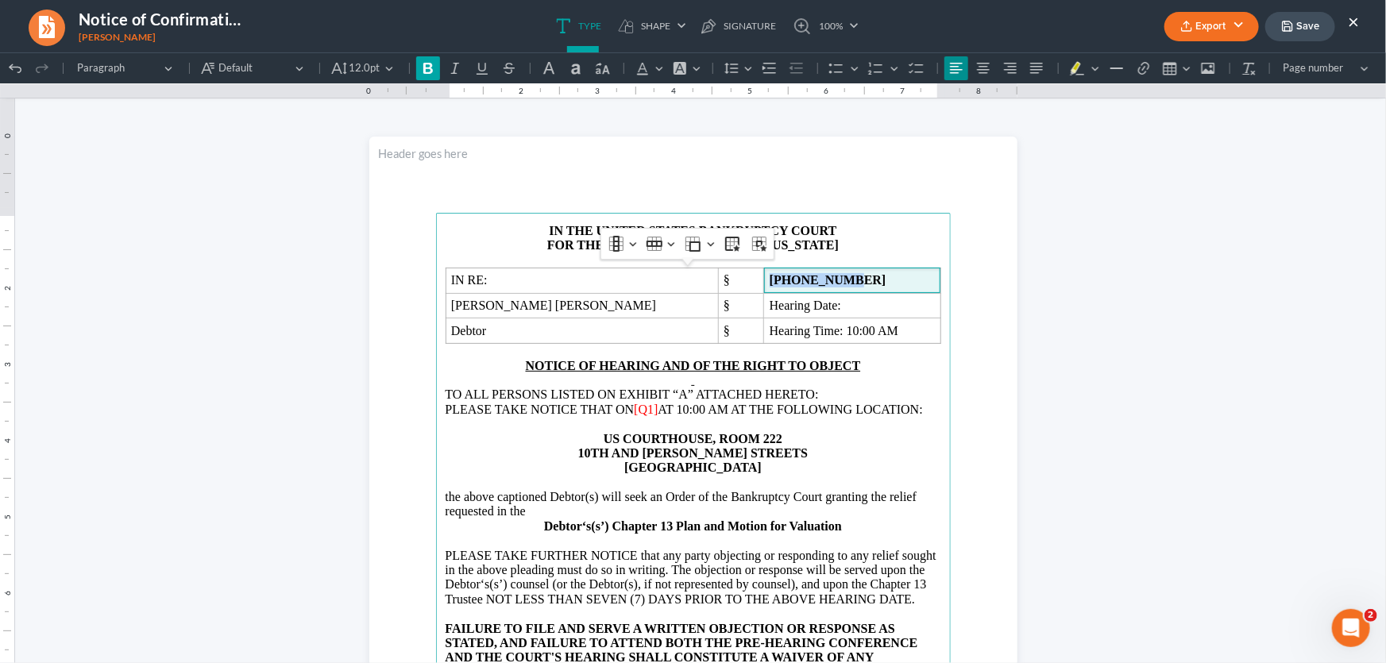
click at [428, 62] on icon "Editor toolbar" at bounding box center [428, 67] width 10 height 11
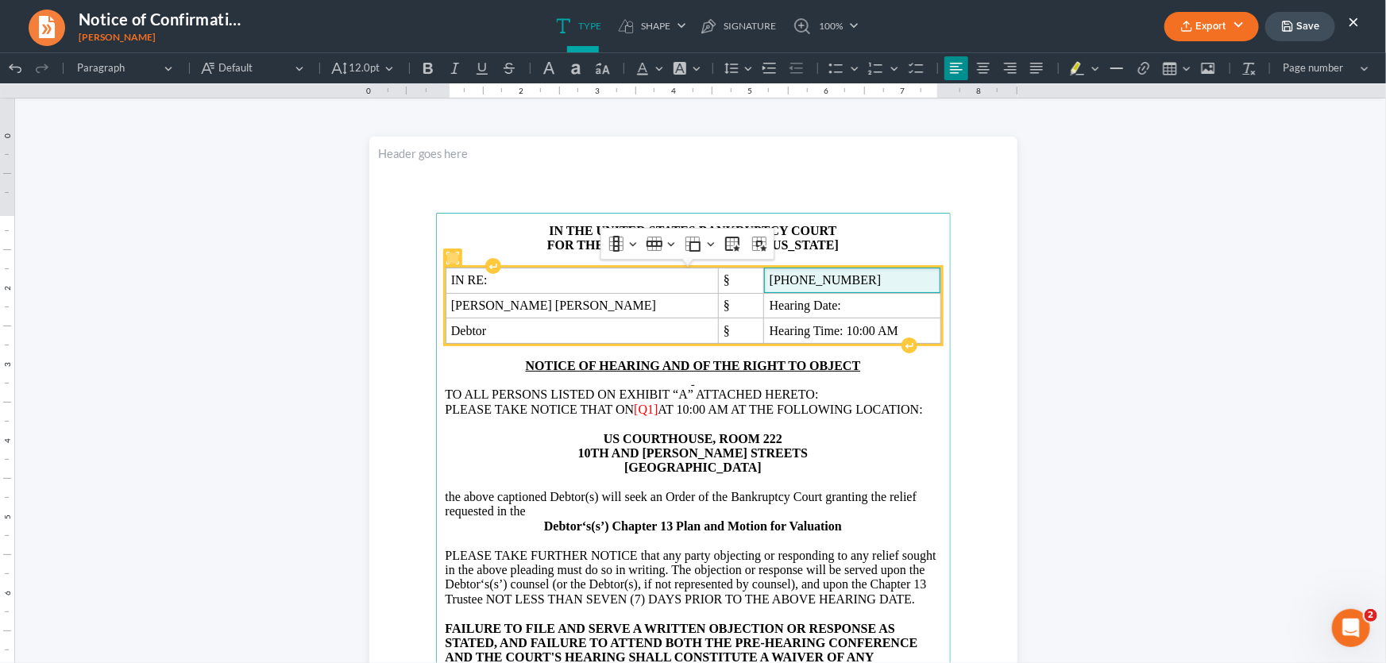
click at [795, 279] on span "25-70214-13" at bounding box center [852, 279] width 165 height 14
click at [773, 282] on span "25-70214-13" at bounding box center [825, 279] width 111 height 14
click at [793, 304] on span "Hearing Date:" at bounding box center [852, 305] width 165 height 14
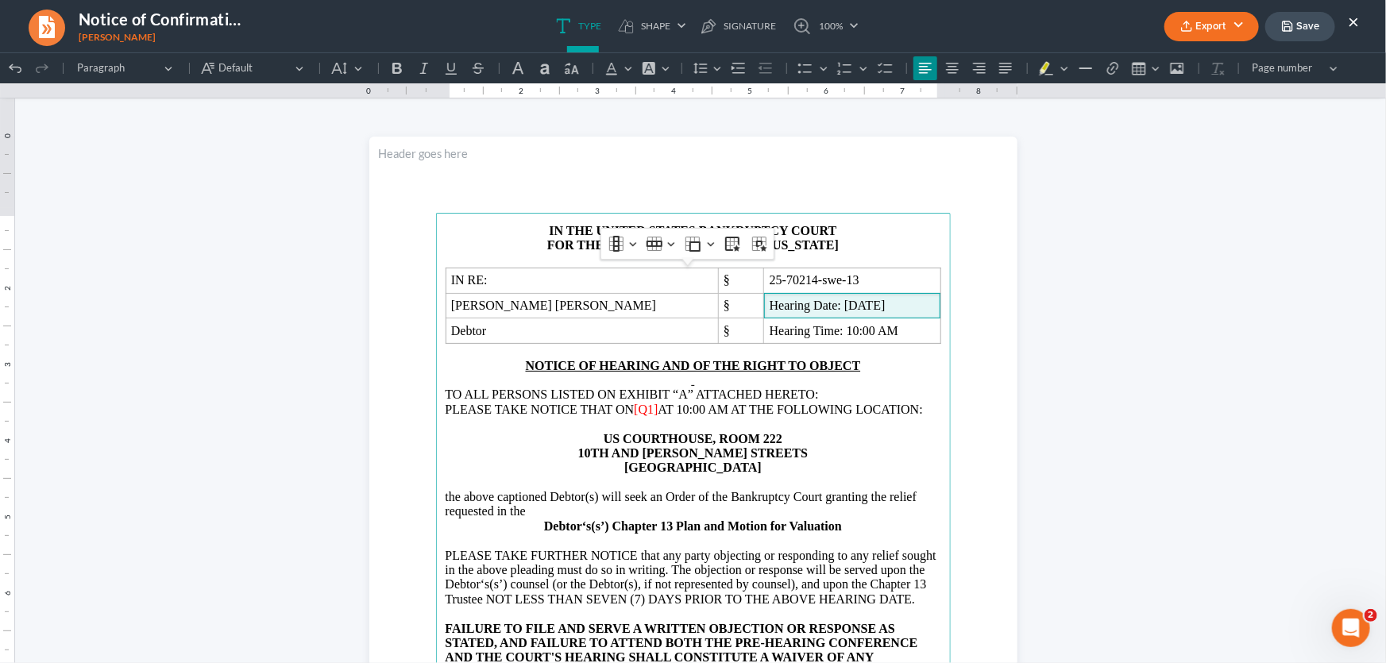
click at [651, 412] on span "[Q1]" at bounding box center [646, 409] width 24 height 14
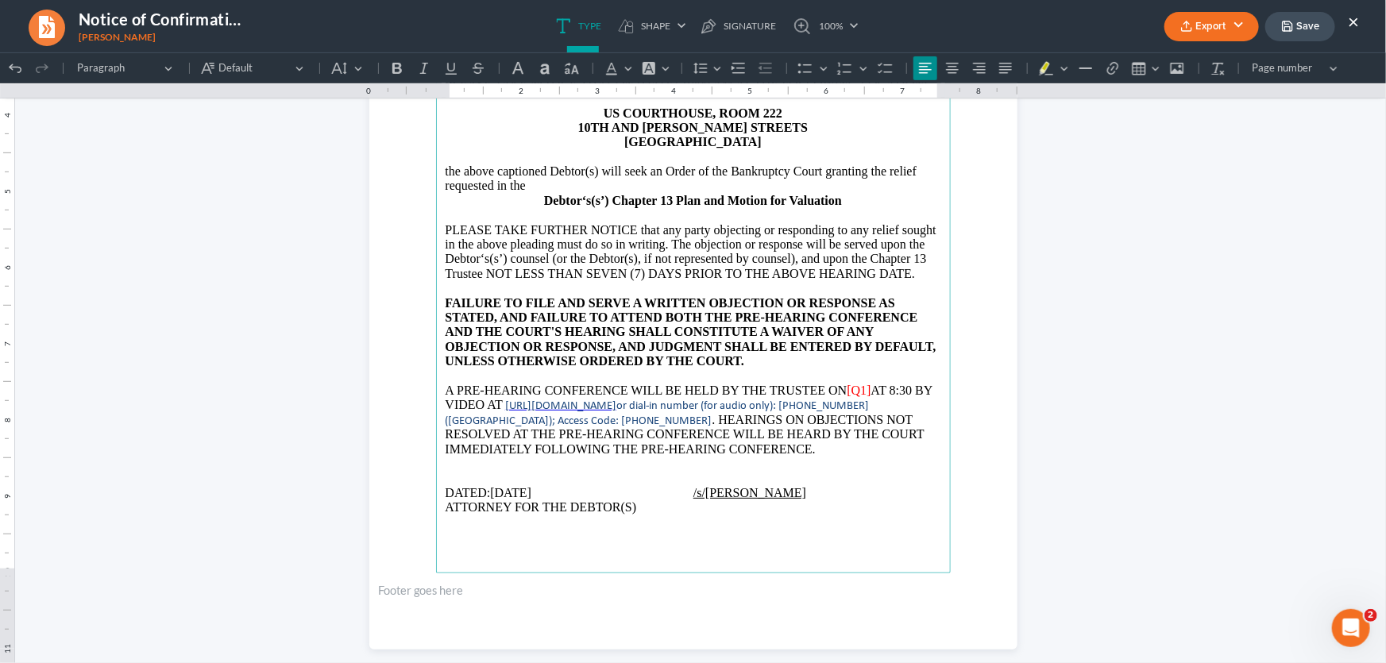
scroll to position [361, 0]
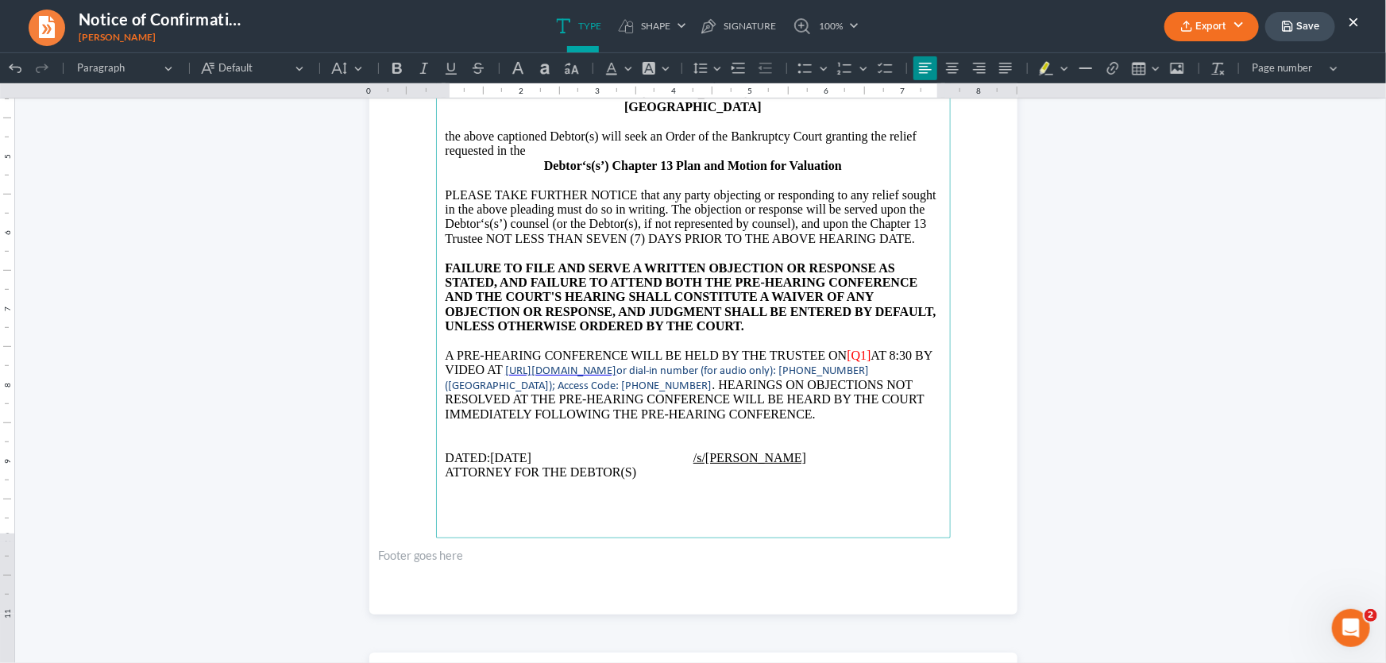
click at [860, 361] on span "[Q1]" at bounding box center [859, 355] width 24 height 14
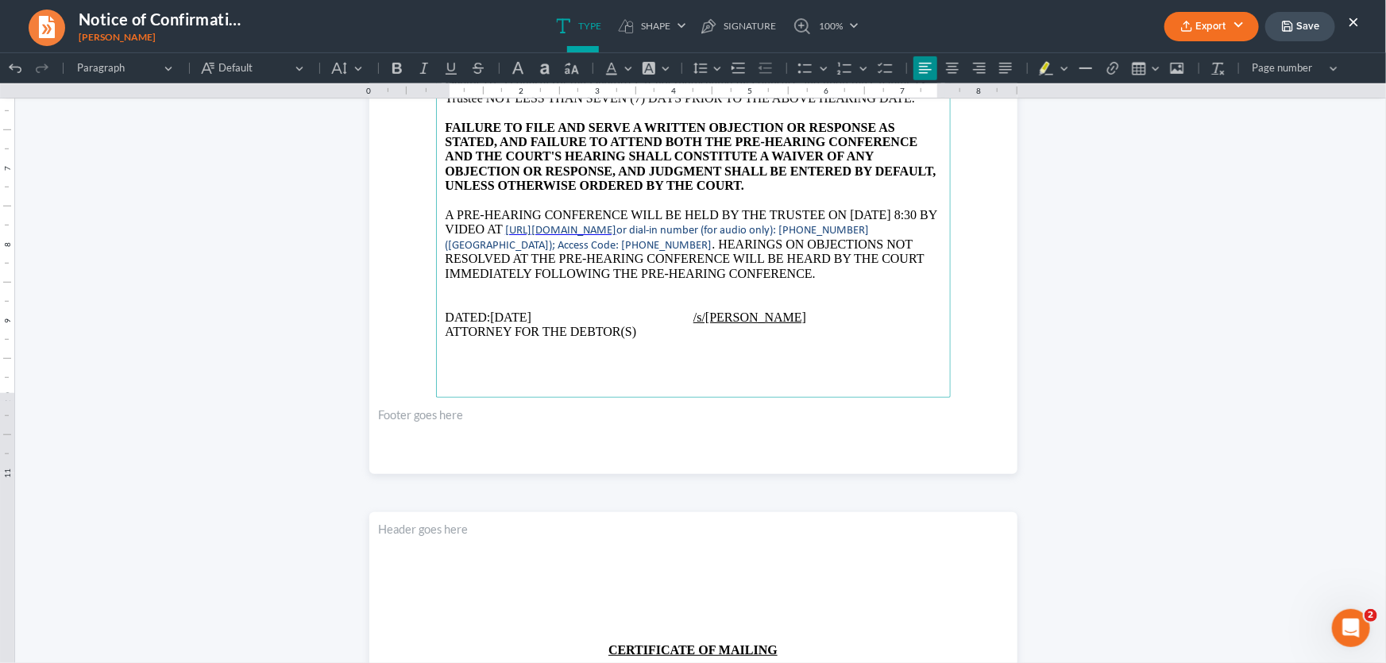
scroll to position [505, 0]
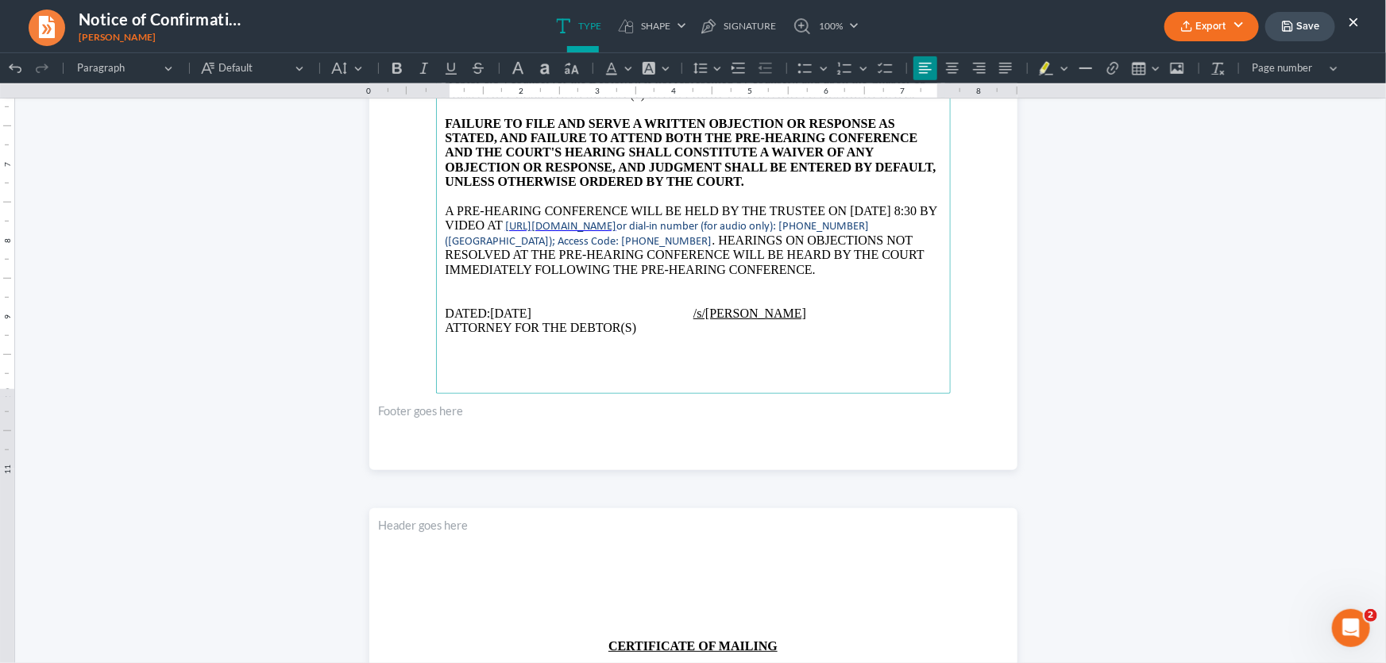
click at [921, 334] on p "ATTORNEY FOR THE DEBTOR(S)" at bounding box center [694, 327] width 496 height 14
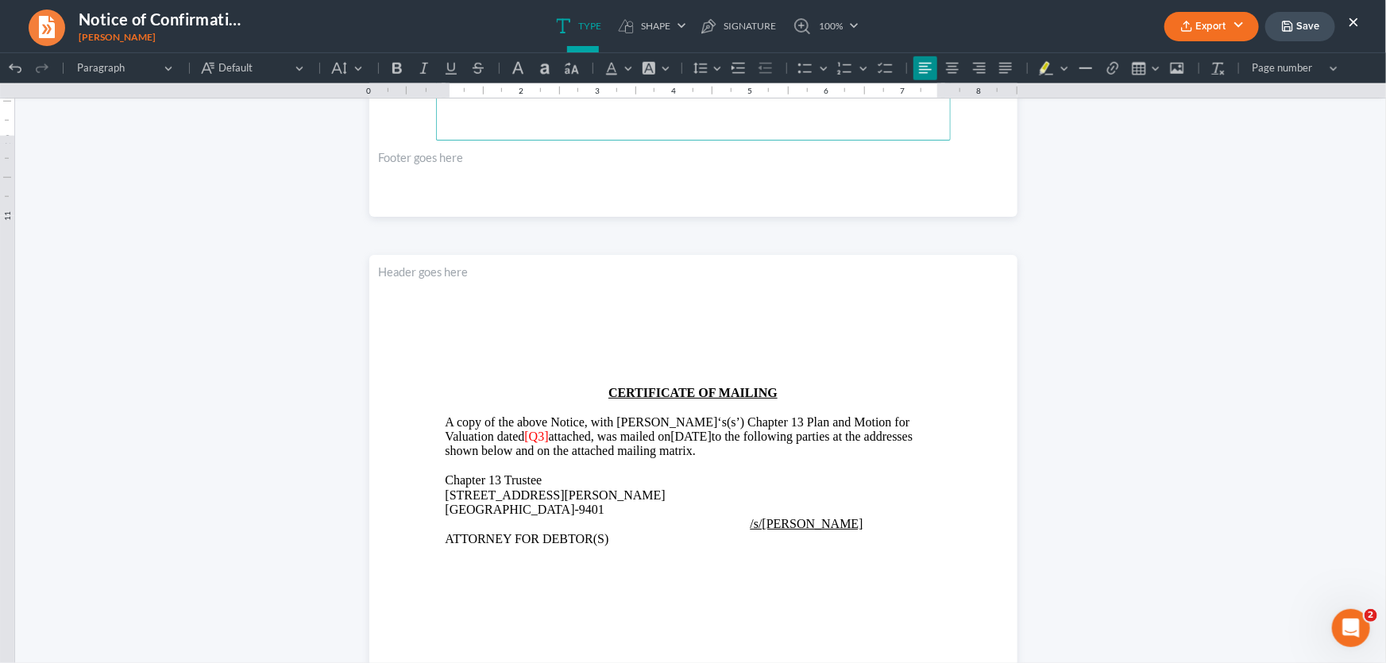
scroll to position [794, 0]
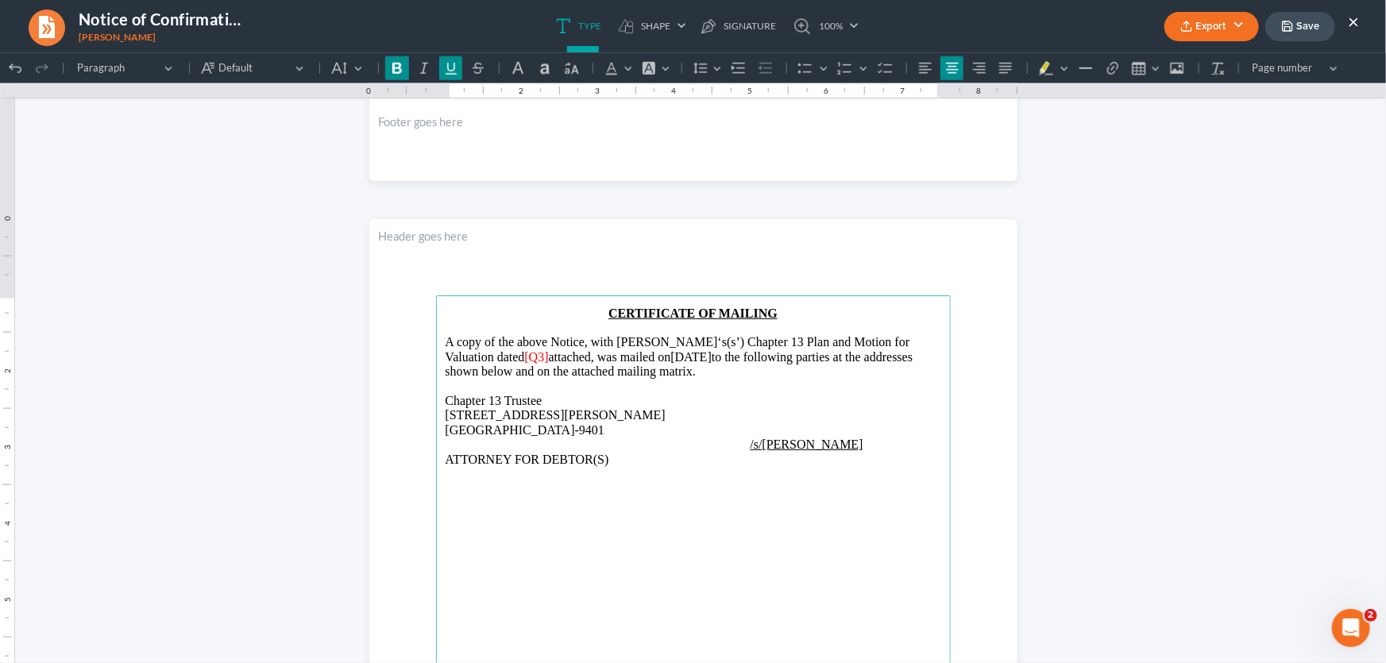
click at [524, 356] on span "[Q3]" at bounding box center [536, 357] width 24 height 14
drag, startPoint x: 759, startPoint y: 357, endPoint x: 702, endPoint y: 361, distance: 57.3
click at [702, 361] on p "A copy of the above Notice, with Debtor‘s(s’) Chapter 13 Plan and Motion for Va…" at bounding box center [694, 356] width 496 height 44
click at [609, 461] on span "ATTORNEY FOR DEBTOR(S)" at bounding box center [528, 459] width 164 height 14
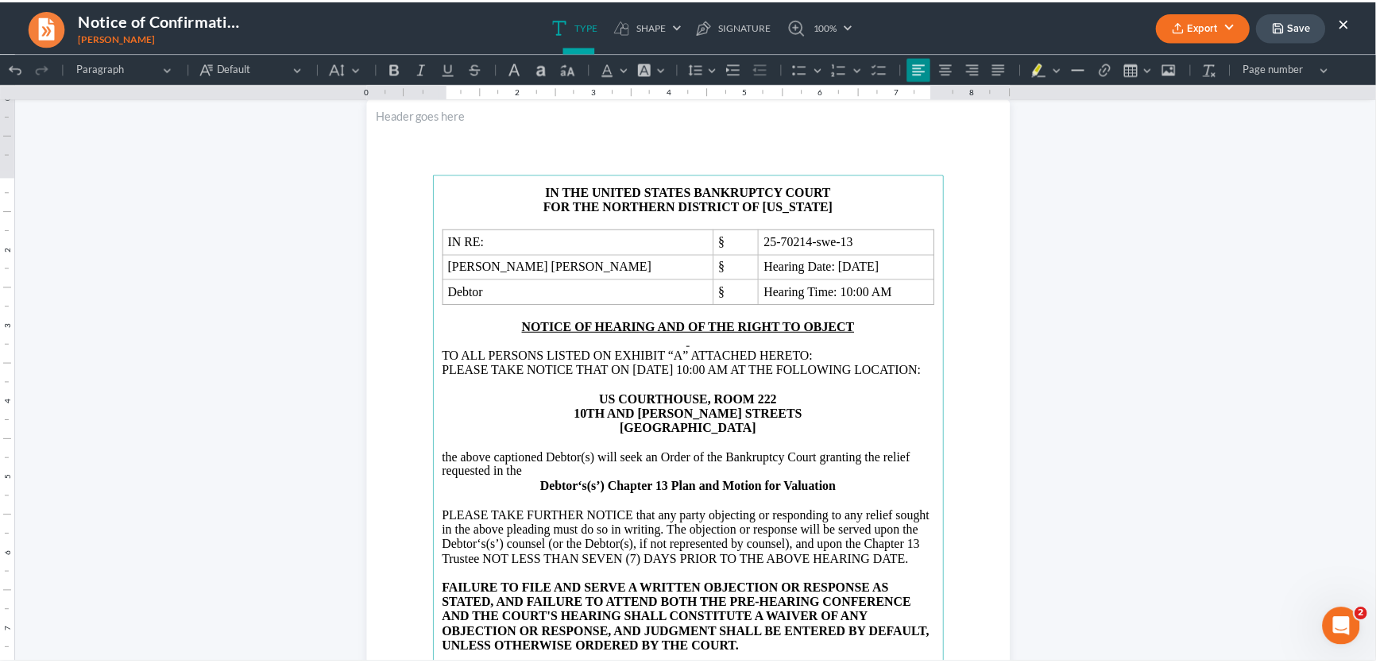
scroll to position [0, 0]
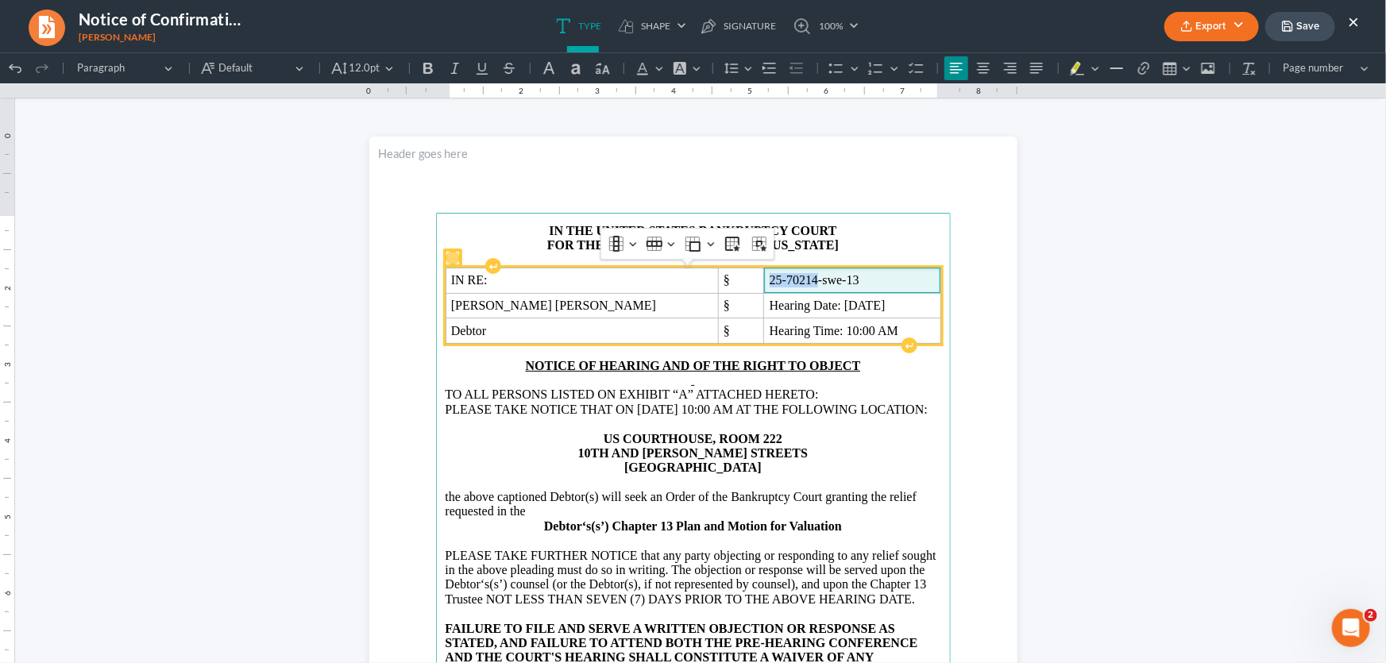
drag, startPoint x: 732, startPoint y: 279, endPoint x: 684, endPoint y: 286, distance: 48.2
click at [770, 286] on span "25-70214-swe-13" at bounding box center [815, 279] width 90 height 14
copy span "25-70214"
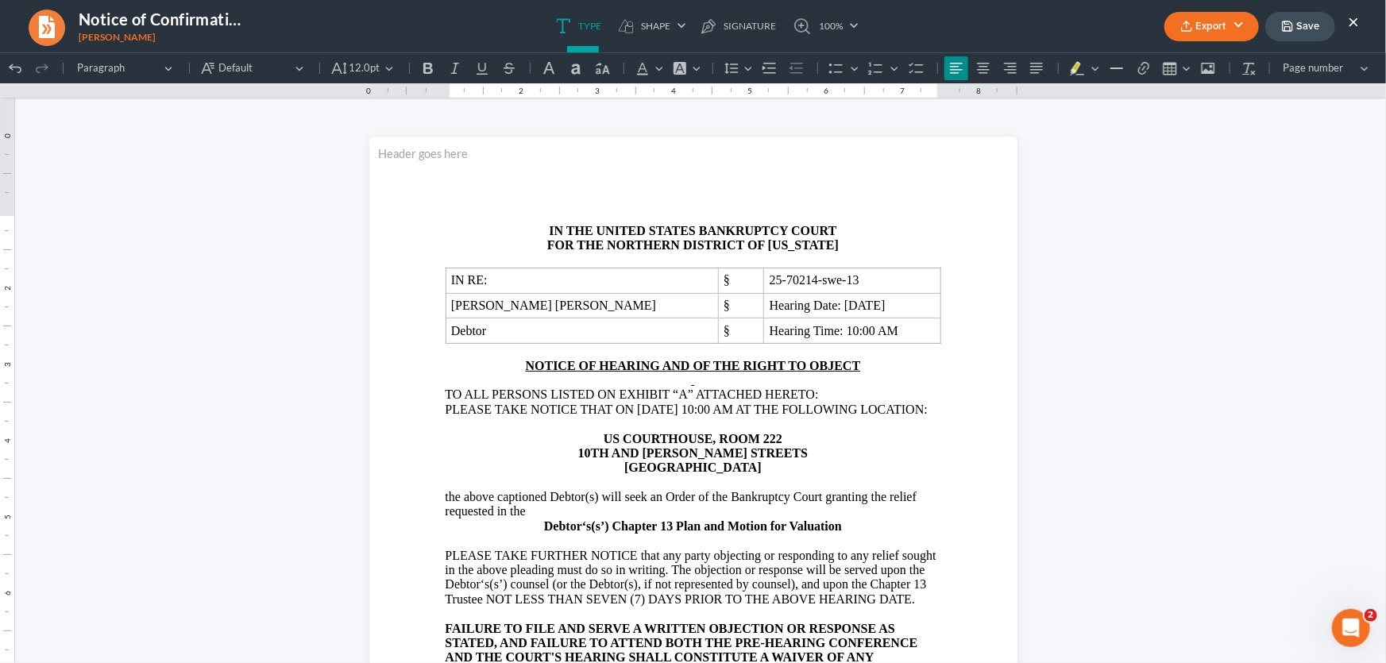
click at [1221, 17] on button "Export" at bounding box center [1212, 26] width 95 height 29
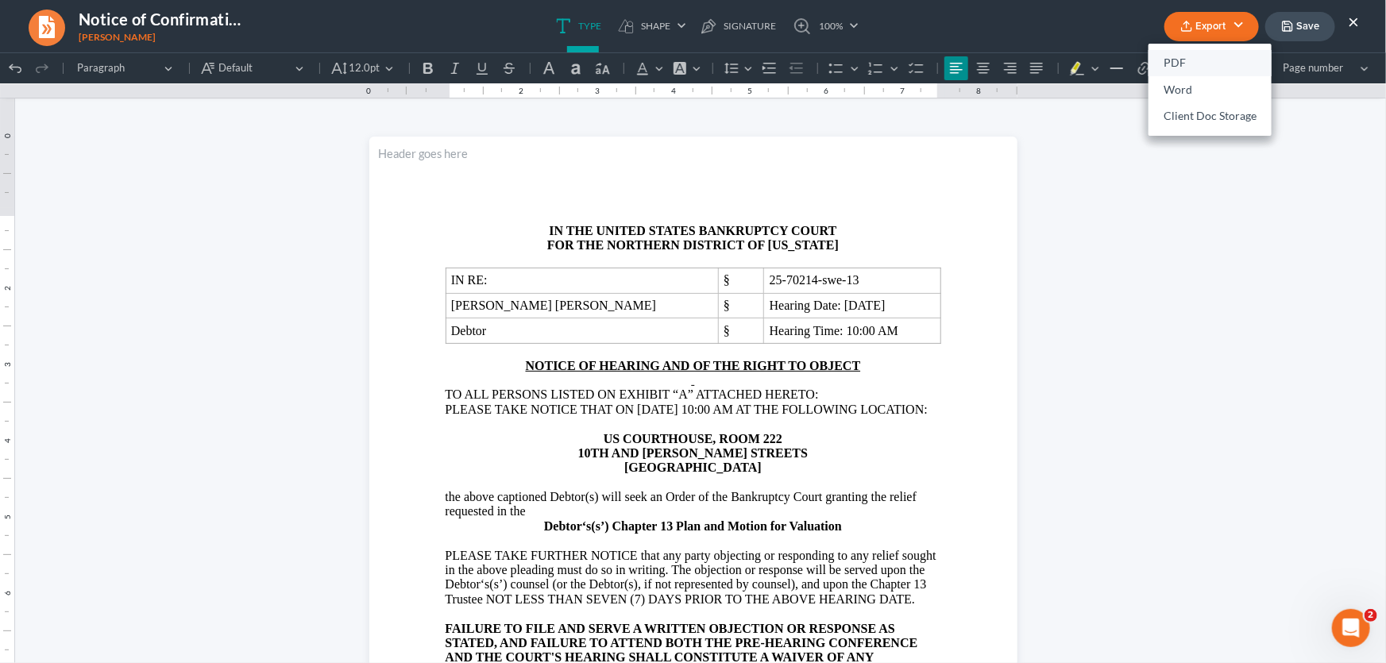
click at [1165, 60] on link "PDF" at bounding box center [1210, 63] width 123 height 27
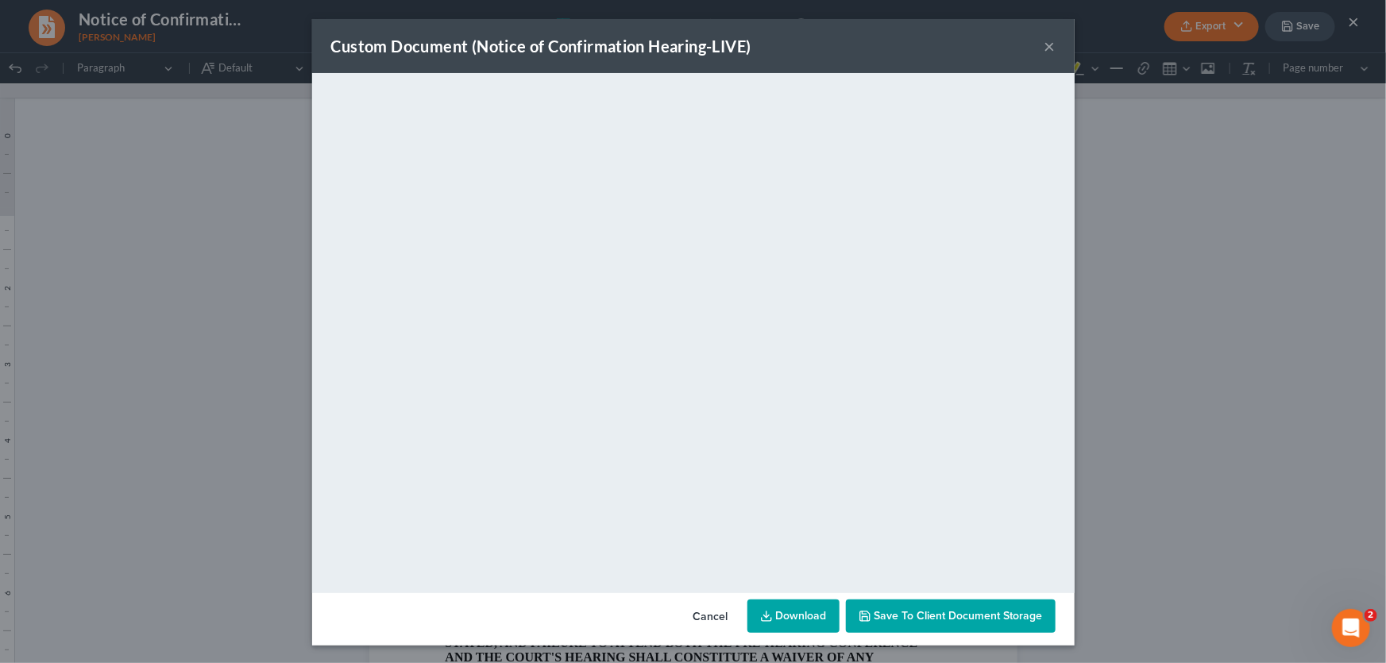
click at [1045, 46] on button "×" at bounding box center [1050, 46] width 11 height 19
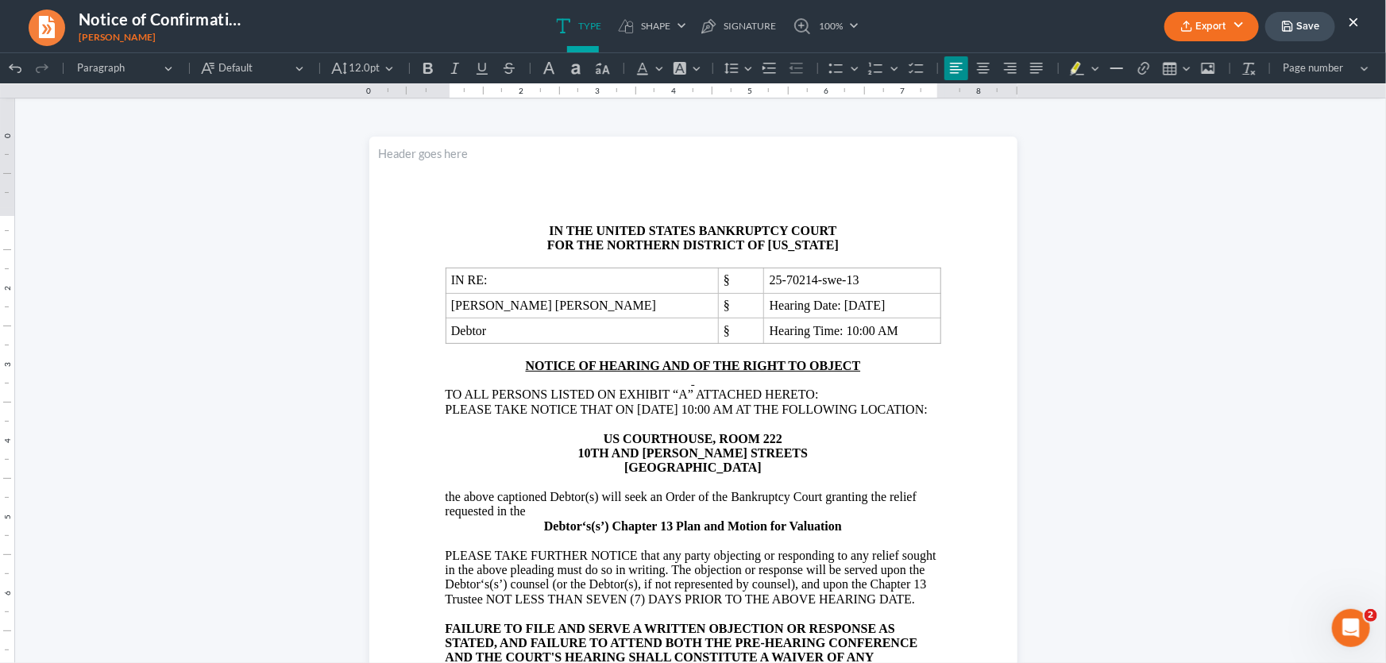
click at [1313, 29] on button "Save" at bounding box center [1301, 26] width 70 height 29
drag, startPoint x: 1358, startPoint y: 20, endPoint x: 1178, endPoint y: 26, distance: 179.7
click at [1358, 20] on button "×" at bounding box center [1353, 21] width 11 height 19
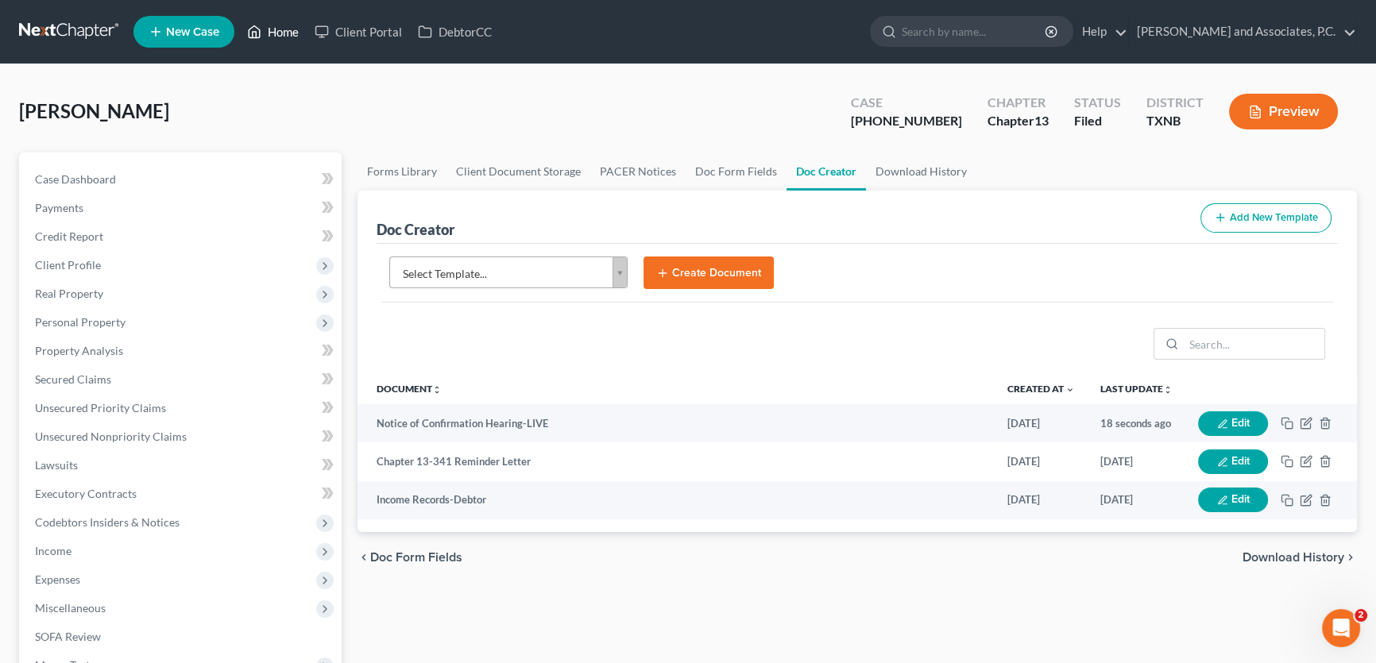
click at [287, 35] on link "Home" at bounding box center [273, 31] width 68 height 29
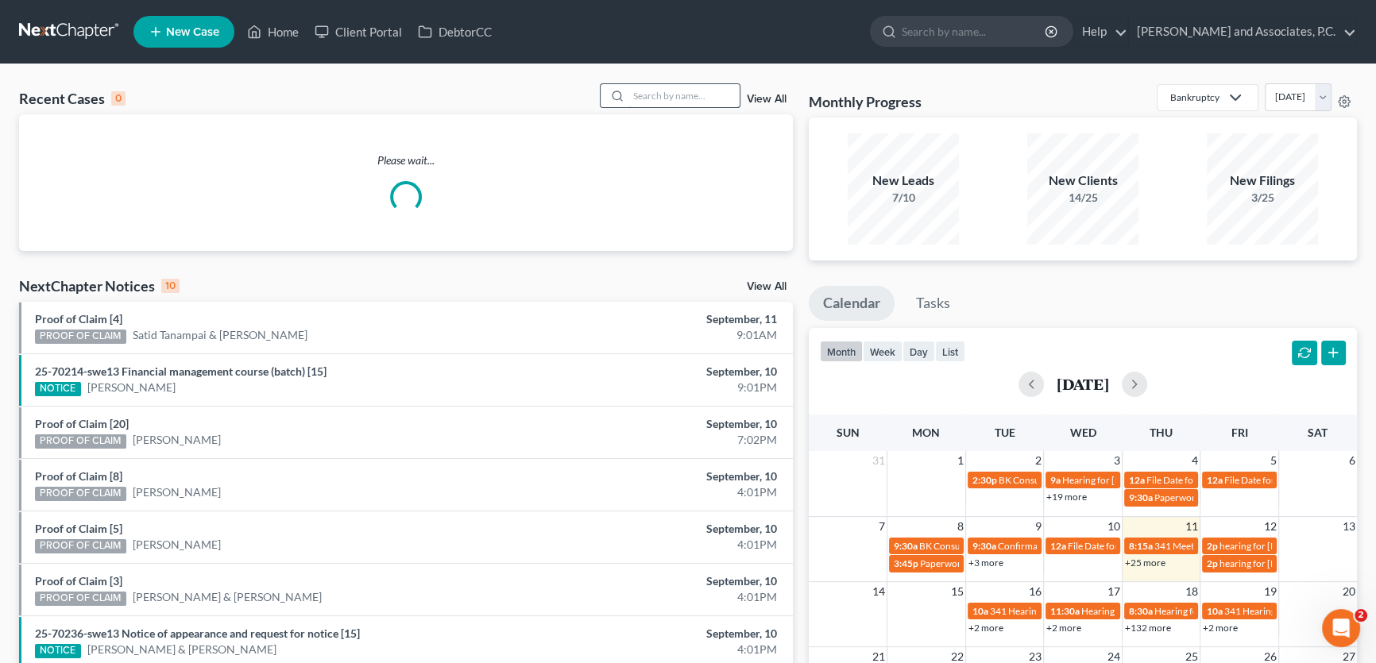
click at [695, 97] on input "search" at bounding box center [683, 95] width 111 height 23
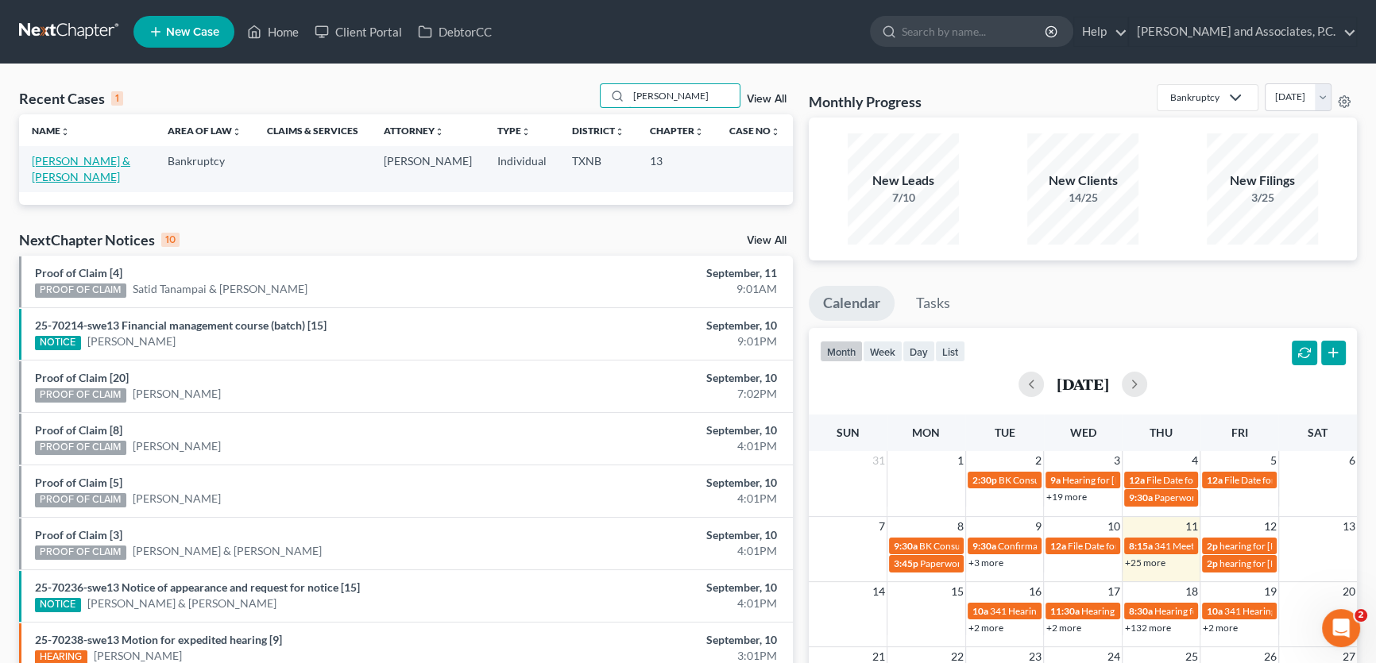
type input "hodgkins"
click at [94, 162] on link "Hodgkins, Joseph & Valerie" at bounding box center [81, 168] width 99 height 29
select select "6"
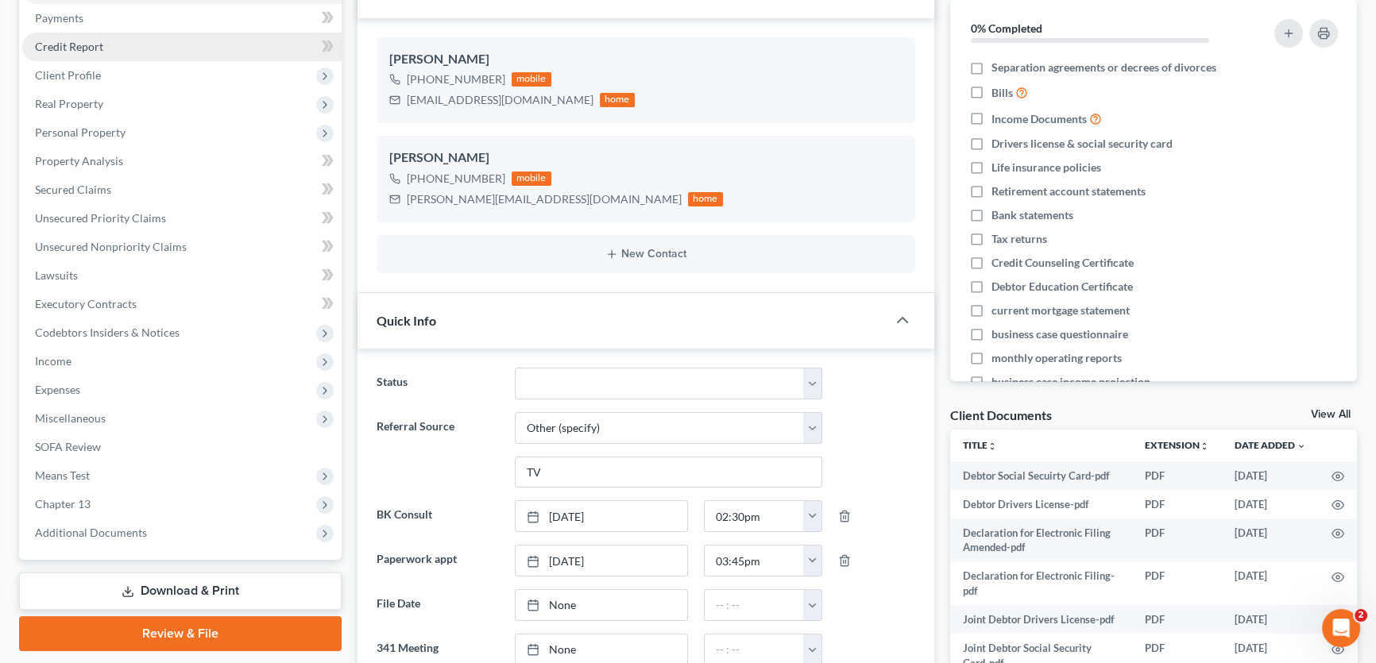
scroll to position [2776, 0]
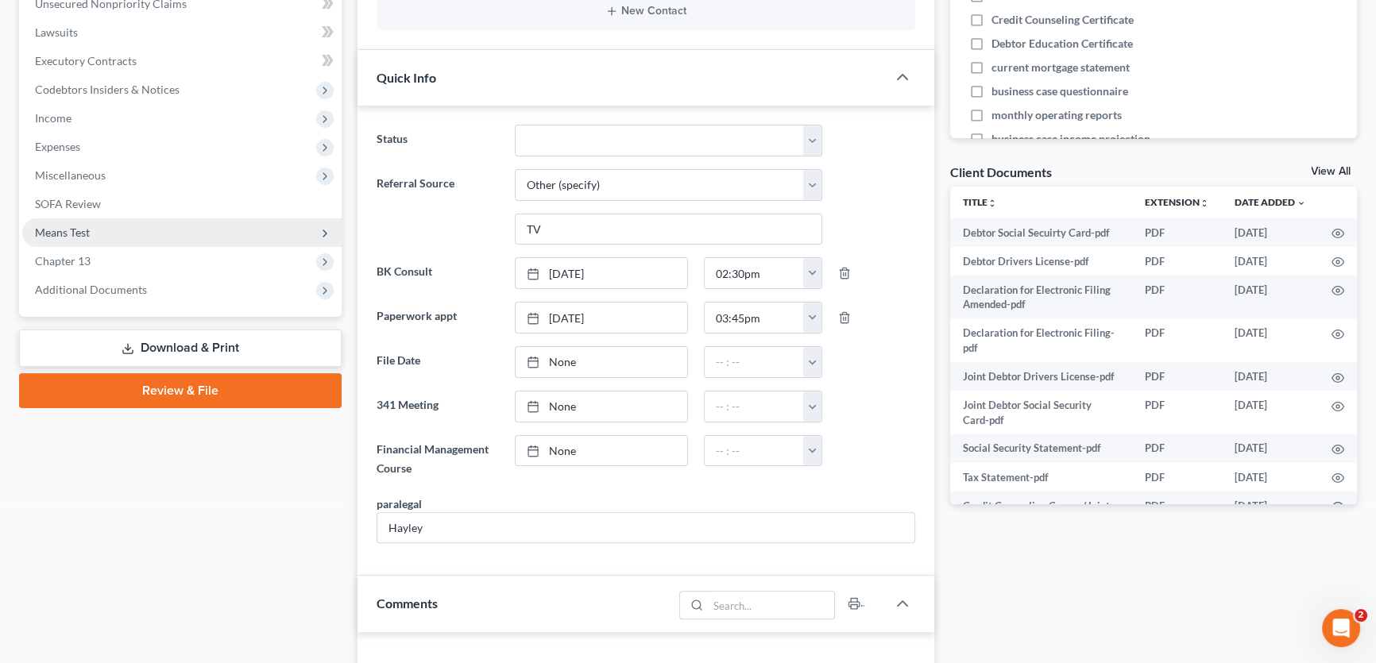
click at [75, 226] on span "Means Test" at bounding box center [62, 233] width 55 height 14
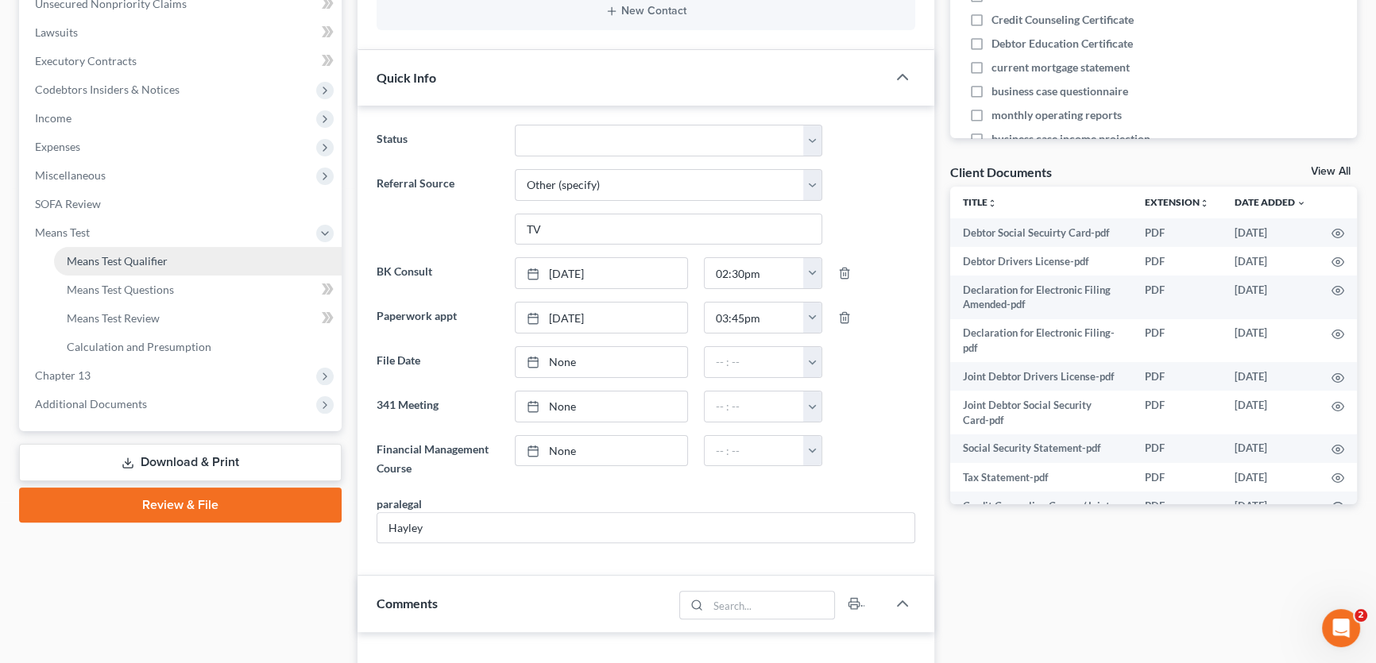
click at [83, 260] on span "Means Test Qualifier" at bounding box center [117, 261] width 101 height 14
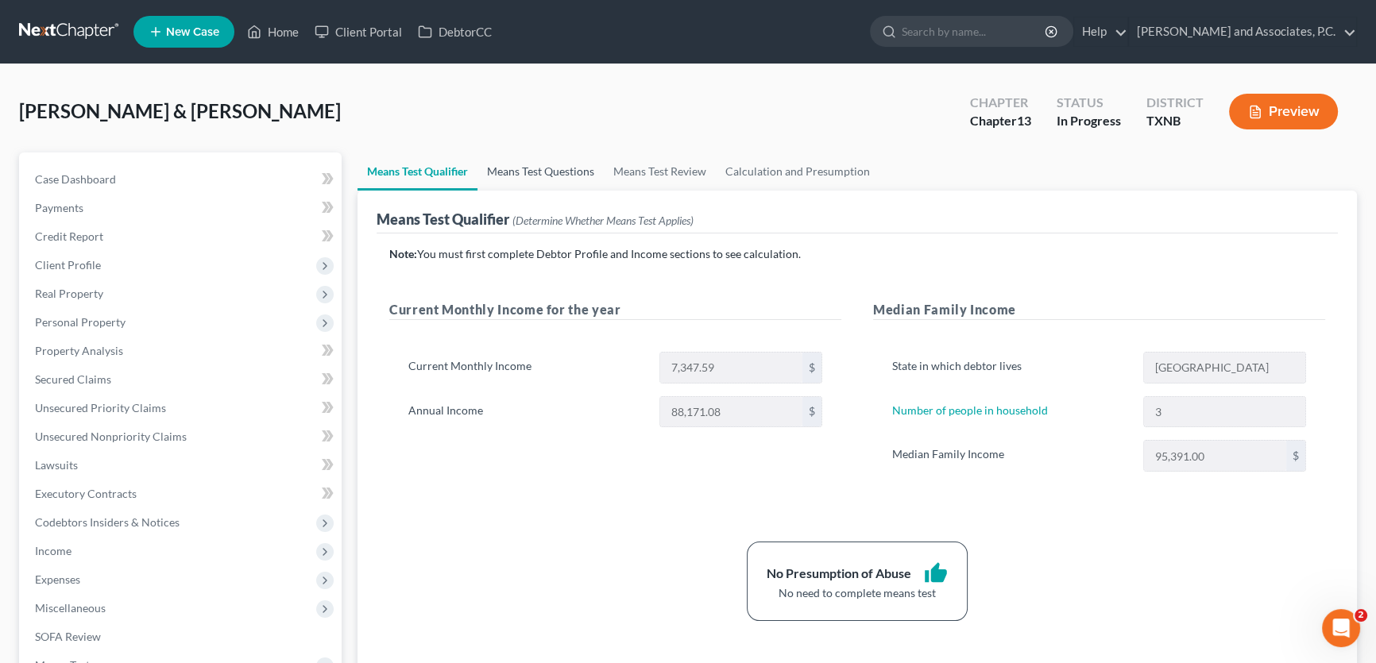
click at [571, 169] on link "Means Test Questions" at bounding box center [540, 172] width 126 height 38
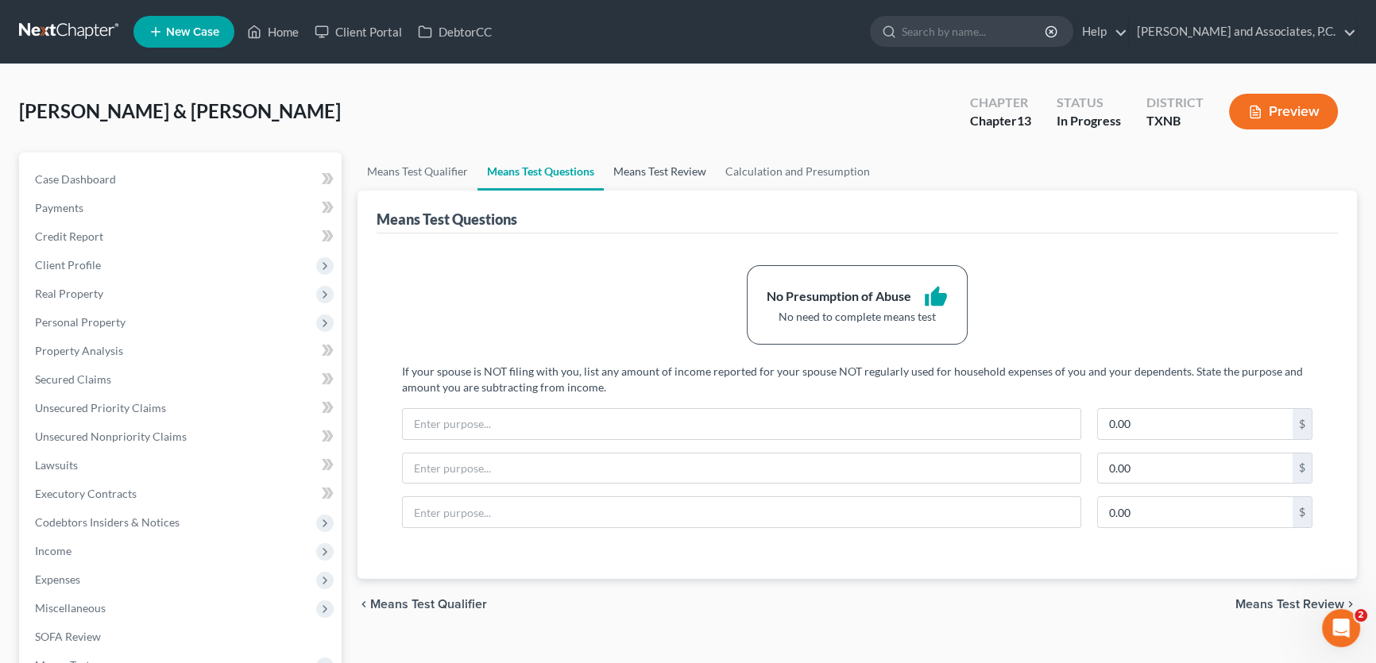
click at [674, 166] on link "Means Test Review" at bounding box center [660, 172] width 112 height 38
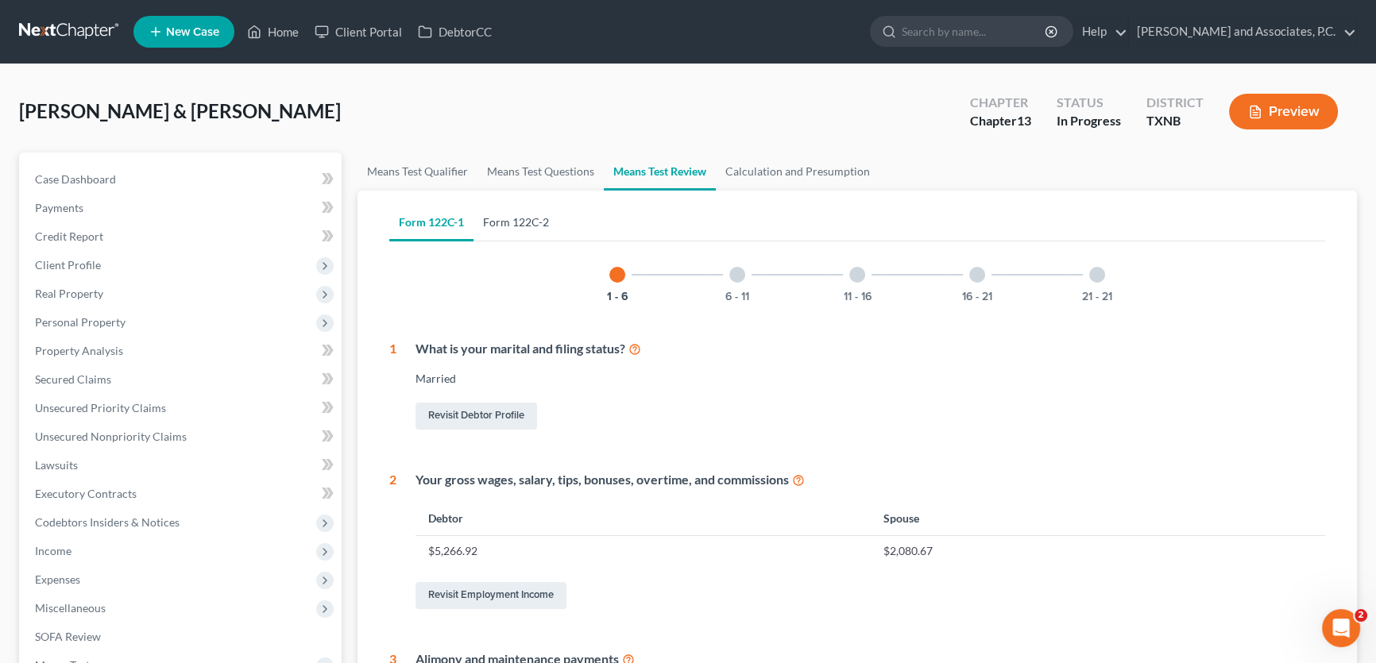
click at [533, 222] on link "Form 122C-2" at bounding box center [515, 222] width 85 height 38
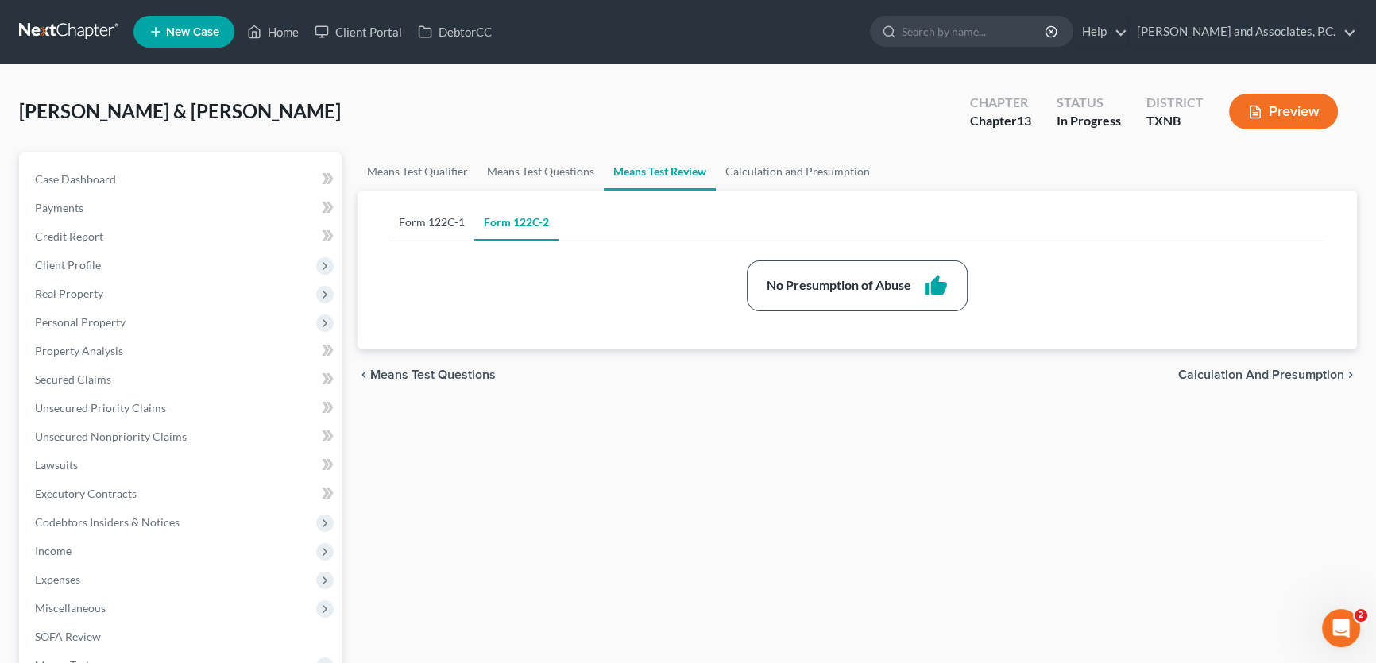
click at [439, 224] on link "Form 122C-1" at bounding box center [431, 222] width 85 height 38
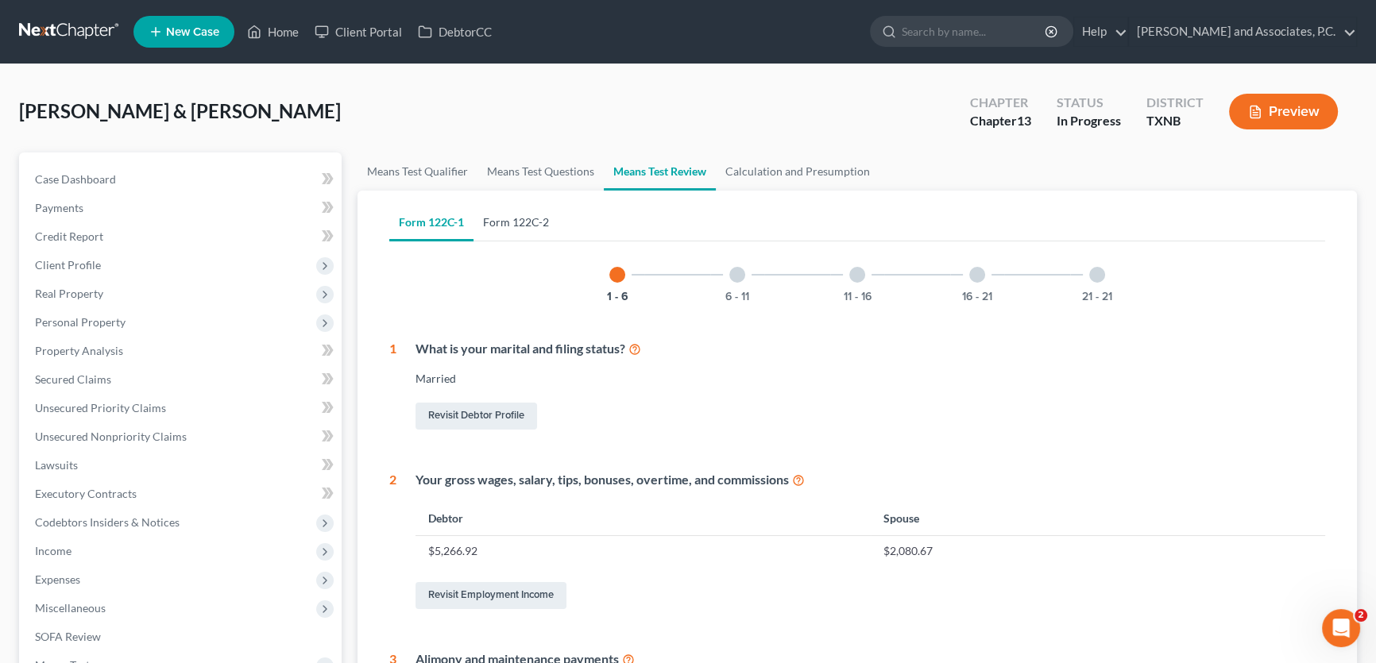
click at [528, 222] on link "Form 122C-2" at bounding box center [515, 222] width 85 height 38
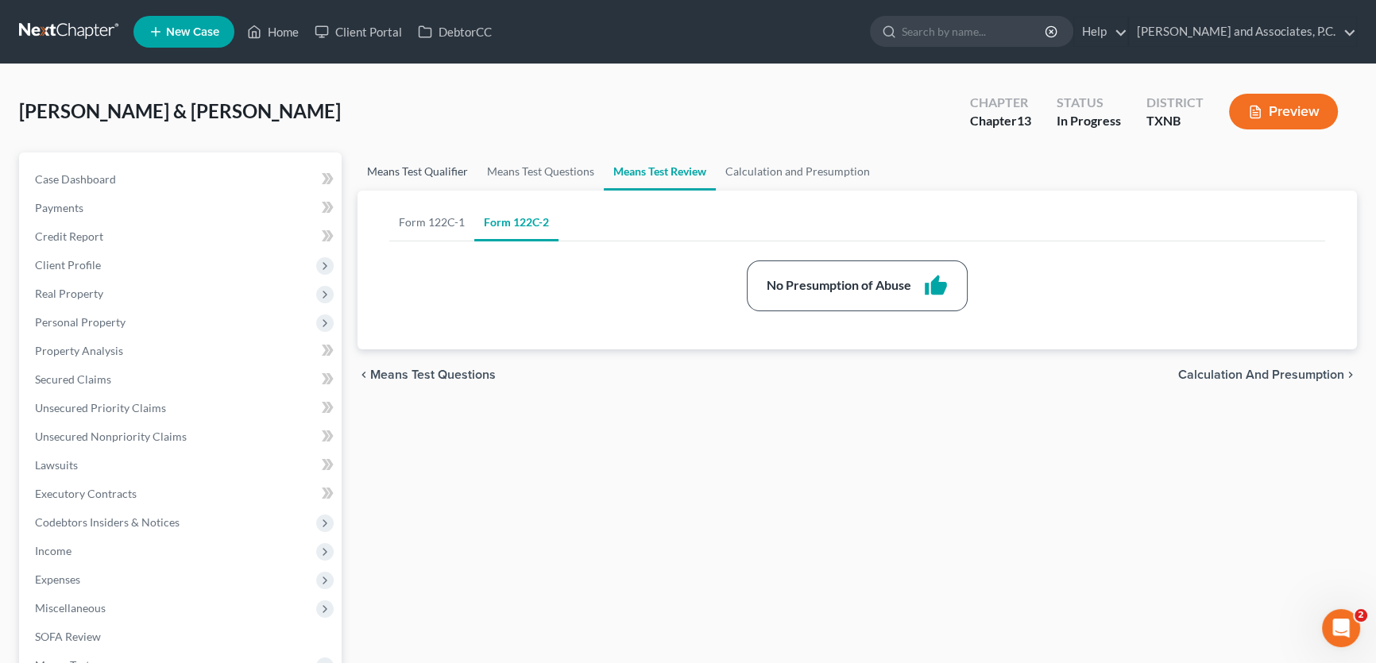
click at [432, 171] on link "Means Test Qualifier" at bounding box center [418, 172] width 120 height 38
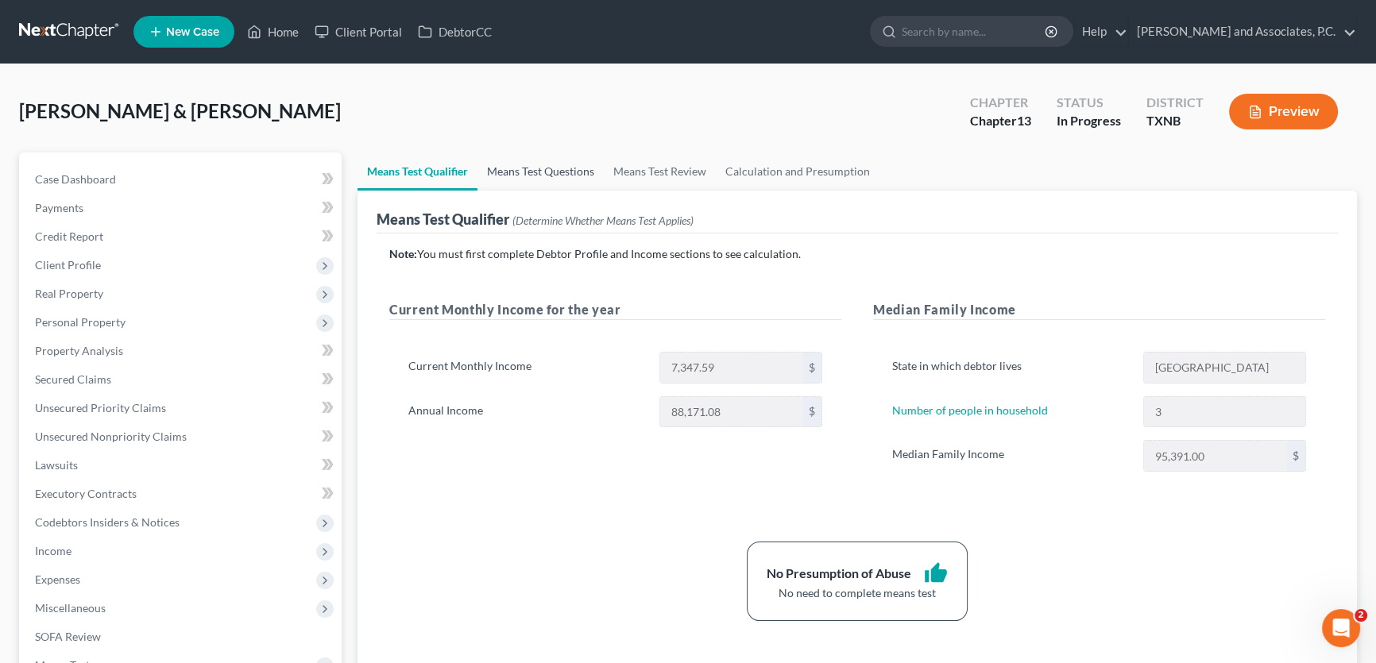
click at [556, 172] on link "Means Test Questions" at bounding box center [540, 172] width 126 height 38
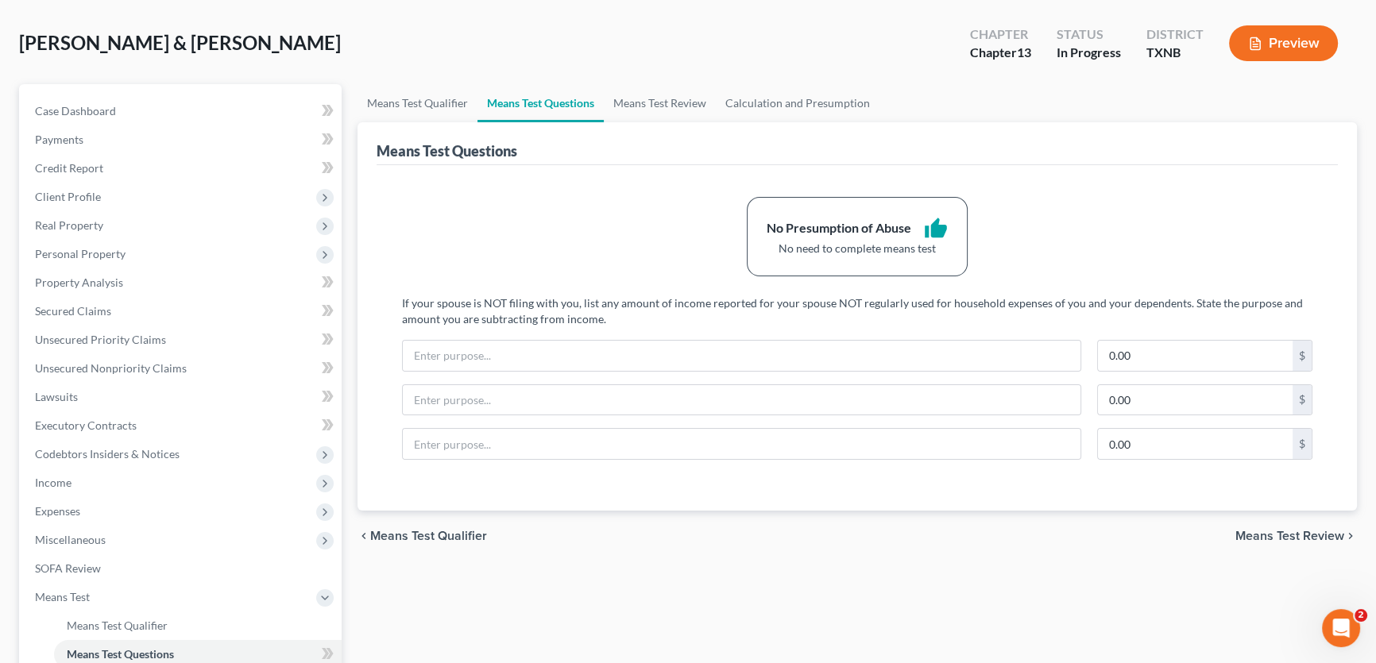
scroll to position [61, 0]
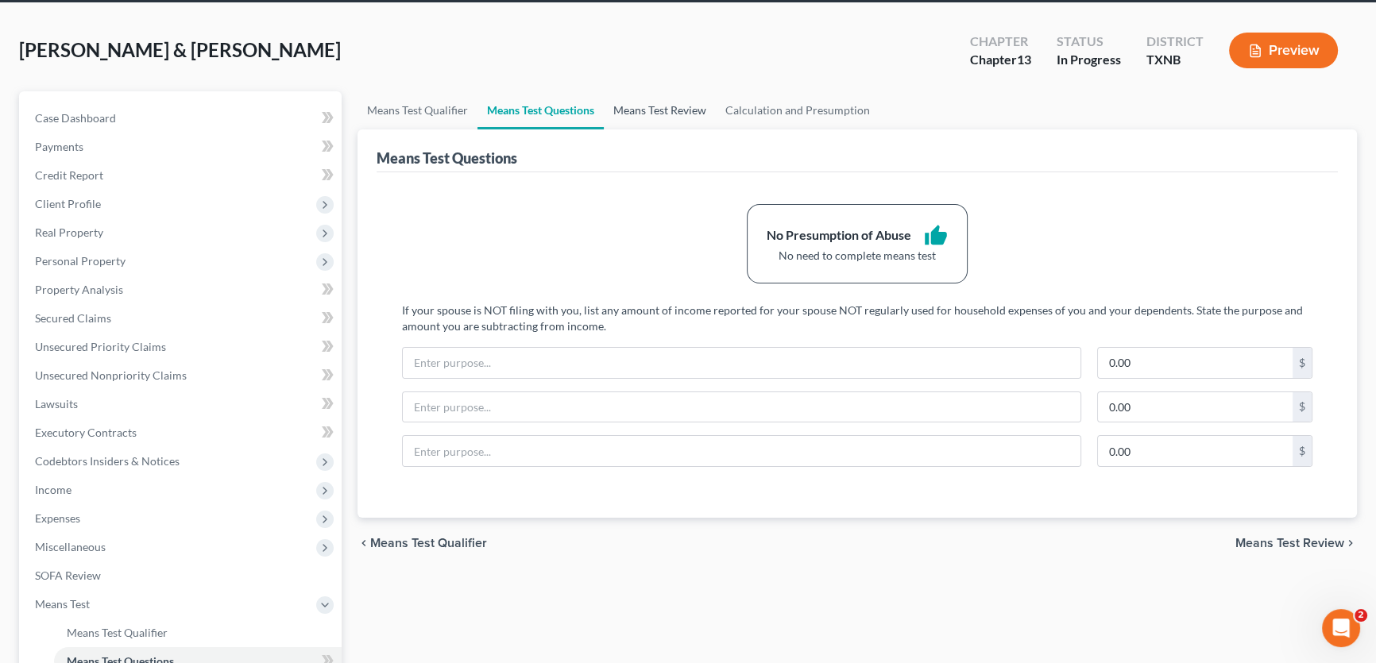
click at [647, 107] on link "Means Test Review" at bounding box center [660, 110] width 112 height 38
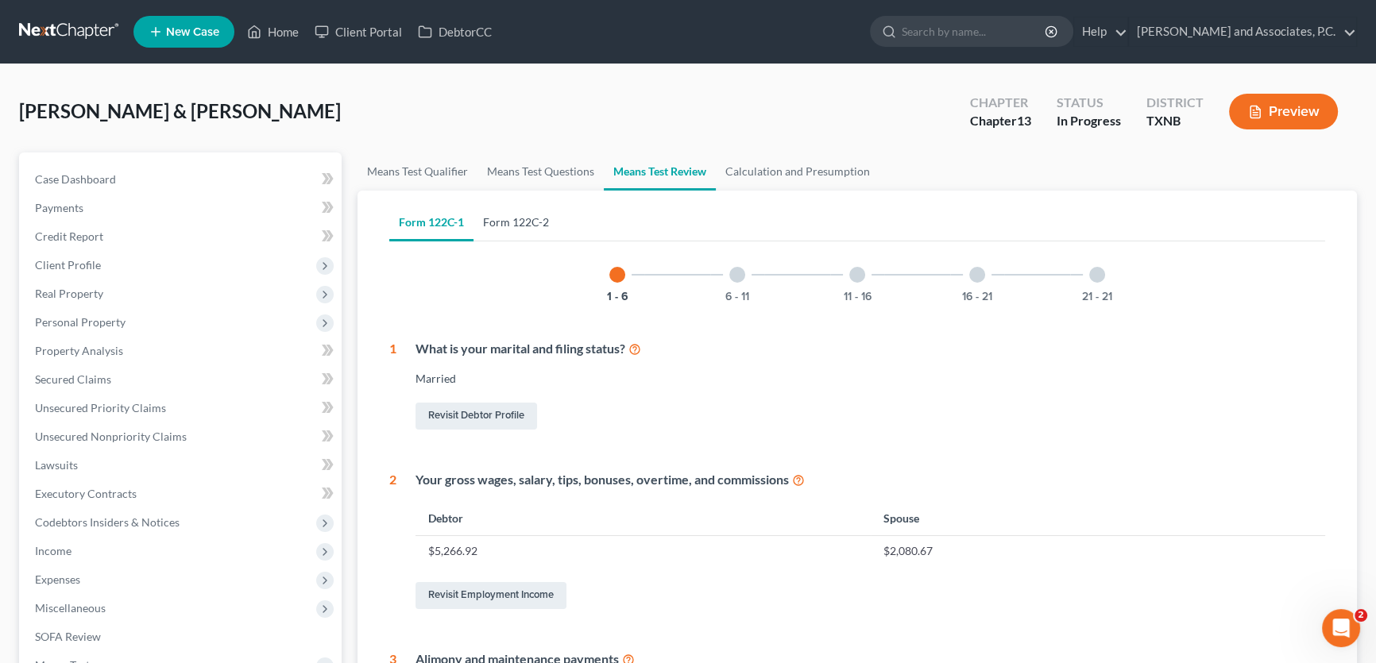
click at [530, 216] on link "Form 122C-2" at bounding box center [515, 222] width 85 height 38
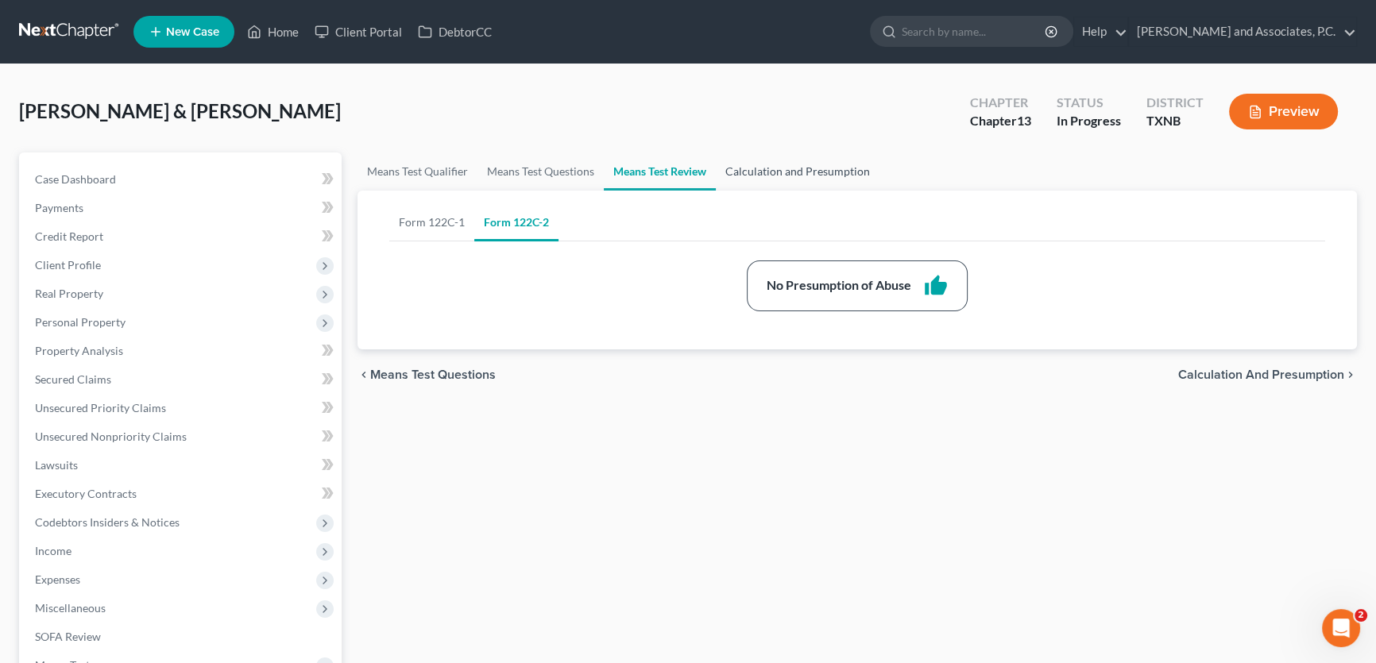
click at [782, 173] on link "Calculation and Presumption" at bounding box center [798, 172] width 164 height 38
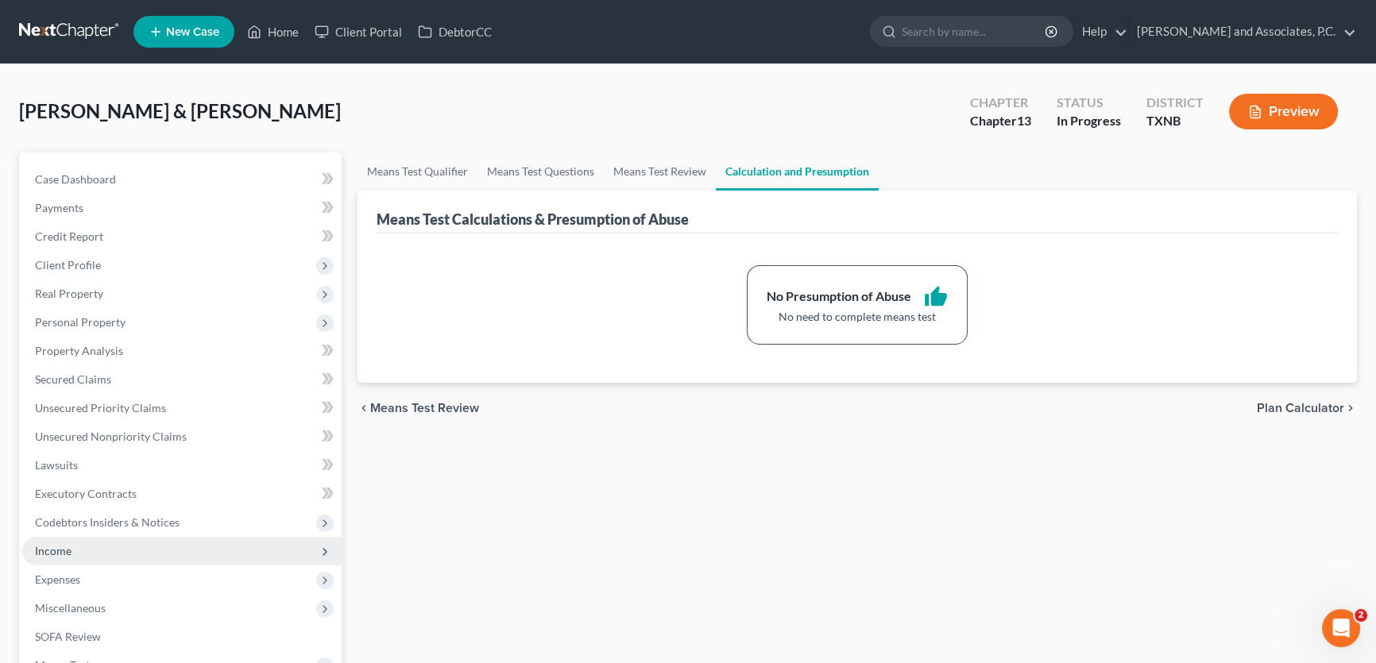
click at [71, 555] on span "Income" at bounding box center [53, 551] width 37 height 14
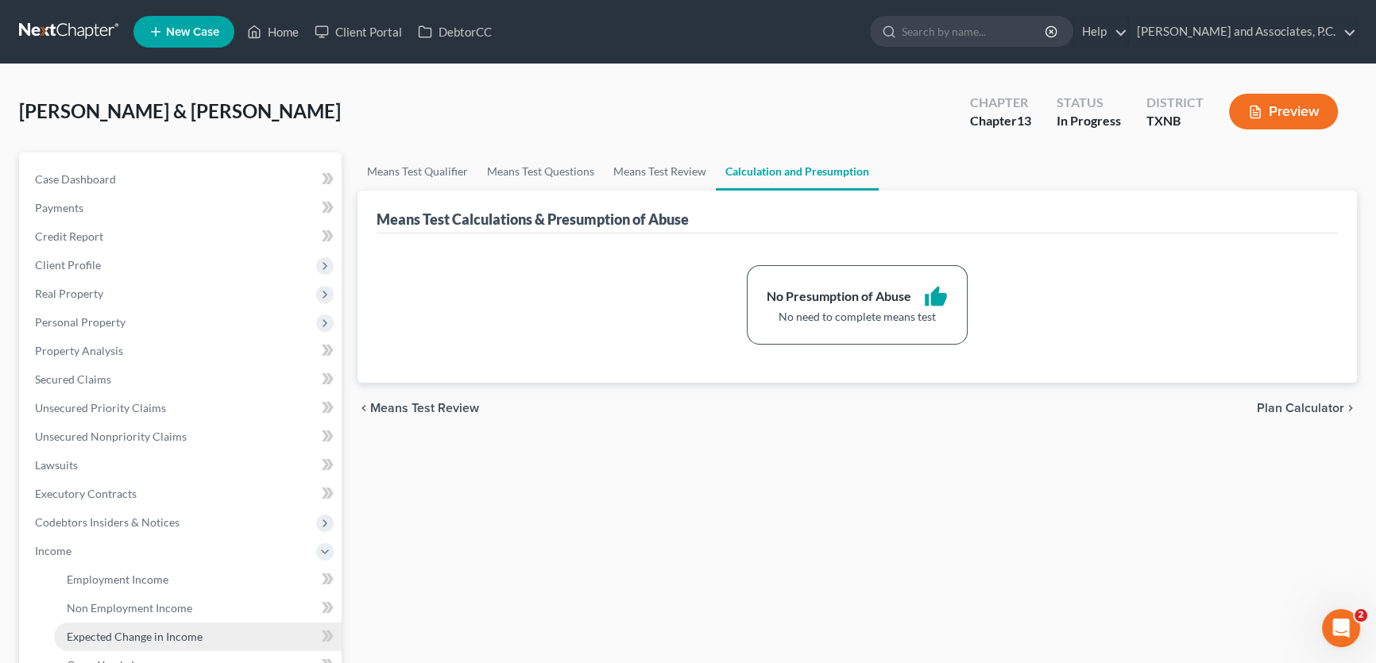
click at [88, 632] on span "Expected Change in Income" at bounding box center [135, 637] width 136 height 14
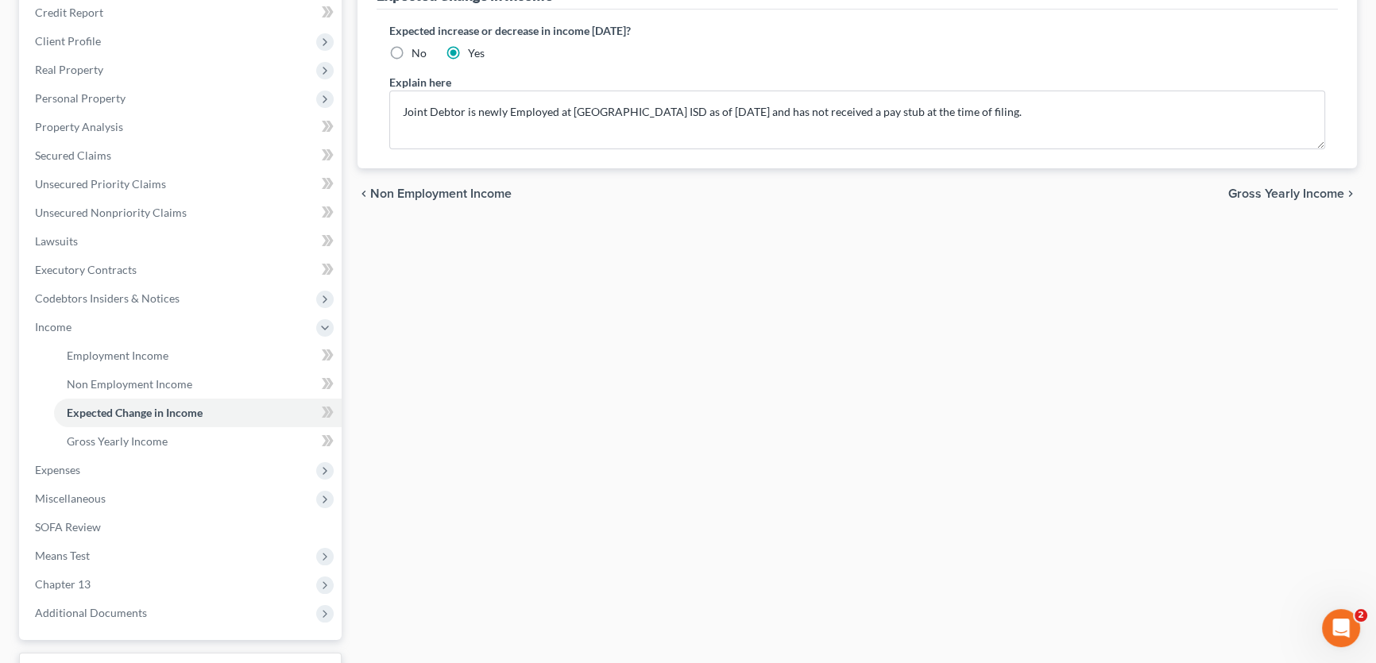
scroll to position [288, 0]
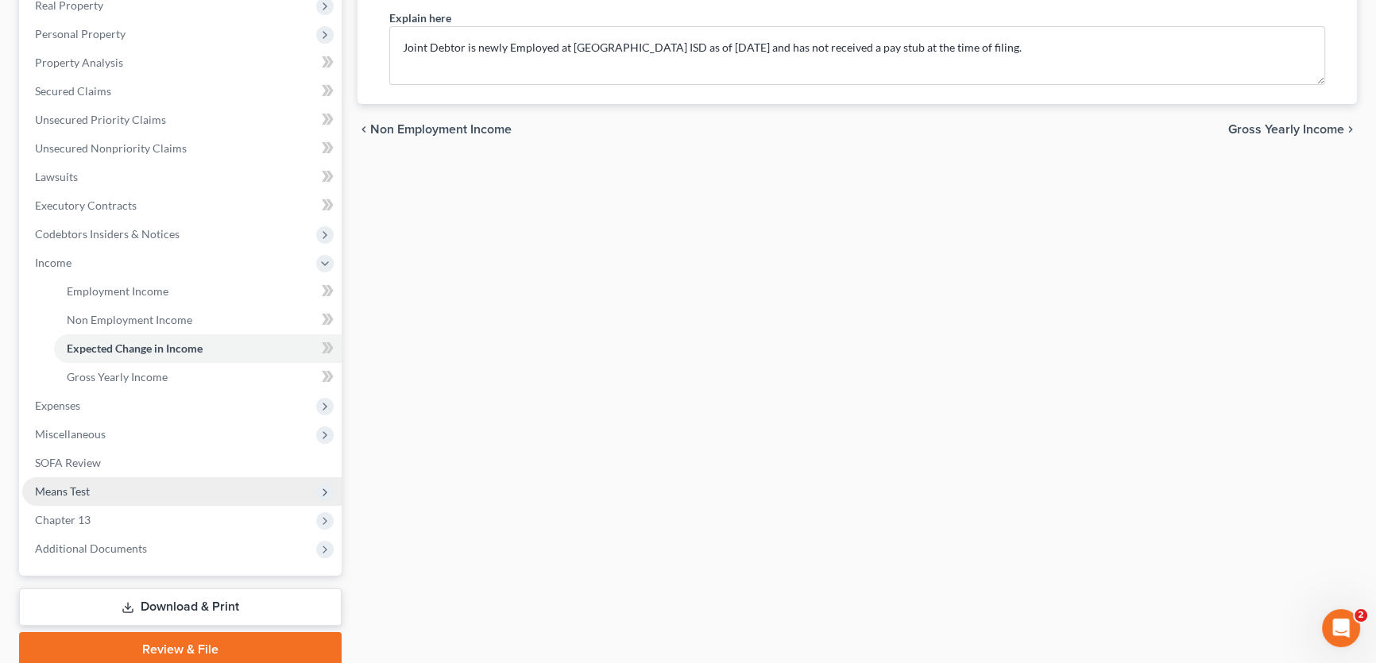
click at [97, 489] on span "Means Test" at bounding box center [181, 491] width 319 height 29
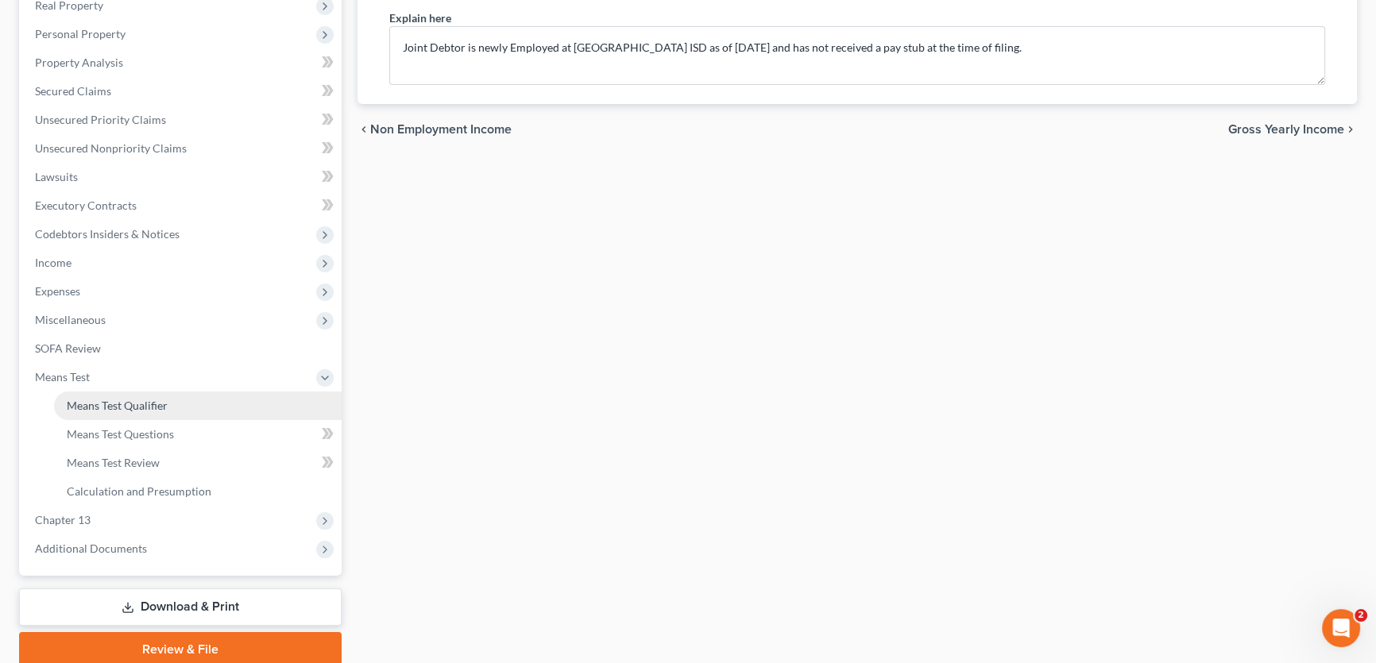
click at [128, 409] on span "Means Test Qualifier" at bounding box center [117, 406] width 101 height 14
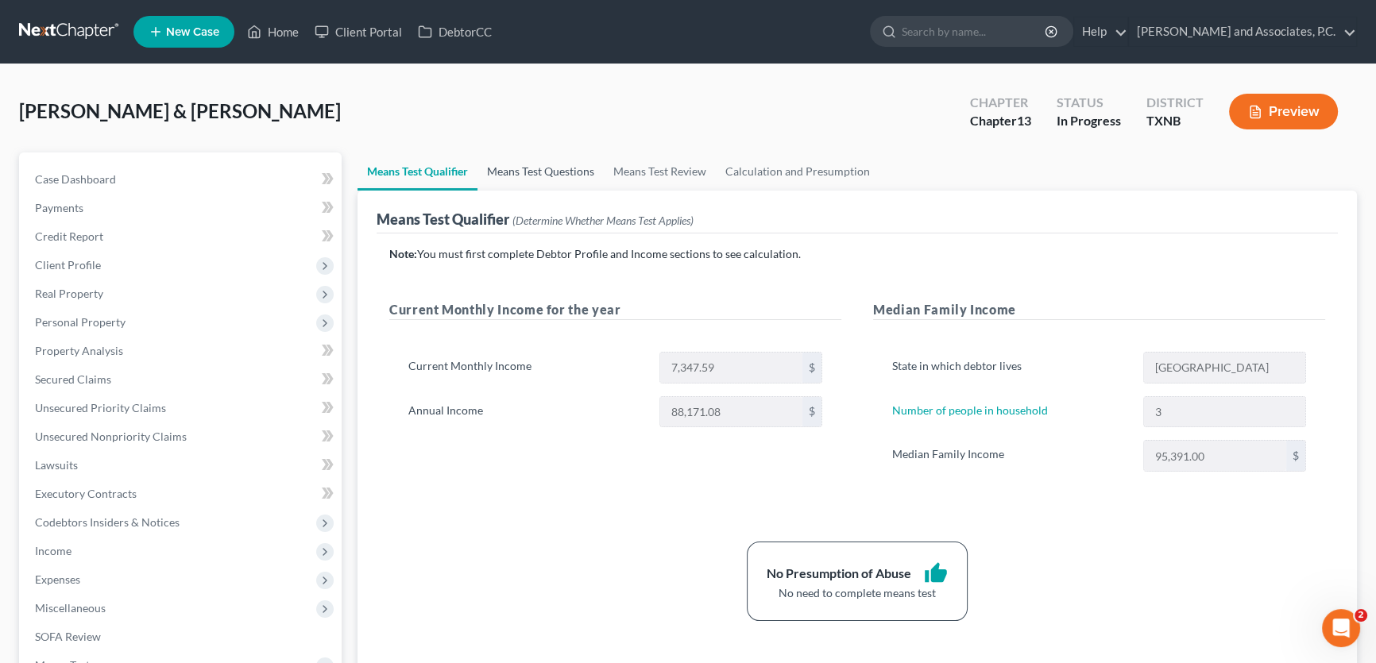
click at [587, 172] on link "Means Test Questions" at bounding box center [540, 172] width 126 height 38
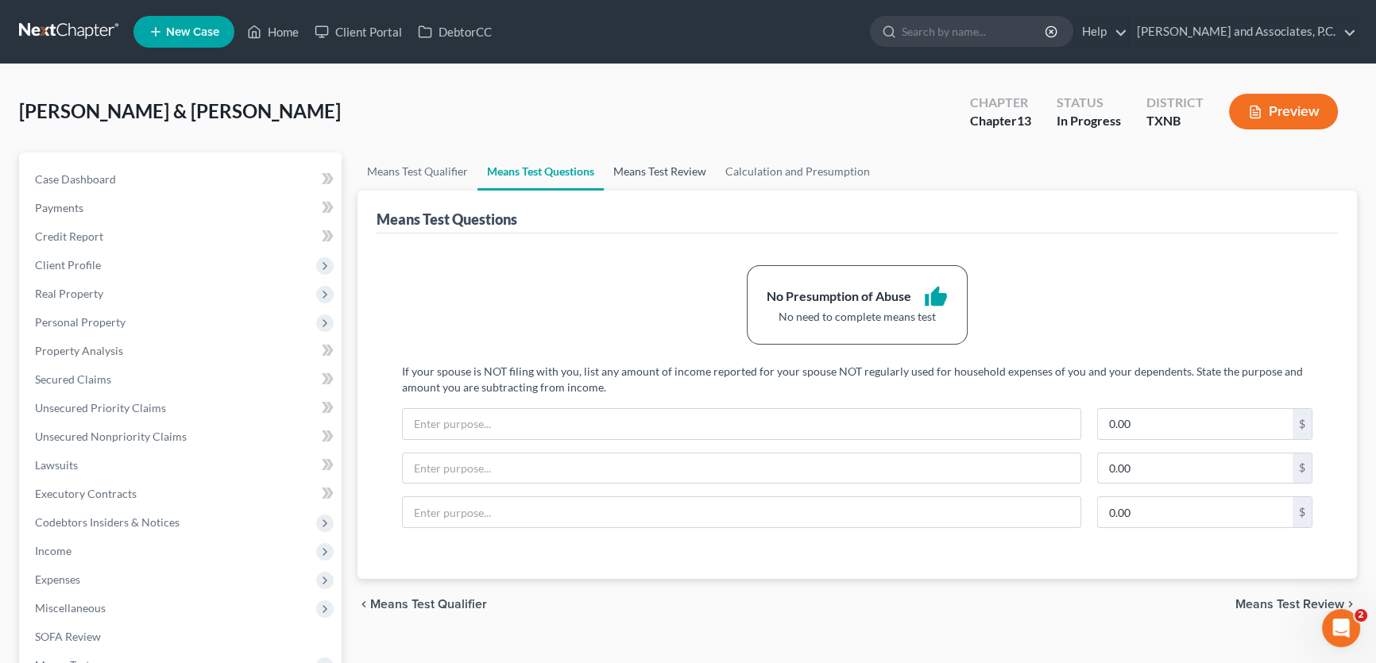
click at [666, 173] on link "Means Test Review" at bounding box center [660, 172] width 112 height 38
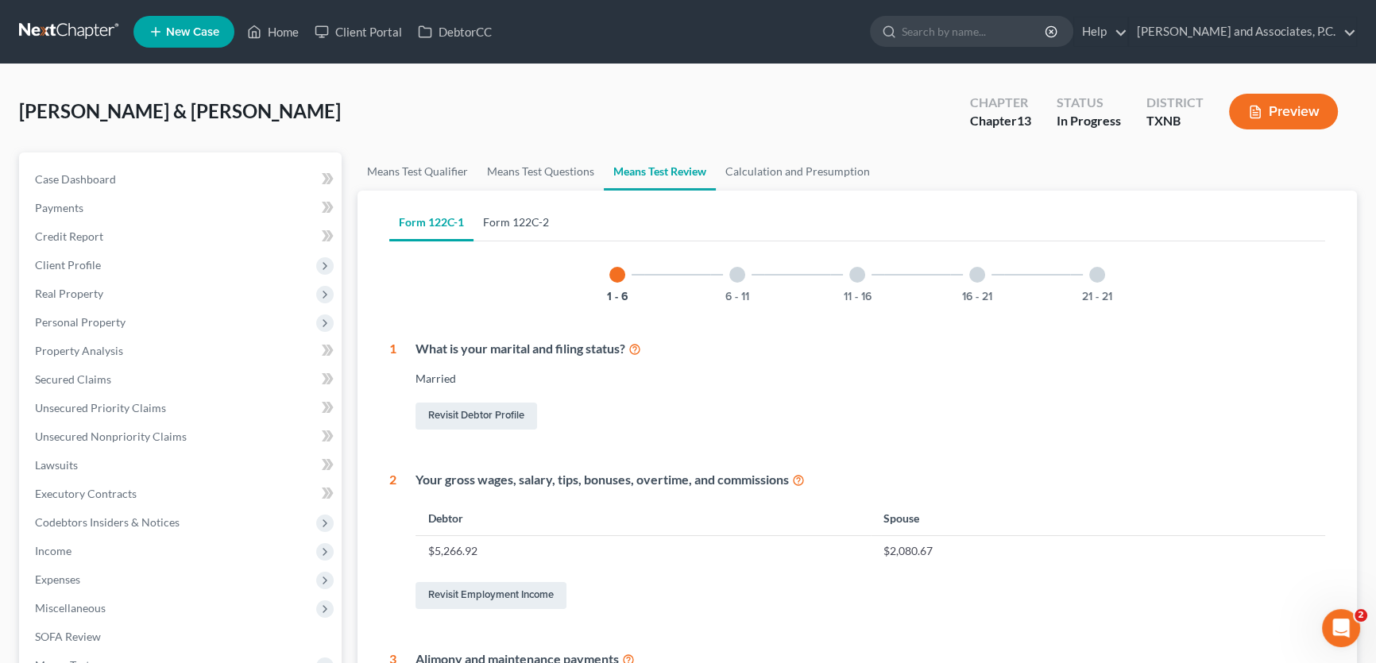
click at [529, 223] on link "Form 122C-2" at bounding box center [515, 222] width 85 height 38
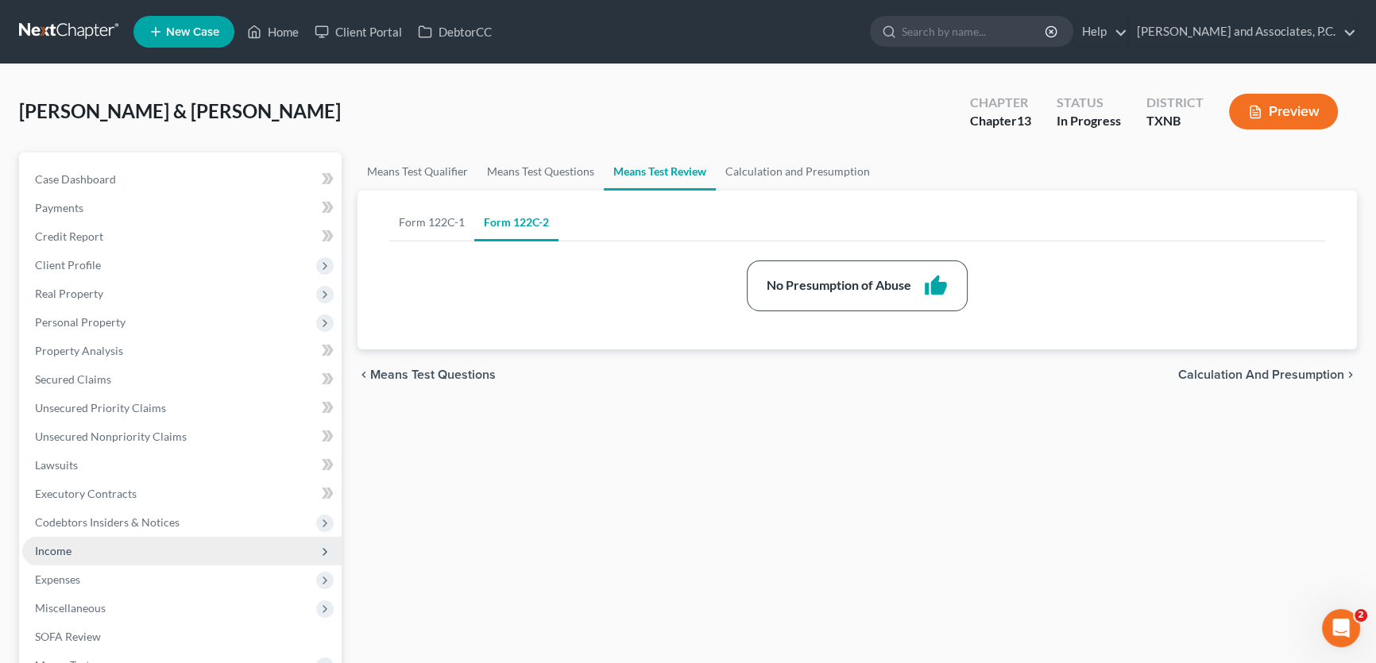
click at [101, 550] on span "Income" at bounding box center [181, 551] width 319 height 29
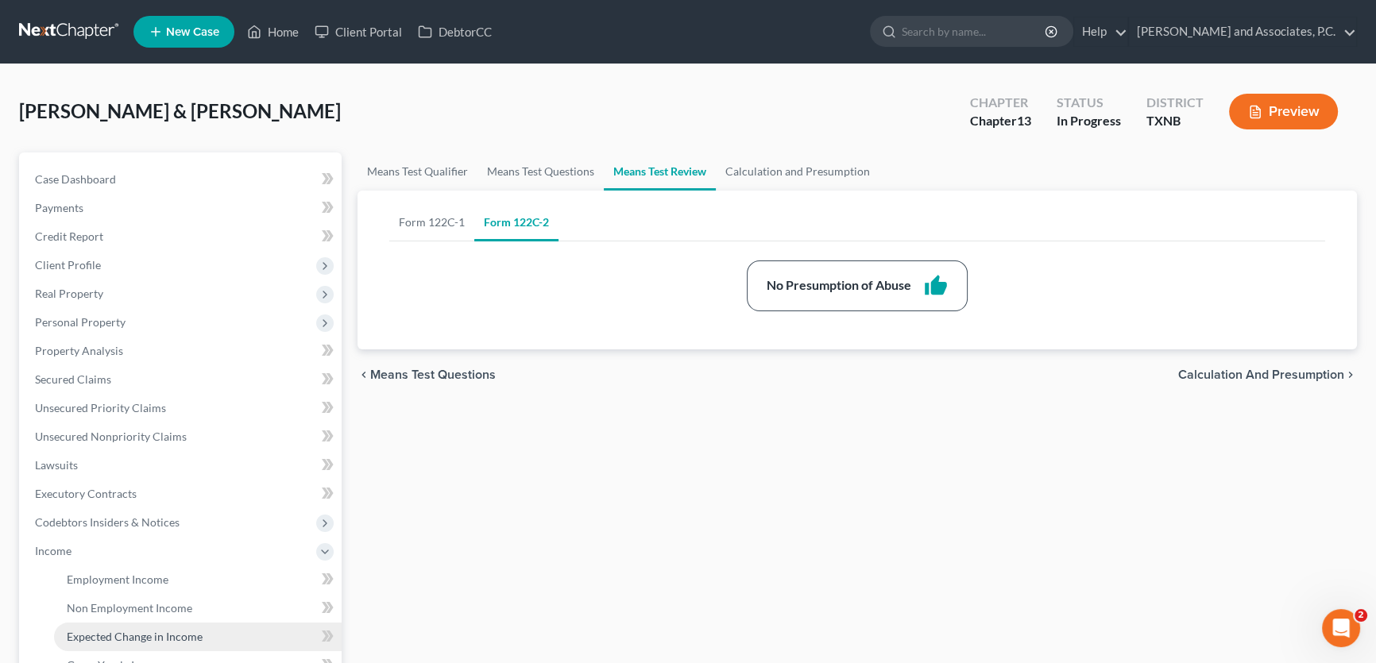
click at [91, 636] on span "Expected Change in Income" at bounding box center [135, 637] width 136 height 14
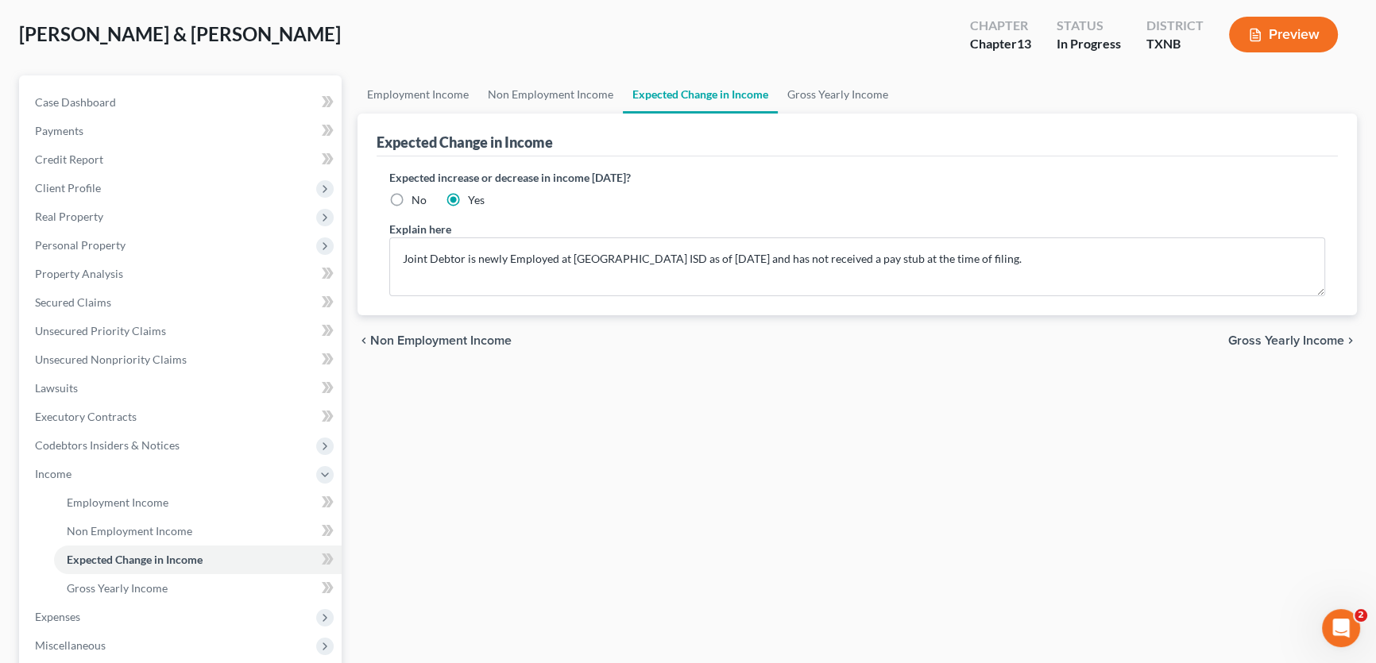
scroll to position [72, 0]
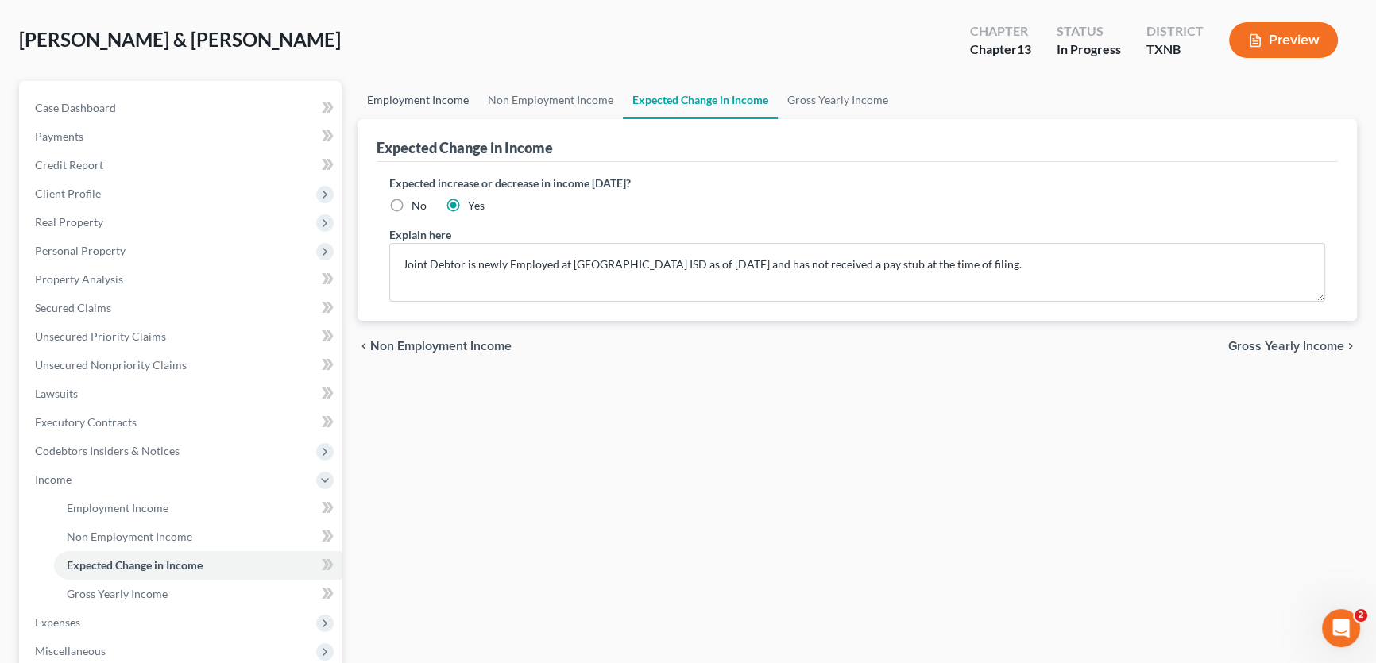
click at [398, 95] on link "Employment Income" at bounding box center [418, 100] width 121 height 38
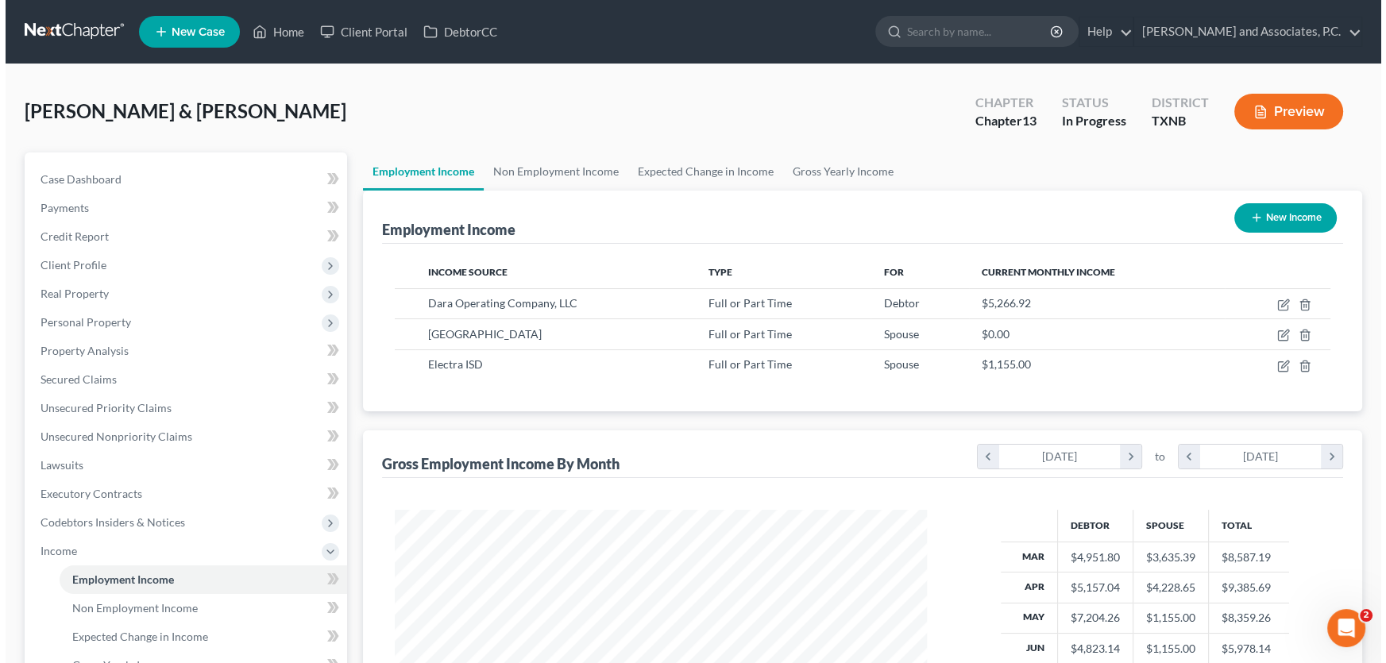
scroll to position [284, 564]
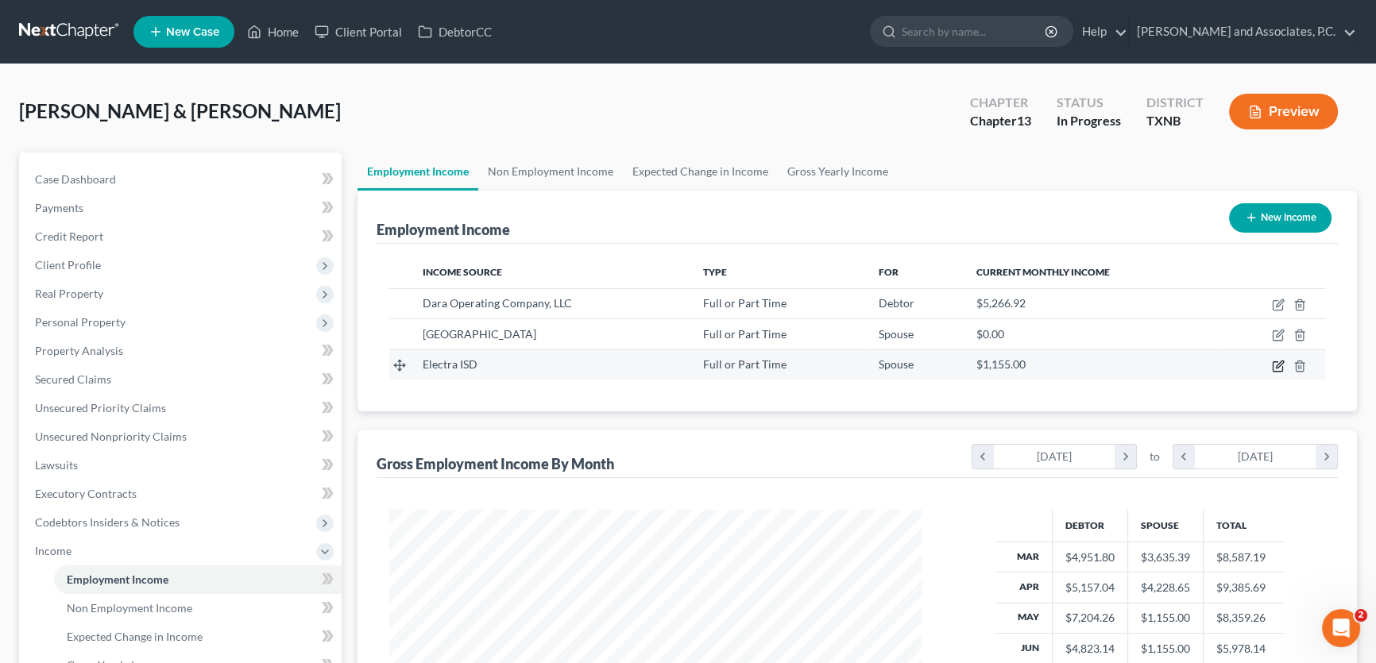
click at [1274, 365] on icon "button" at bounding box center [1278, 366] width 13 height 13
select select "0"
select select "45"
select select "0"
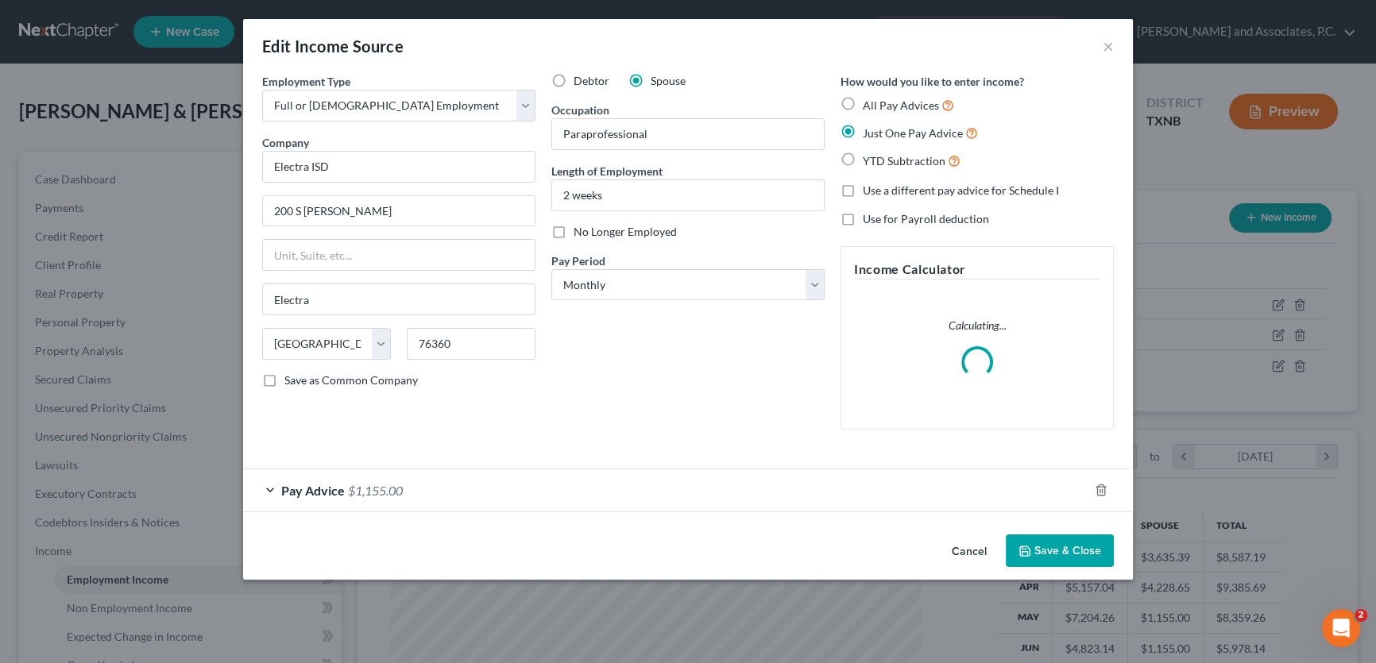
scroll to position [284, 569]
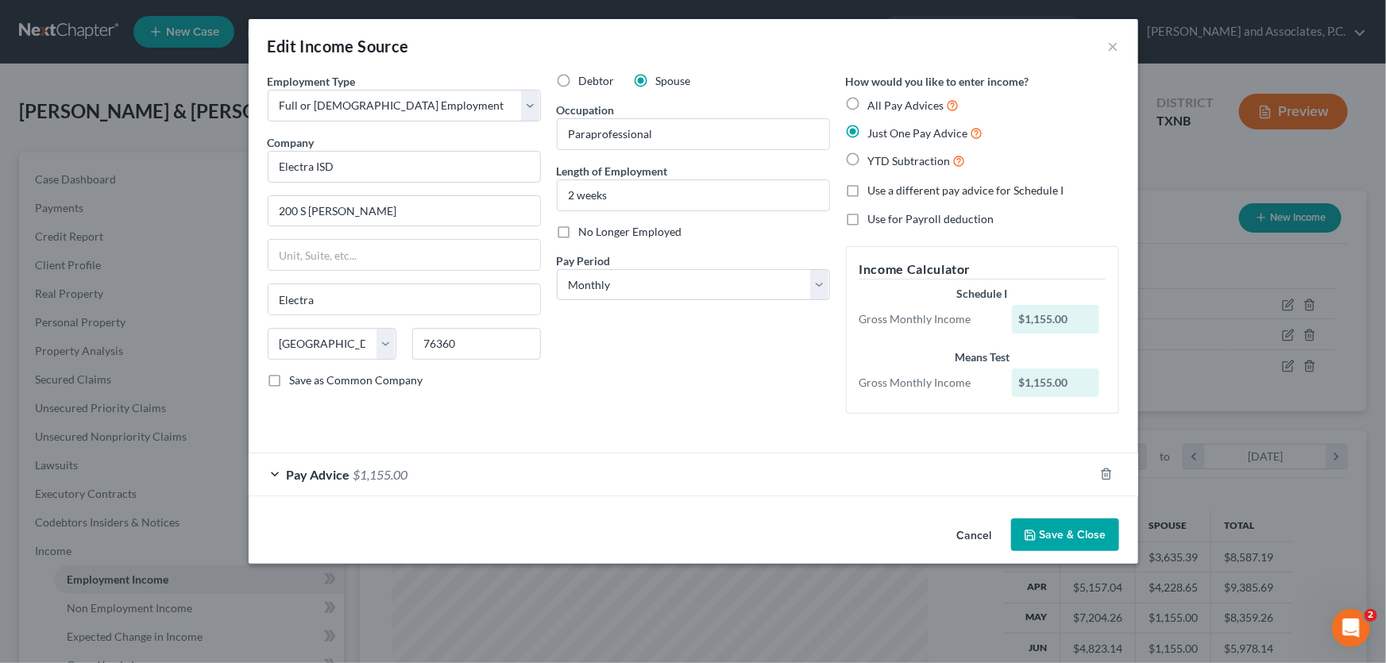
click at [979, 552] on div "Cancel Save & Close" at bounding box center [694, 538] width 890 height 52
click at [979, 534] on button "Cancel" at bounding box center [975, 536] width 60 height 32
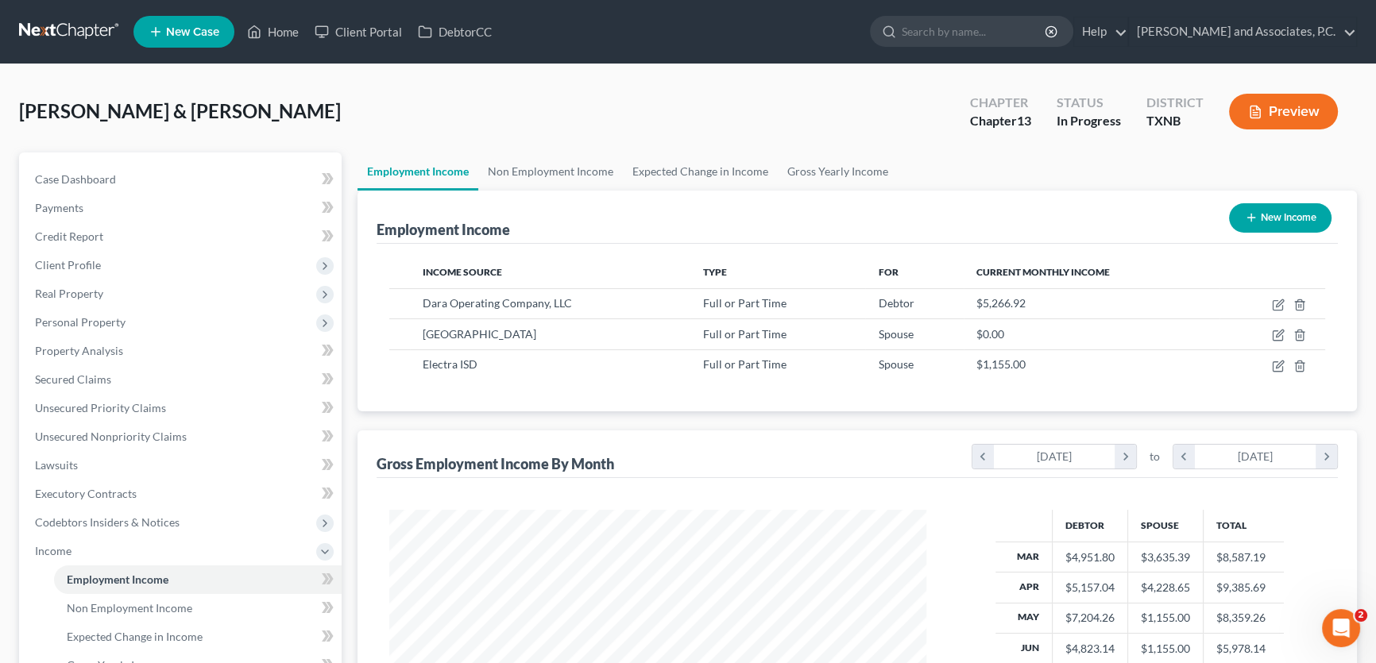
scroll to position [794167, 793887]
click at [512, 173] on link "Non Employment Income" at bounding box center [550, 172] width 145 height 38
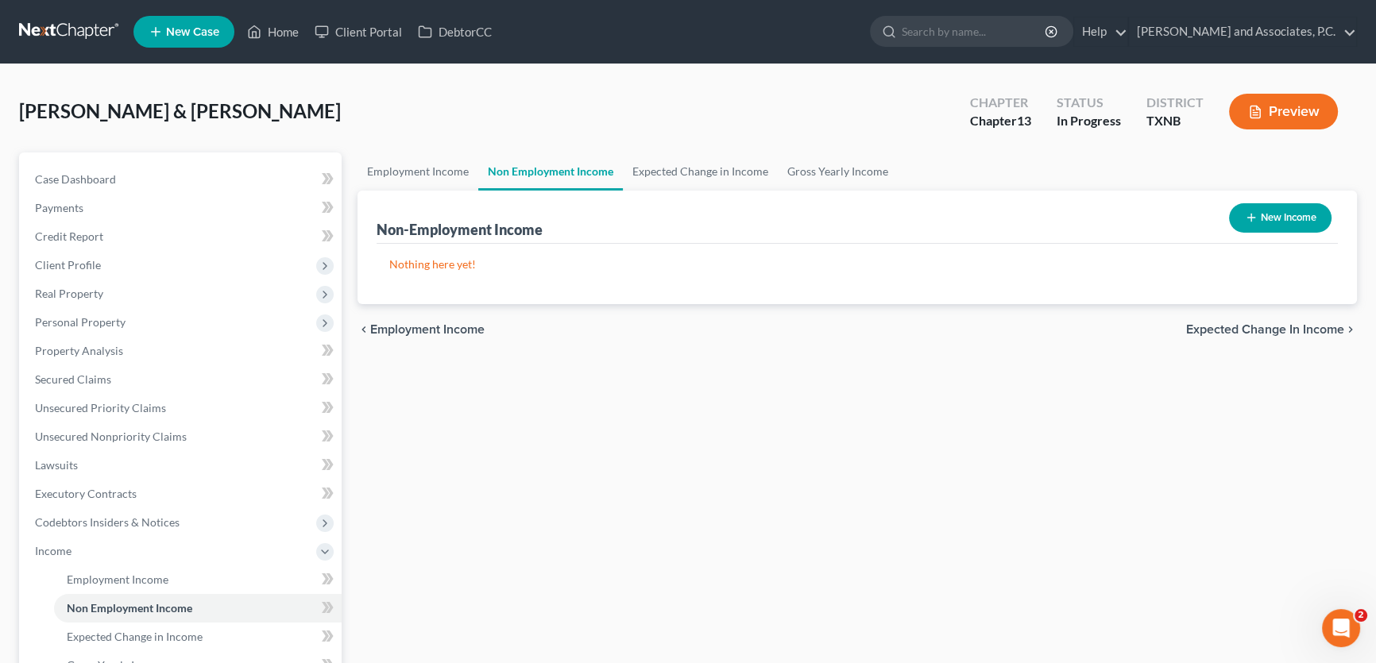
click at [1258, 210] on button "New Income" at bounding box center [1280, 217] width 102 height 29
select select "0"
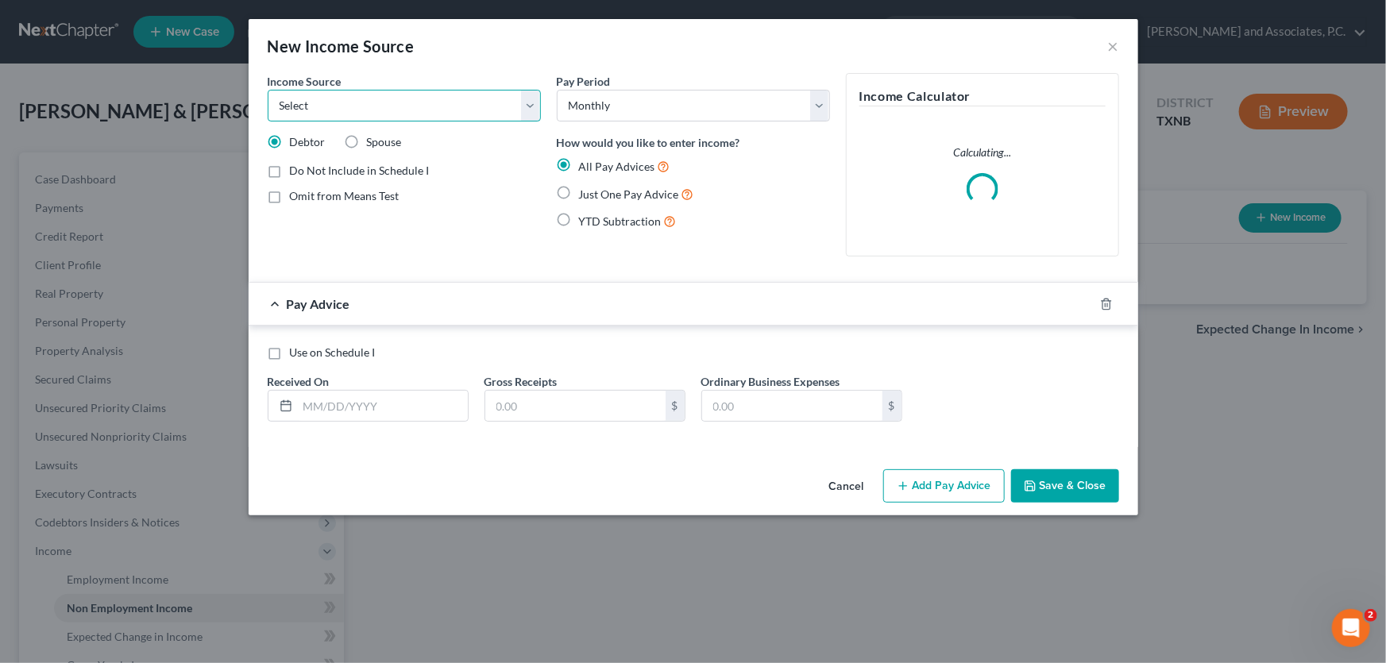
click at [377, 111] on select "Select Unemployment Disability (from employer) Pension Retirement Social Securi…" at bounding box center [404, 106] width 273 height 32
click at [376, 458] on div "Income Source * Select Unemployment Disability (from employer) Pension Retireme…" at bounding box center [694, 268] width 890 height 390
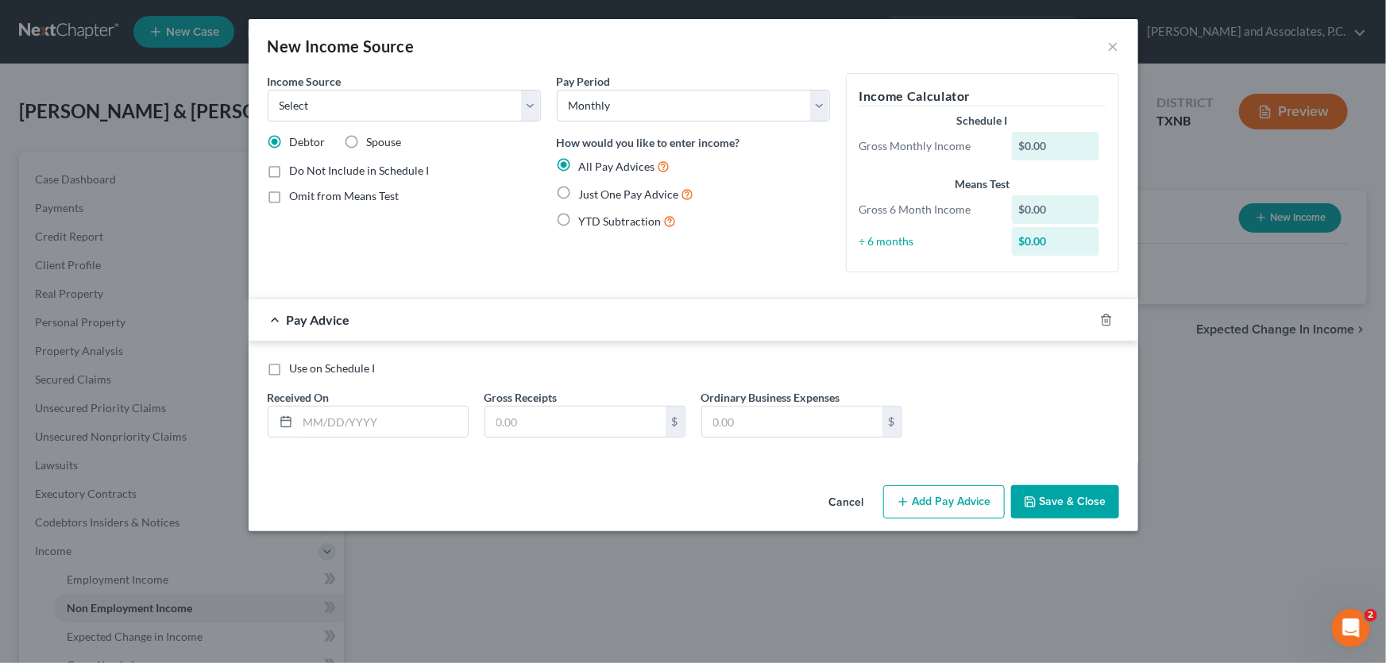
drag, startPoint x: 837, startPoint y: 503, endPoint x: 841, endPoint y: 494, distance: 9.6
click at [837, 503] on button "Cancel" at bounding box center [847, 503] width 60 height 32
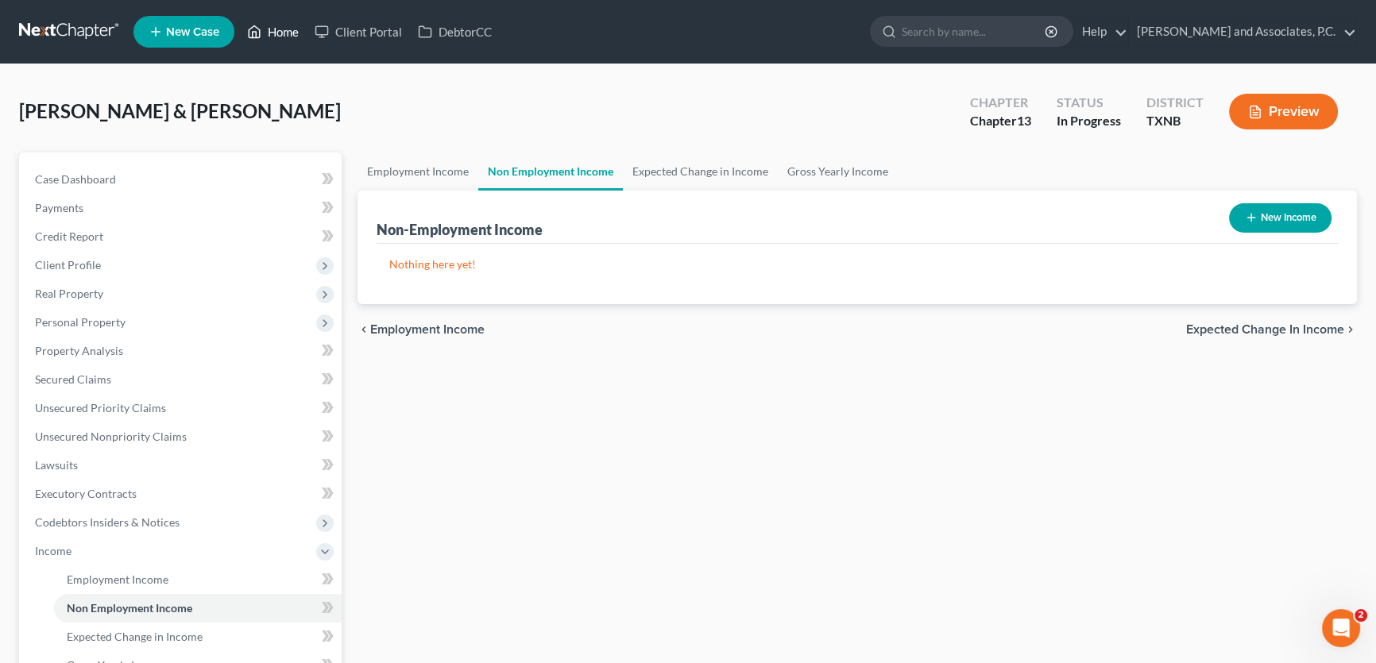
click at [294, 28] on link "Home" at bounding box center [273, 31] width 68 height 29
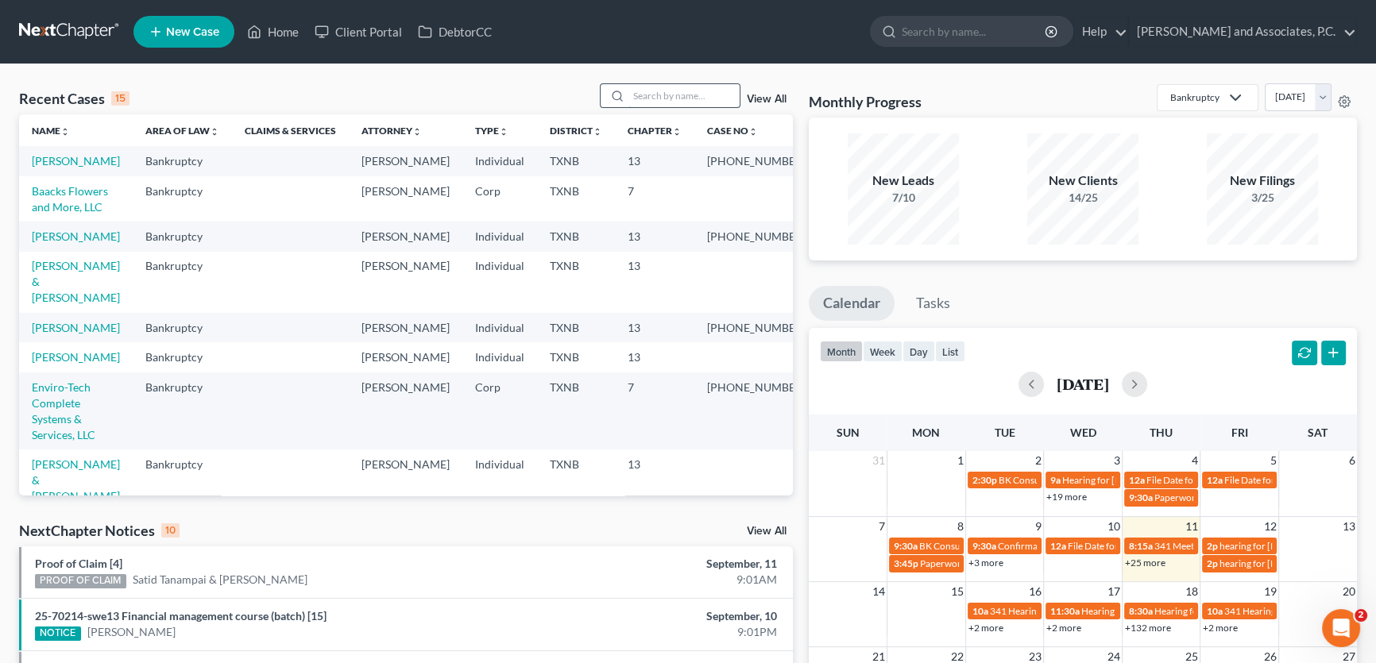
click at [686, 93] on input "search" at bounding box center [683, 95] width 111 height 23
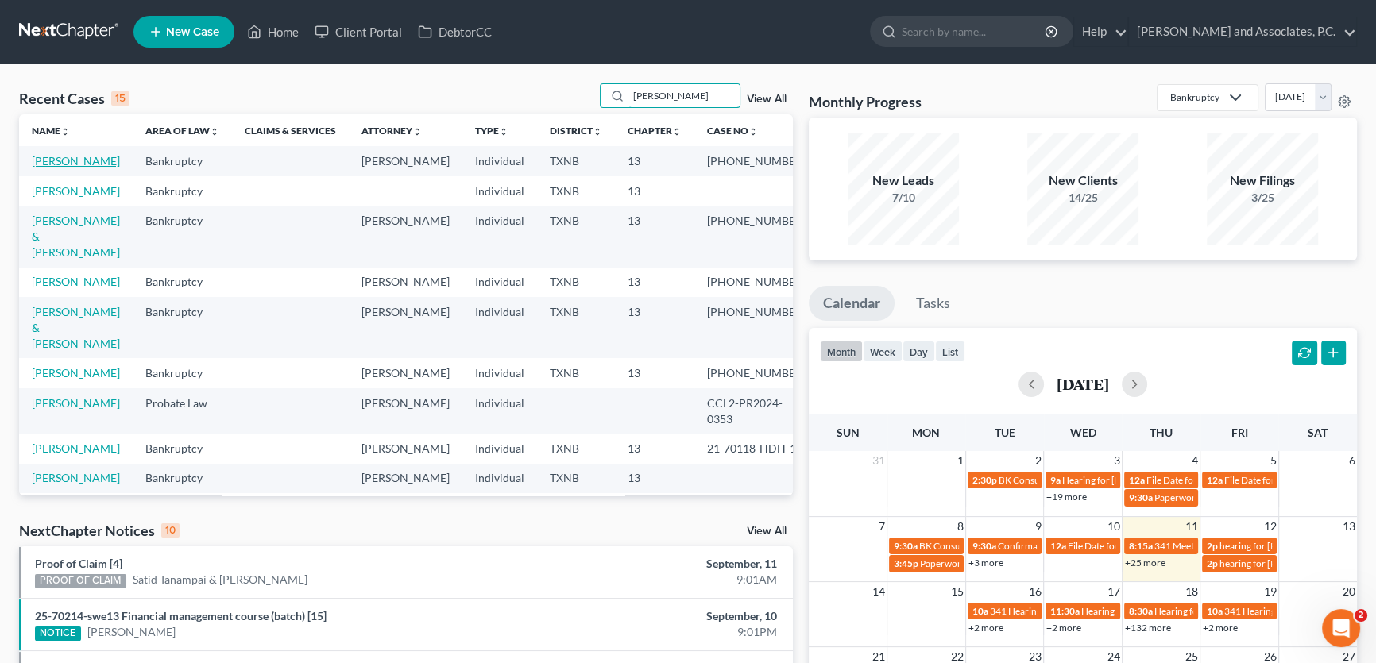
type input "perez"
click at [87, 160] on link "Perez, Cynthia" at bounding box center [76, 161] width 88 height 14
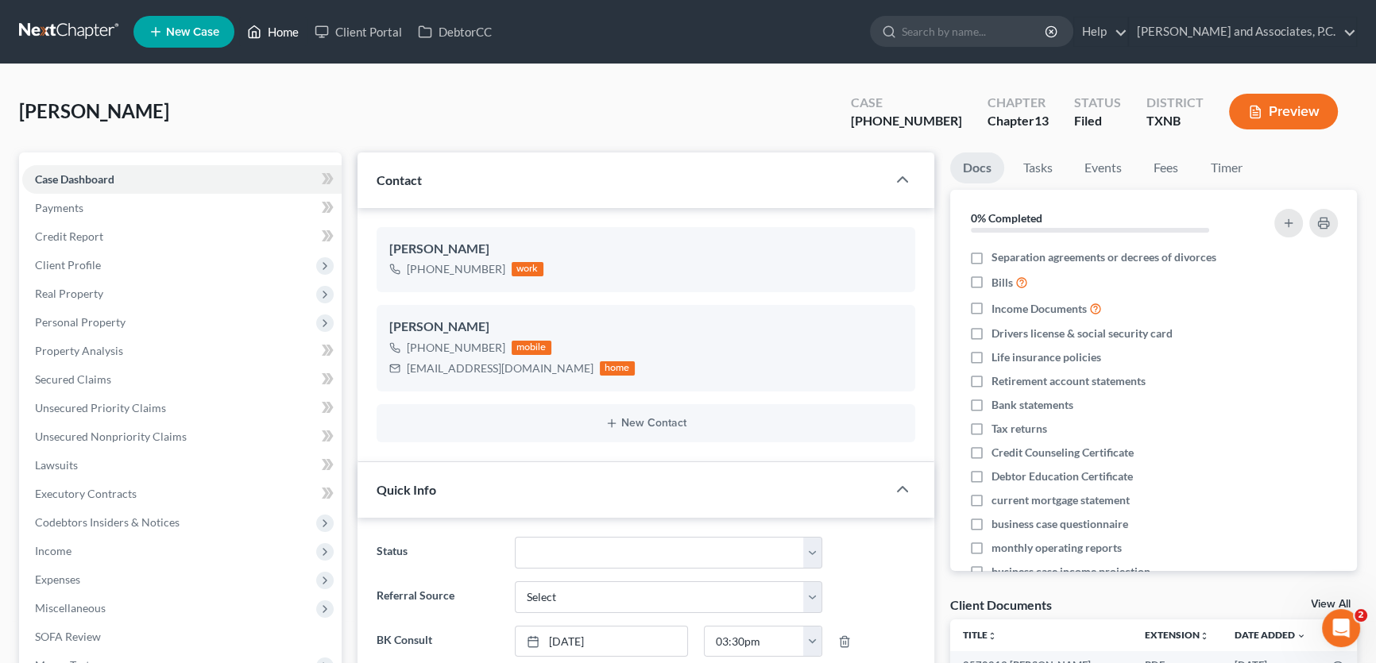
click at [285, 29] on link "Home" at bounding box center [273, 31] width 68 height 29
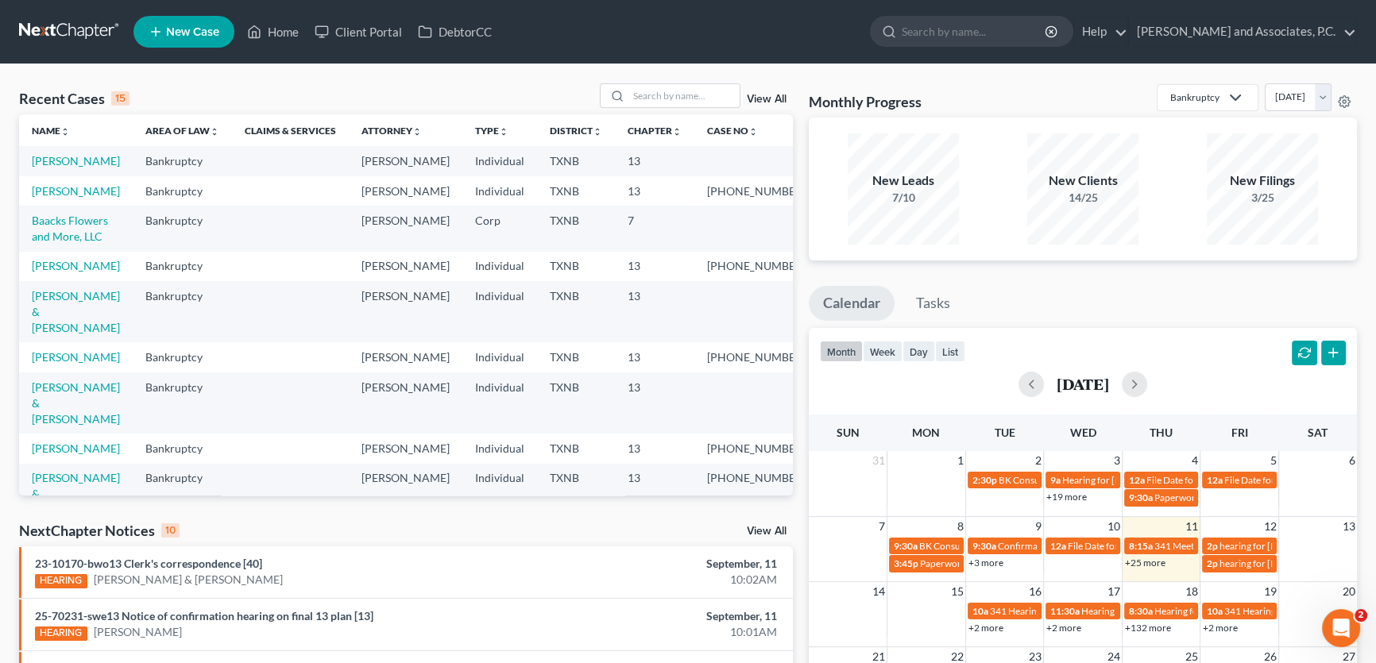
click at [508, 568] on div "23-10170-bwo13 Clerk's correspondence [40] HEARING Jared Stinnett & Michelle St…" at bounding box center [279, 572] width 505 height 33
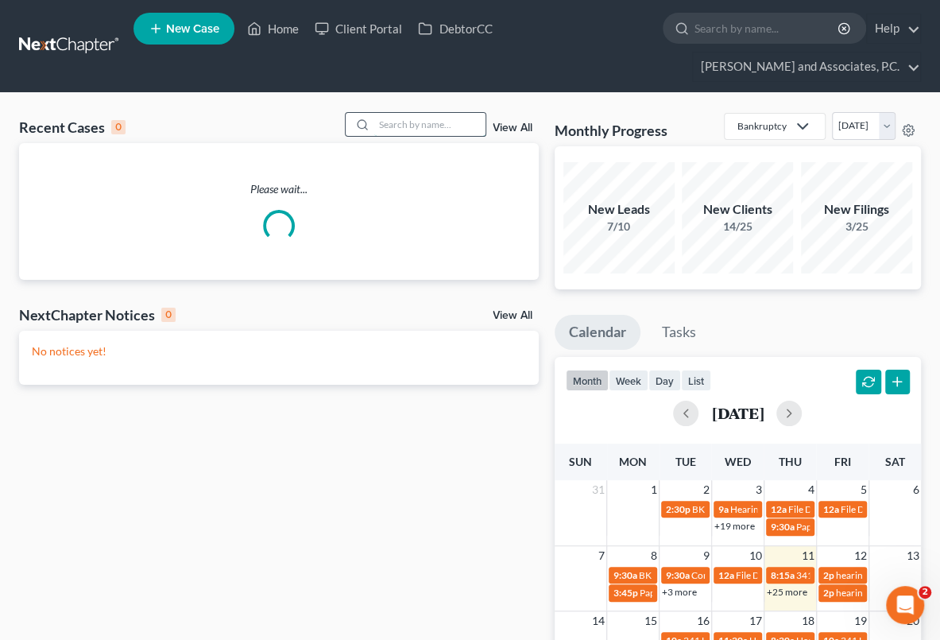
click at [415, 124] on input "search" at bounding box center [429, 124] width 111 height 23
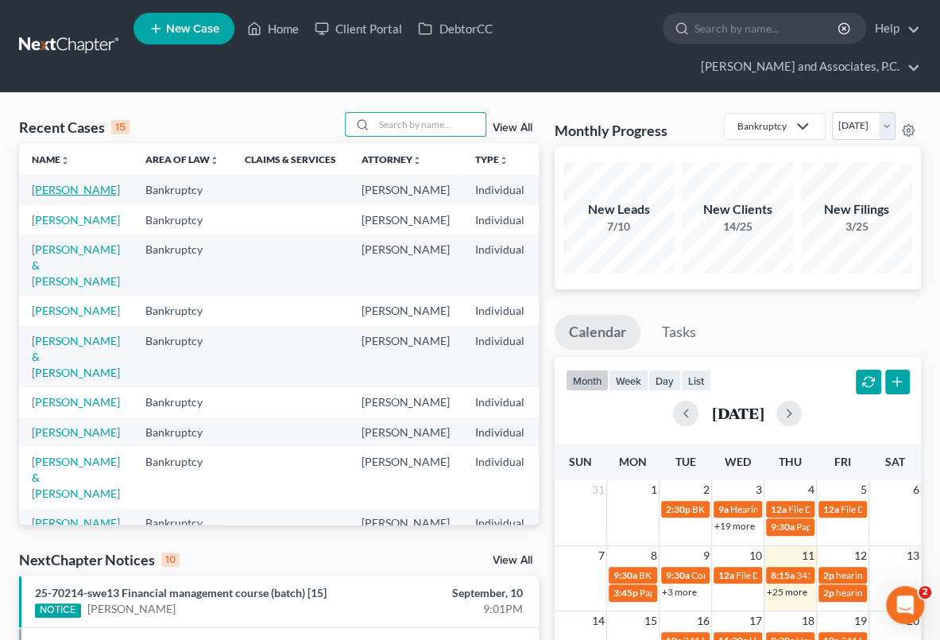
click at [51, 196] on link "Murphy, Shannon" at bounding box center [76, 190] width 88 height 14
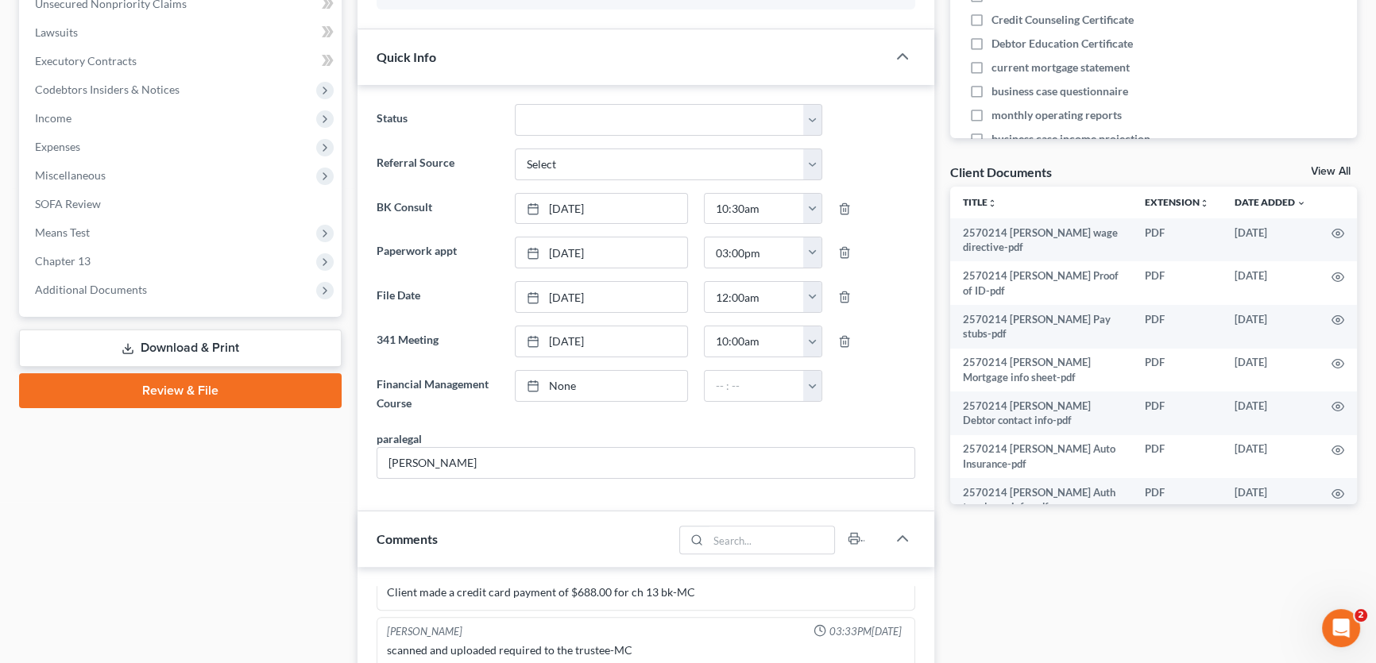
scroll to position [1353, 0]
click at [87, 262] on span "Chapter 13" at bounding box center [63, 261] width 56 height 14
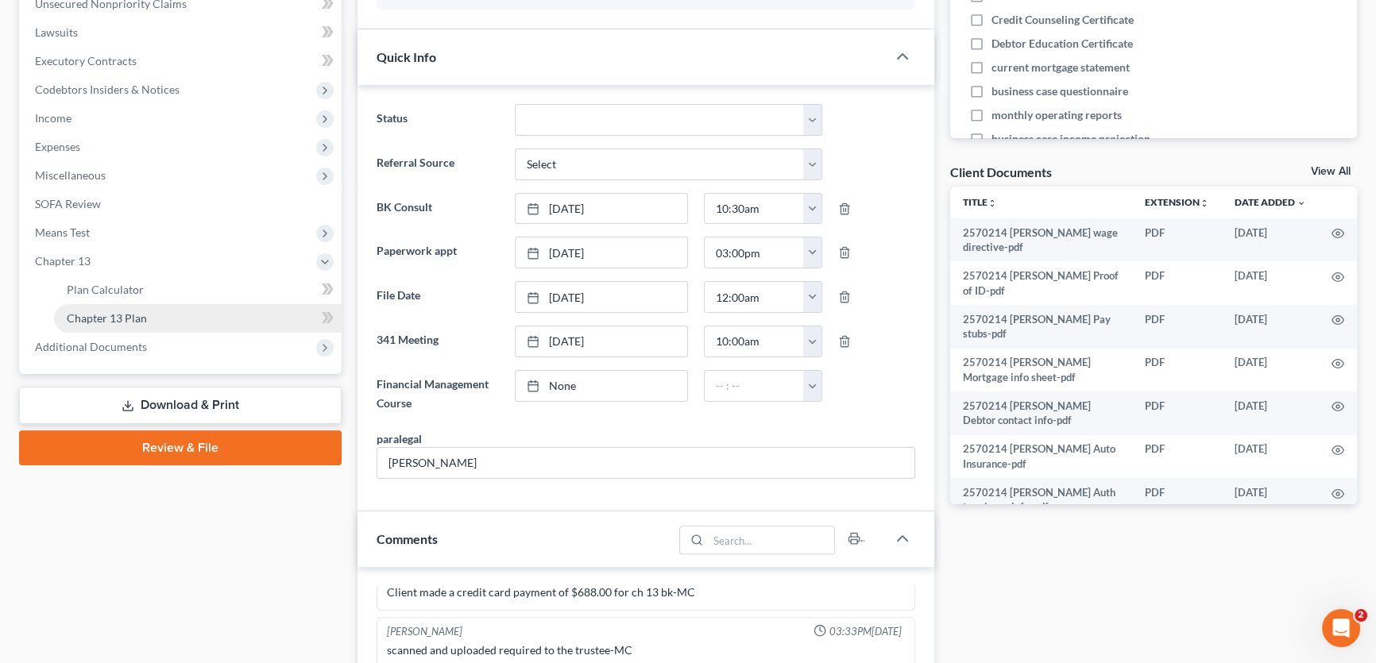
click at [91, 311] on span "Chapter 13 Plan" at bounding box center [107, 318] width 80 height 14
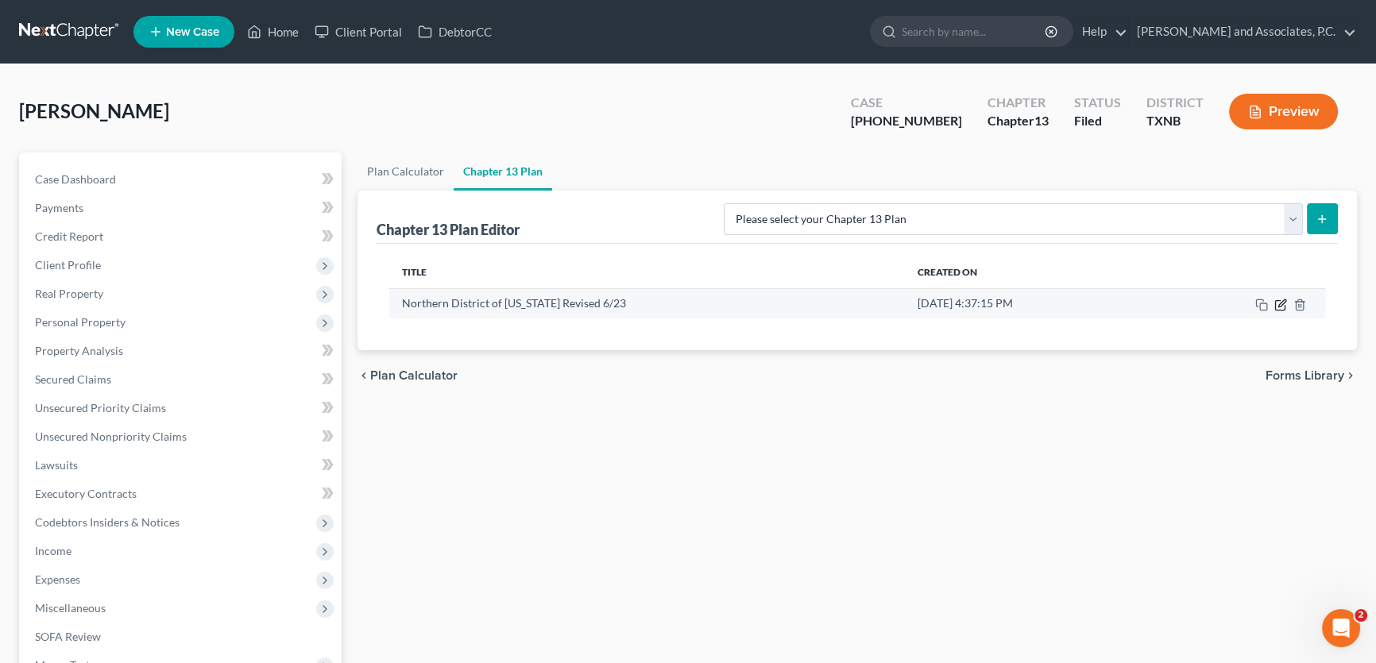
click at [949, 303] on icon "button" at bounding box center [1280, 305] width 13 height 13
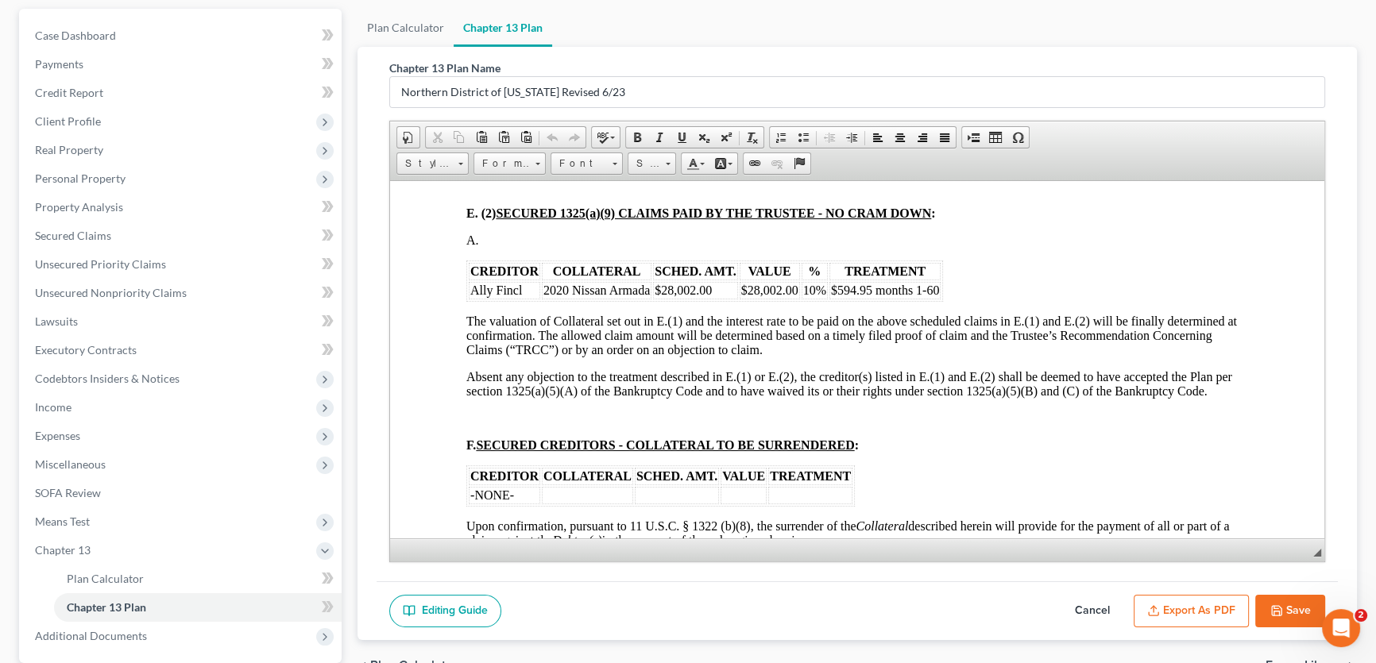
scroll to position [2094, 0]
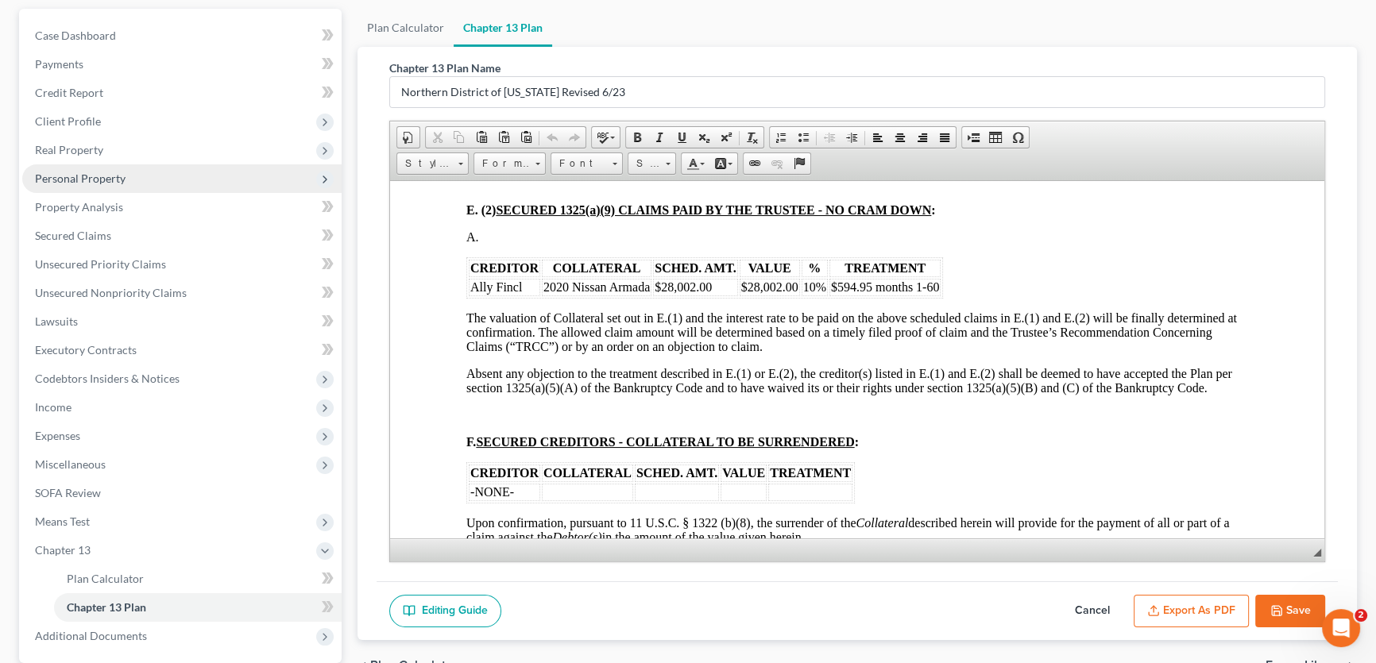
click at [102, 174] on span "Personal Property" at bounding box center [80, 179] width 91 height 14
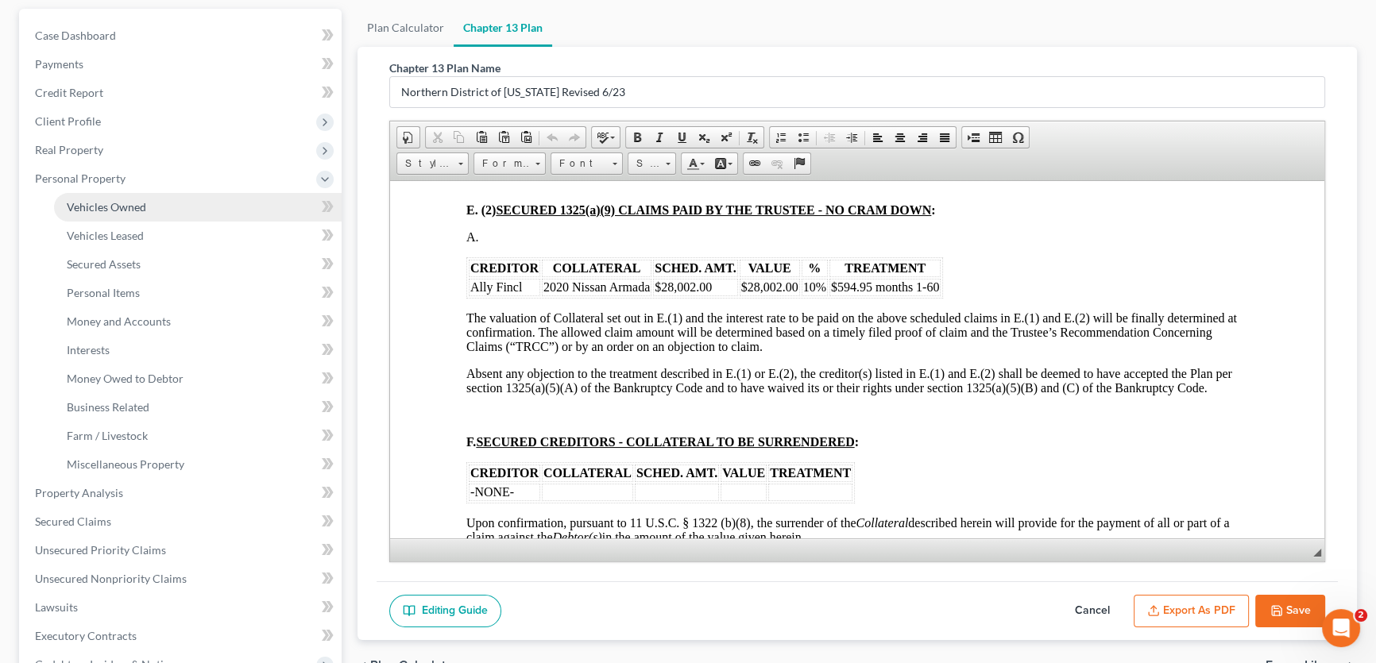
click at [118, 207] on span "Vehicles Owned" at bounding box center [106, 207] width 79 height 14
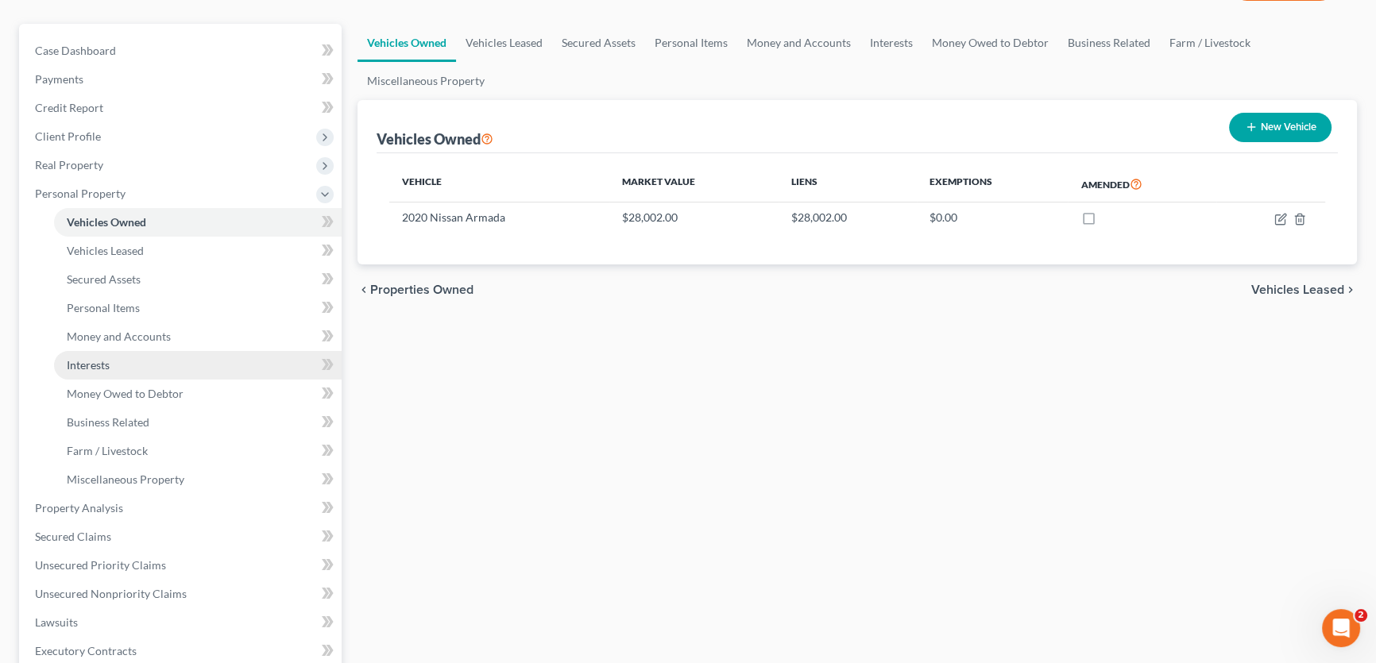
scroll to position [216, 0]
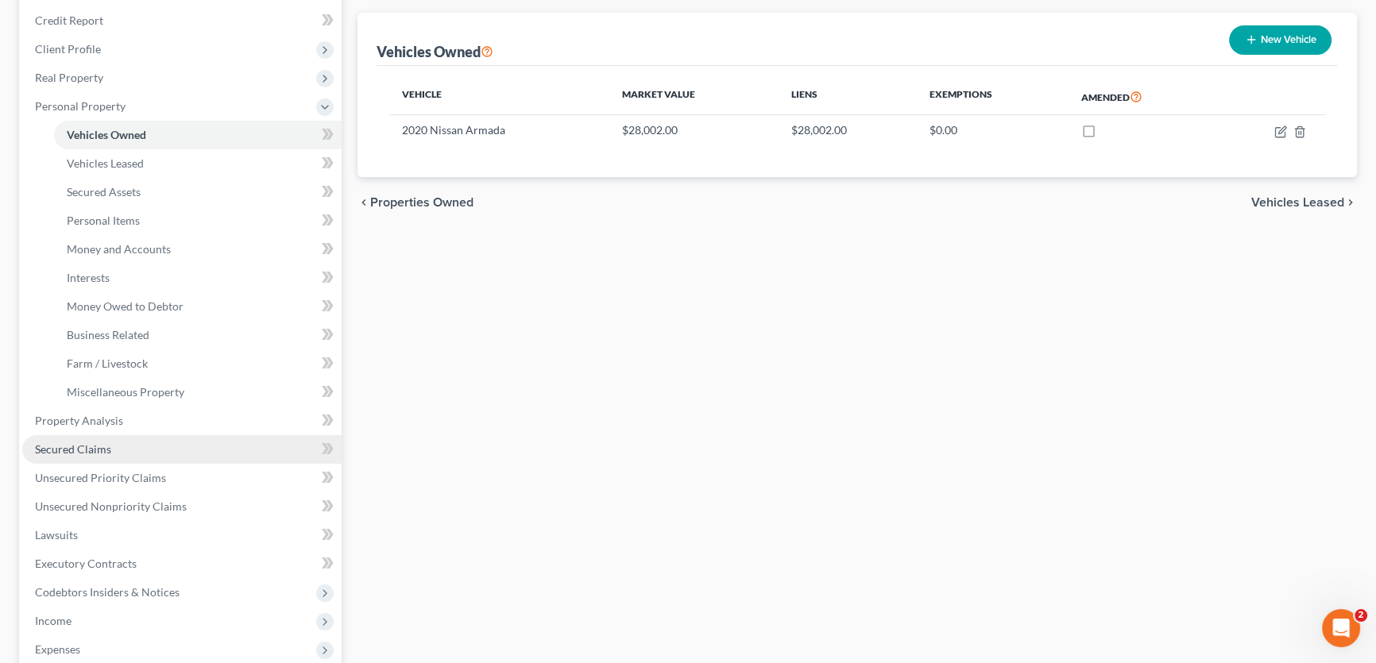
click at [93, 450] on span "Secured Claims" at bounding box center [73, 450] width 76 height 14
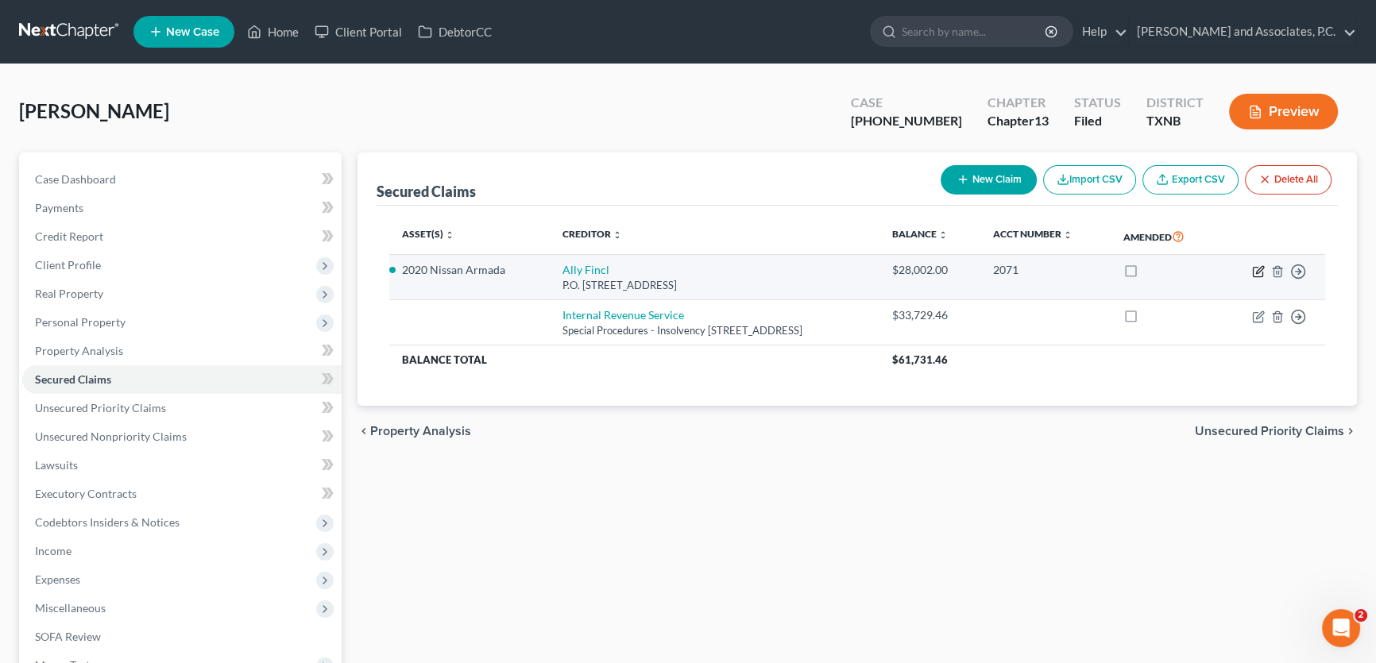
click at [949, 270] on icon "button" at bounding box center [1258, 271] width 13 height 13
select select "24"
select select "0"
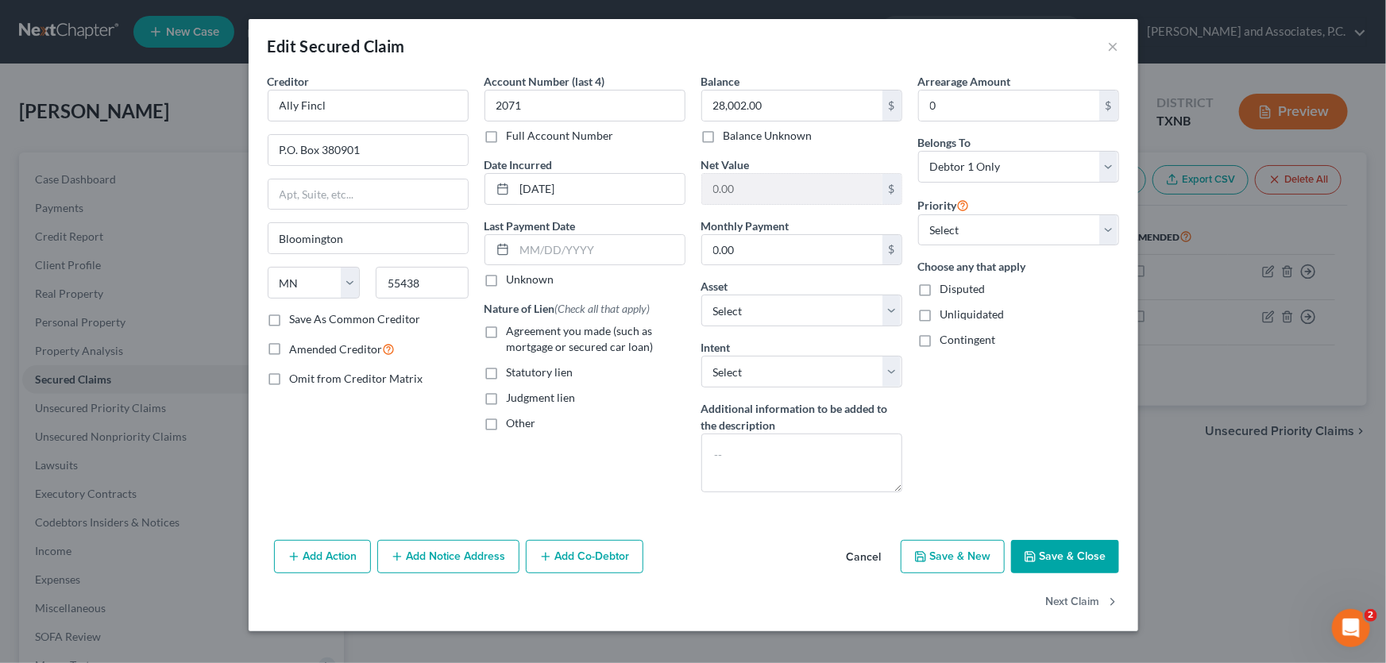
click at [861, 556] on button "Cancel" at bounding box center [864, 558] width 60 height 32
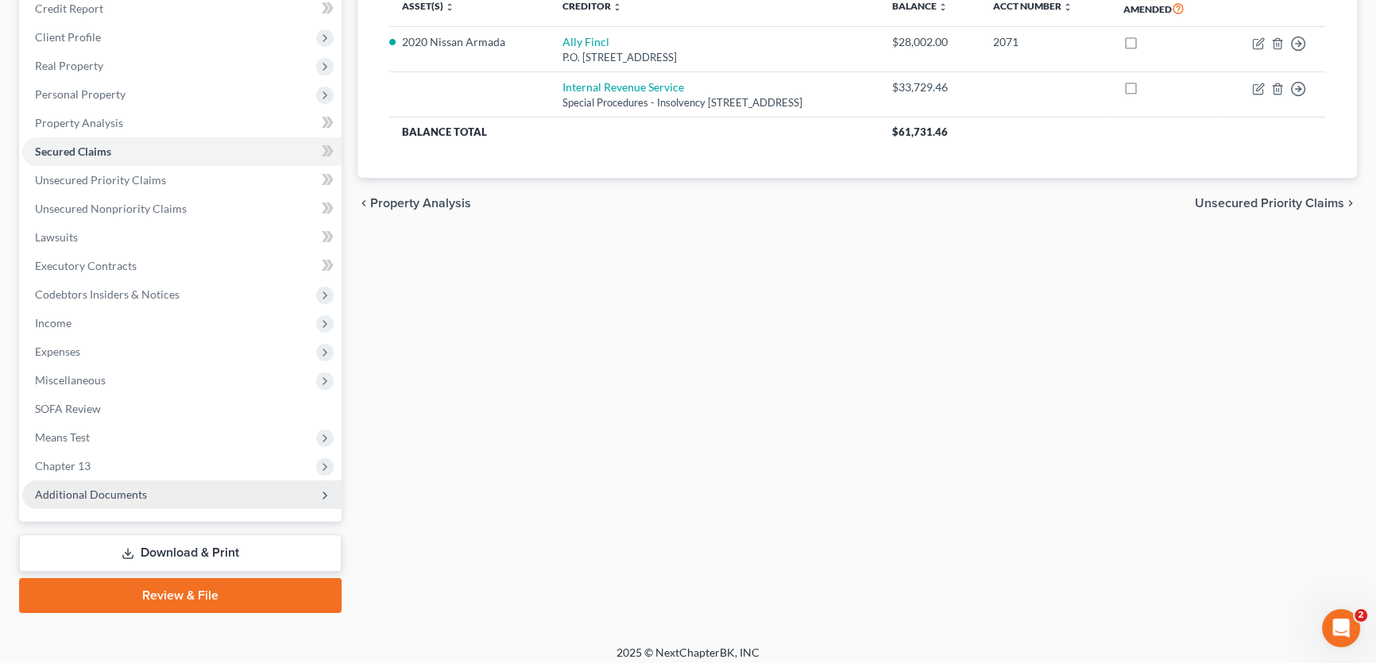
scroll to position [236, 0]
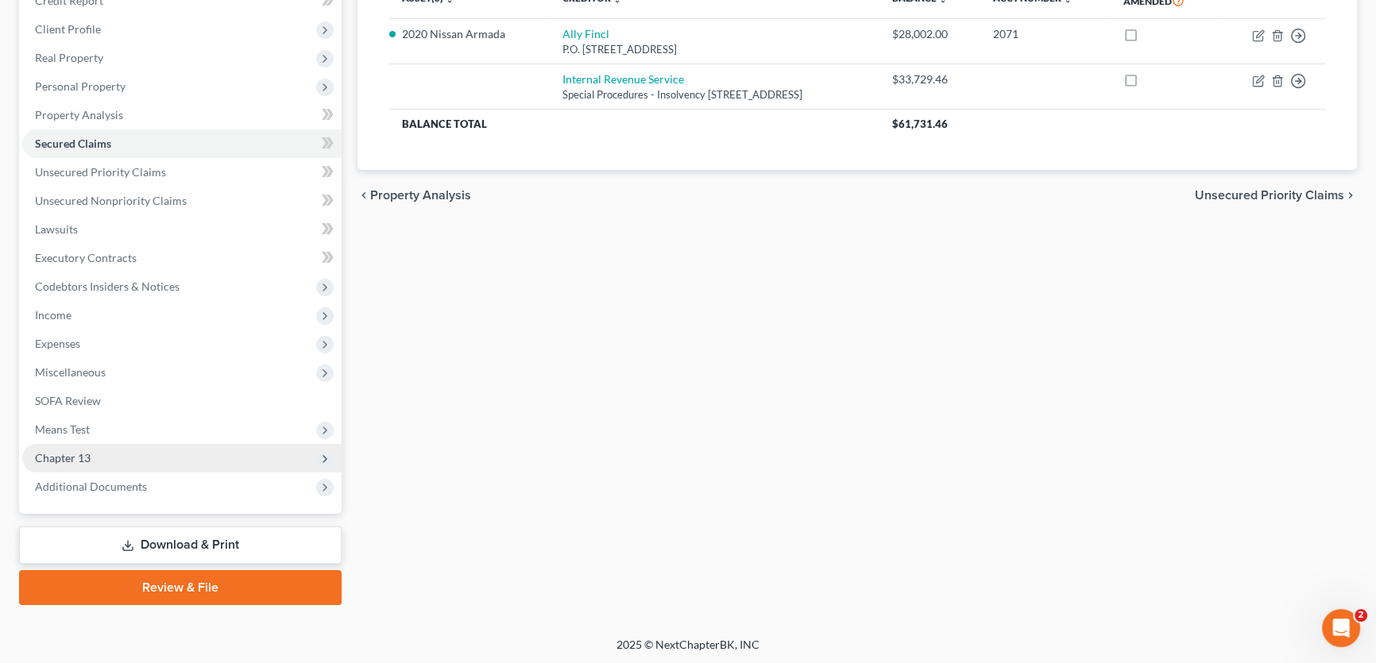
click at [73, 451] on span "Chapter 13" at bounding box center [63, 458] width 56 height 14
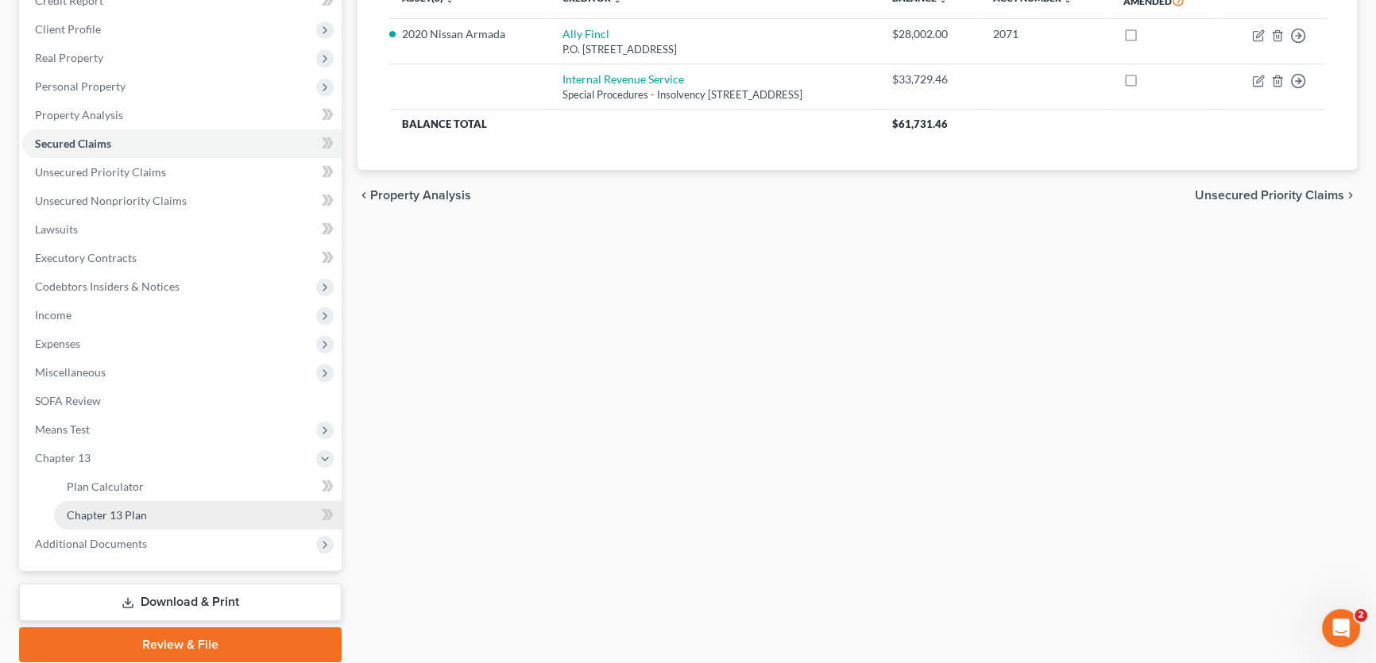
click at [106, 513] on span "Chapter 13 Plan" at bounding box center [107, 515] width 80 height 14
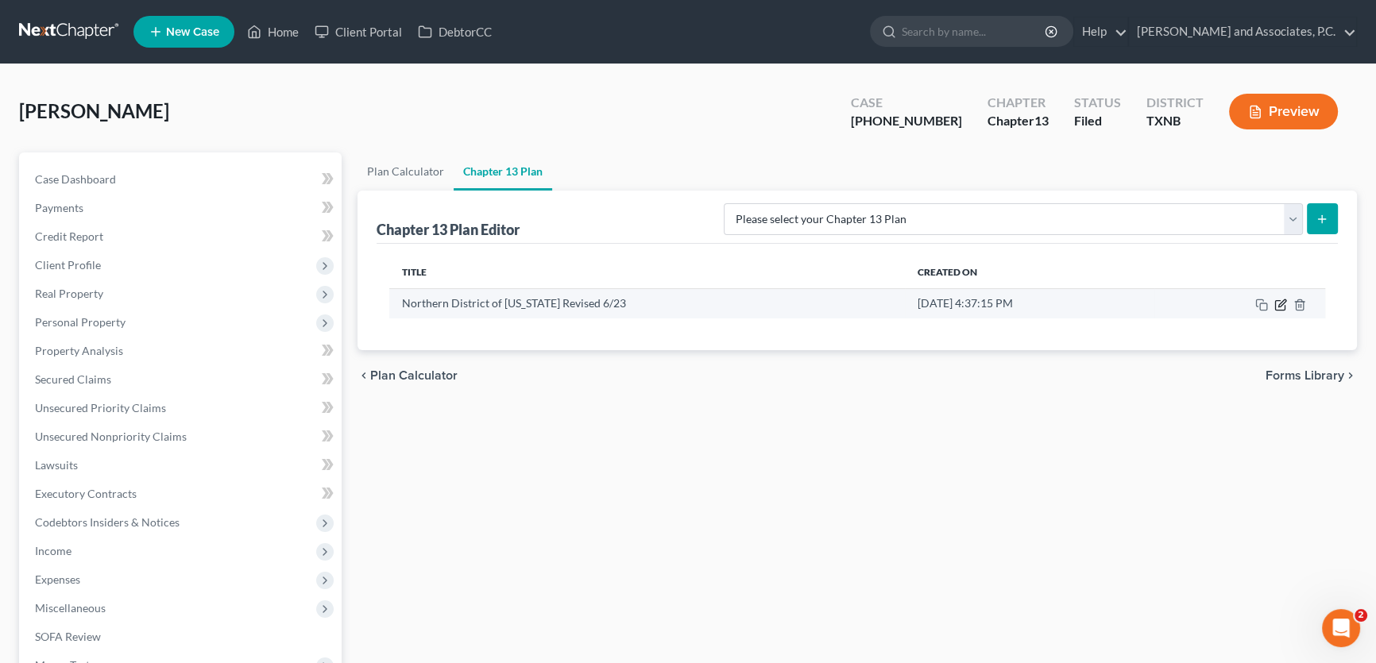
click at [949, 300] on icon "button" at bounding box center [1281, 303] width 7 height 7
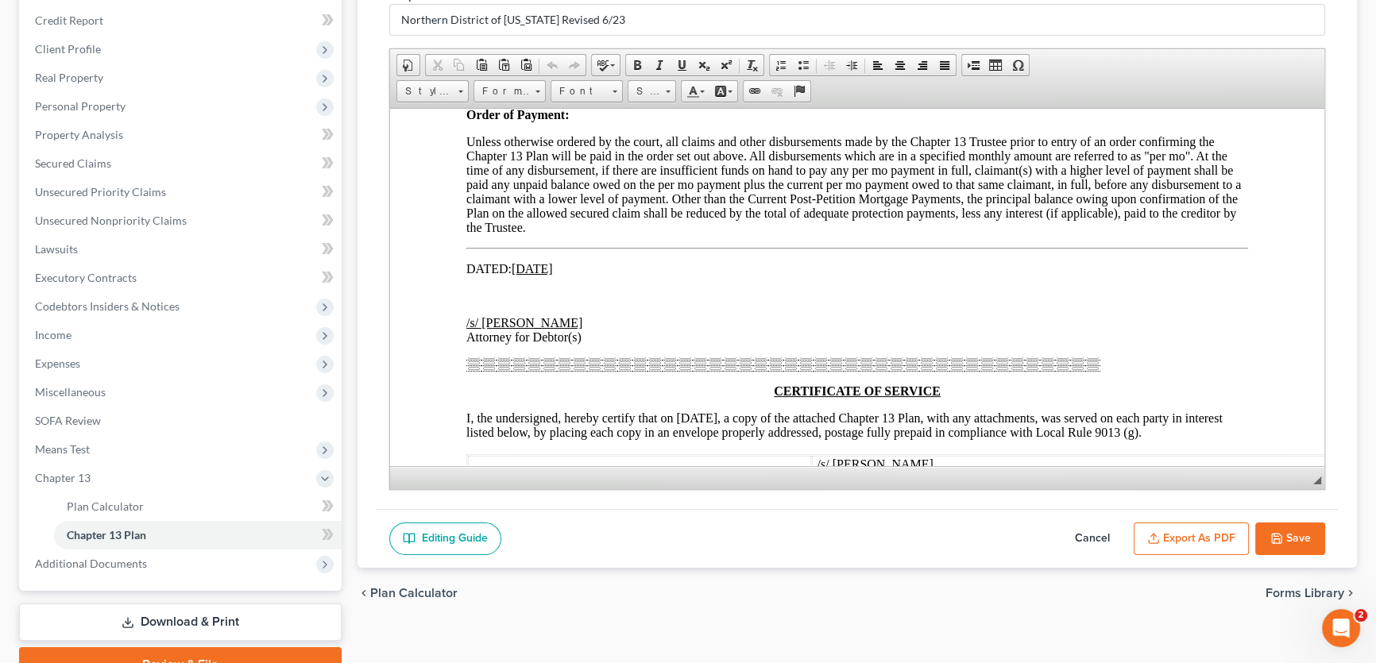
scroll to position [9172, 0]
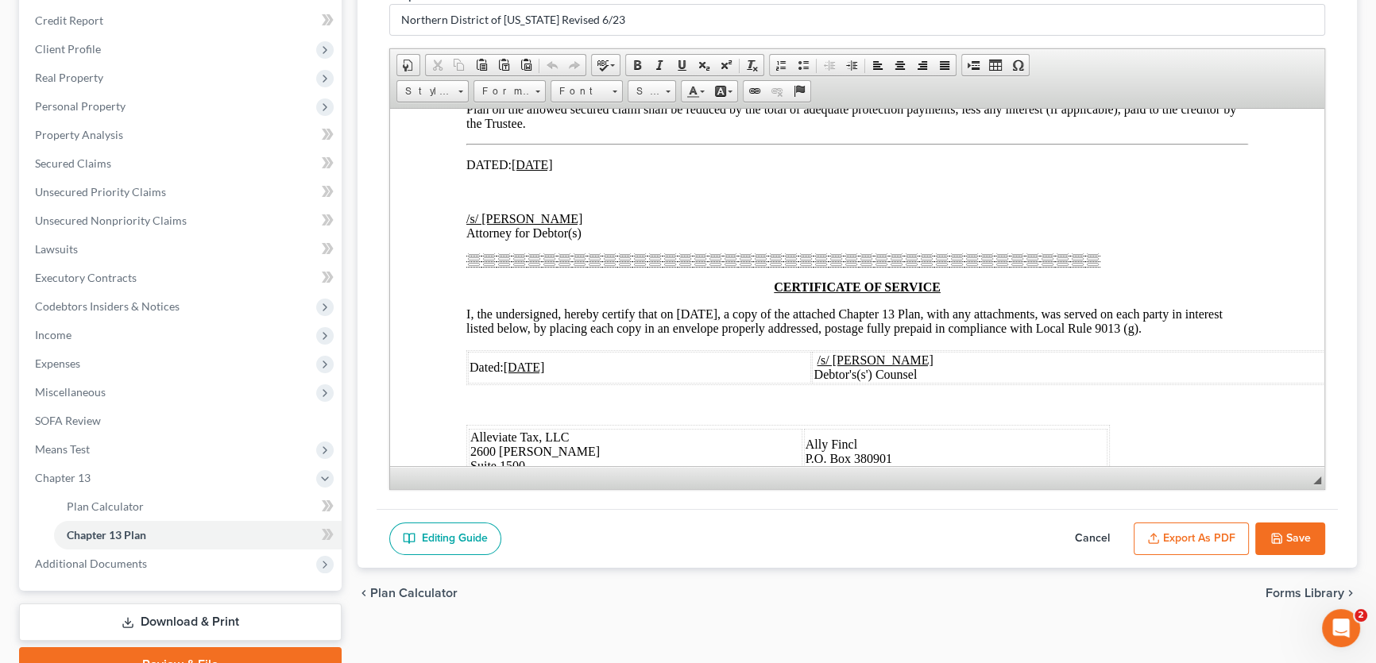
click at [949, 534] on button "Cancel" at bounding box center [1092, 539] width 70 height 33
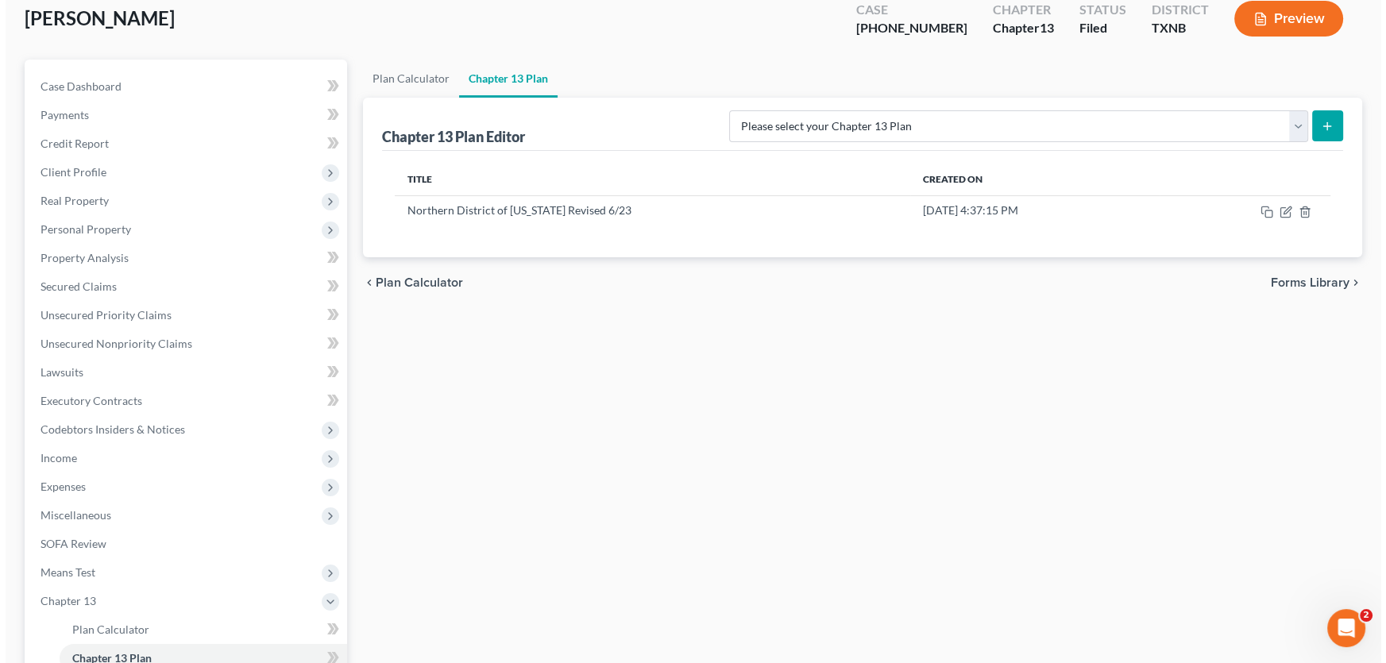
scroll to position [72, 0]
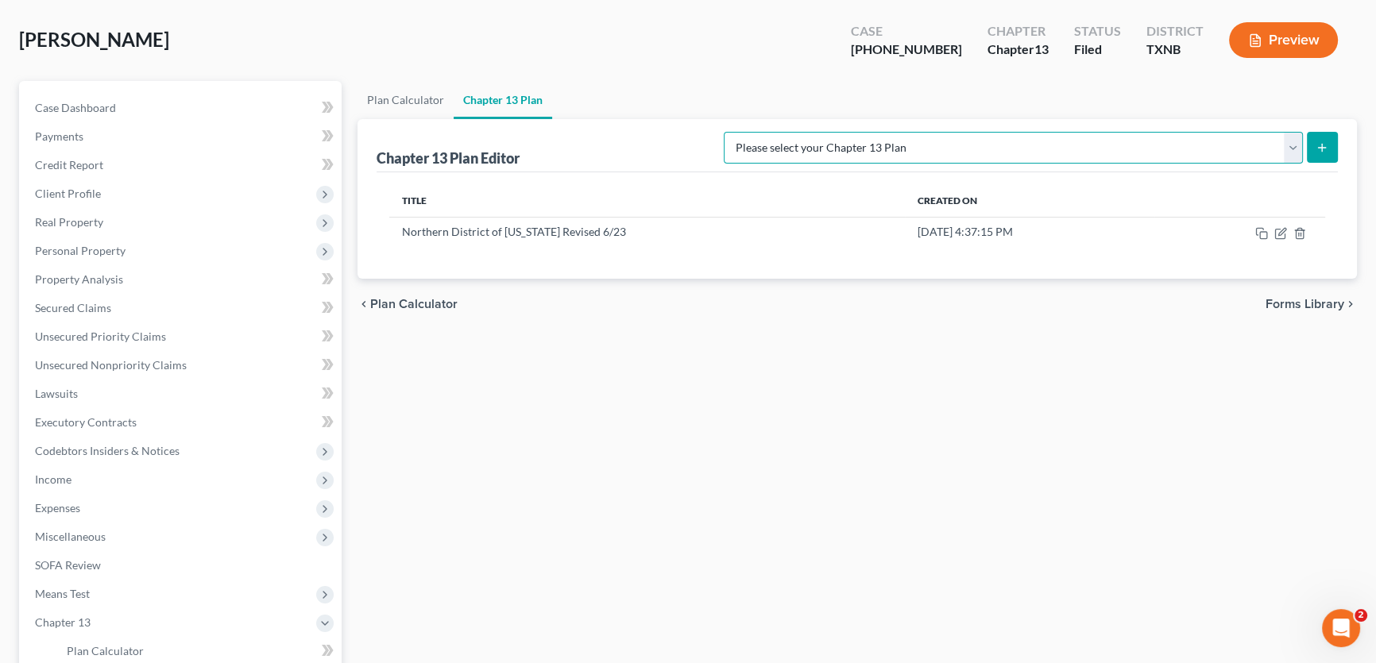
click at [949, 154] on select "Please select your Chapter 13 Plan AUTHORIZATION FOR ADEQUATE PROTECTION DISBUR…" at bounding box center [1013, 148] width 579 height 32
select select "6"
click at [740, 132] on select "Please select your Chapter 13 Plan AUTHORIZATION FOR ADEQUATE PROTECTION DISBUR…" at bounding box center [1013, 148] width 579 height 32
click at [949, 149] on icon "submit" at bounding box center [1322, 147] width 13 height 13
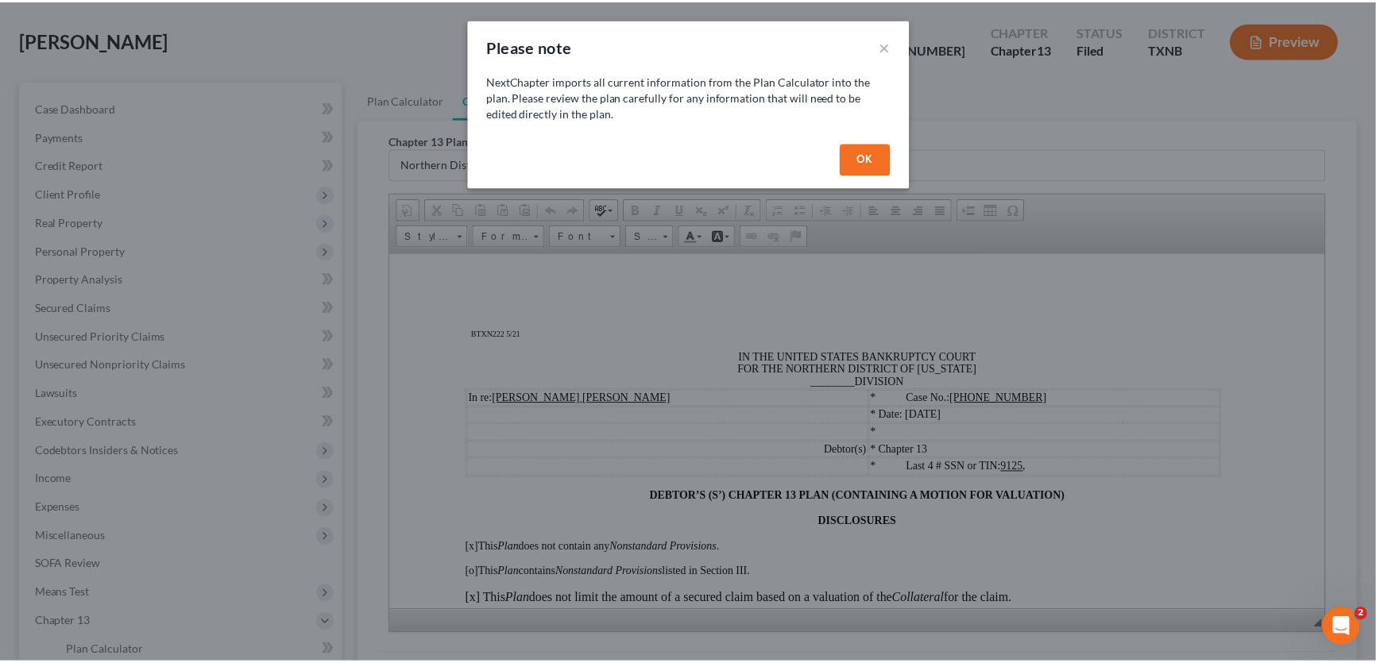
scroll to position [0, 0]
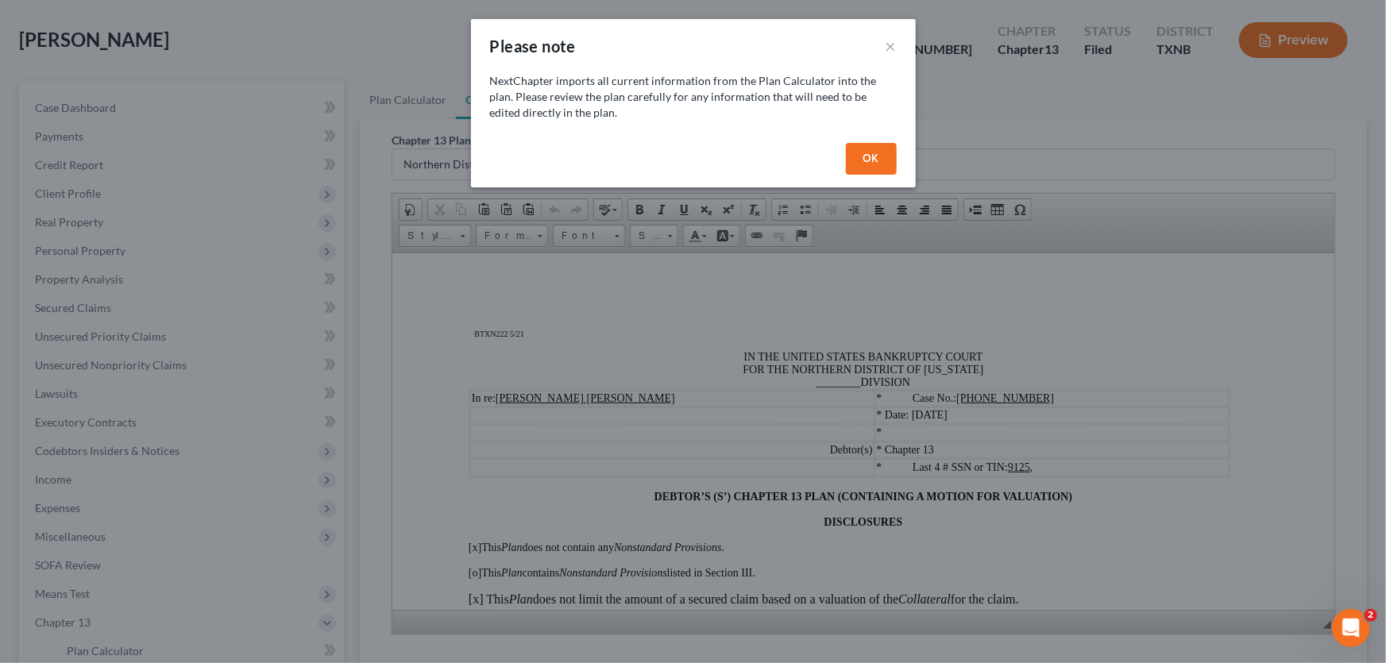
click at [884, 153] on button "OK" at bounding box center [871, 159] width 51 height 32
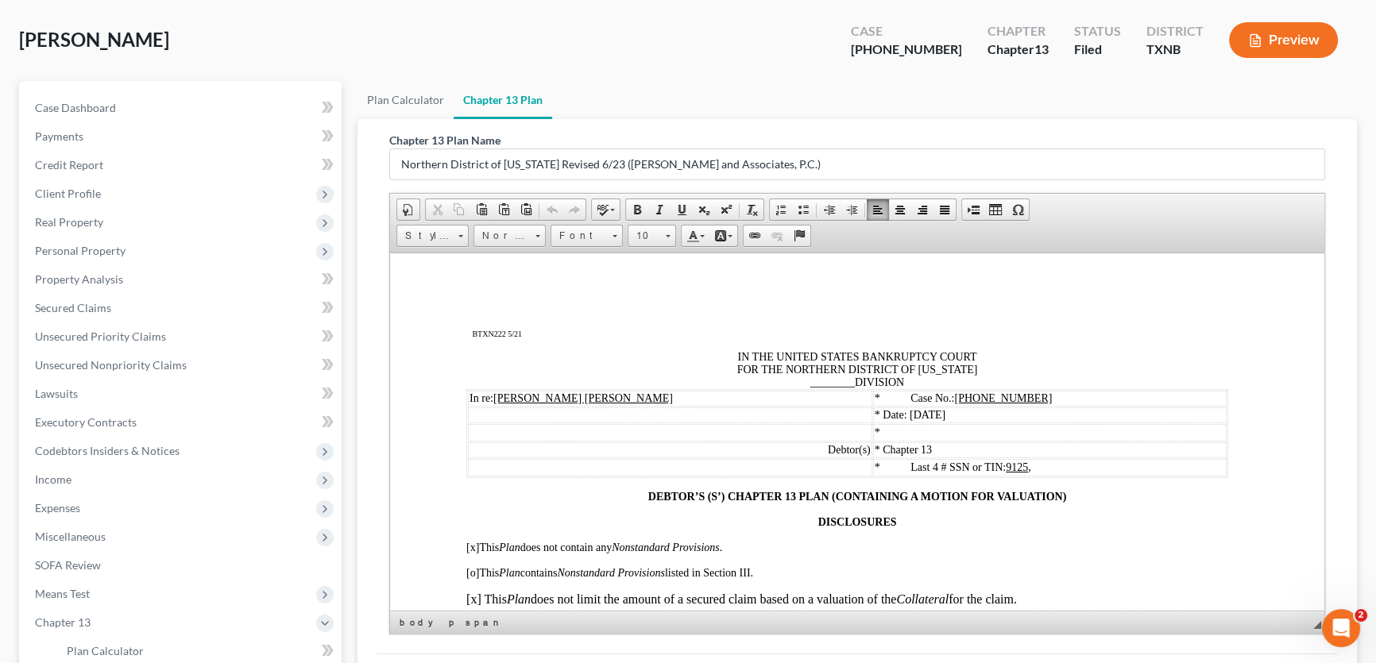
drag, startPoint x: 1318, startPoint y: 519, endPoint x: 1689, endPoint y: 499, distance: 371.5
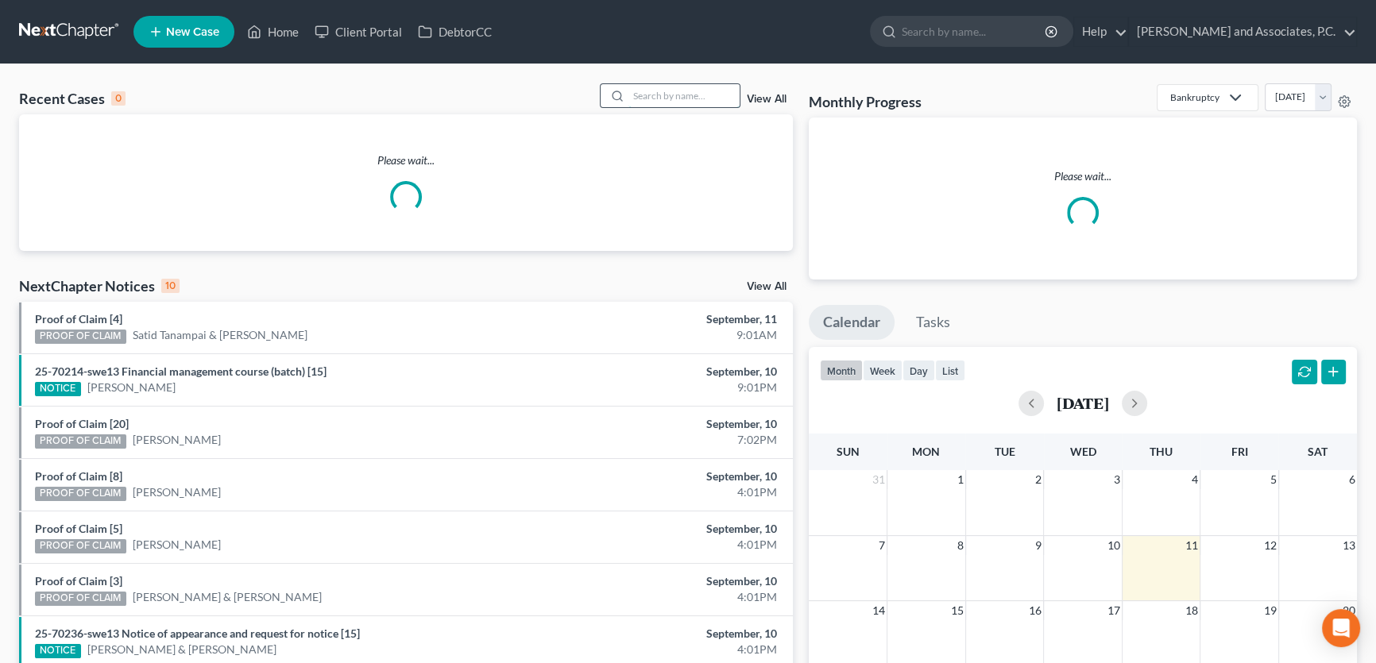
click at [695, 91] on input "search" at bounding box center [683, 95] width 111 height 23
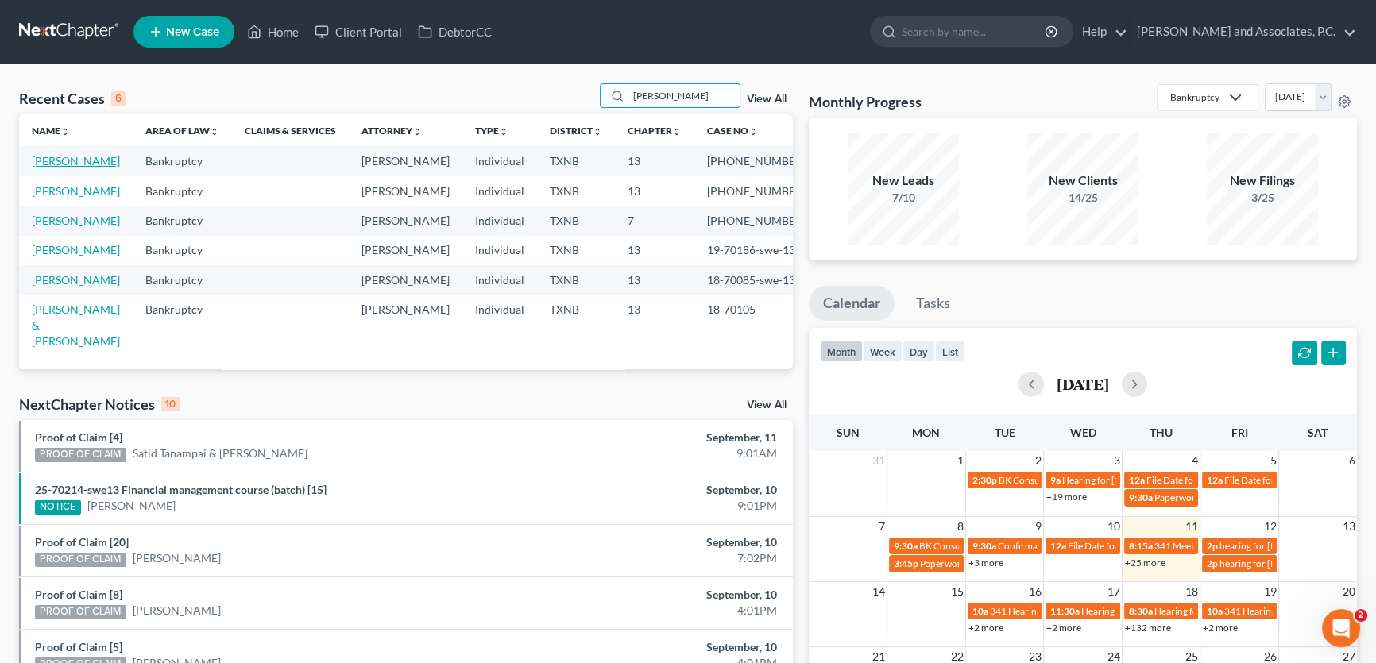
type input "turner"
click at [91, 159] on link "Turner, Frances" at bounding box center [76, 161] width 88 height 14
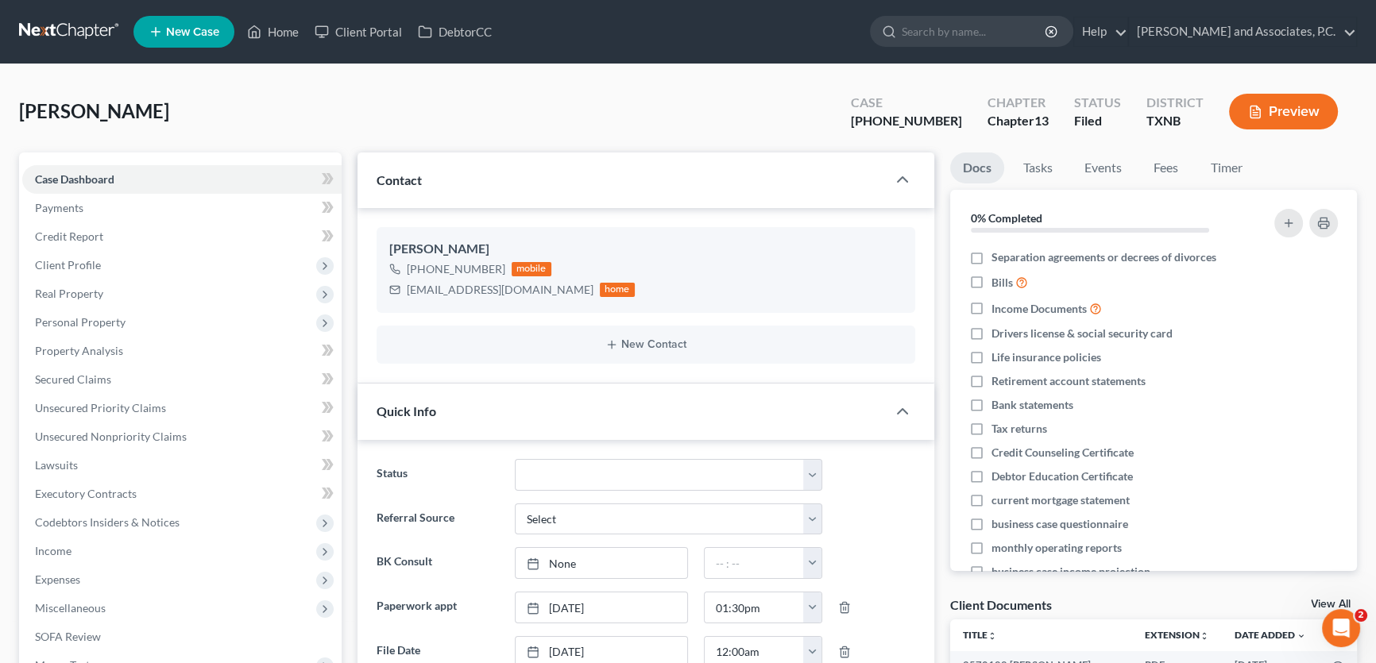
scroll to position [2735, 0]
click at [1164, 170] on link "Fees" at bounding box center [1166, 168] width 51 height 31
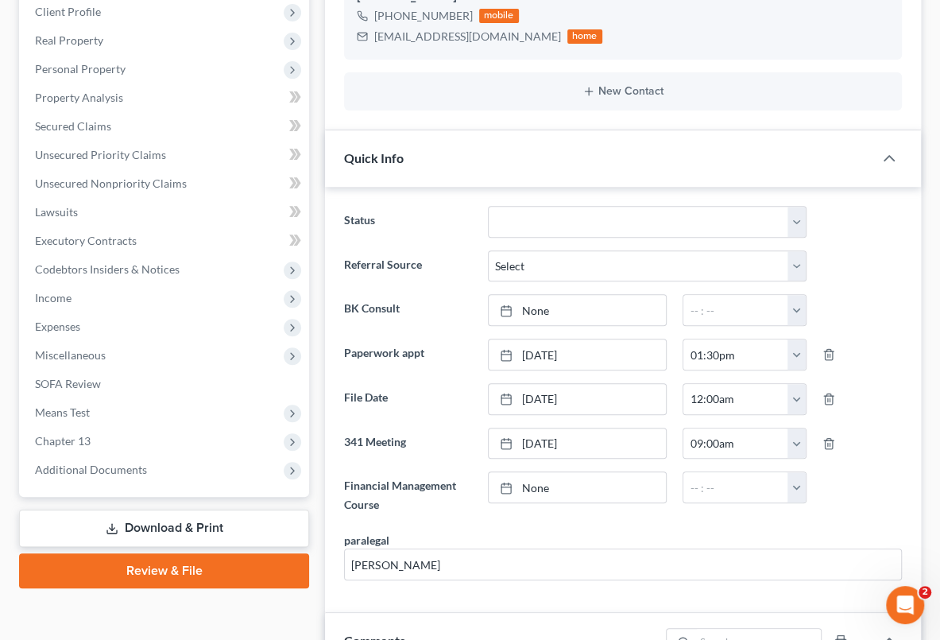
scroll to position [0, 0]
